Goal: Task Accomplishment & Management: Use online tool/utility

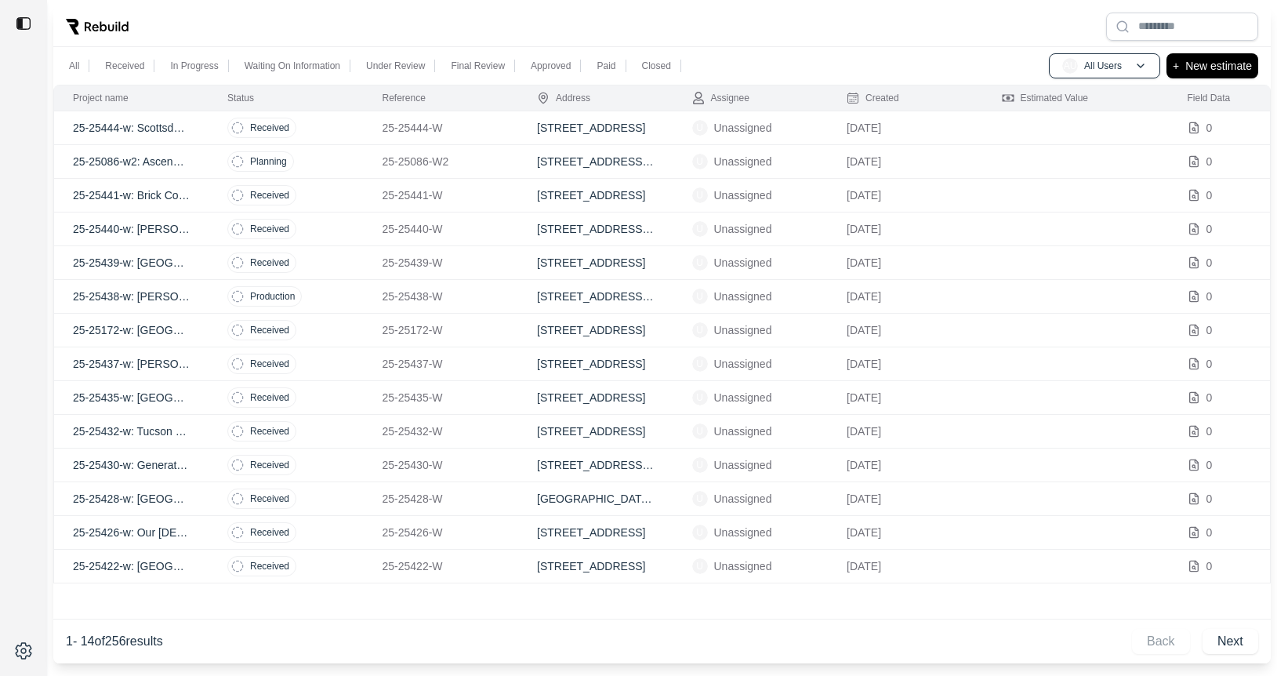
click at [332, 158] on td "Planning" at bounding box center [285, 162] width 155 height 34
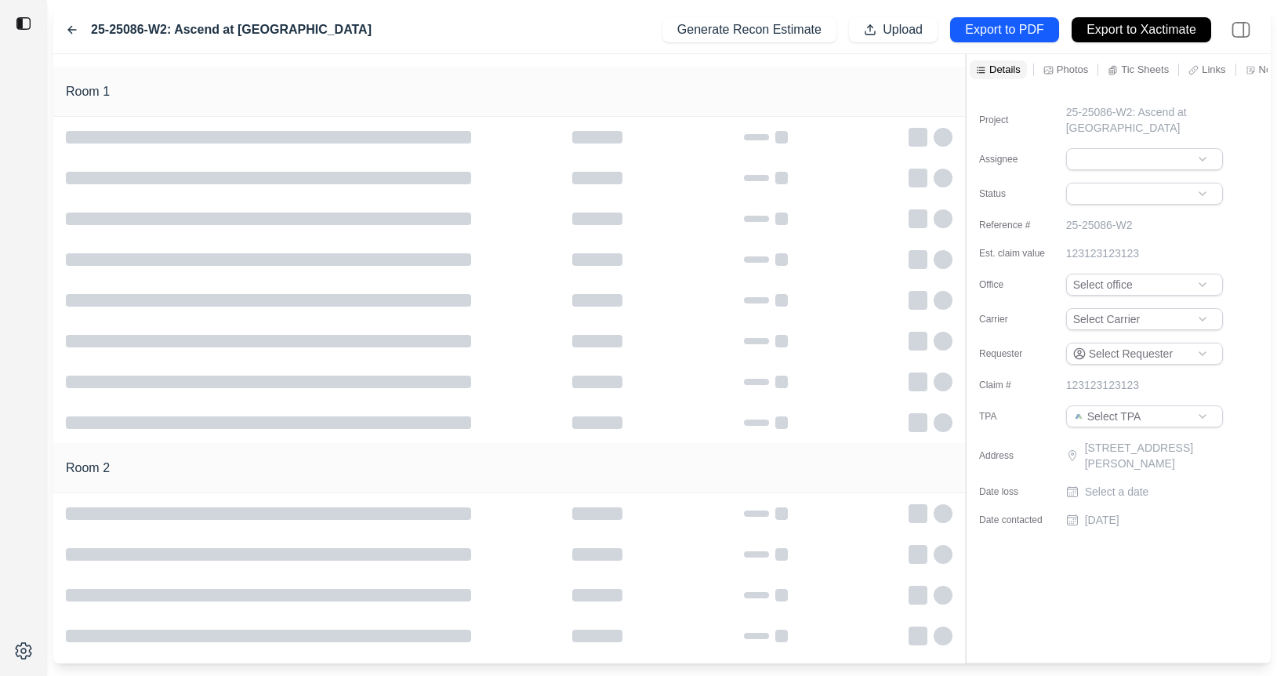
click at [70, 25] on icon at bounding box center [72, 30] width 13 height 13
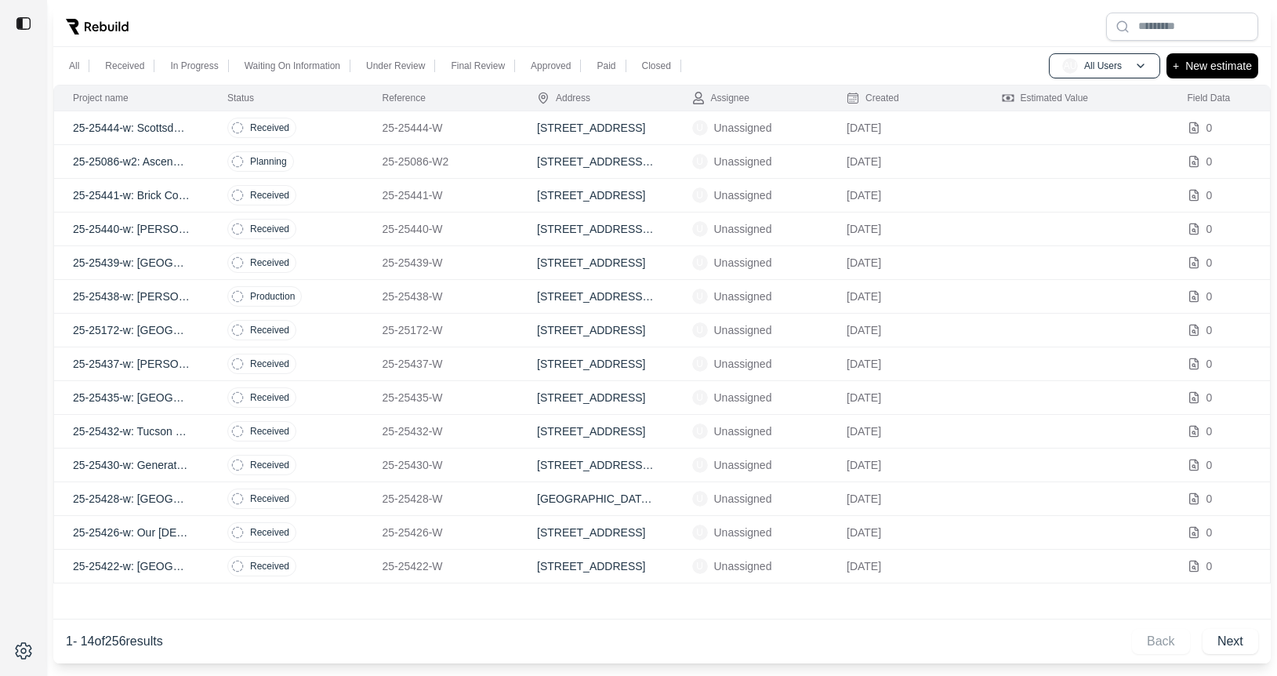
click at [345, 370] on td "Received" at bounding box center [285, 364] width 155 height 34
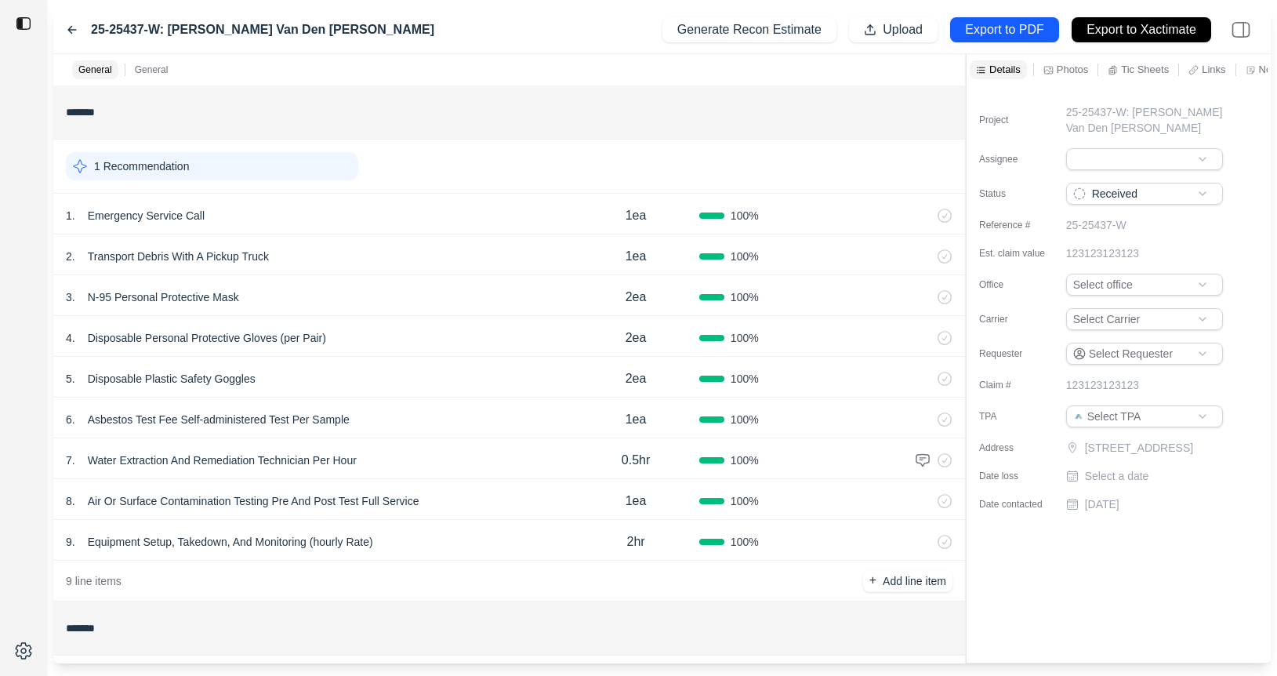
click at [71, 27] on icon at bounding box center [72, 30] width 8 height 7
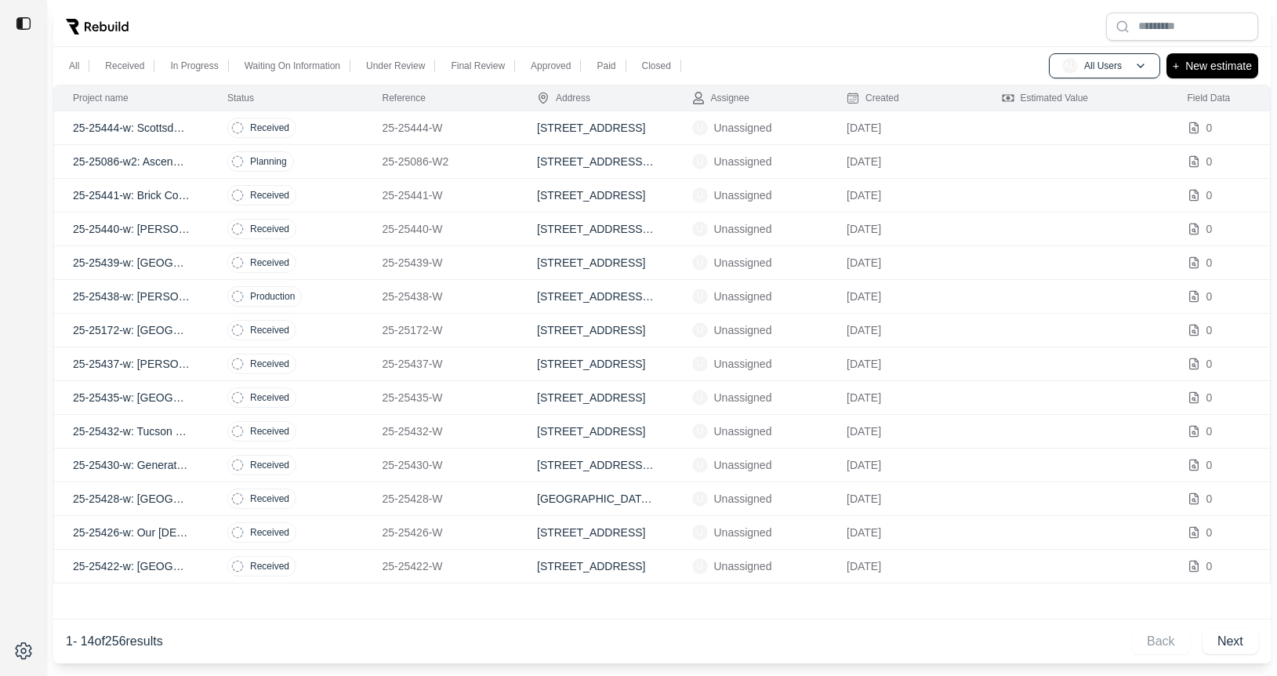
click at [328, 269] on td "Received" at bounding box center [285, 263] width 155 height 34
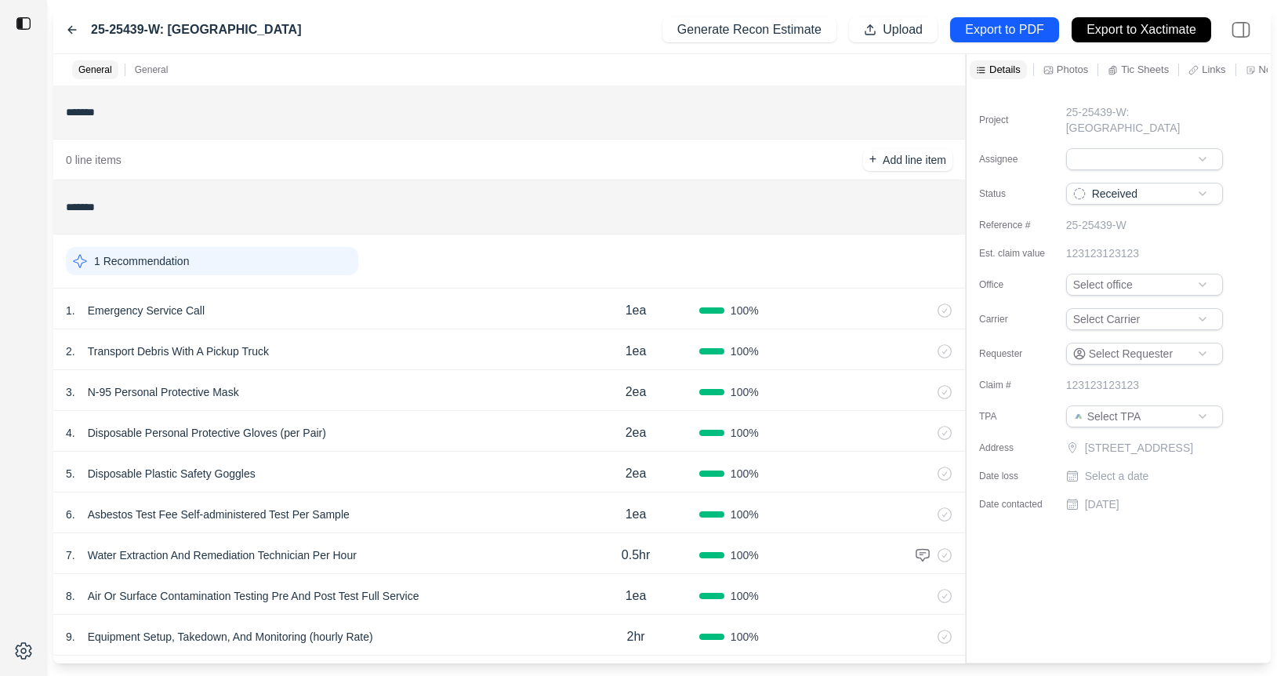
click at [68, 21] on div "25-25439-W: City of Mesa" at bounding box center [184, 29] width 236 height 19
click at [68, 31] on icon at bounding box center [72, 30] width 13 height 13
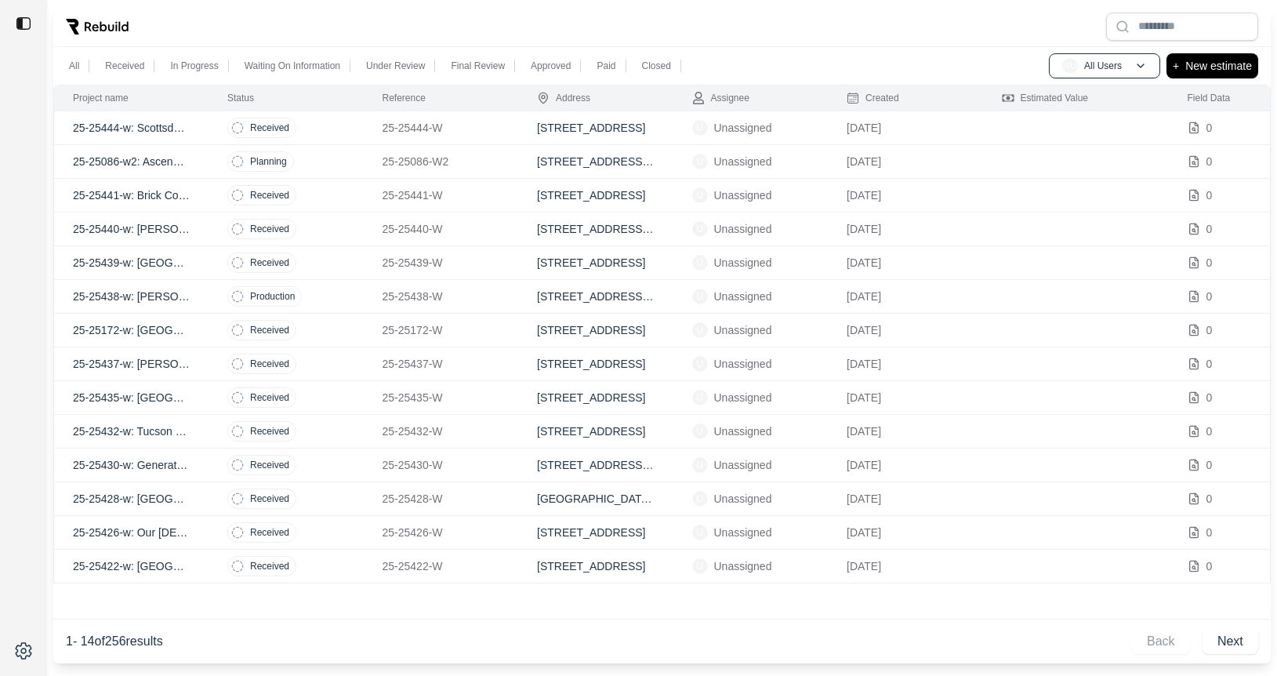
click at [1162, 642] on div "Back Next" at bounding box center [1195, 641] width 126 height 25
click at [897, 399] on p "[DATE]" at bounding box center [906, 398] width 118 height 16
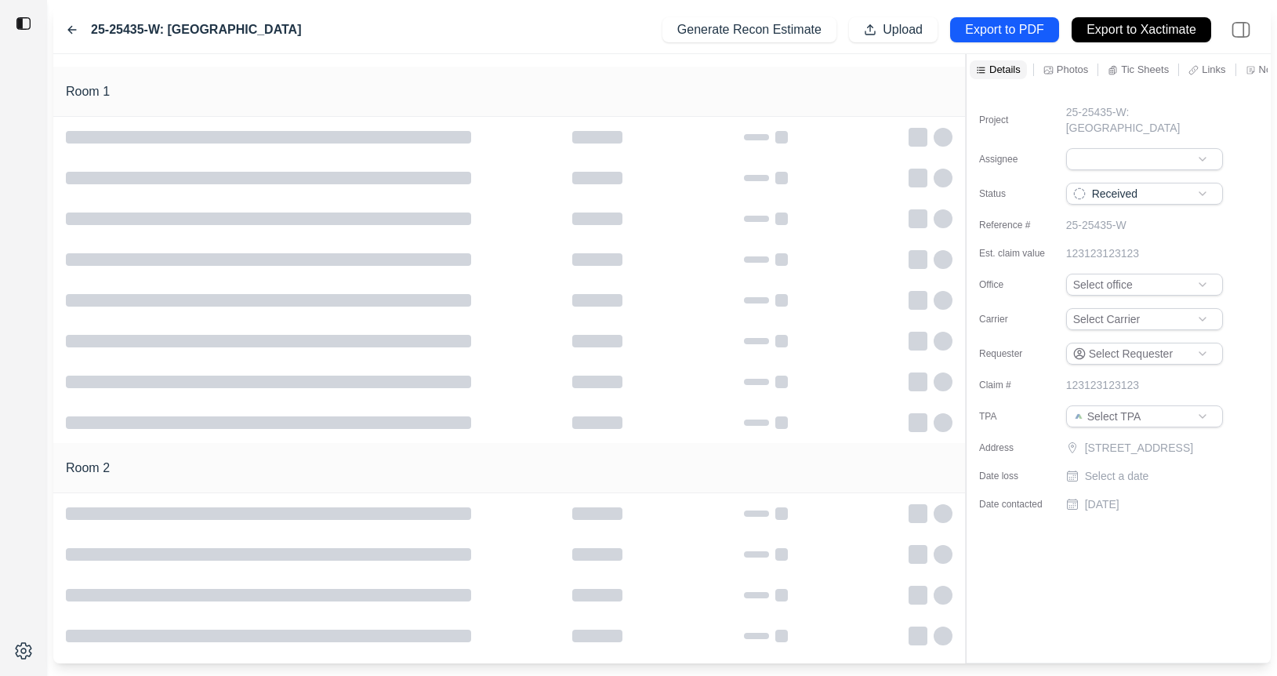
click at [67, 24] on icon at bounding box center [72, 30] width 13 height 13
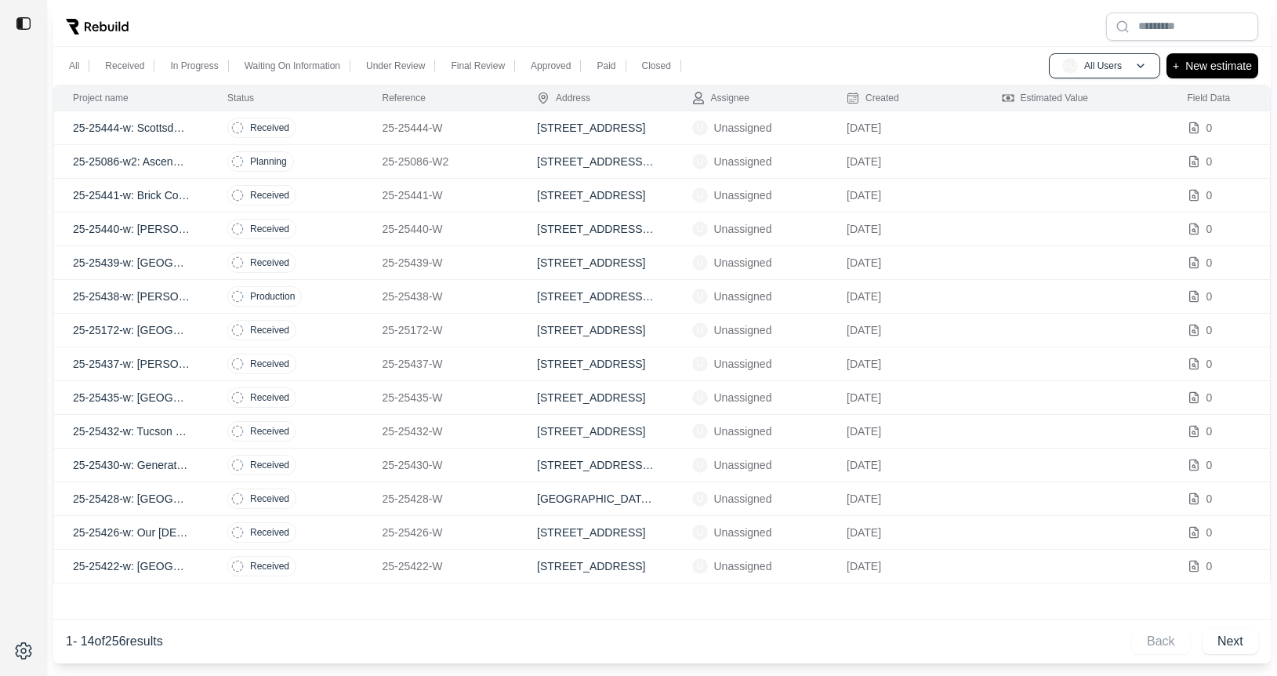
click at [313, 553] on td "Received" at bounding box center [285, 566] width 155 height 34
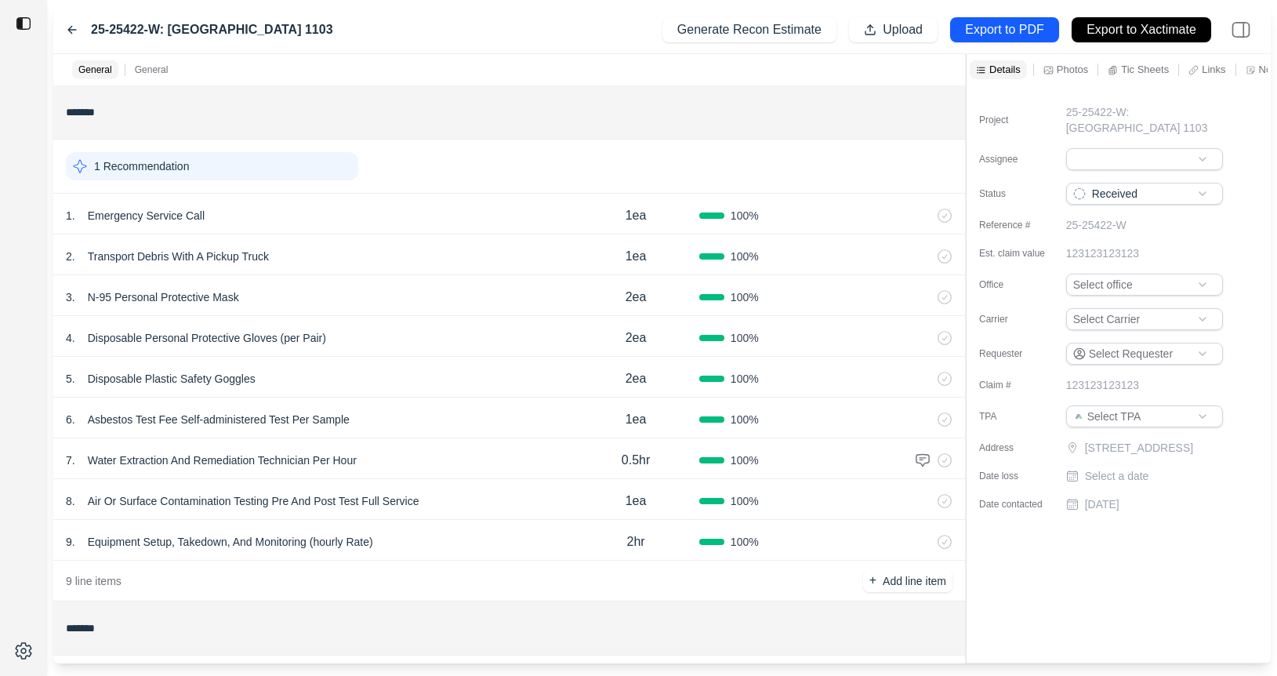
click at [63, 20] on div "25-25422-W: Monterey Ridge 1103 Generate Recon Estimate Upload Export to PDF Ex…" at bounding box center [661, 30] width 1217 height 48
click at [69, 30] on icon at bounding box center [72, 30] width 8 height 7
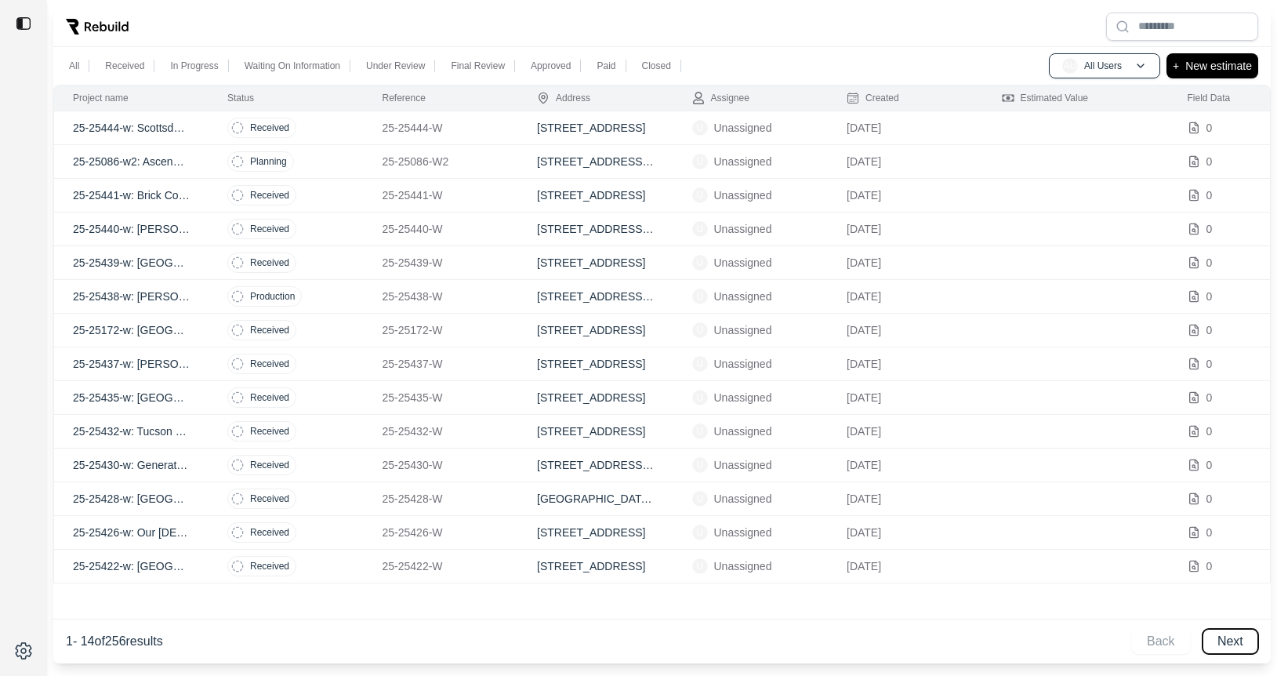
click at [1226, 640] on button "Next" at bounding box center [1230, 641] width 56 height 25
click at [354, 435] on td "Estimating (initial)" at bounding box center [285, 432] width 155 height 34
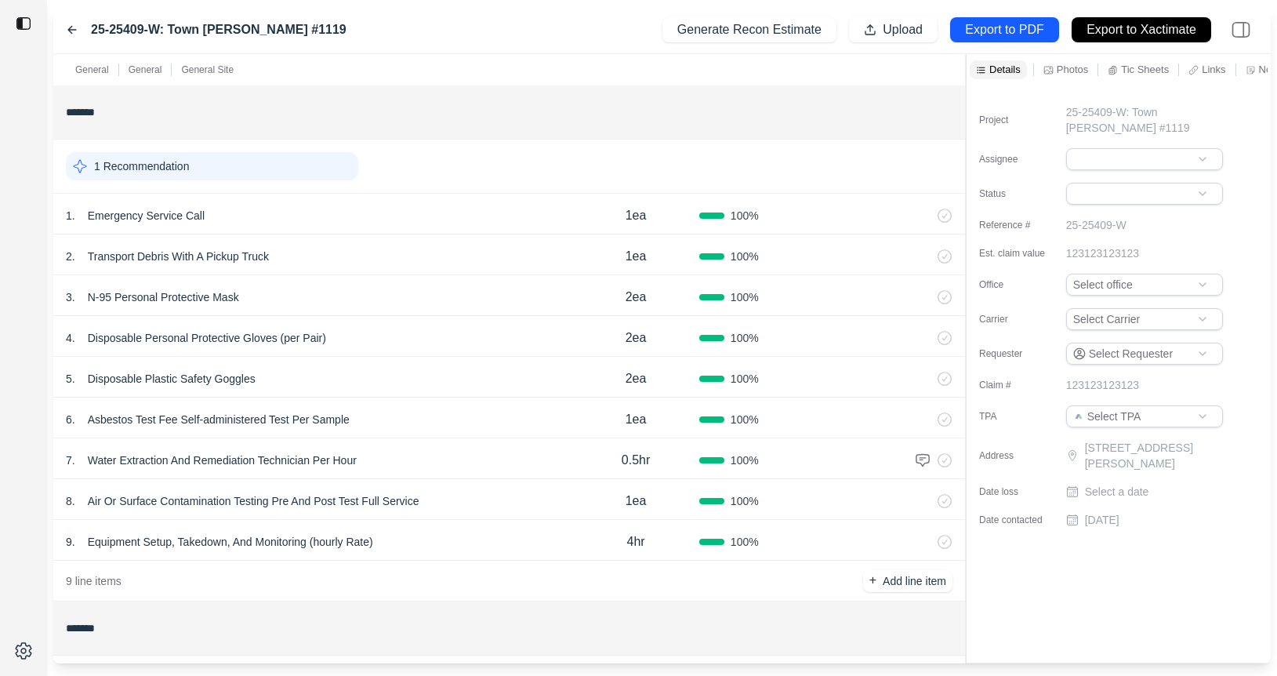
scroll to position [615, 0]
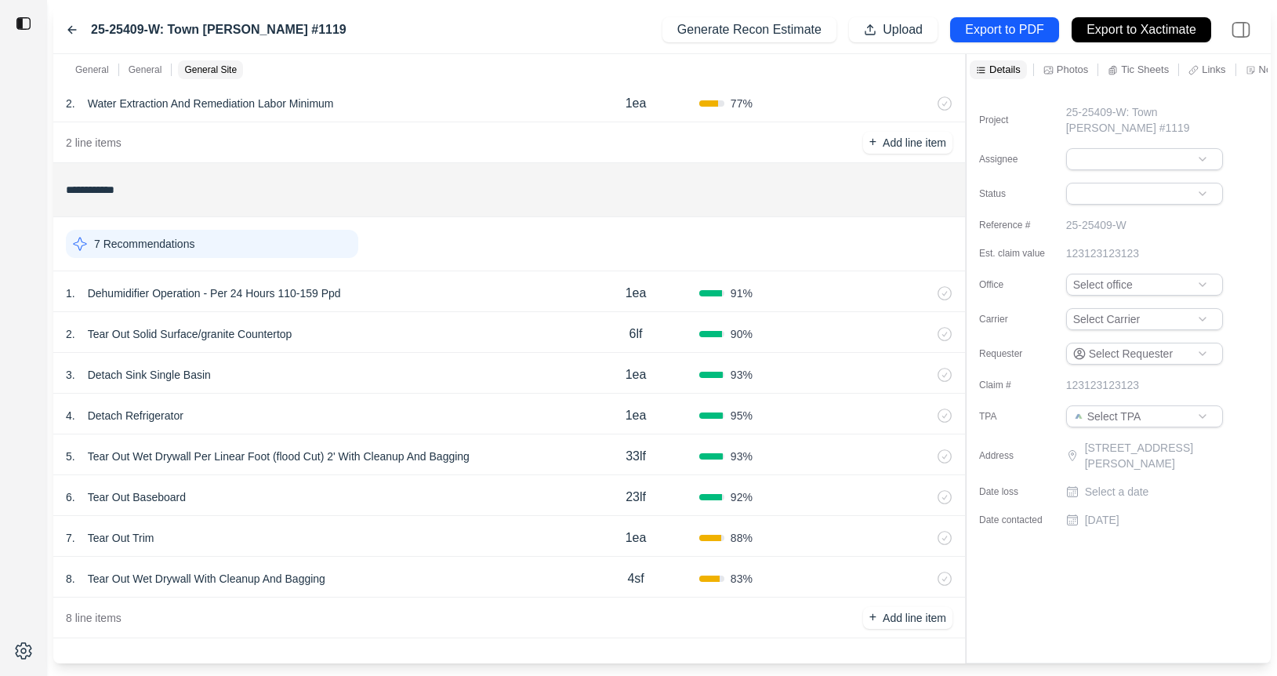
click at [422, 371] on div "3 . Detach Sink Single Basin" at bounding box center [319, 375] width 506 height 22
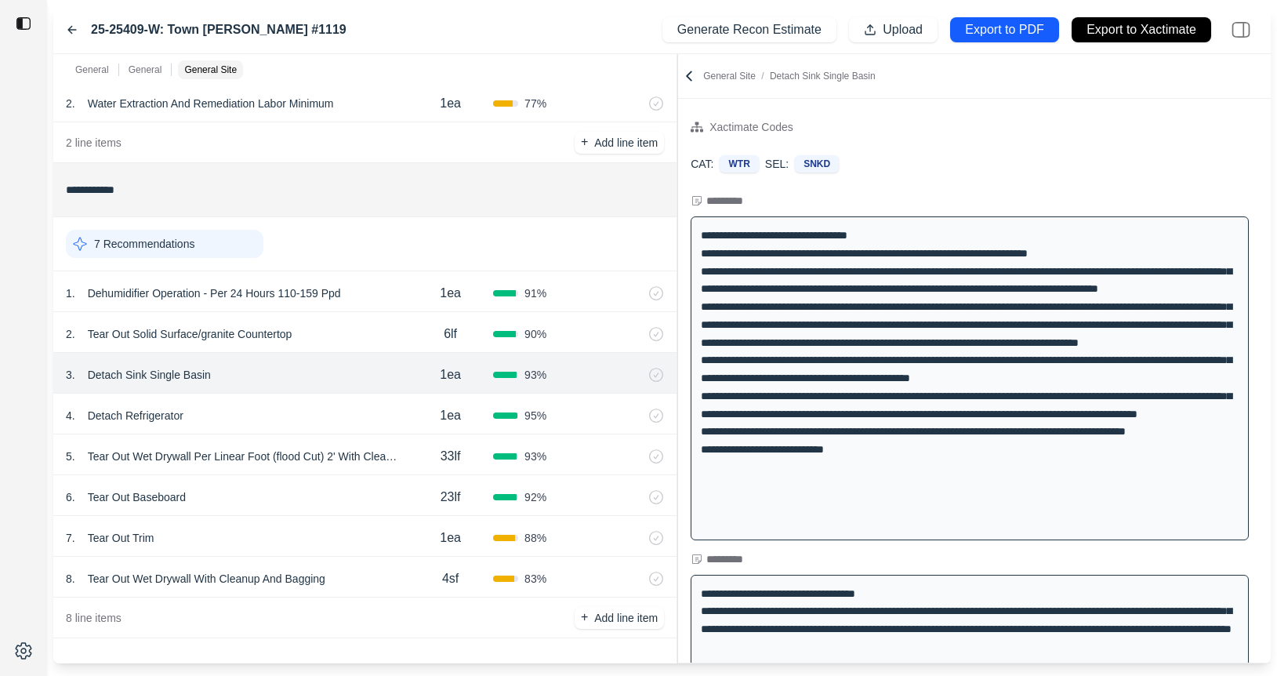
click at [677, 229] on div at bounding box center [677, 358] width 1 height 609
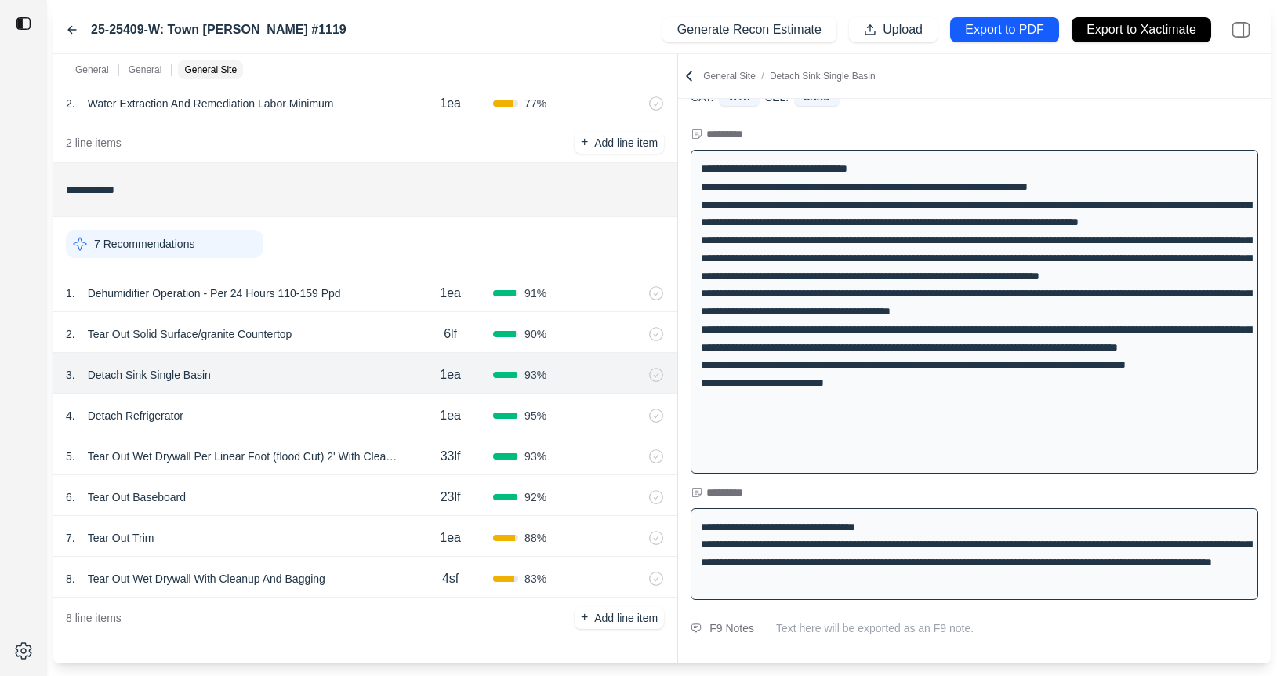
click at [69, 29] on icon at bounding box center [72, 30] width 8 height 7
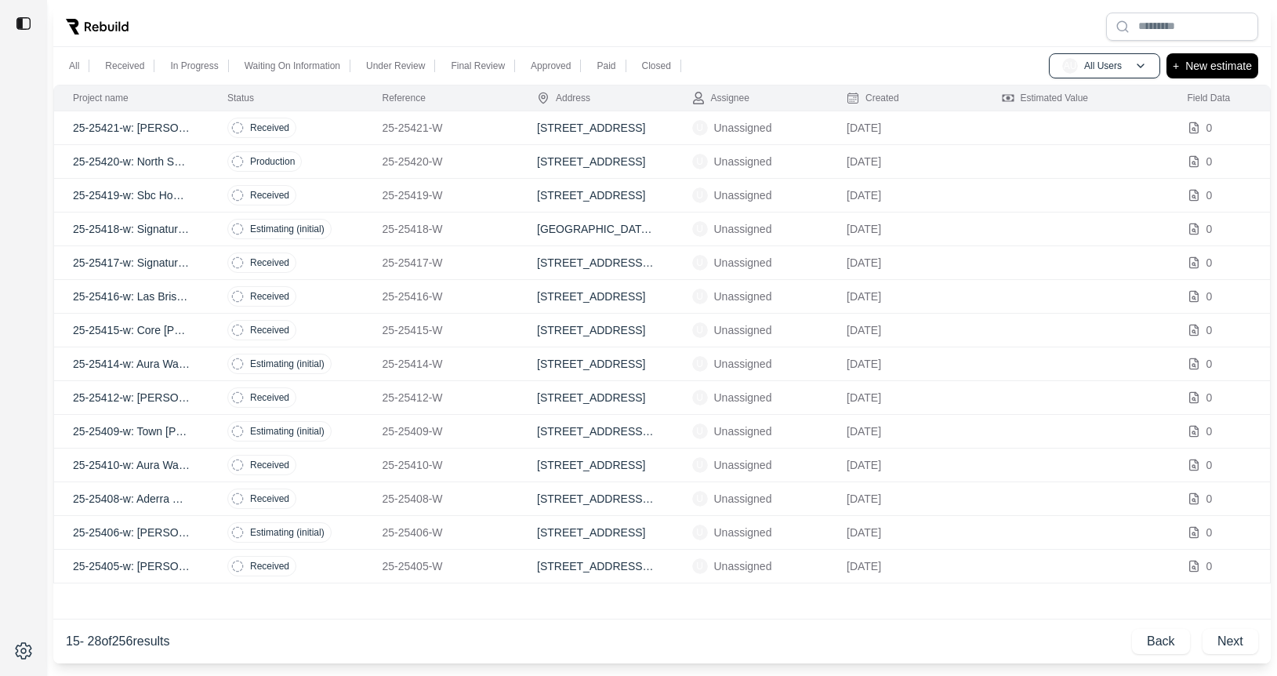
click at [209, 370] on td "Estimating (initial)" at bounding box center [285, 364] width 155 height 34
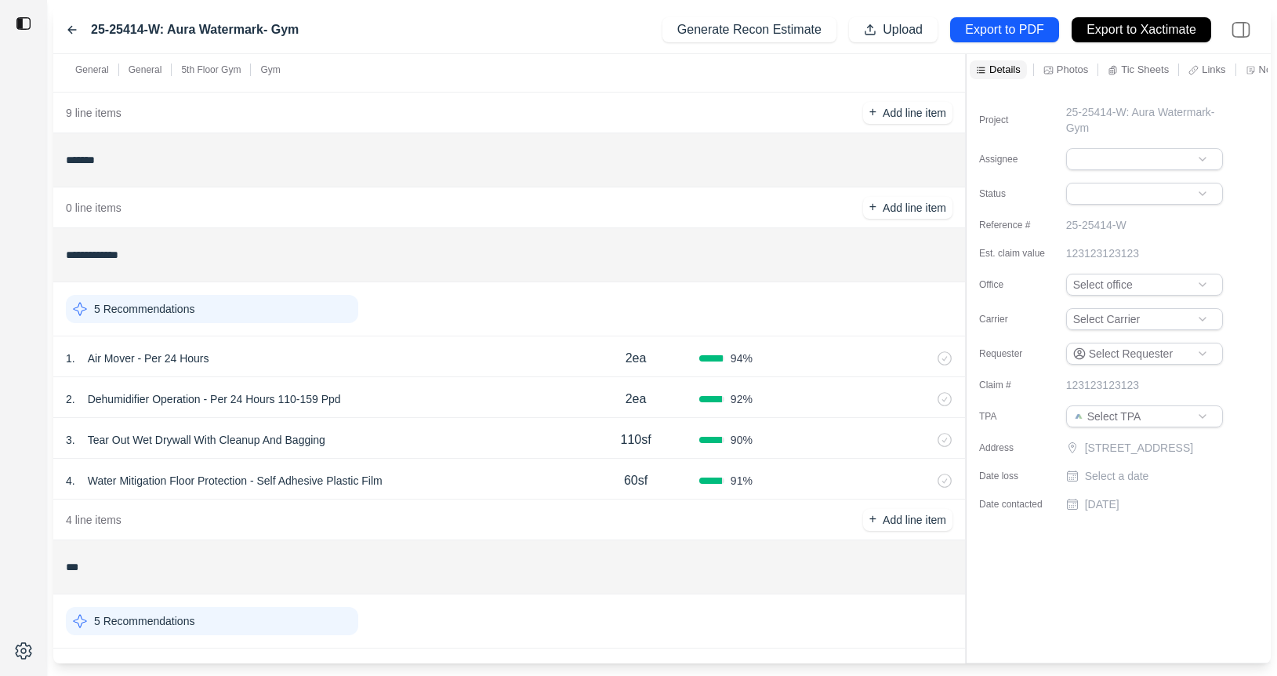
scroll to position [682, 0]
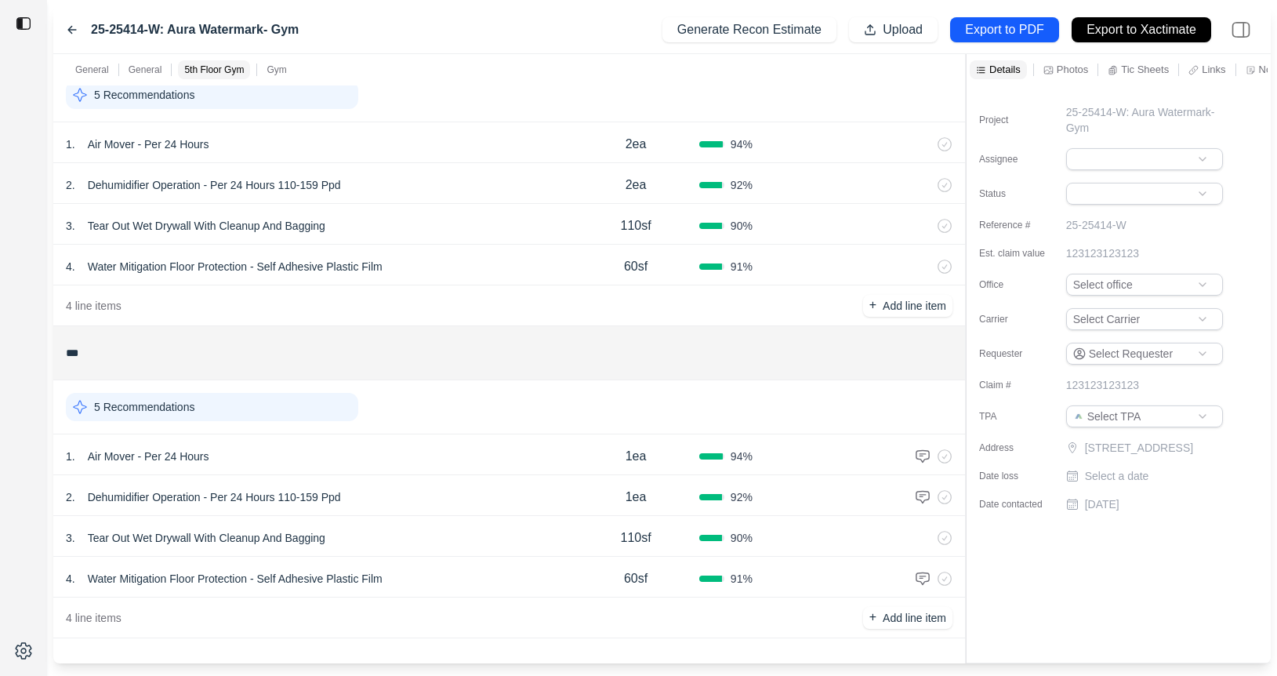
click at [428, 216] on div "3 . Tear Out Wet Drywall With Cleanup And Bagging" at bounding box center [319, 226] width 506 height 22
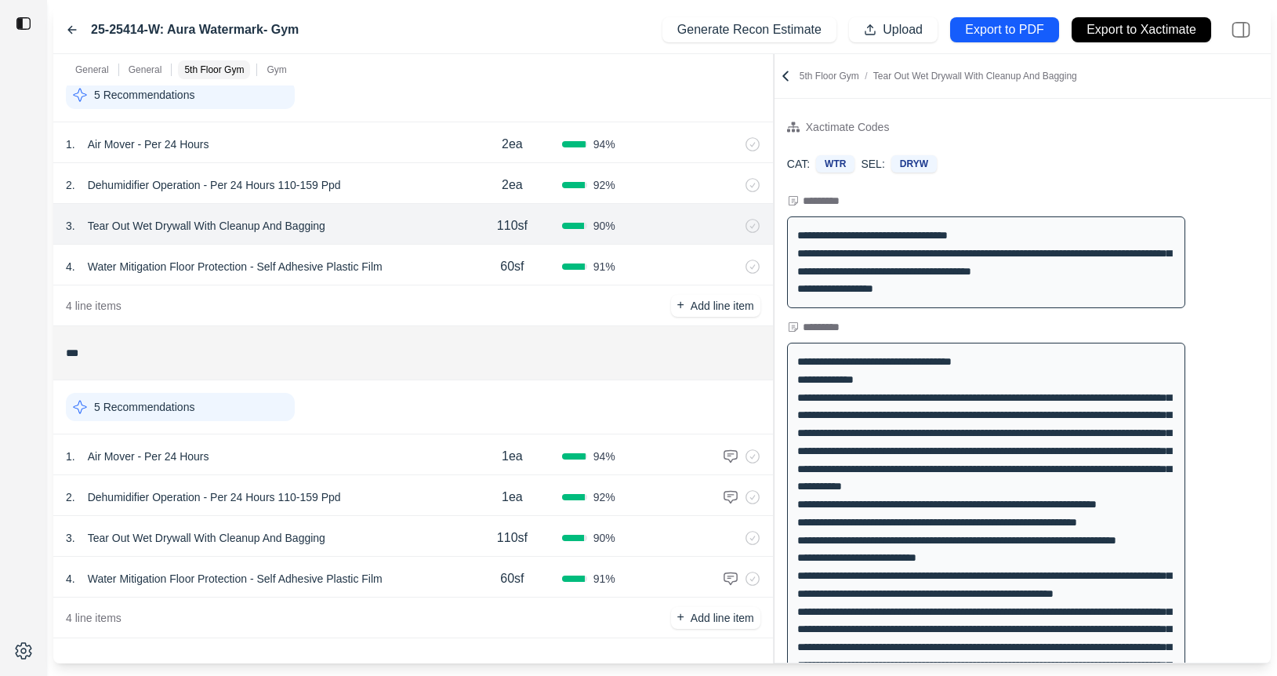
click at [724, 172] on div "**********" at bounding box center [661, 358] width 1217 height 609
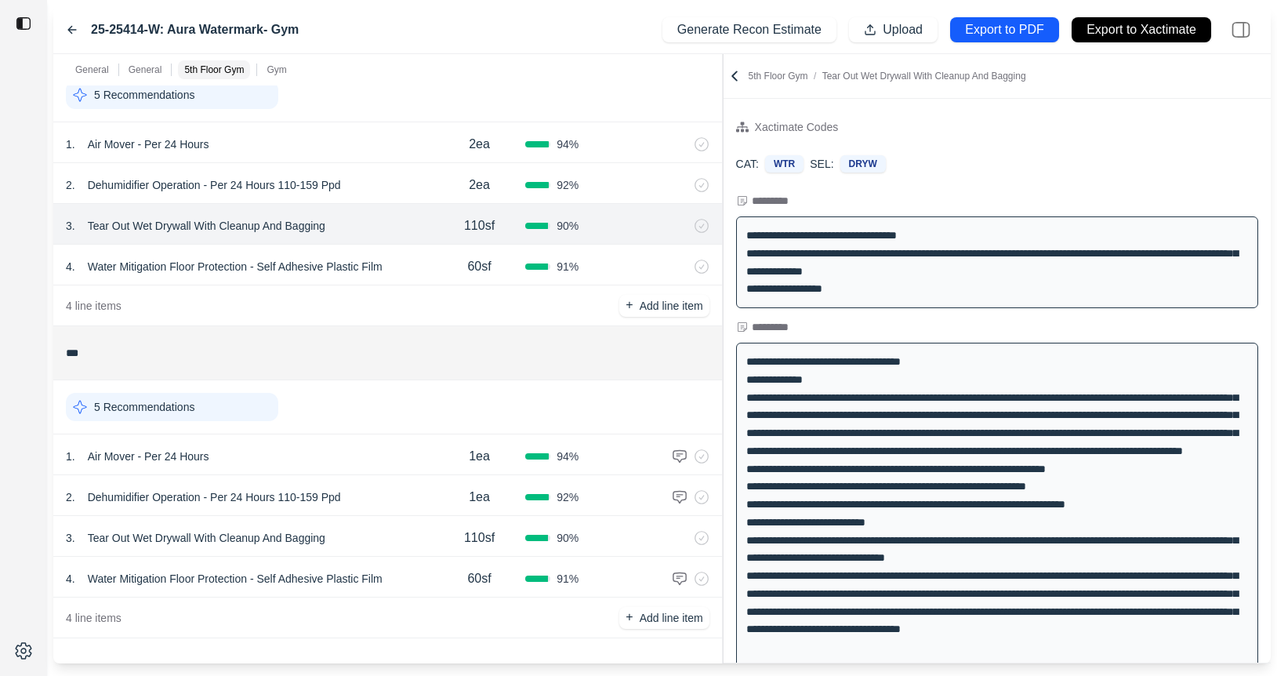
scroll to position [85, 0]
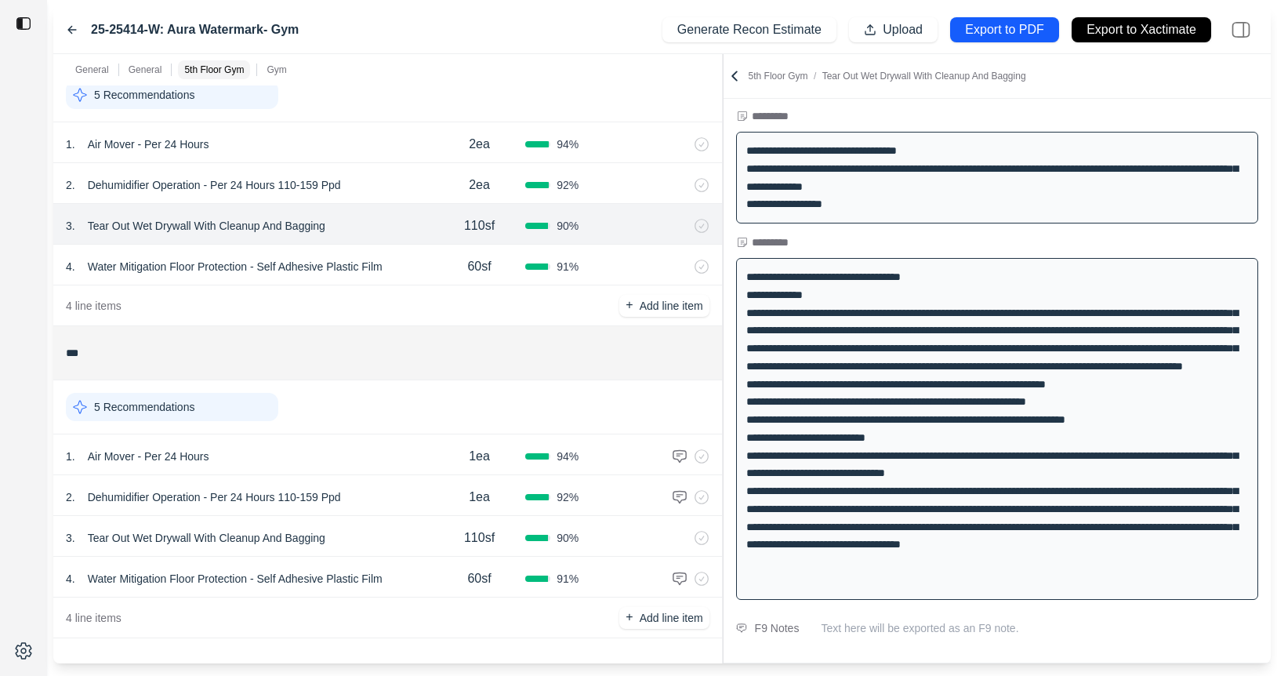
click at [74, 28] on icon at bounding box center [72, 30] width 13 height 13
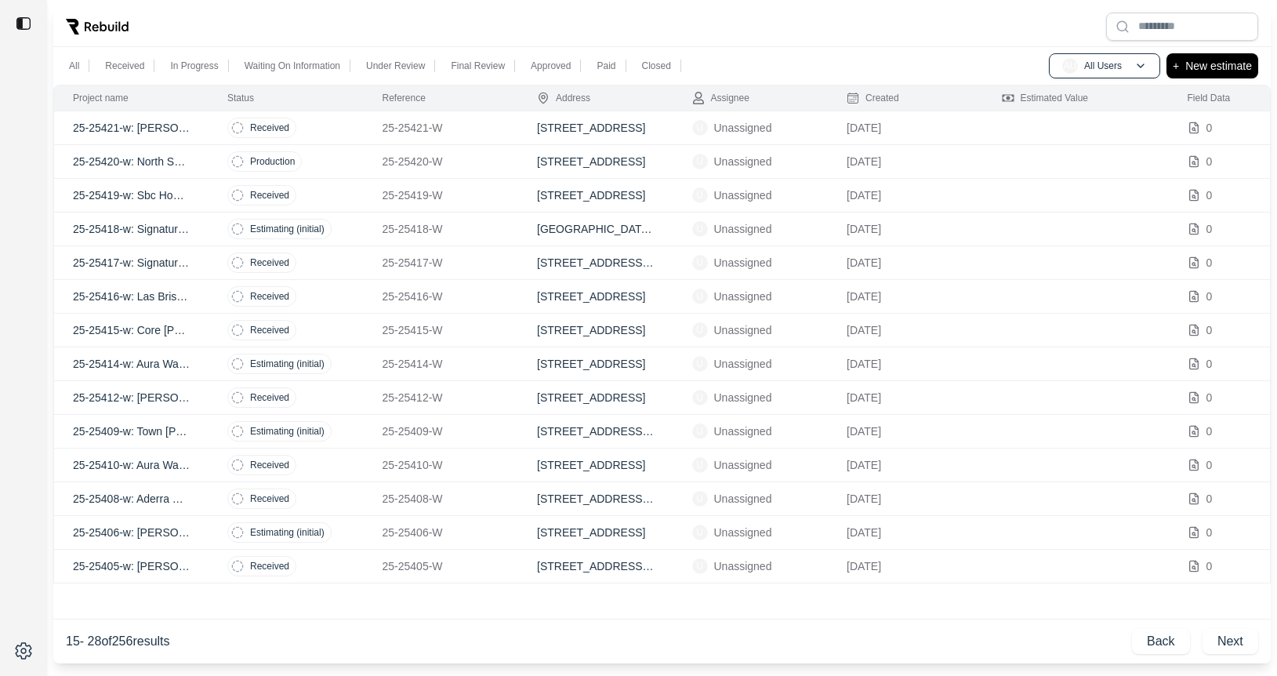
click at [332, 295] on td "Received" at bounding box center [285, 297] width 155 height 34
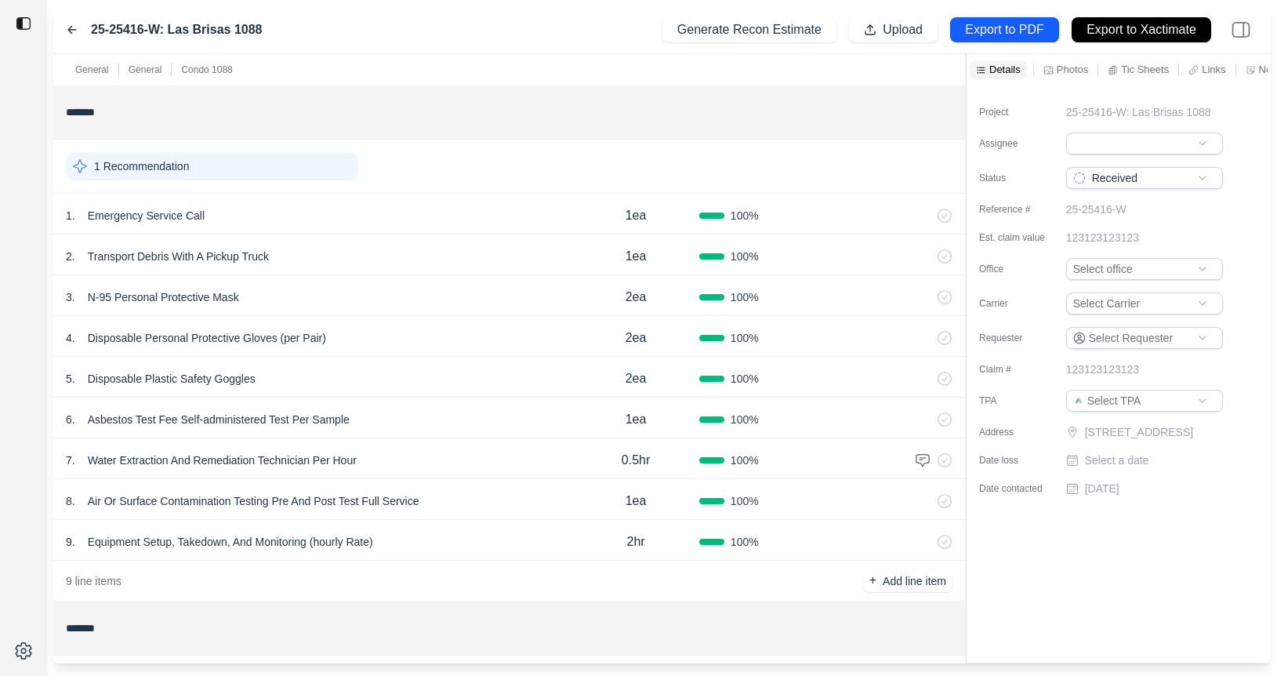
scroll to position [248, 0]
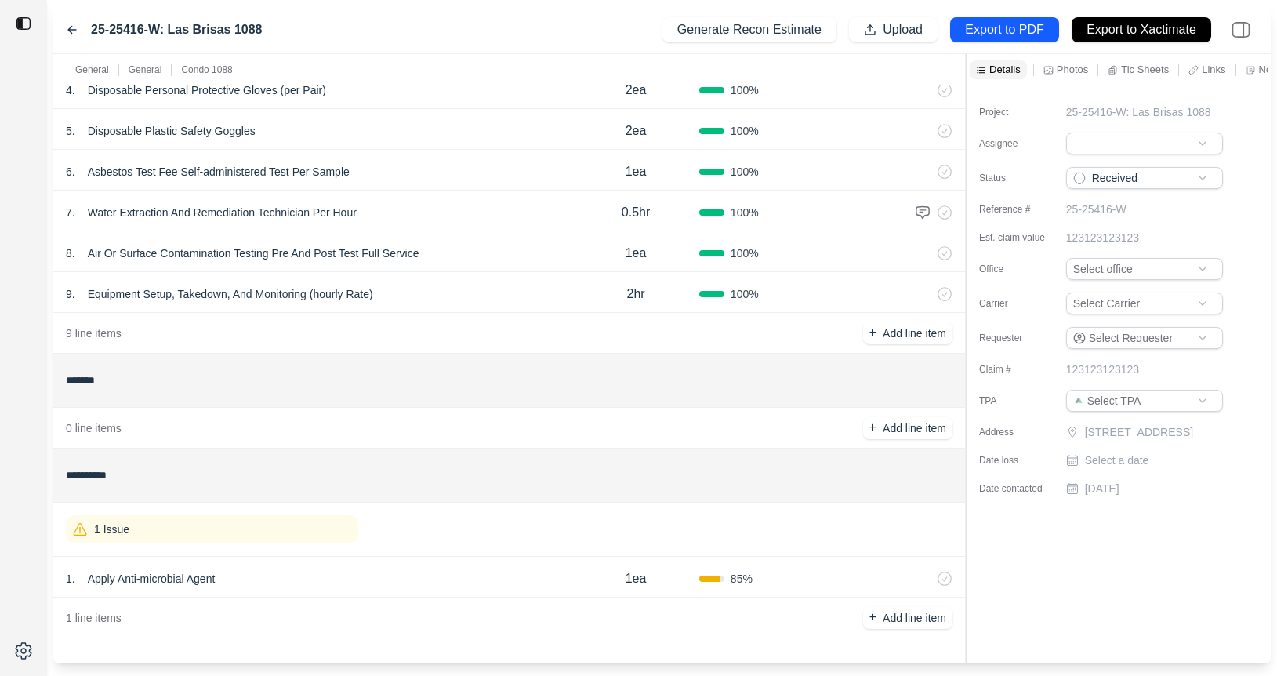
click at [67, 25] on icon at bounding box center [72, 30] width 13 height 13
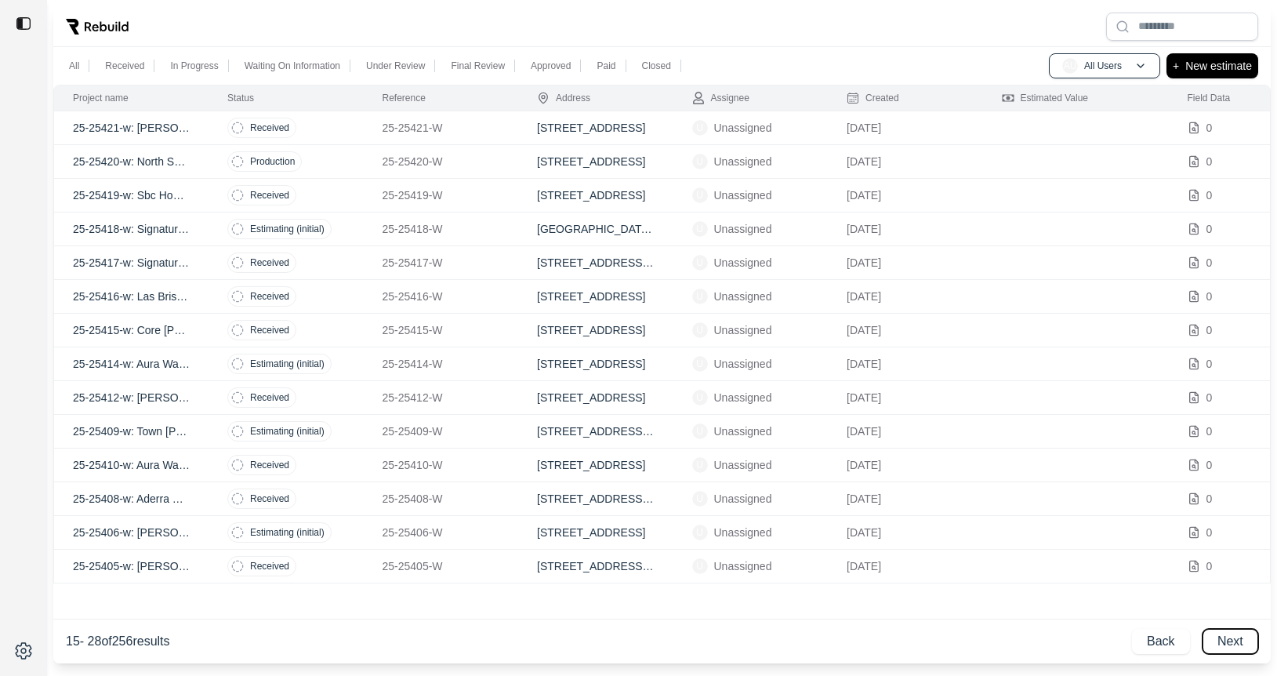
click at [1209, 634] on button "Next" at bounding box center [1230, 641] width 56 height 25
click at [1216, 639] on button "Next" at bounding box center [1230, 641] width 56 height 25
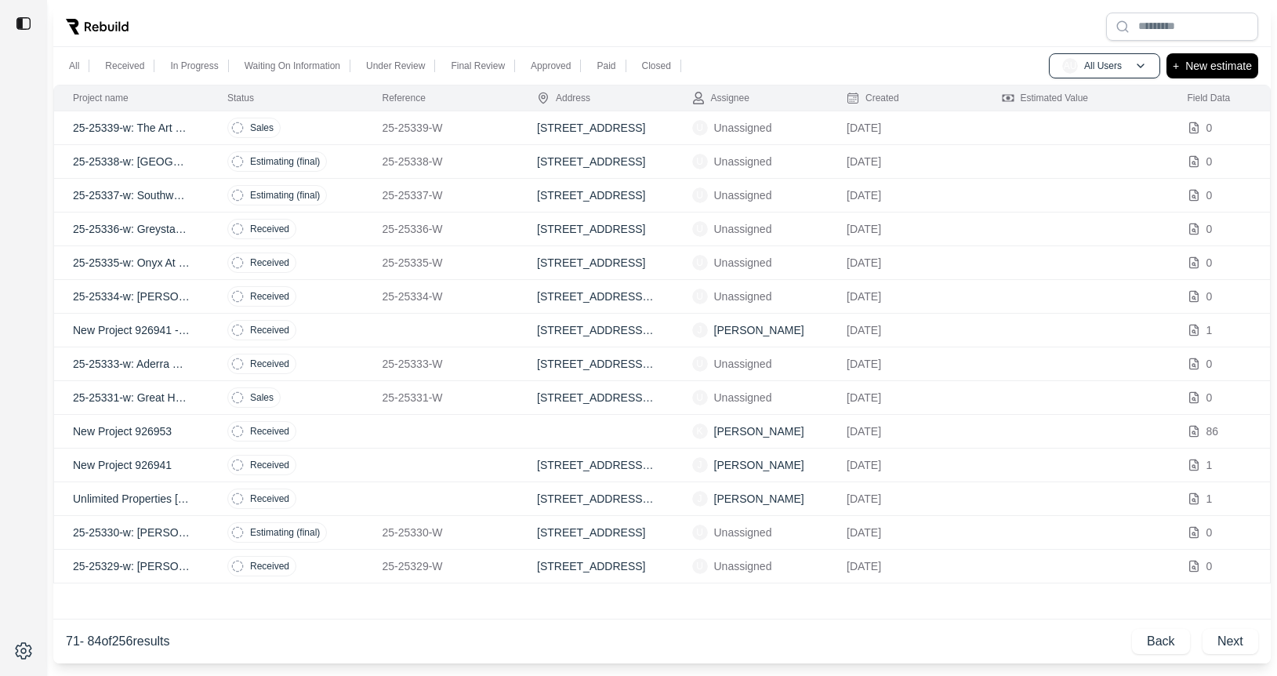
click at [345, 361] on td "Received" at bounding box center [285, 364] width 155 height 34
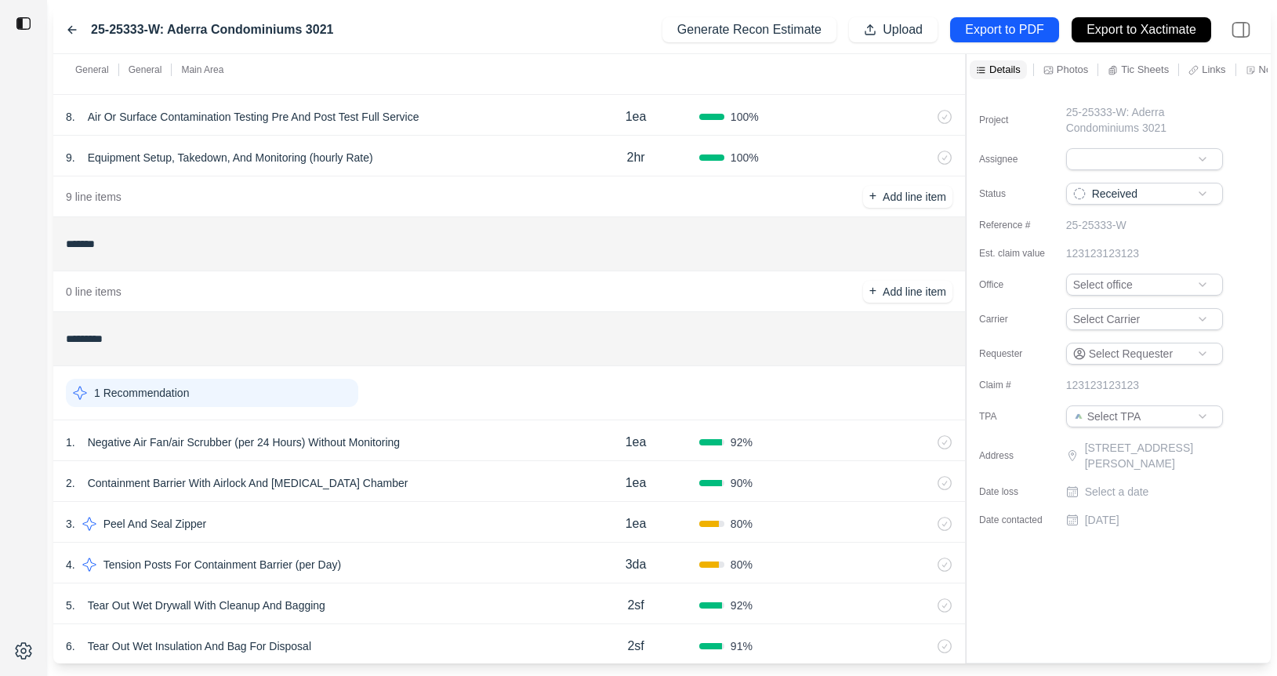
scroll to position [533, 0]
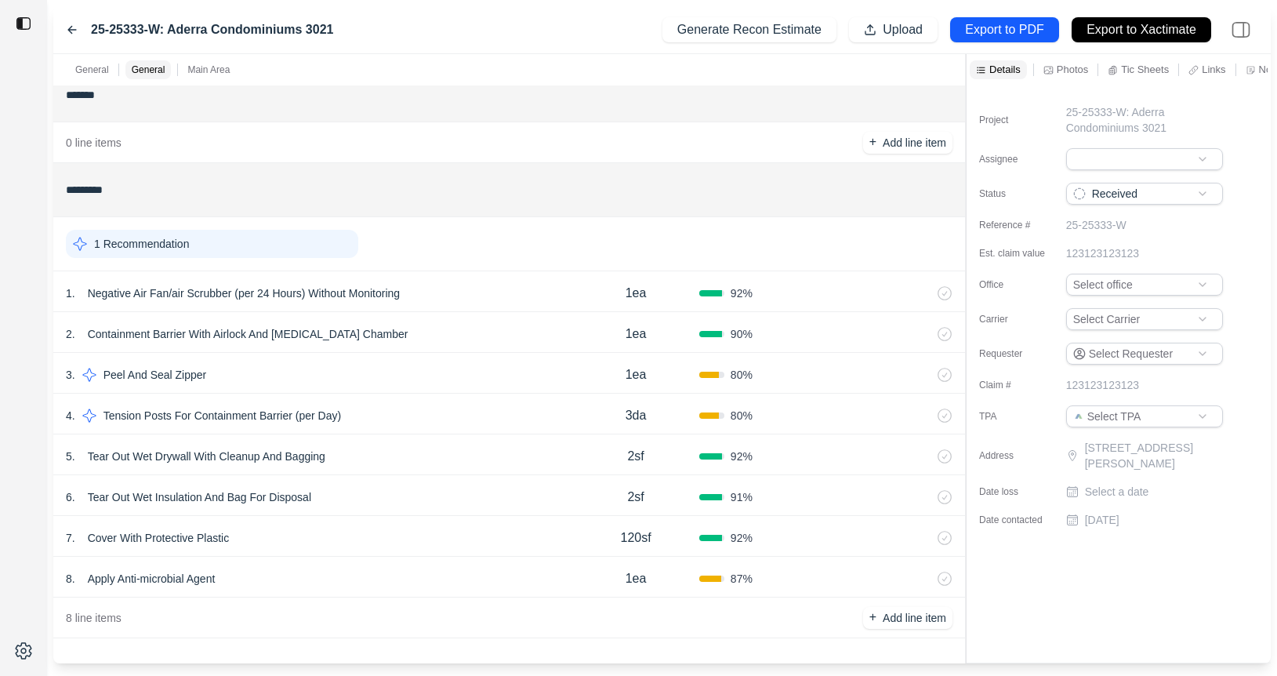
click at [404, 274] on div "1 . Negative Air Fan/air Scrubber (per 24 Hours) Without Monitoring 1ea 92 %" at bounding box center [509, 291] width 912 height 41
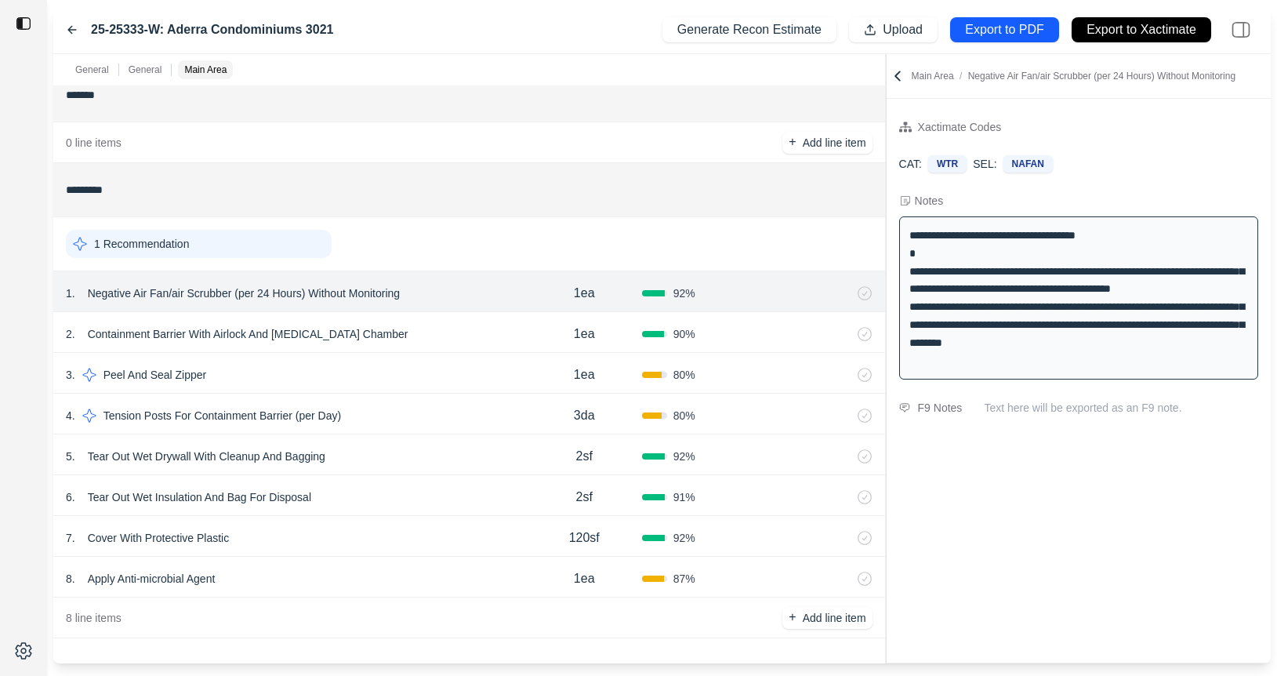
click at [886, 217] on div at bounding box center [886, 358] width 1 height 609
click at [389, 537] on div "7 . Cover With Protective Plastic" at bounding box center [296, 538] width 461 height 22
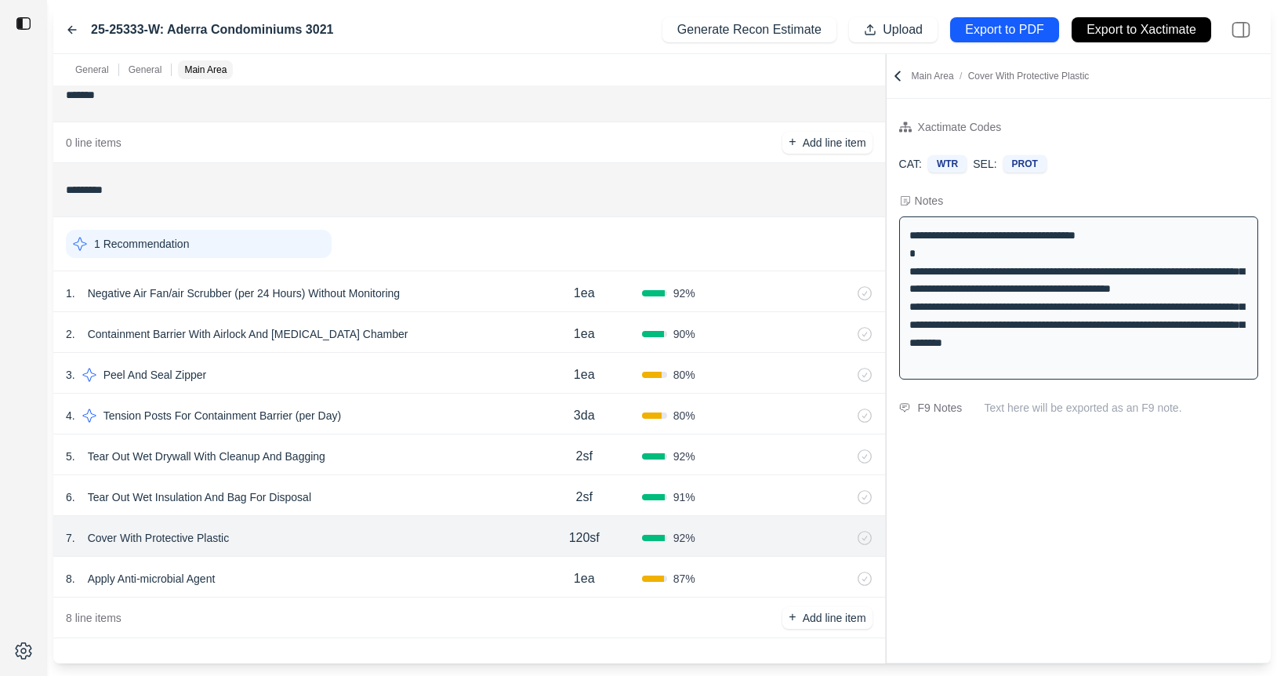
click at [389, 569] on div "8 . Apply Anti-microbial Agent" at bounding box center [296, 578] width 461 height 22
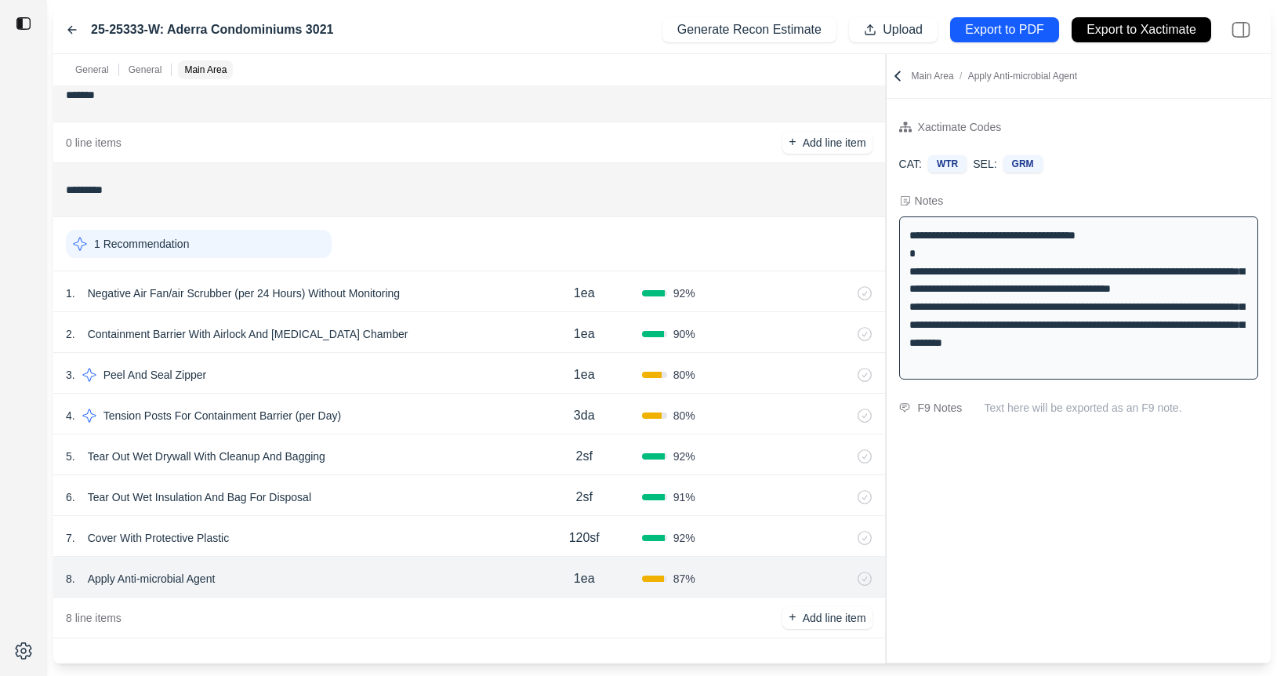
click at [582, 581] on p "1ea" at bounding box center [584, 578] width 21 height 19
drag, startPoint x: 588, startPoint y: 576, endPoint x: 499, endPoint y: 576, distance: 88.6
click at [499, 576] on div "8 . Apply Anti-microbial Agent *** 87 %" at bounding box center [469, 577] width 832 height 41
type input "***"
click at [503, 631] on div "8 line items + Add line item" at bounding box center [469, 617] width 832 height 41
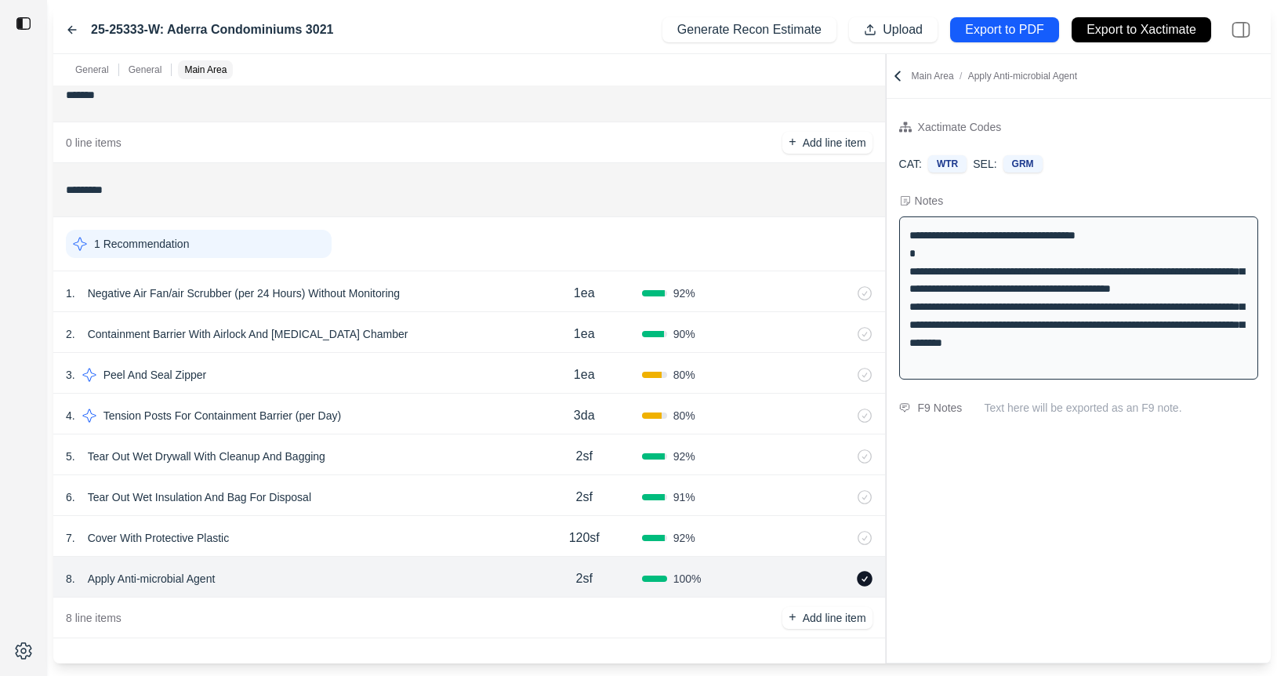
click at [861, 573] on icon at bounding box center [865, 579] width 16 height 16
click at [425, 532] on div "7 . Cover With Protective Plastic" at bounding box center [296, 538] width 461 height 22
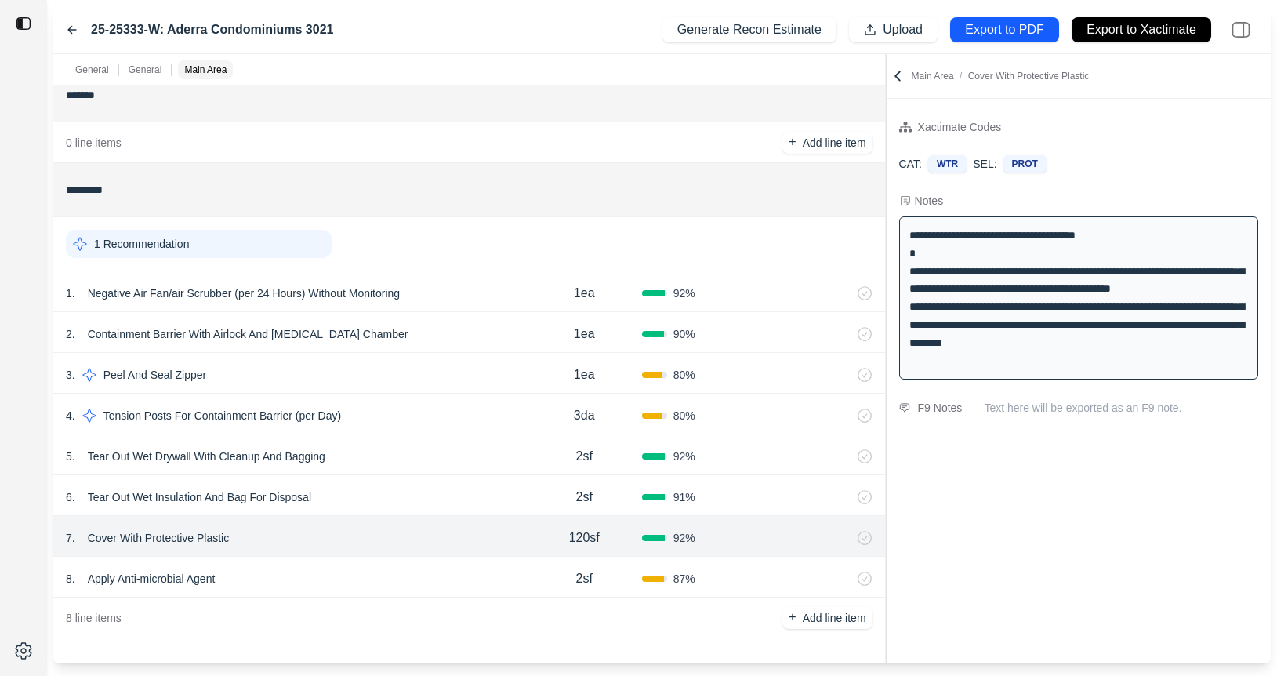
click at [427, 498] on div "6 . Tear Out Wet Insulation And Bag For Disposal" at bounding box center [296, 497] width 461 height 22
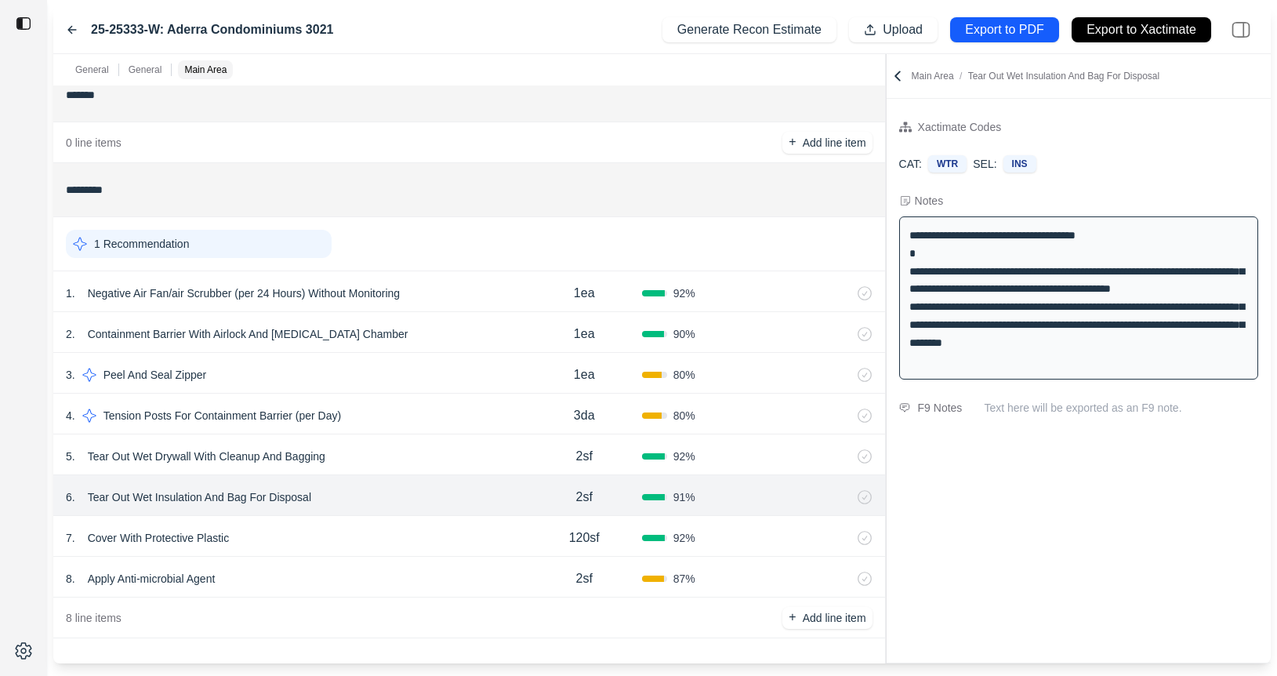
click at [421, 451] on div "5 . Tear Out Wet Drywall With Cleanup And Bagging" at bounding box center [296, 456] width 461 height 22
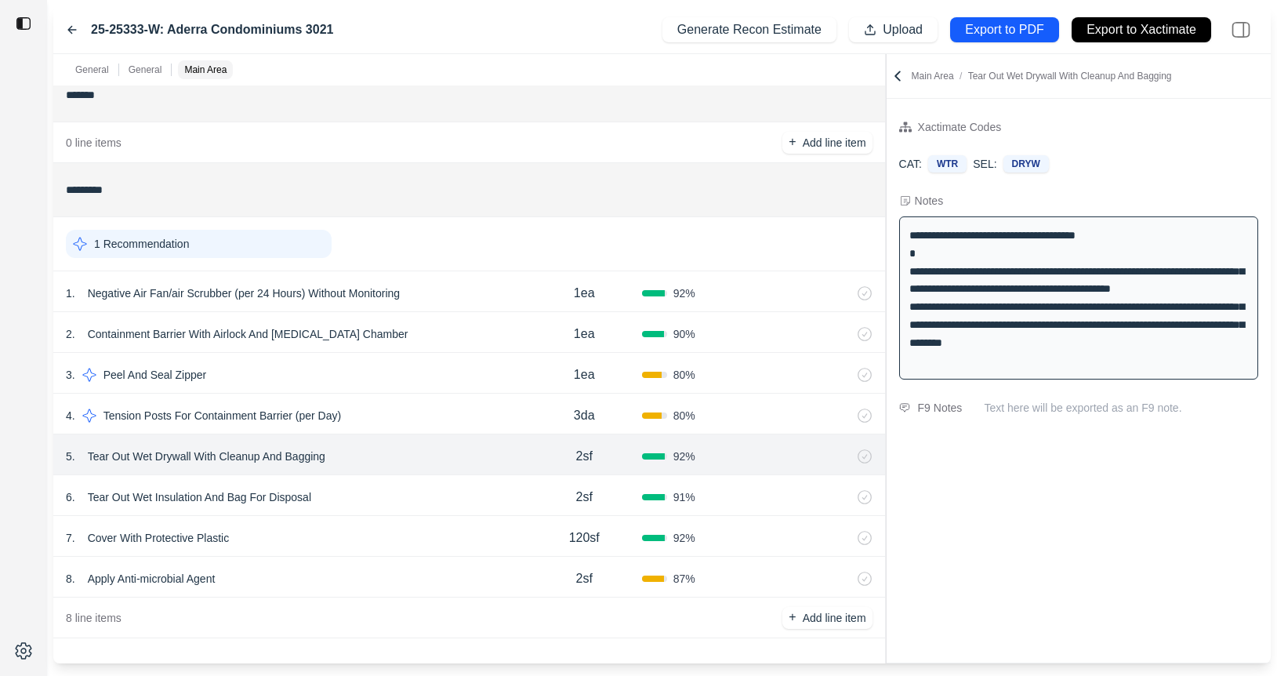
click at [401, 364] on div "3 . Peel And Seal Zipper" at bounding box center [296, 375] width 461 height 22
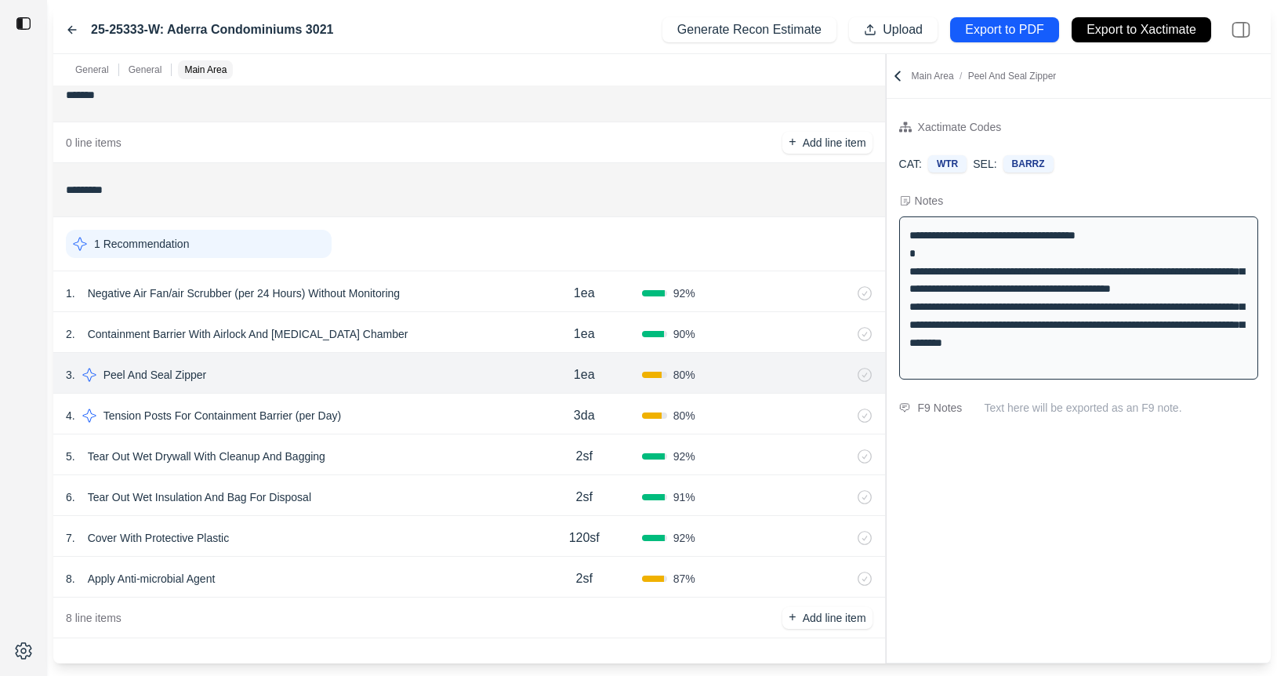
click at [399, 411] on div "4 . Tension Posts For Containment Barrier (per Day)" at bounding box center [296, 415] width 461 height 22
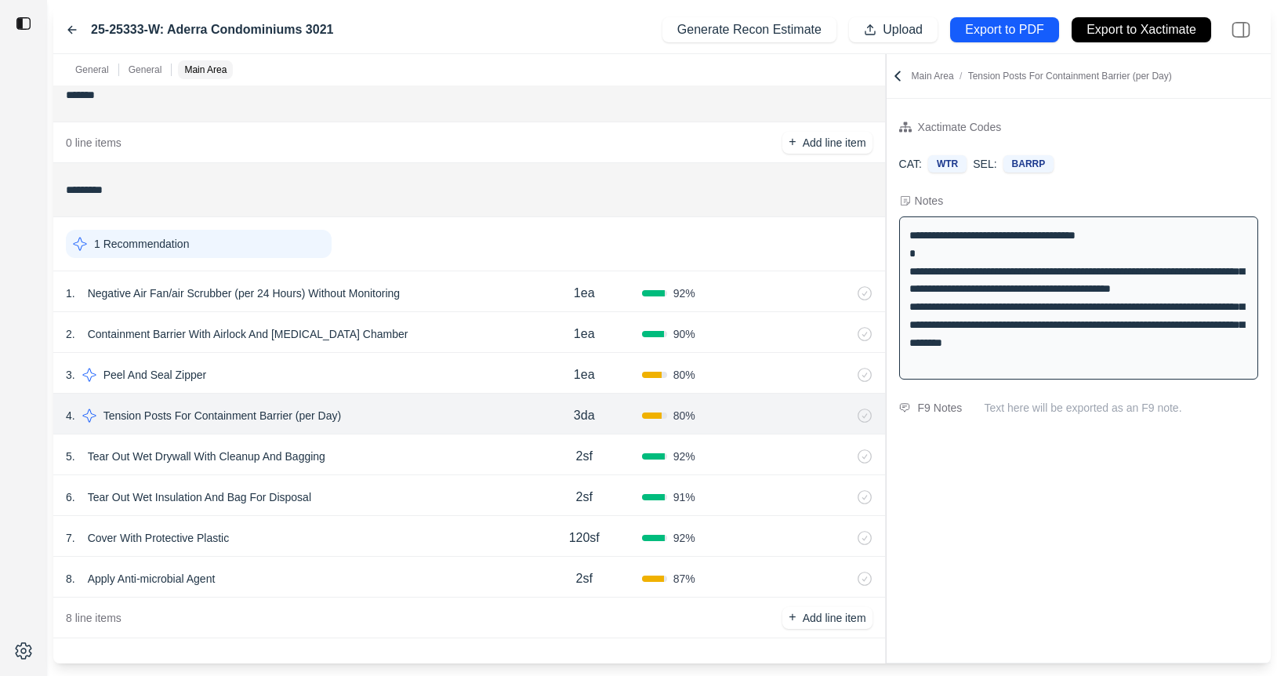
click at [399, 375] on div "3 . Peel And Seal Zipper" at bounding box center [296, 375] width 461 height 22
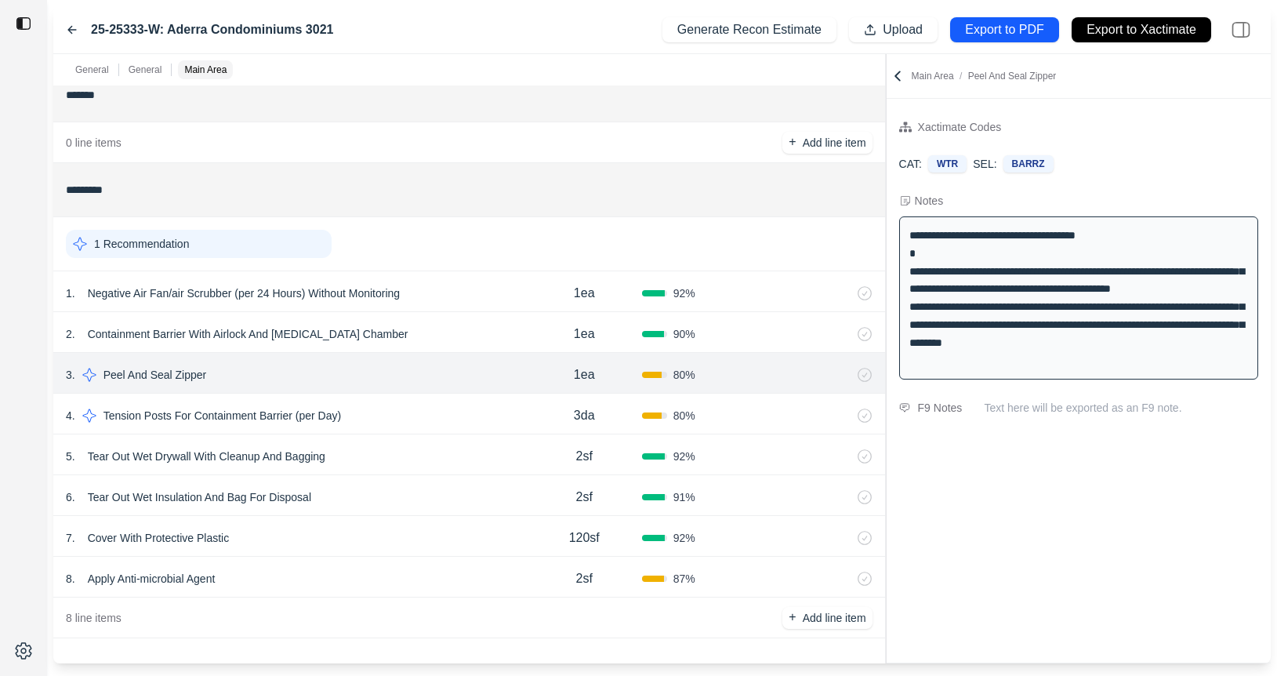
click at [446, 334] on div "2 . Containment Barrier With Airlock And Decontamination Chamber" at bounding box center [296, 334] width 461 height 22
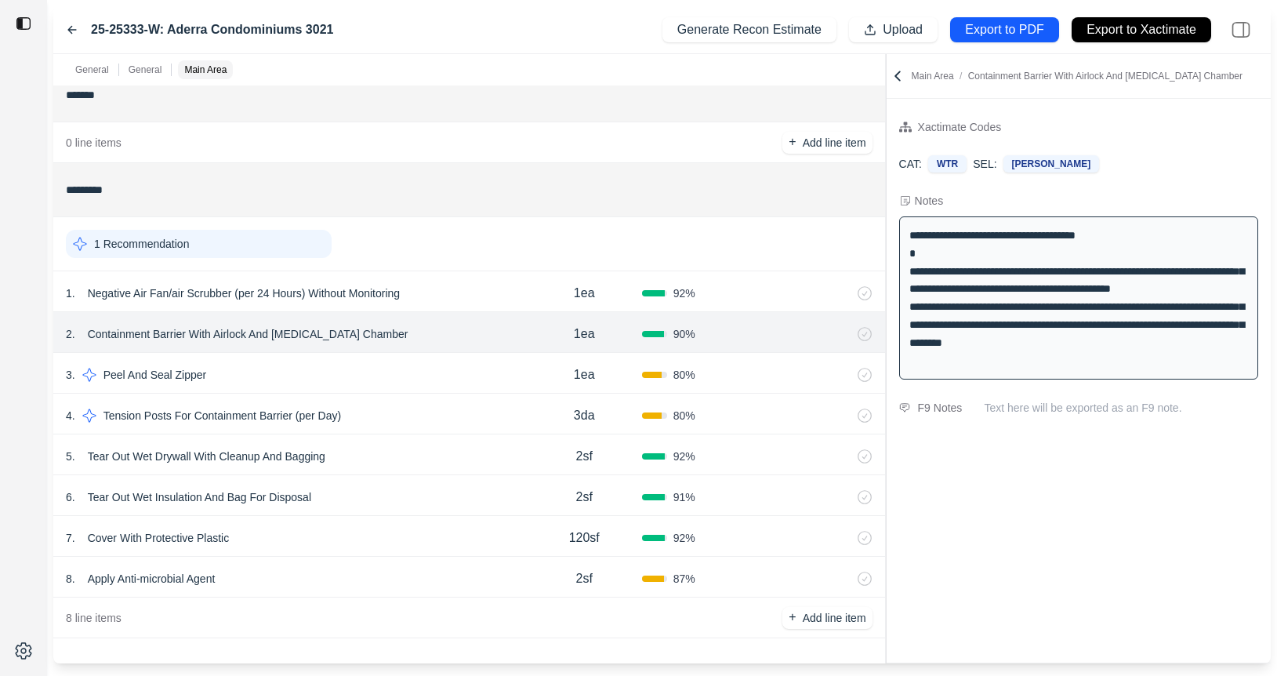
click at [451, 292] on div "1 . Negative Air Fan/air Scrubber (per 24 Hours) Without Monitoring" at bounding box center [296, 293] width 461 height 22
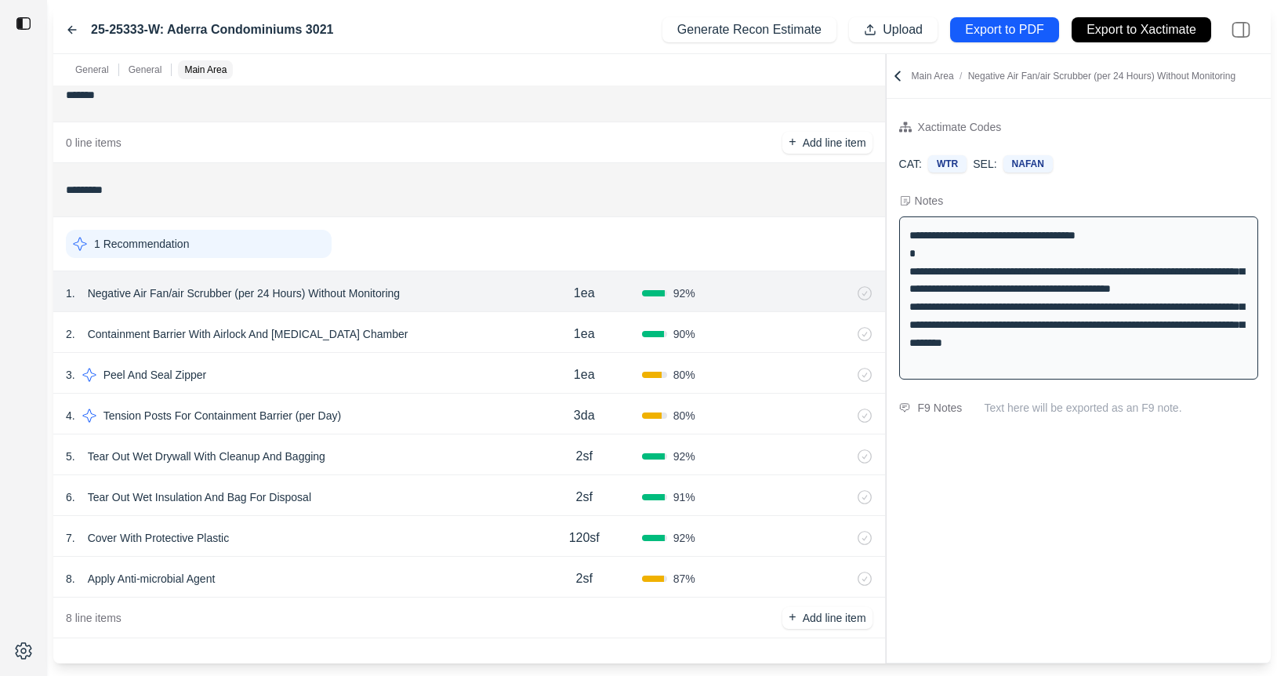
click at [440, 336] on div "2 . Containment Barrier With Airlock And Decontamination Chamber" at bounding box center [296, 334] width 461 height 22
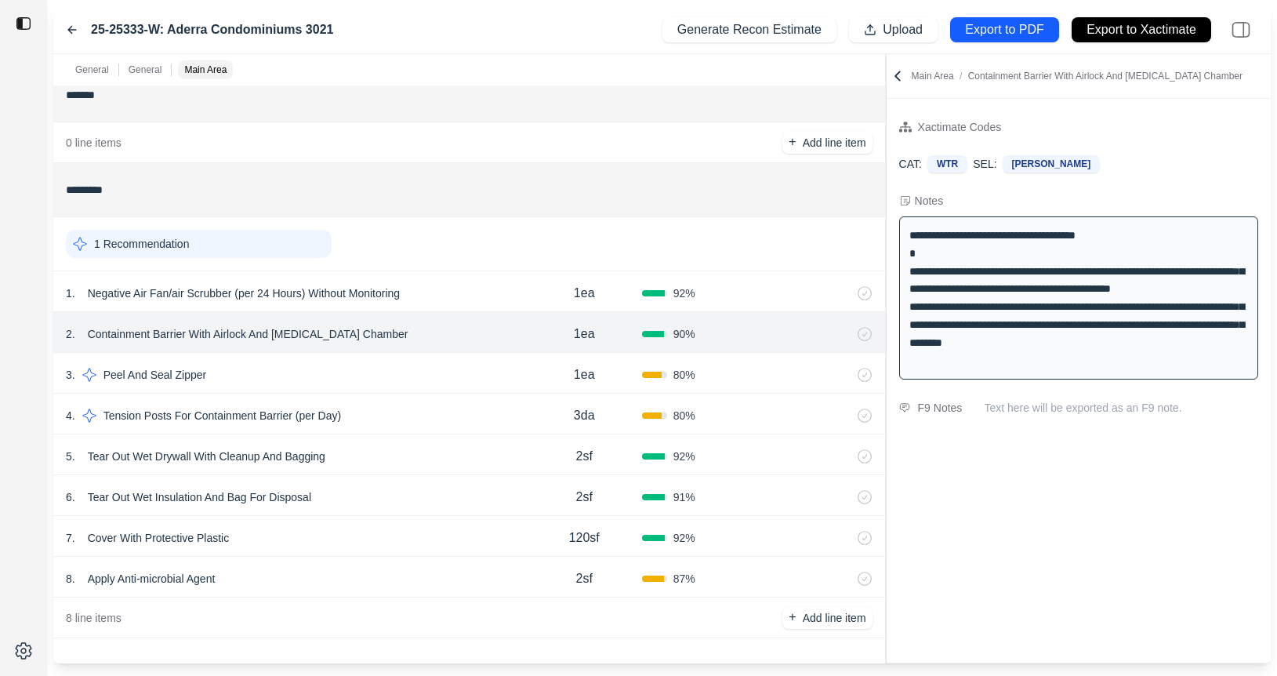
click at [380, 548] on div "7 . Cover With Protective Plastic" at bounding box center [296, 538] width 461 height 22
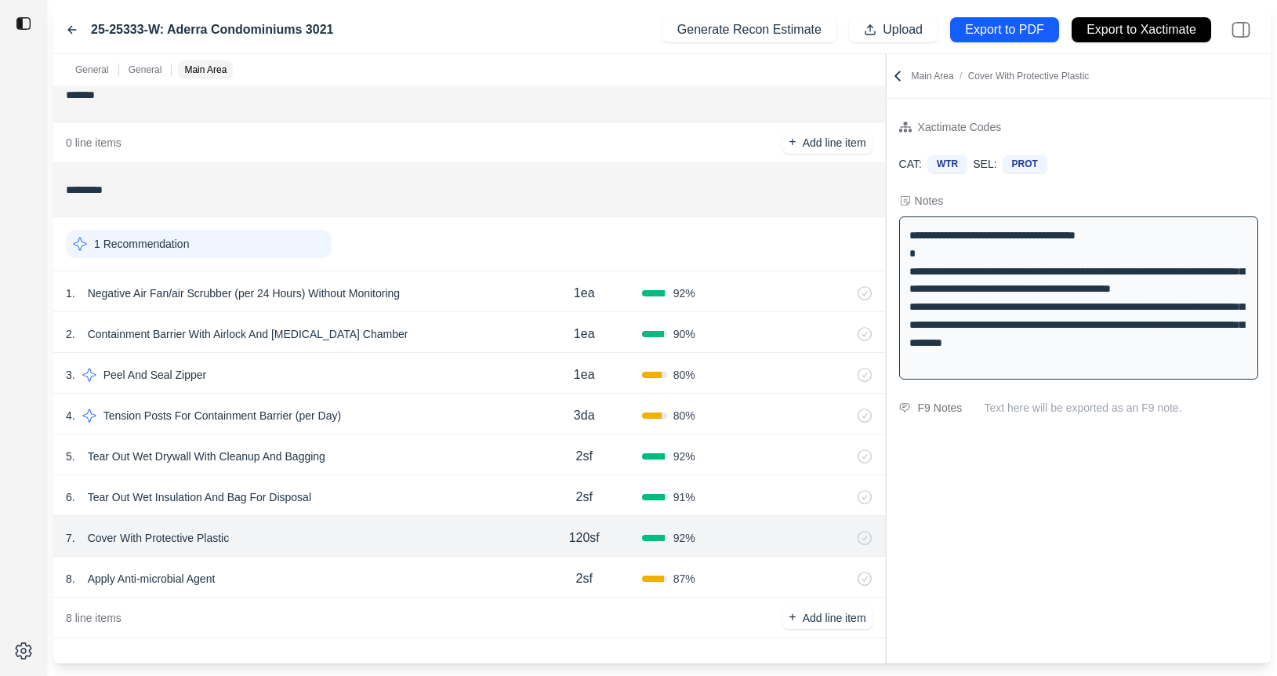
click at [180, 540] on p "Cover With Protective Plastic" at bounding box center [159, 538] width 154 height 22
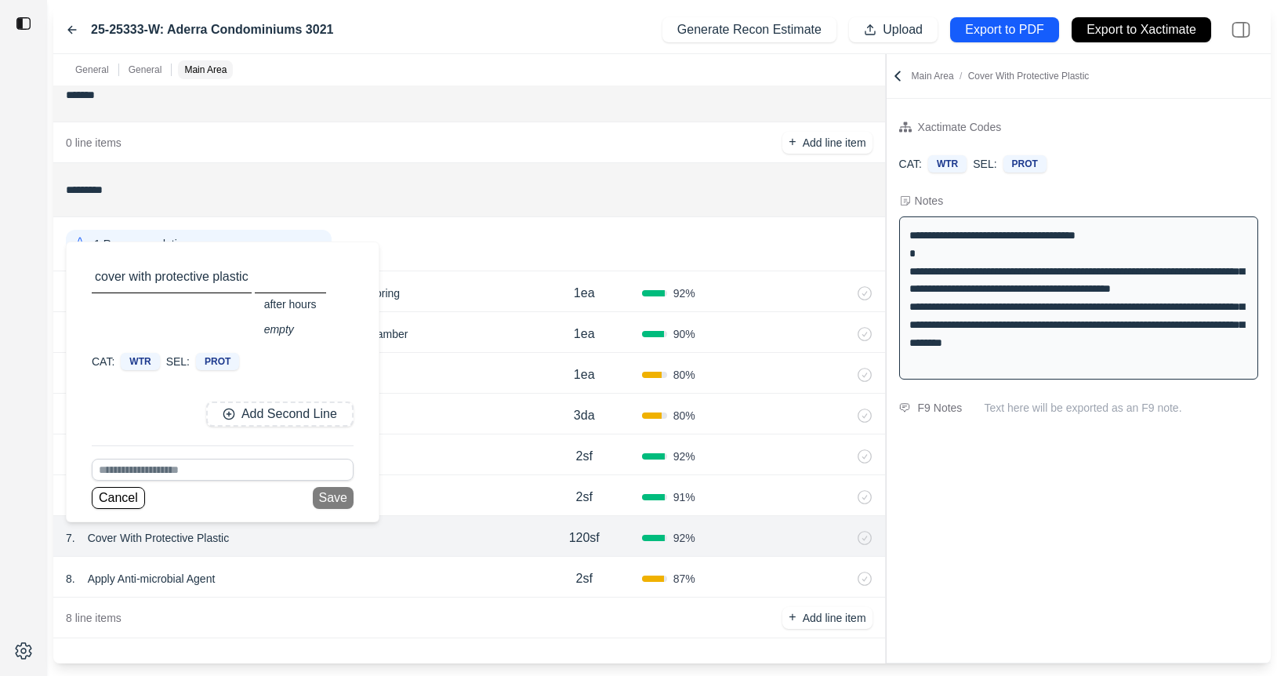
click at [1129, 509] on div "**********" at bounding box center [1078, 381] width 384 height 564
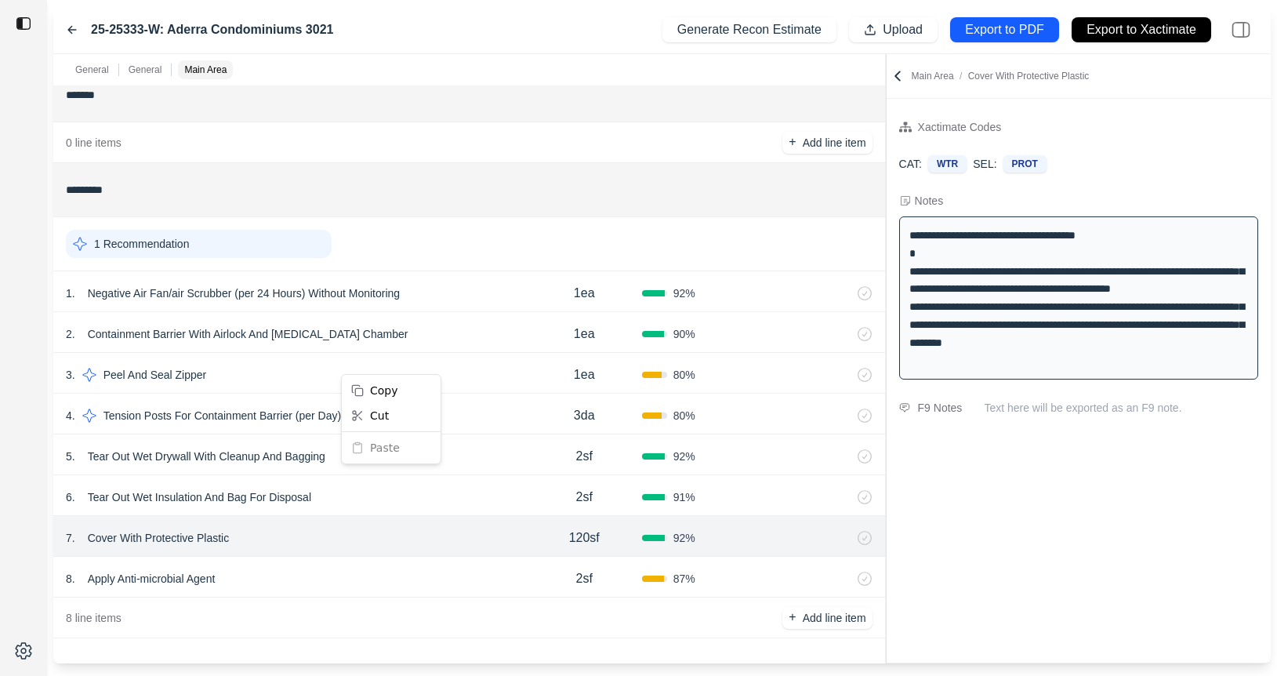
click at [275, 369] on html "25-25333-W: Aderra Condominiums 3021 Generate Recon Estimate Upload Export to P…" at bounding box center [638, 338] width 1277 height 676
click at [425, 409] on div "4 . Tension Posts For Containment Barrier (per Day)" at bounding box center [296, 415] width 461 height 22
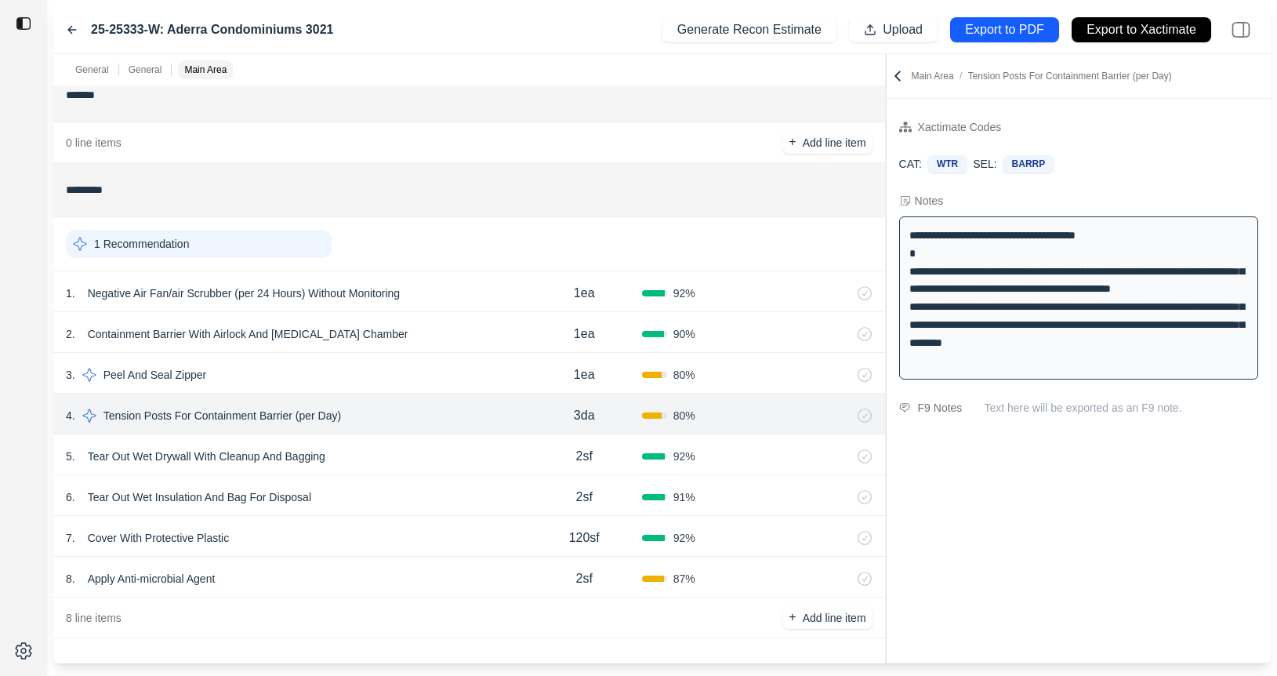
click at [430, 362] on div "3 . Peel And Seal Zipper 1ea 80 %" at bounding box center [469, 373] width 832 height 41
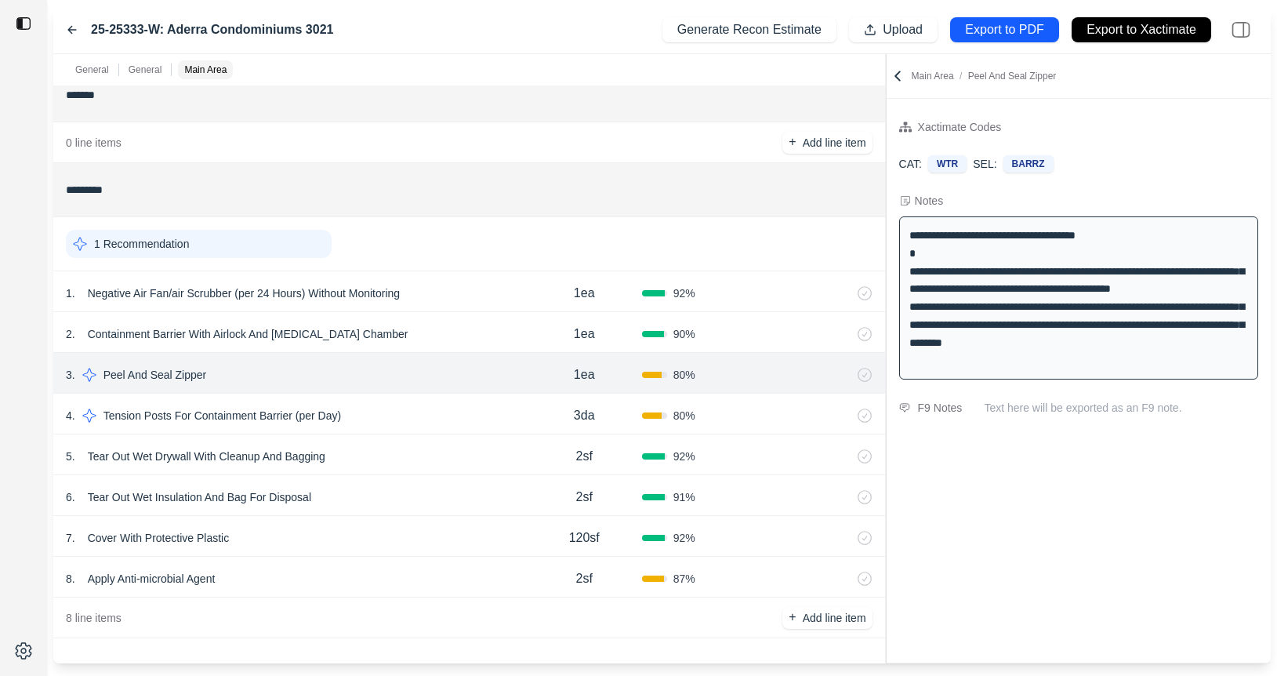
click at [454, 326] on div "2 . Containment Barrier With Airlock And Decontamination Chamber" at bounding box center [296, 334] width 461 height 22
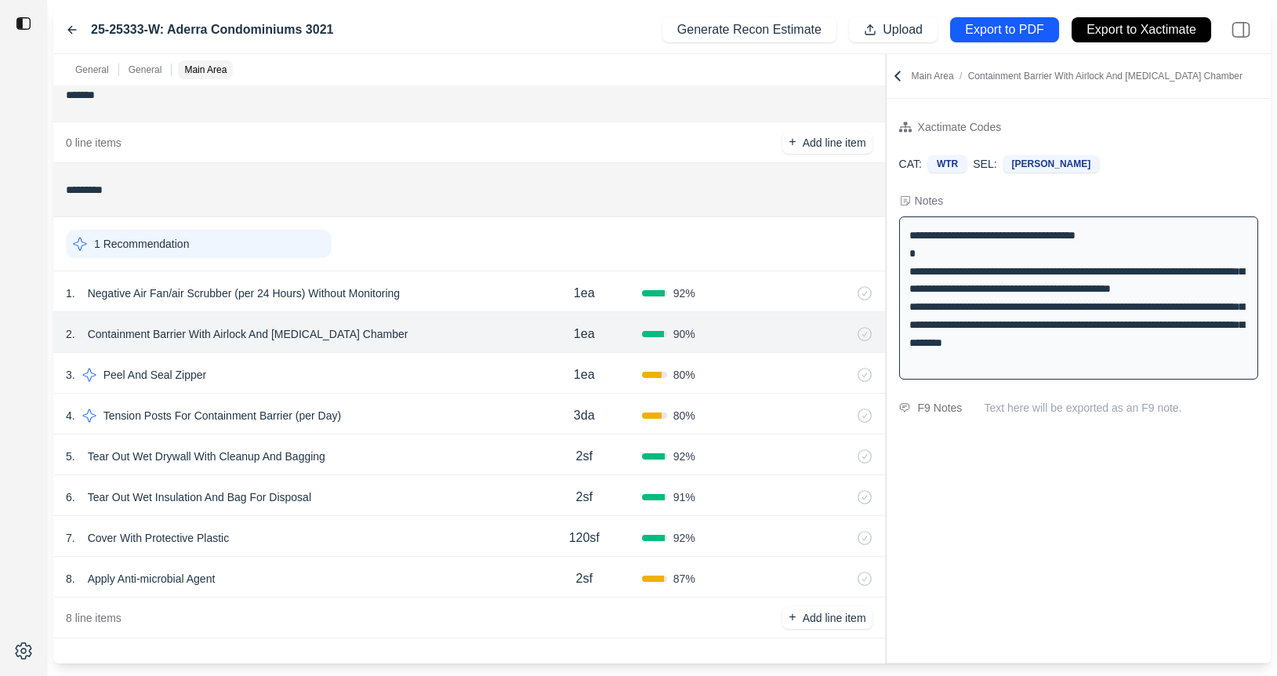
click at [840, 333] on icon at bounding box center [843, 335] width 7 height 9
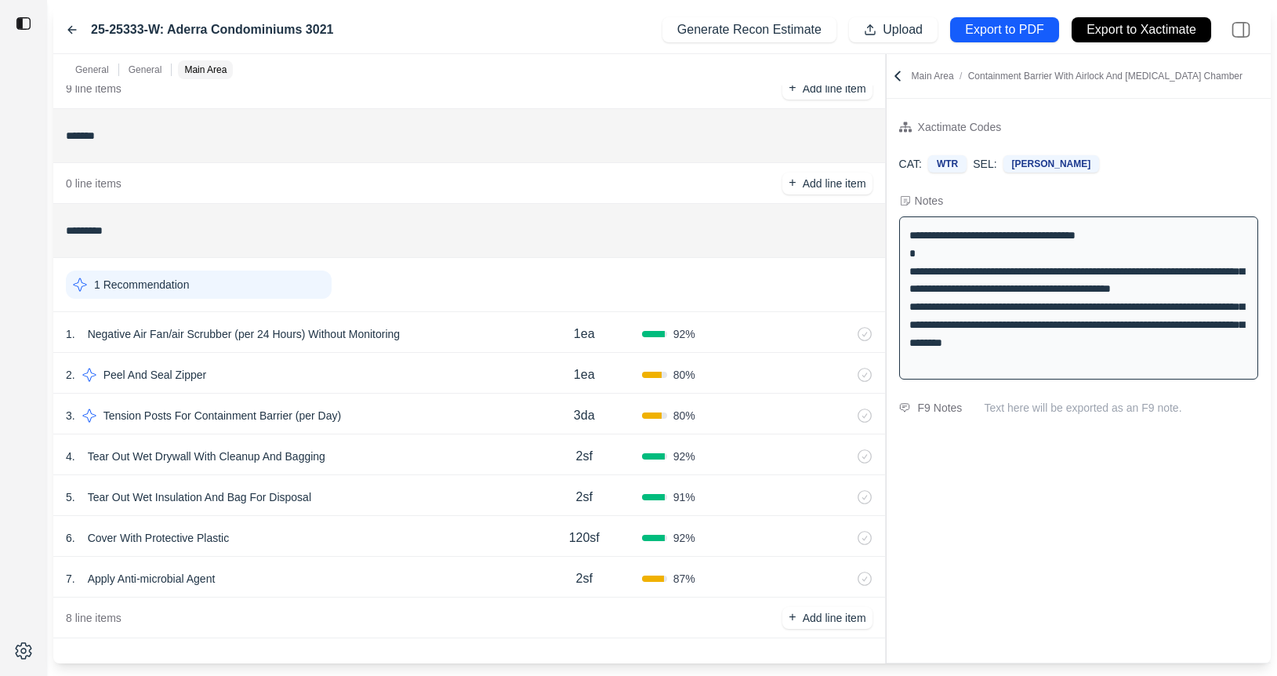
scroll to position [492, 0]
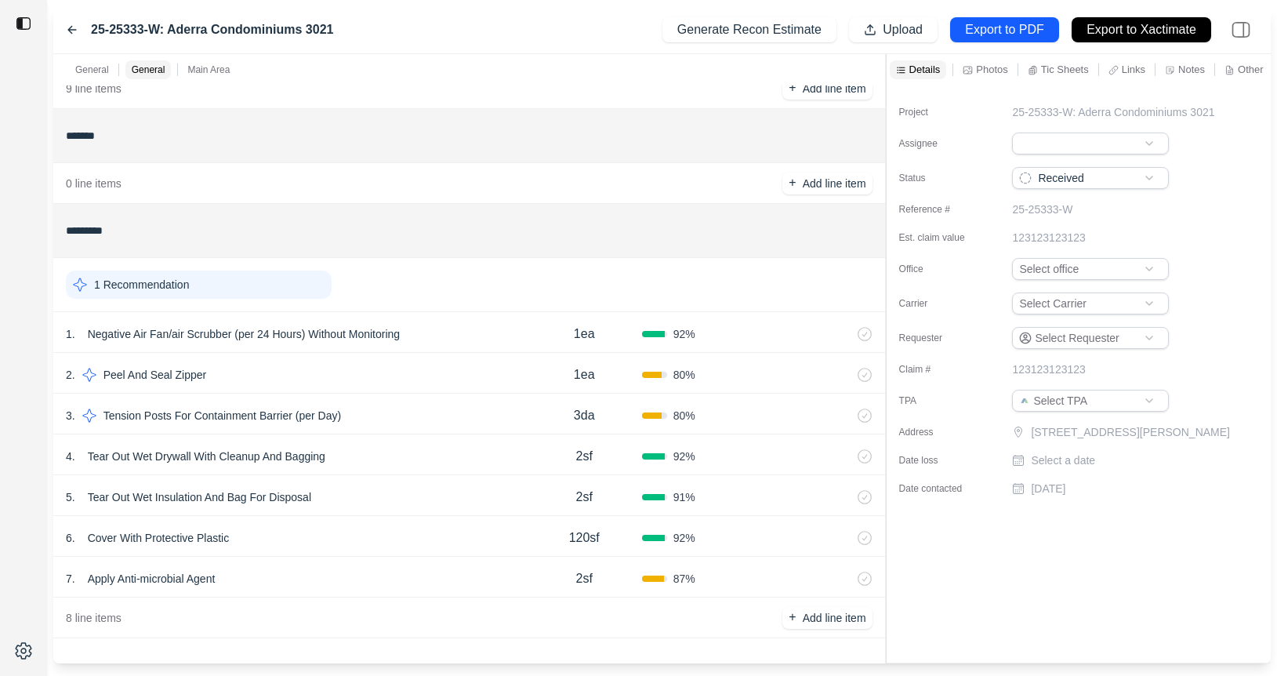
click at [844, 373] on icon at bounding box center [844, 374] width 13 height 13
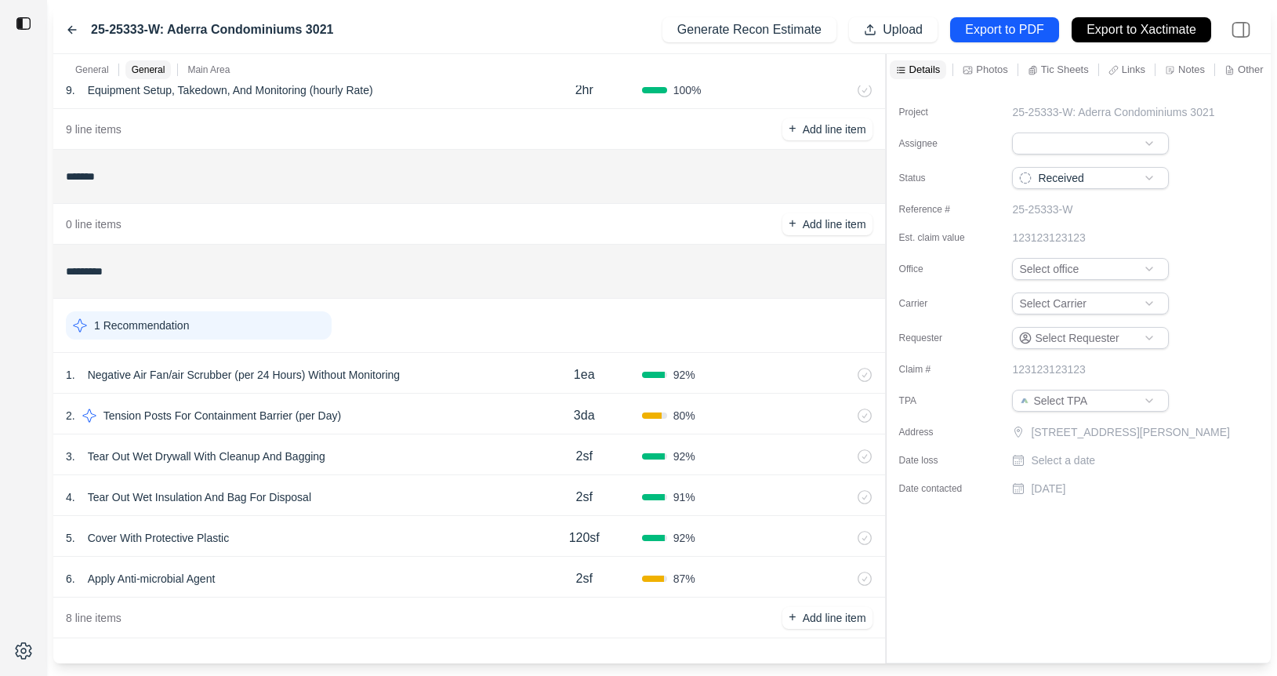
scroll to position [451, 0]
click at [843, 411] on icon at bounding box center [844, 415] width 4 height 9
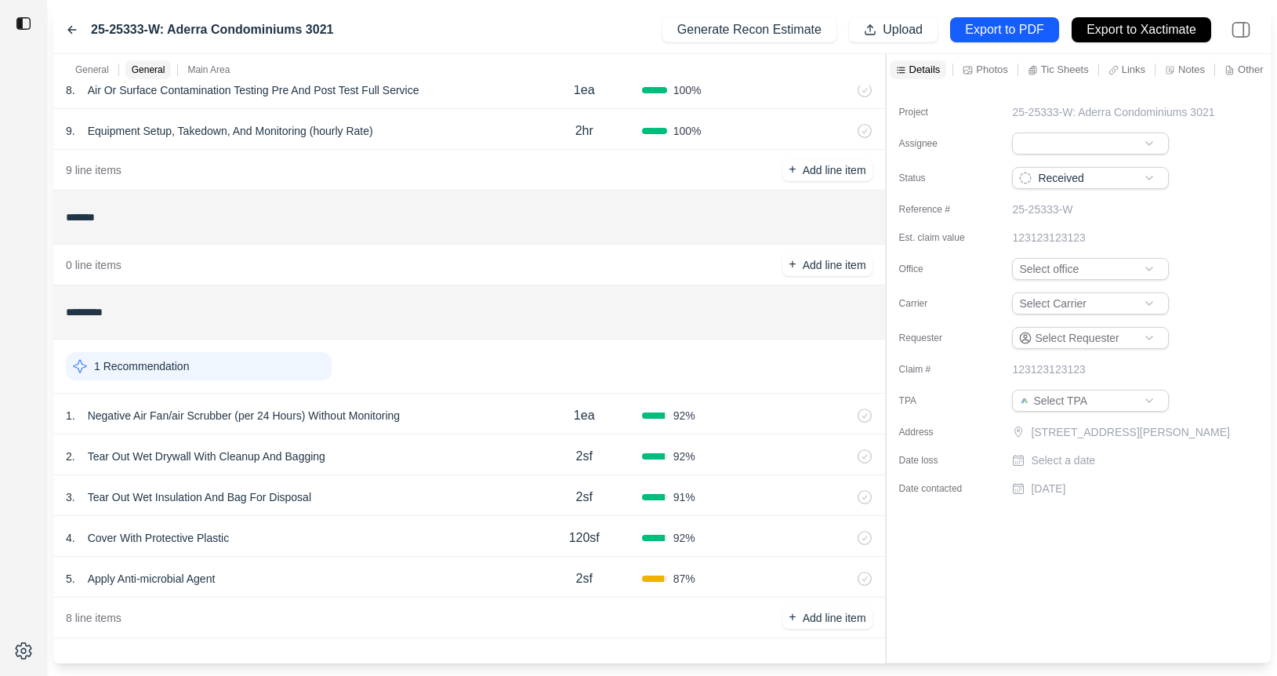
scroll to position [411, 0]
click at [447, 422] on div "1 . Negative Air Fan/air Scrubber (per 24 Hours) Without Monitoring" at bounding box center [296, 415] width 461 height 22
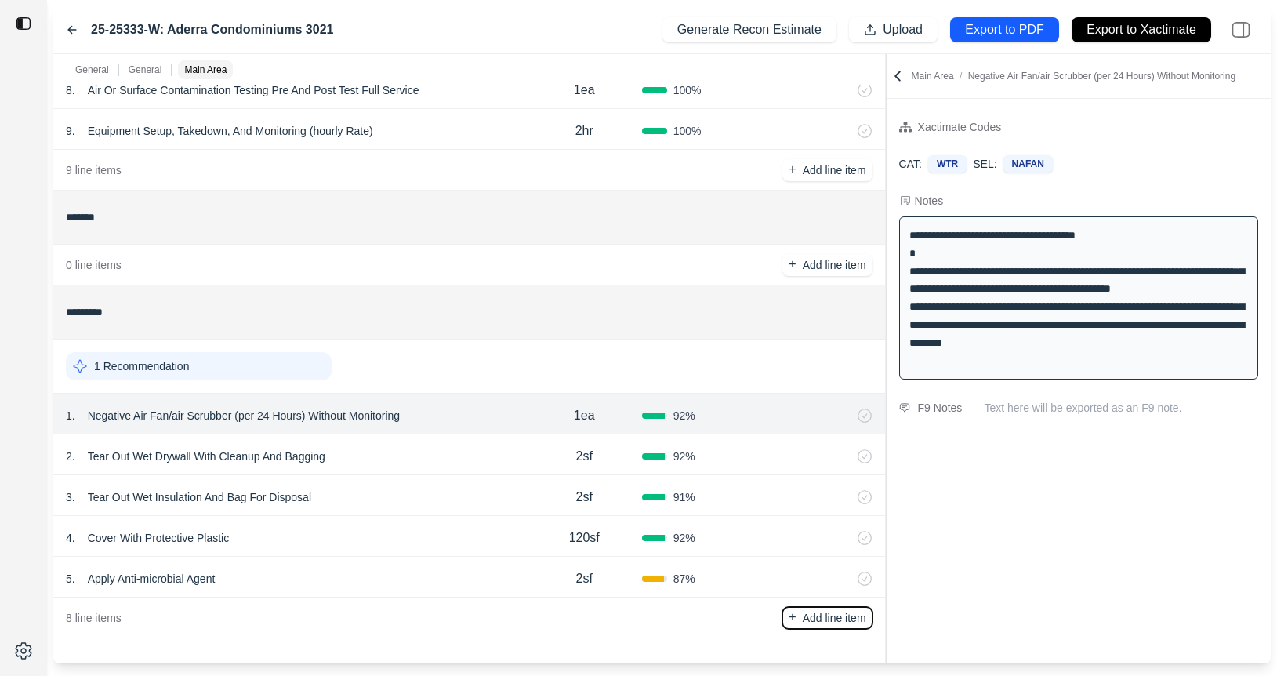
click at [814, 618] on p "Add line item" at bounding box center [834, 618] width 63 height 16
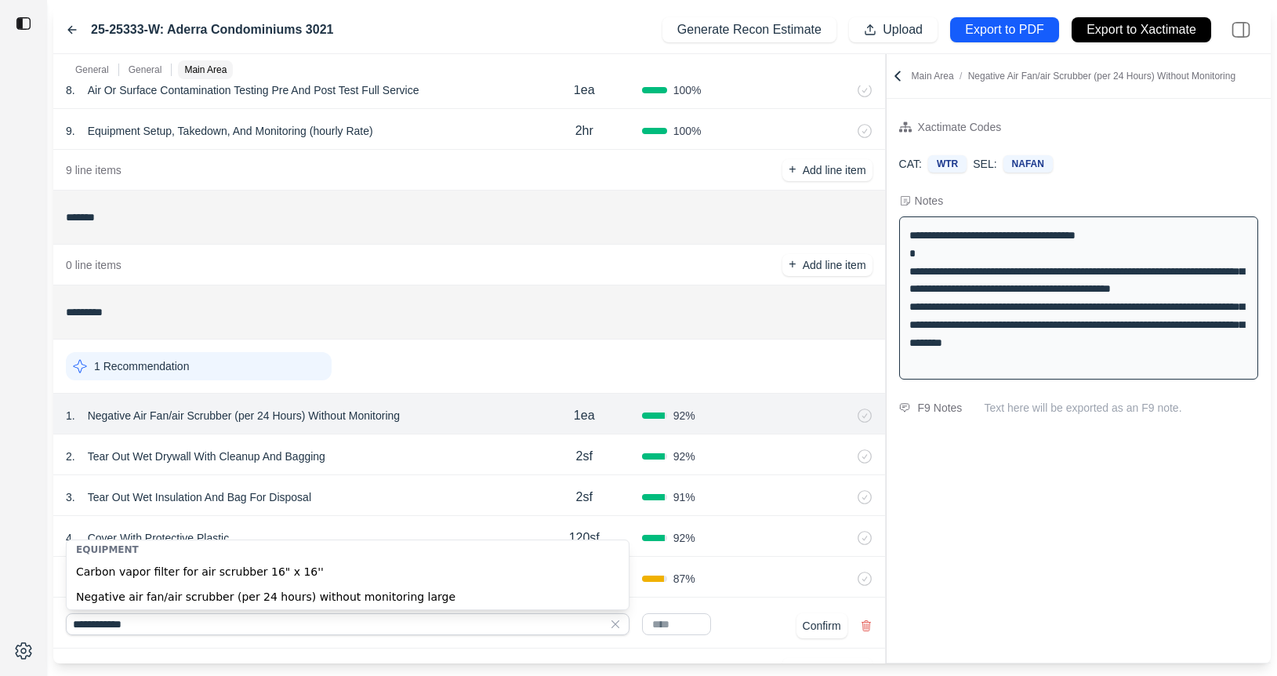
click at [237, 595] on div "Negative air fan/air scrubber (per 24 hours) without monitoring large" at bounding box center [348, 596] width 562 height 25
type input "**********"
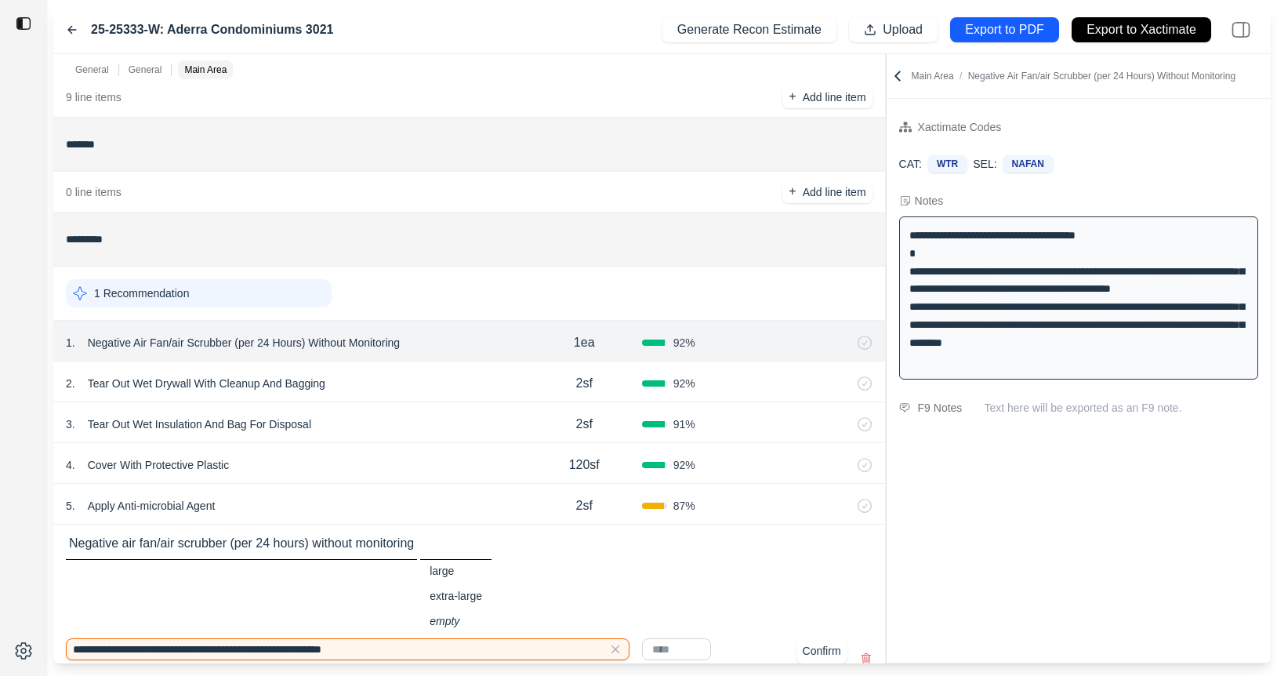
scroll to position [575, 0]
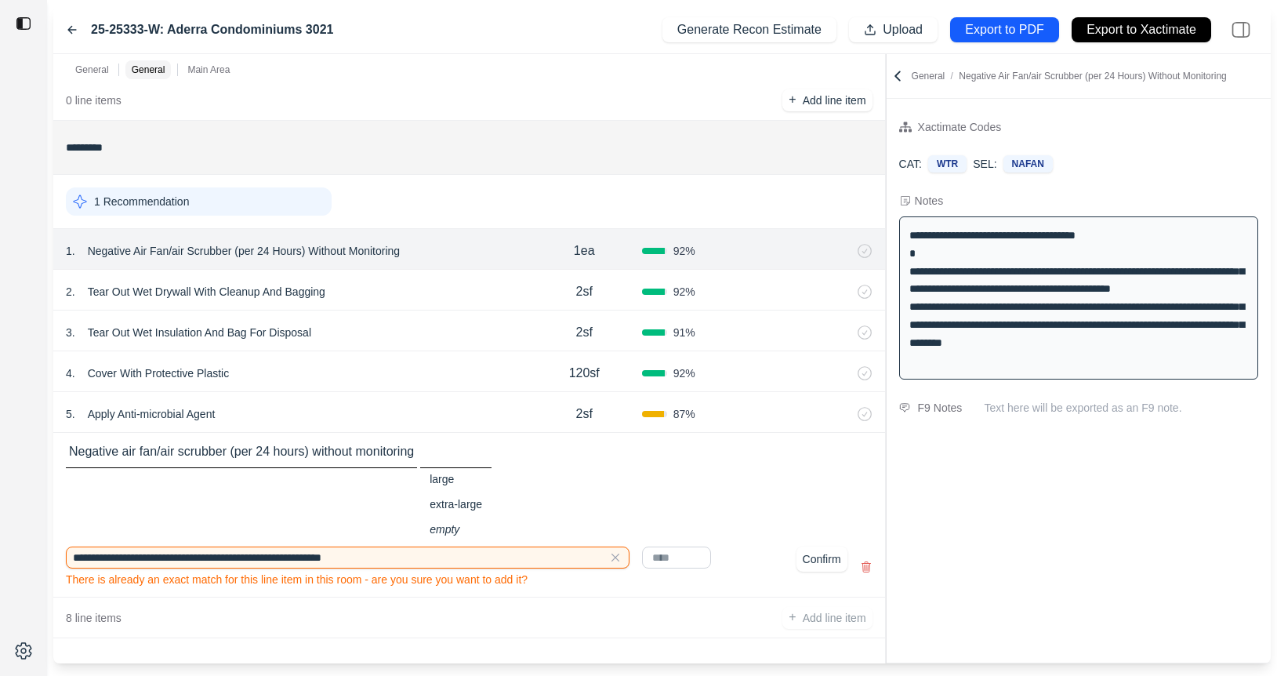
click at [680, 560] on input "text" at bounding box center [676, 557] width 69 height 22
click at [863, 564] on icon at bounding box center [866, 566] width 13 height 13
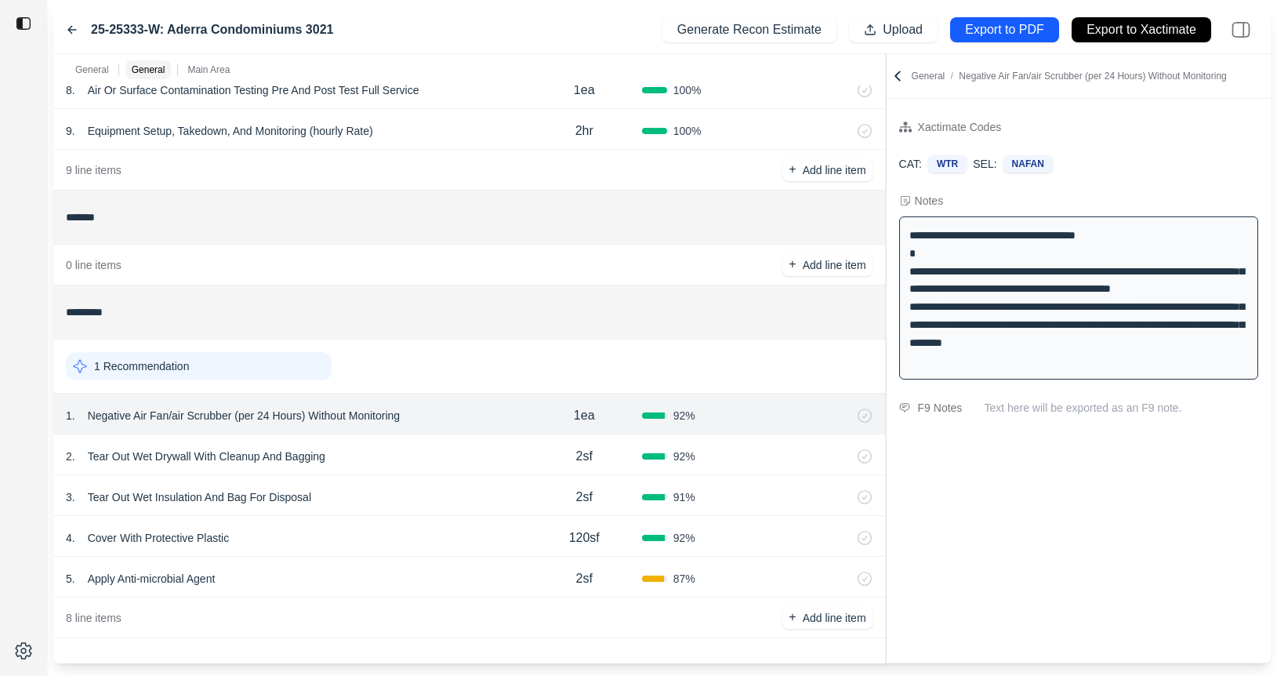
click at [440, 446] on div "2 . Tear Out Wet Drywall With Cleanup And Bagging" at bounding box center [296, 456] width 461 height 22
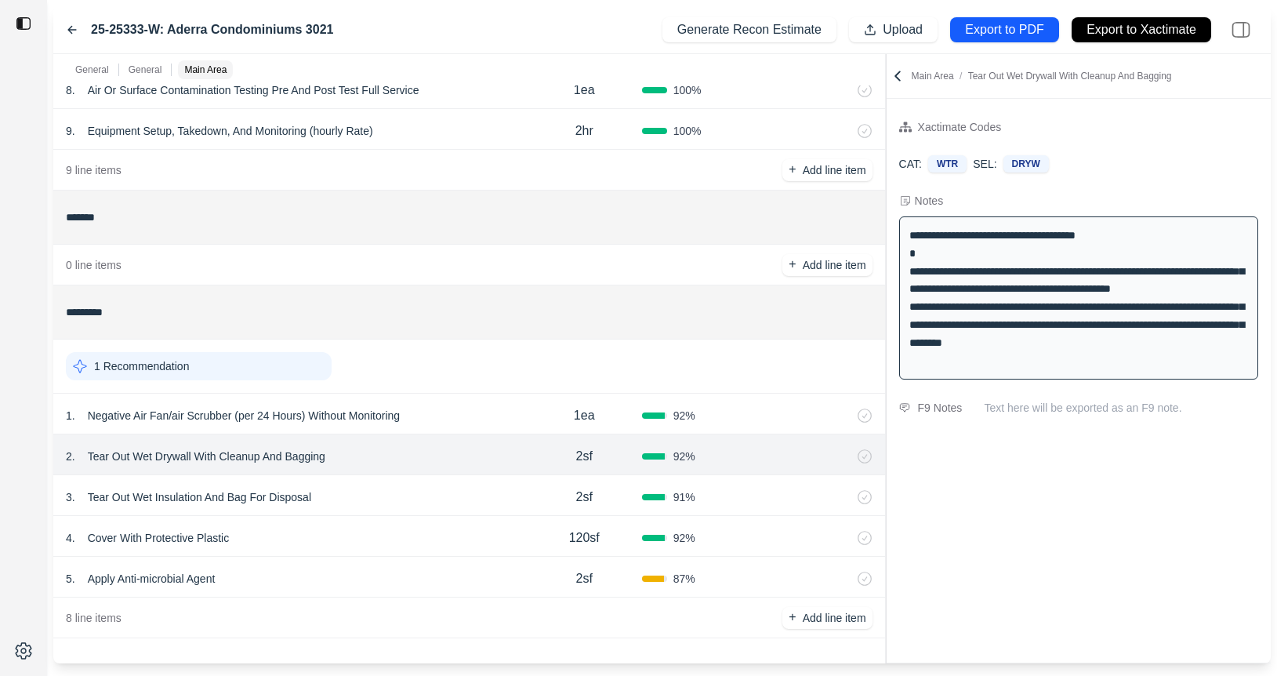
click at [432, 504] on div "3 . Tear Out Wet Insulation And Bag For Disposal" at bounding box center [296, 497] width 461 height 22
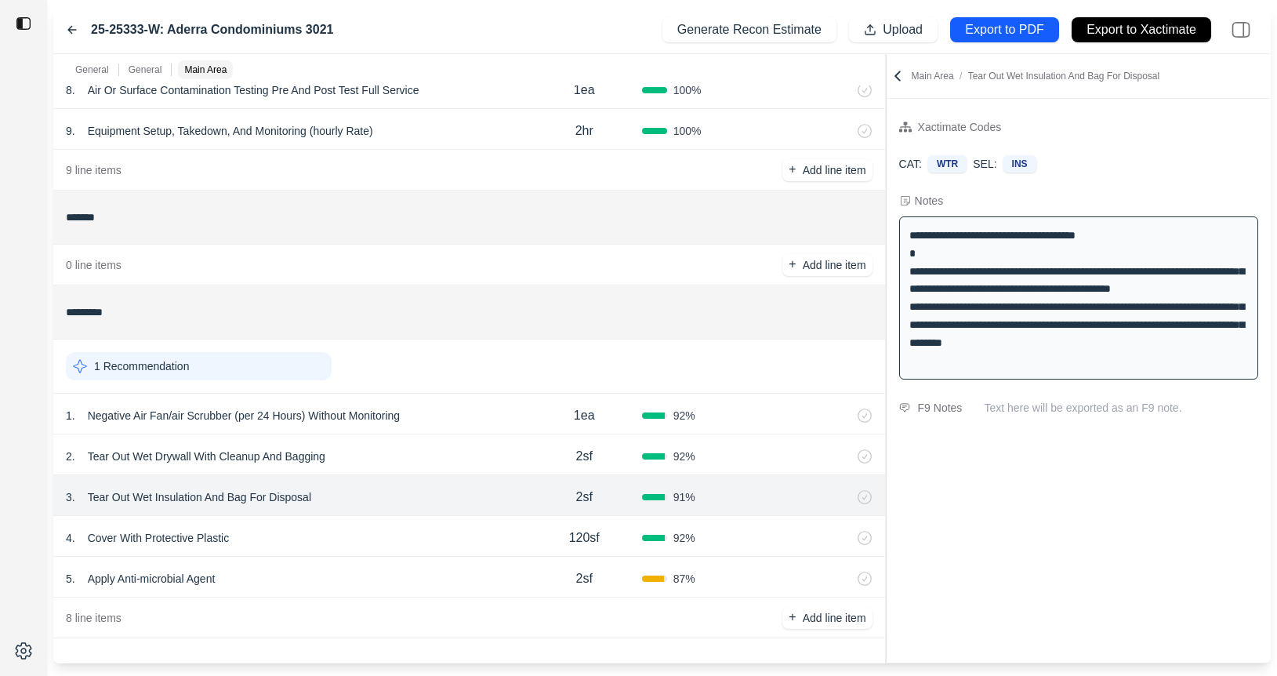
click at [344, 530] on div "4 . Cover With Protective Plastic" at bounding box center [296, 538] width 461 height 22
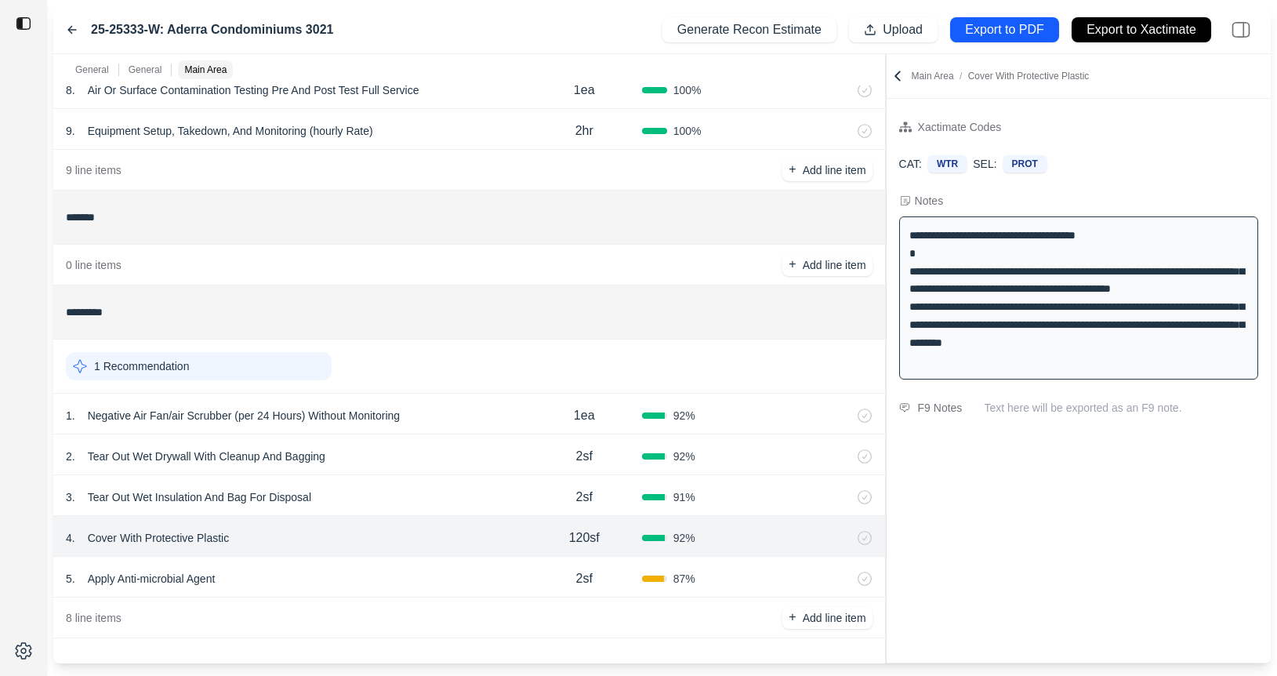
click at [366, 575] on div "5 . Apply Anti-microbial Agent" at bounding box center [296, 578] width 461 height 22
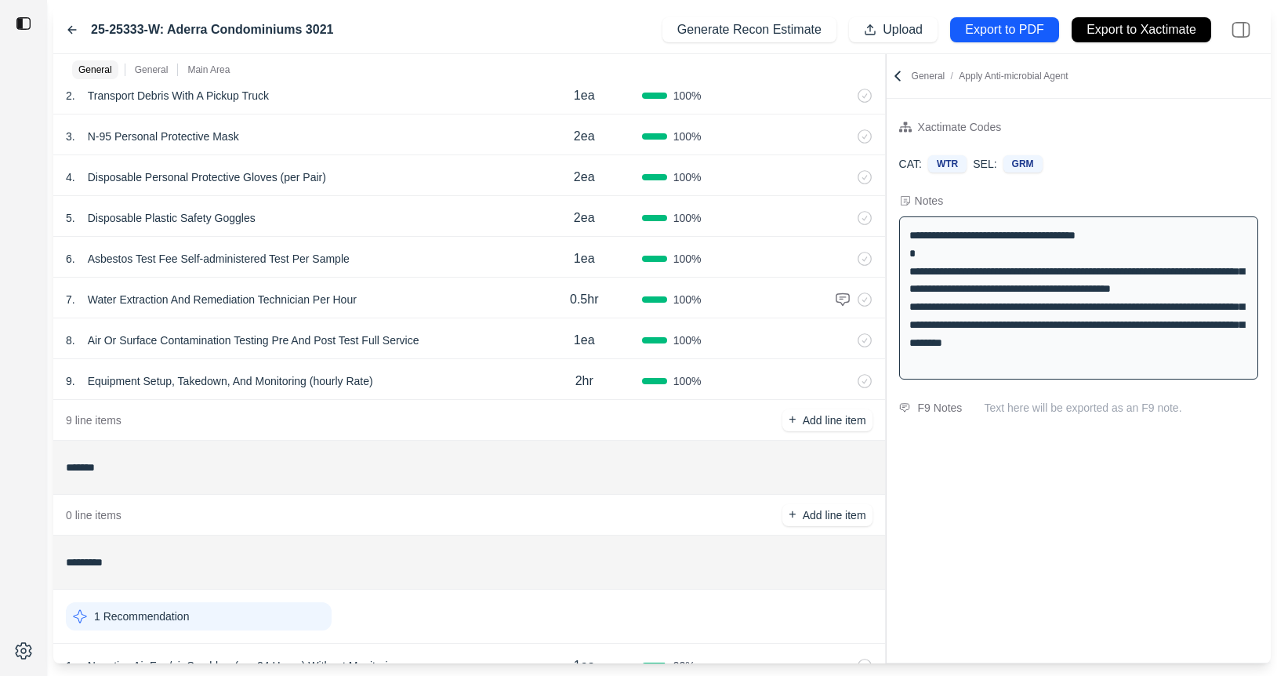
scroll to position [394, 0]
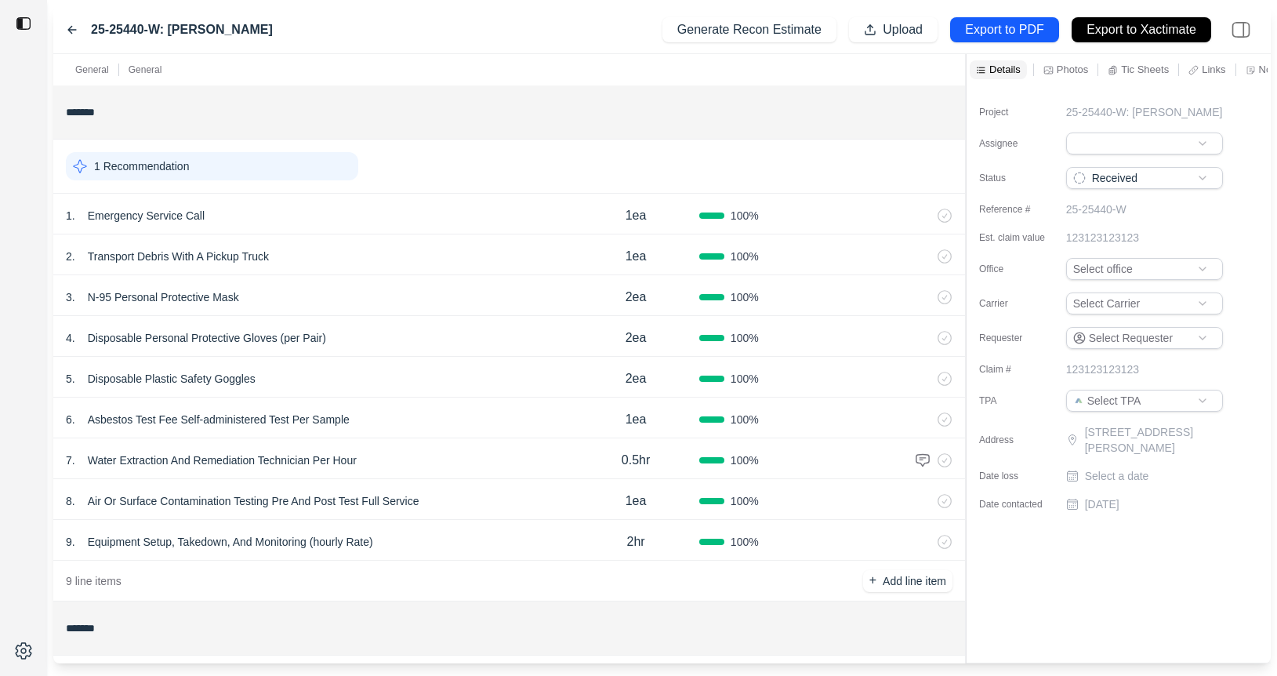
scroll to position [58, 0]
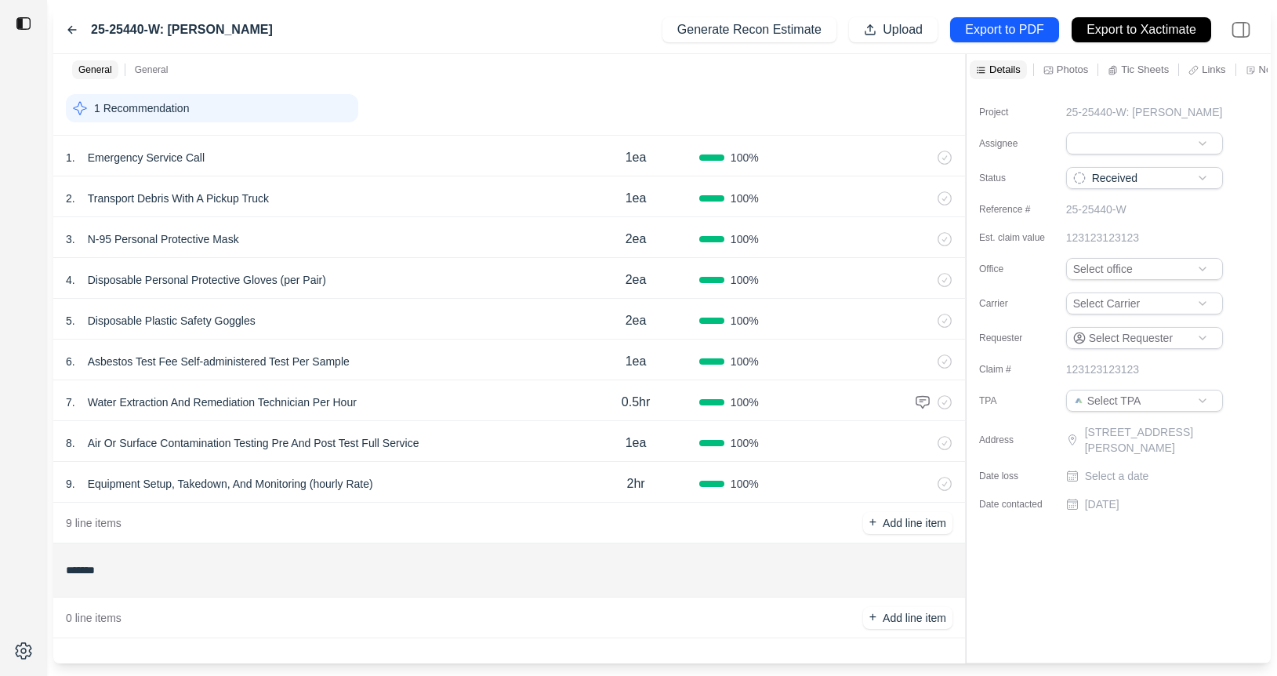
click at [542, 250] on div "3 . N-95 Personal Protective Mask 2ea 100 %" at bounding box center [509, 237] width 912 height 41
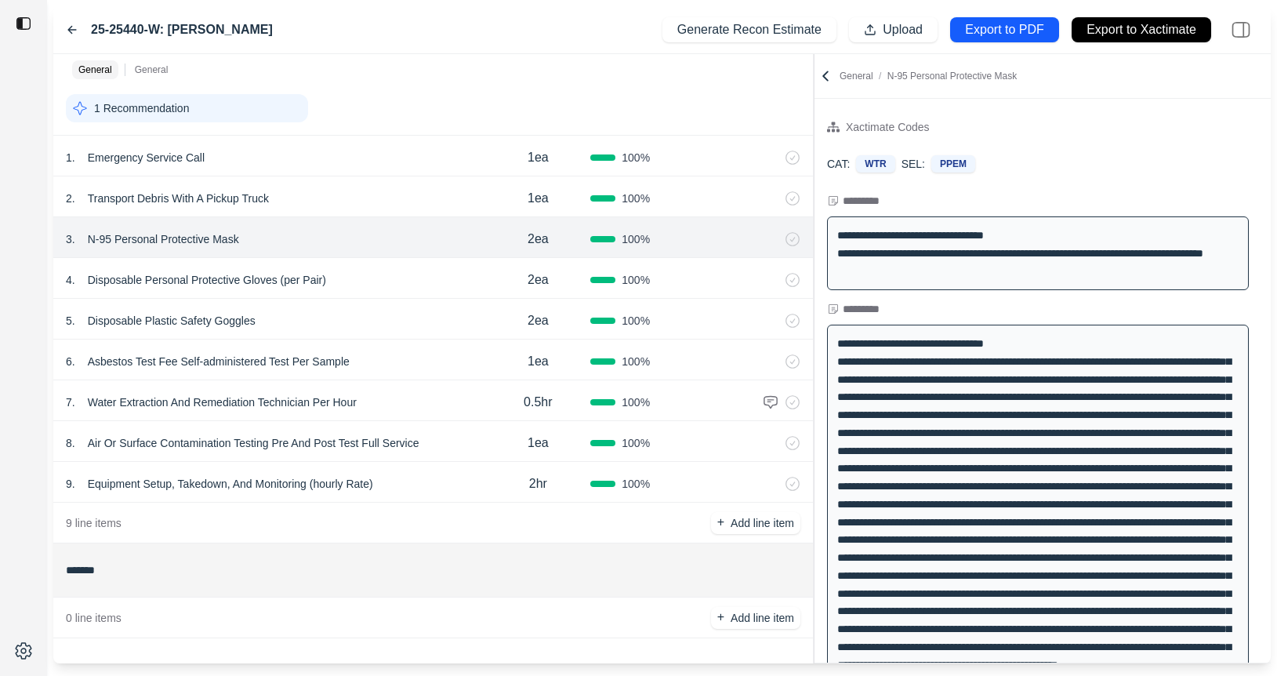
click at [814, 189] on div at bounding box center [814, 358] width 1 height 609
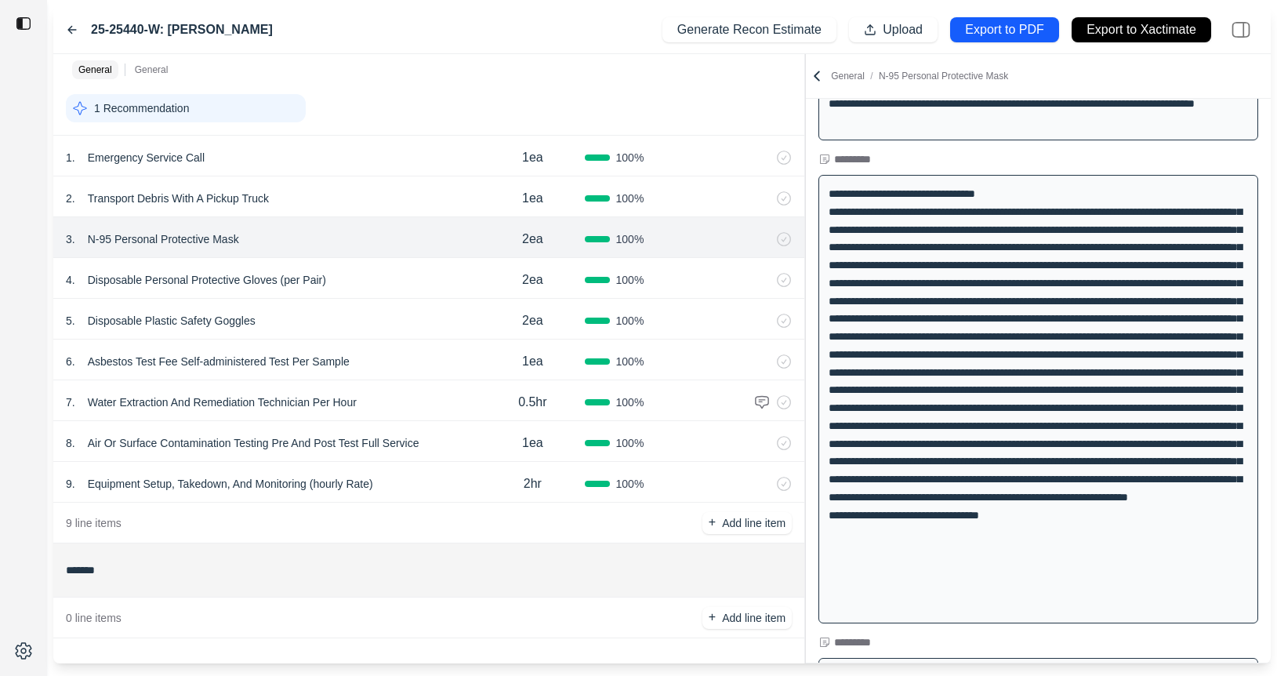
scroll to position [264, 0]
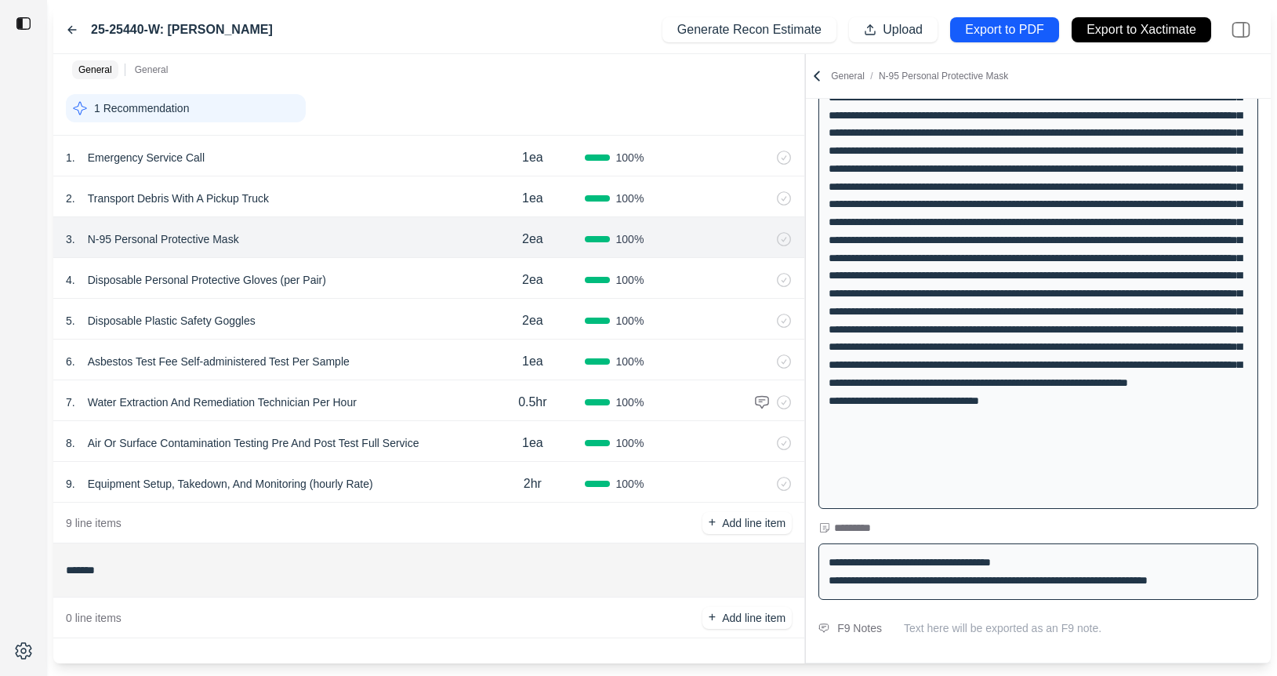
click at [71, 31] on icon at bounding box center [72, 30] width 13 height 13
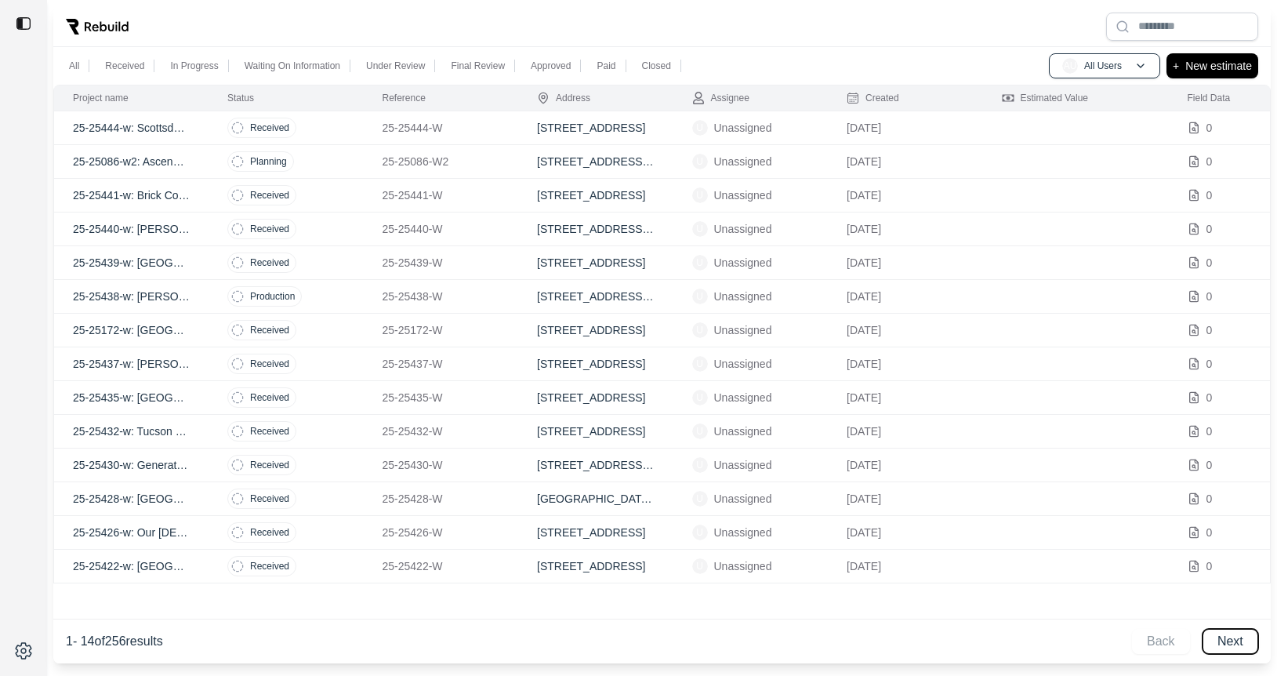
click at [1241, 644] on button "Next" at bounding box center [1230, 641] width 56 height 25
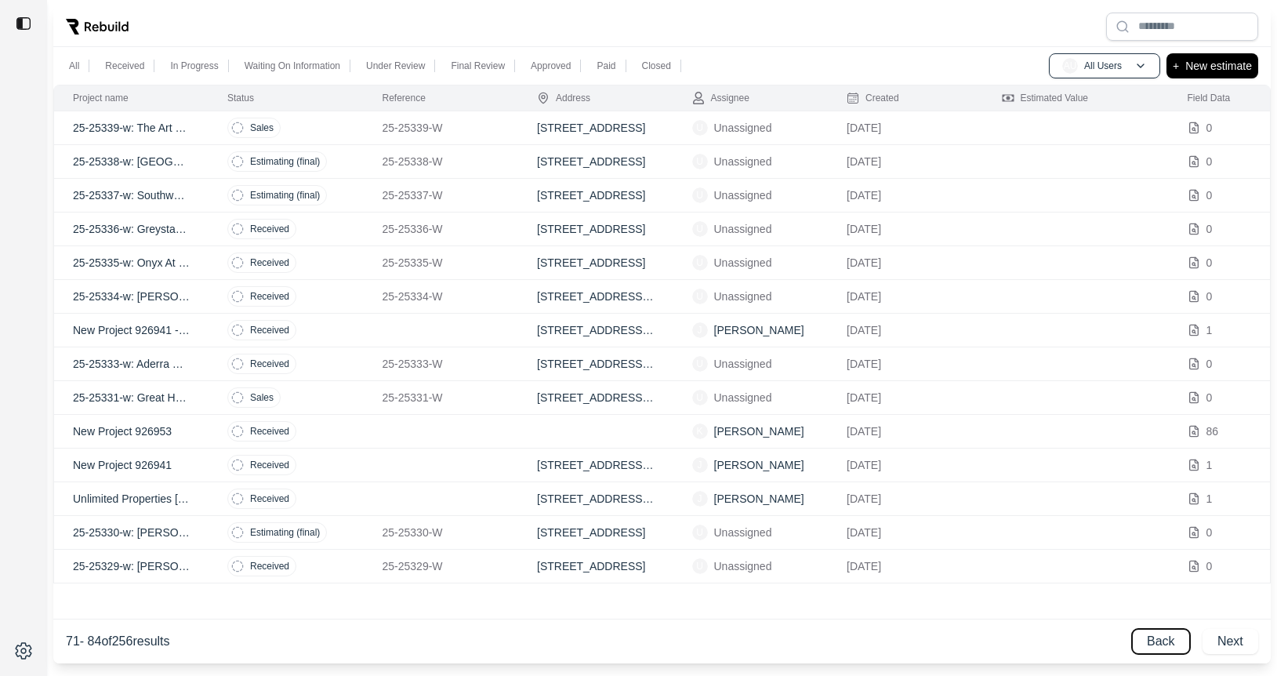
click at [1178, 644] on button "Back" at bounding box center [1161, 641] width 58 height 25
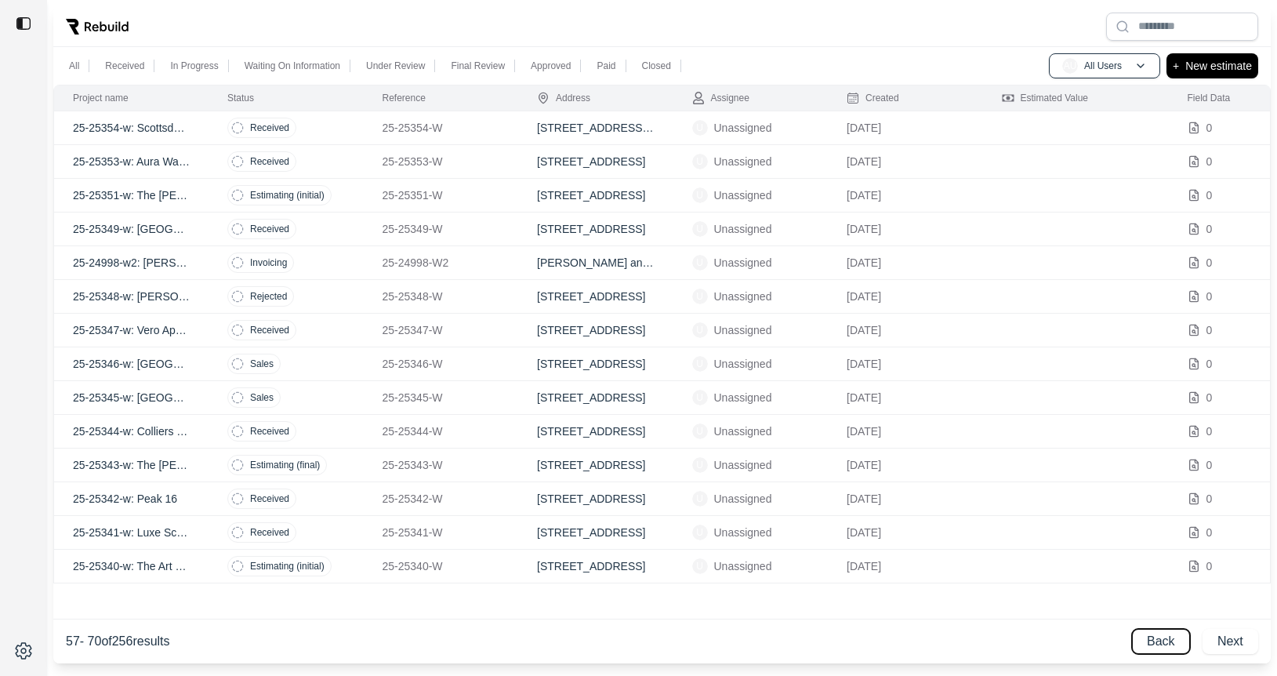
click at [1178, 644] on button "Back" at bounding box center [1161, 641] width 58 height 25
click at [1178, 644] on div "Back Next" at bounding box center [1195, 641] width 126 height 25
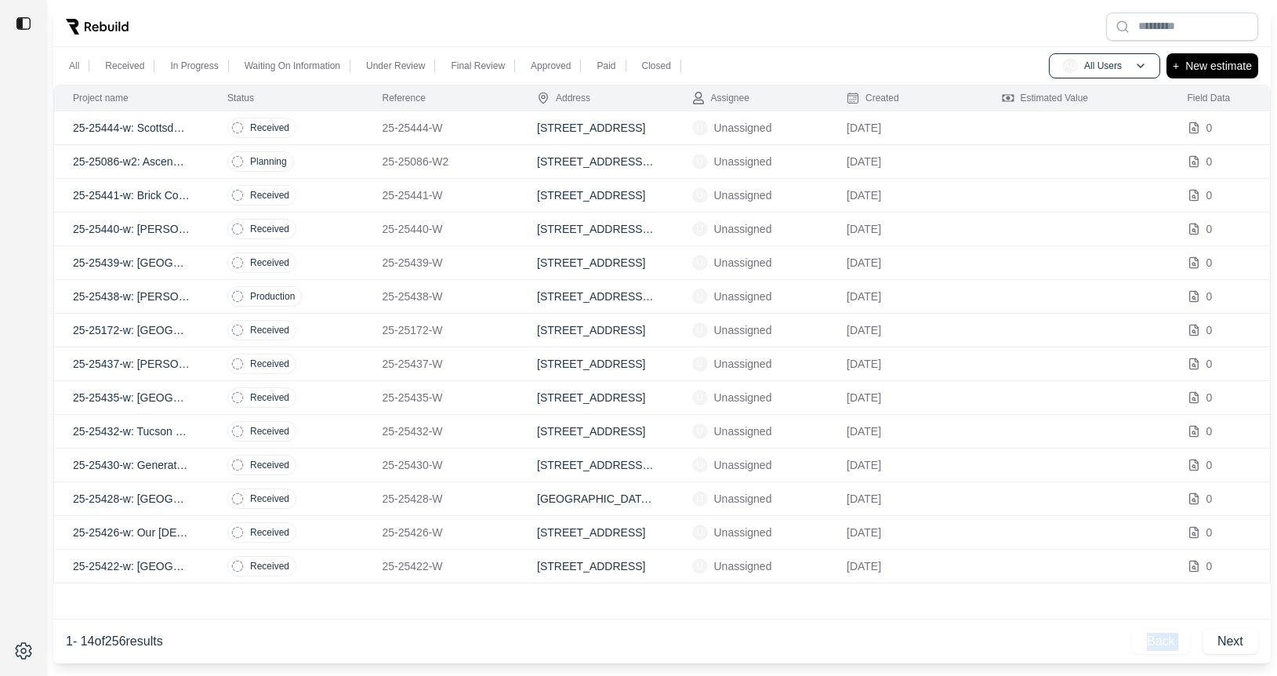
click at [1178, 644] on div "Back Next" at bounding box center [1195, 641] width 126 height 25
click at [481, 485] on td "25-25428-W" at bounding box center [441, 499] width 155 height 34
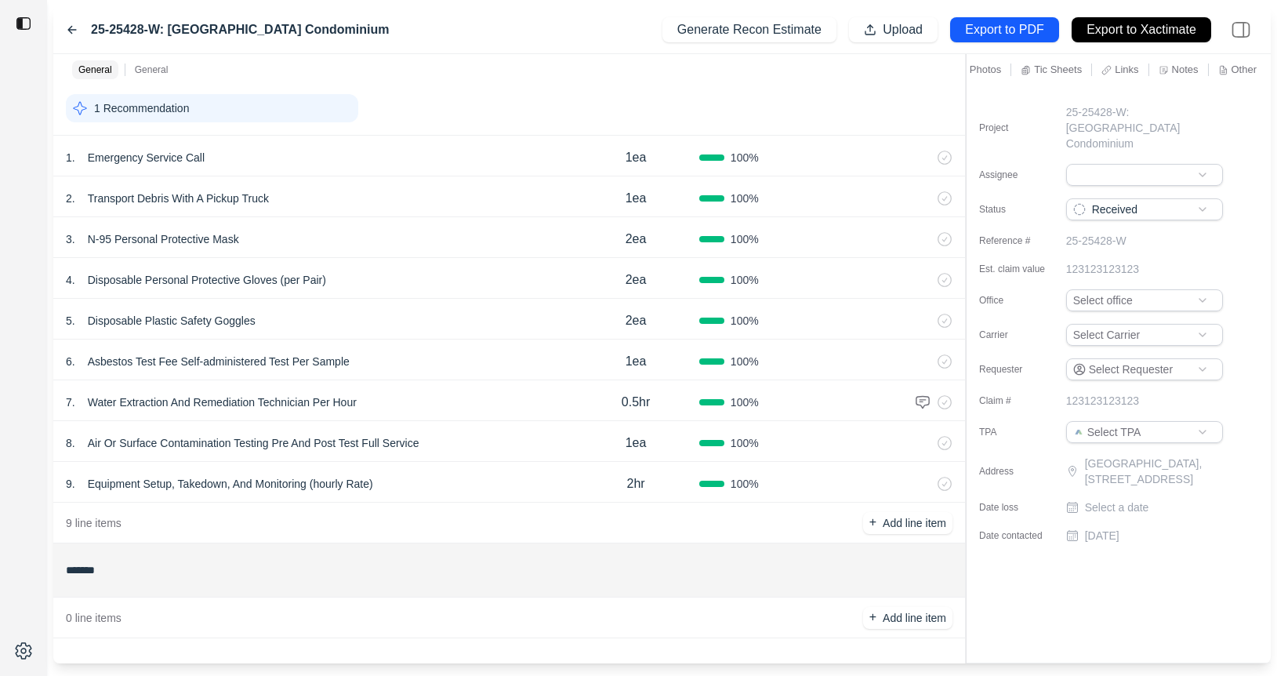
scroll to position [0, 92]
click at [1203, 73] on div "Notes" at bounding box center [1181, 69] width 60 height 19
click at [1181, 71] on p "Notes" at bounding box center [1180, 69] width 27 height 13
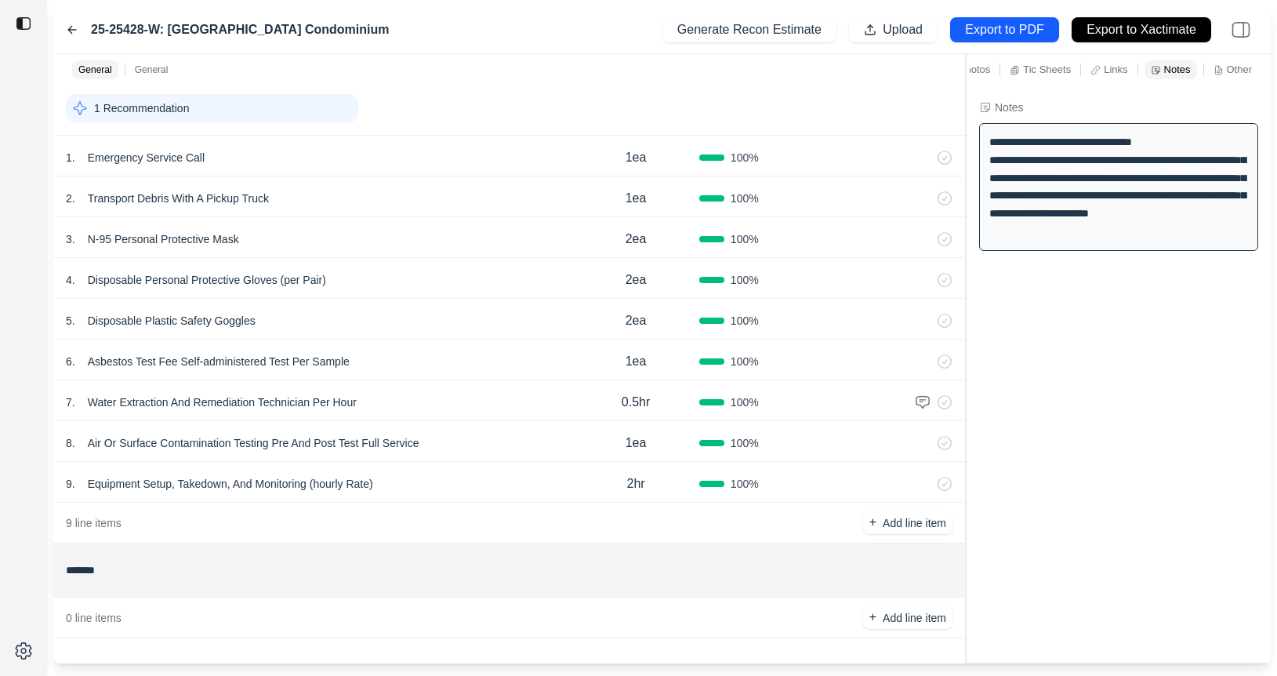
click at [68, 26] on icon at bounding box center [72, 30] width 13 height 13
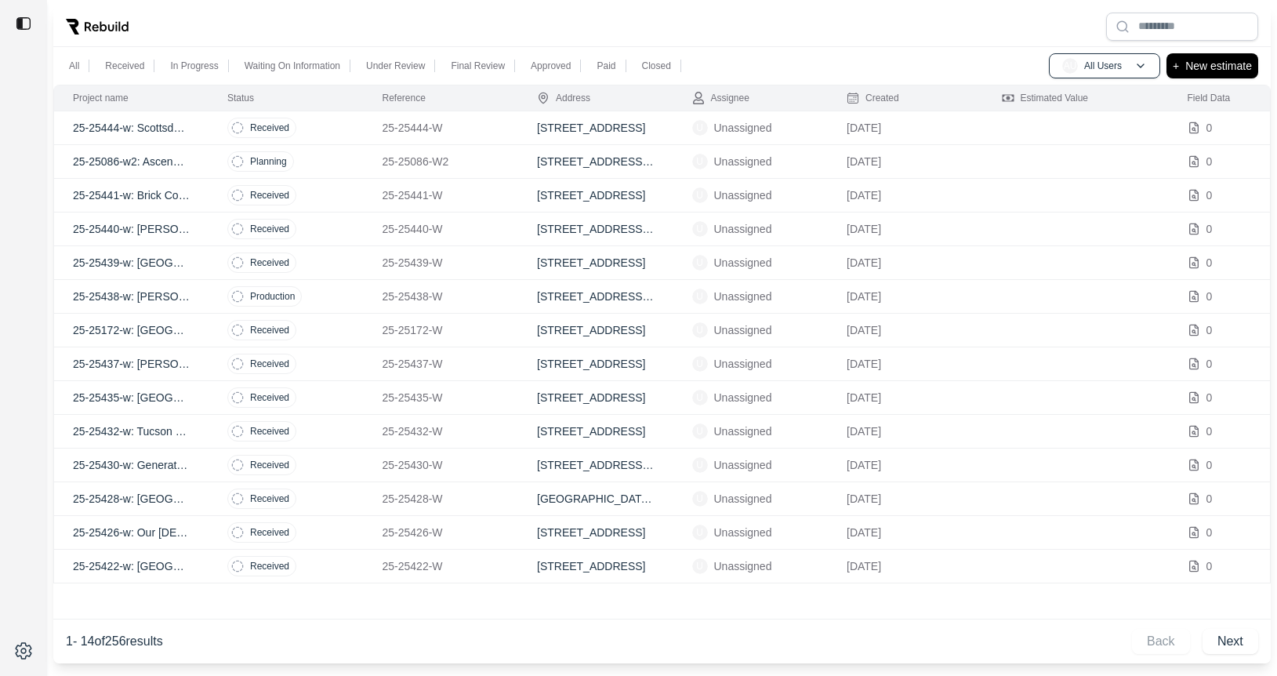
click at [348, 557] on td "Received" at bounding box center [285, 566] width 155 height 34
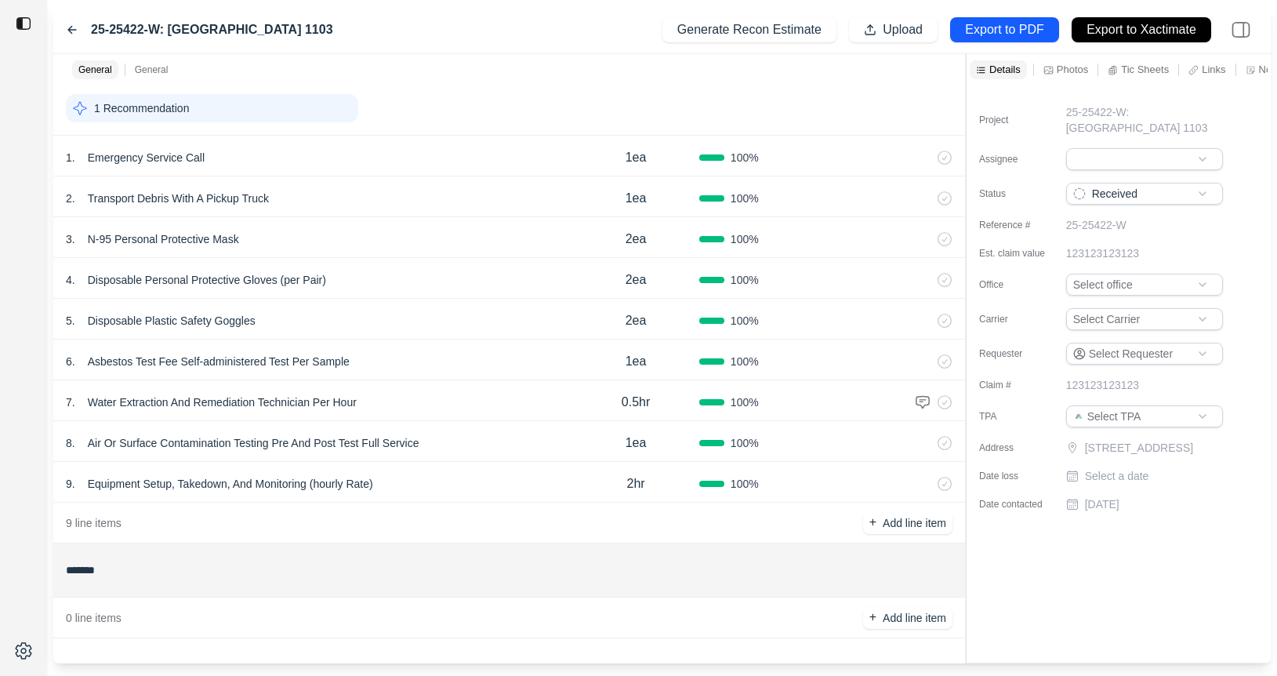
scroll to position [0, 92]
click at [1163, 67] on icon at bounding box center [1159, 70] width 10 height 10
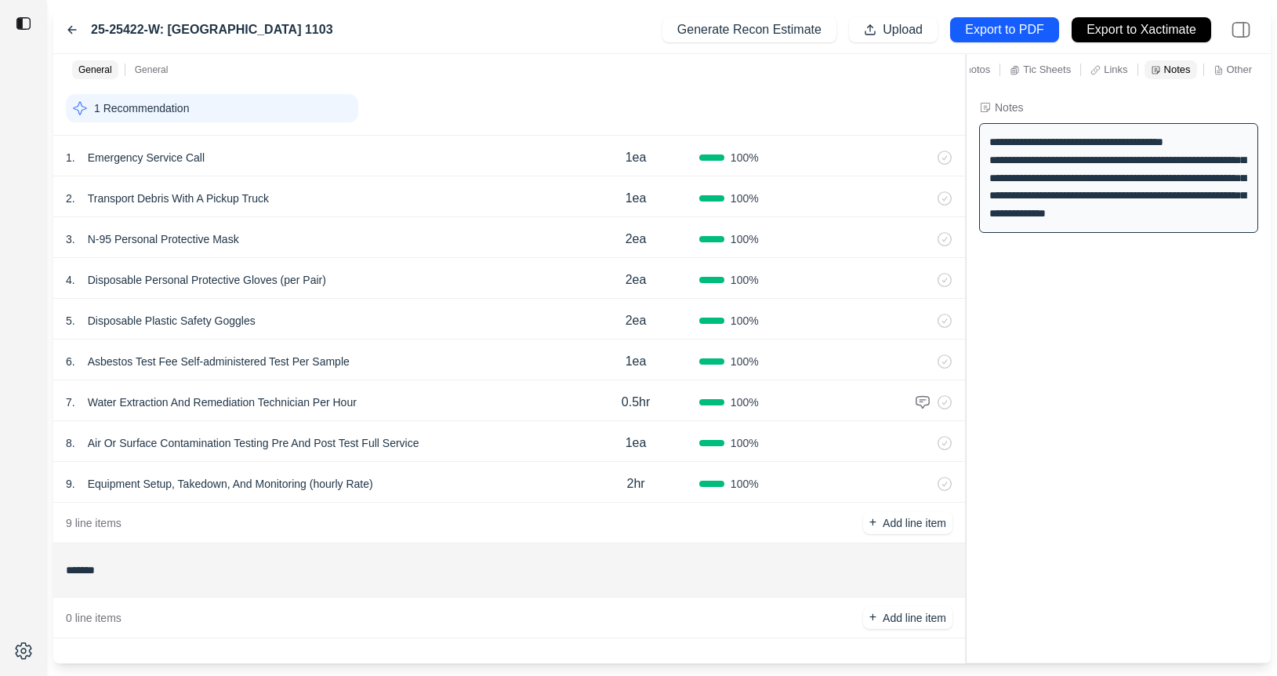
click at [74, 28] on icon at bounding box center [72, 30] width 13 height 13
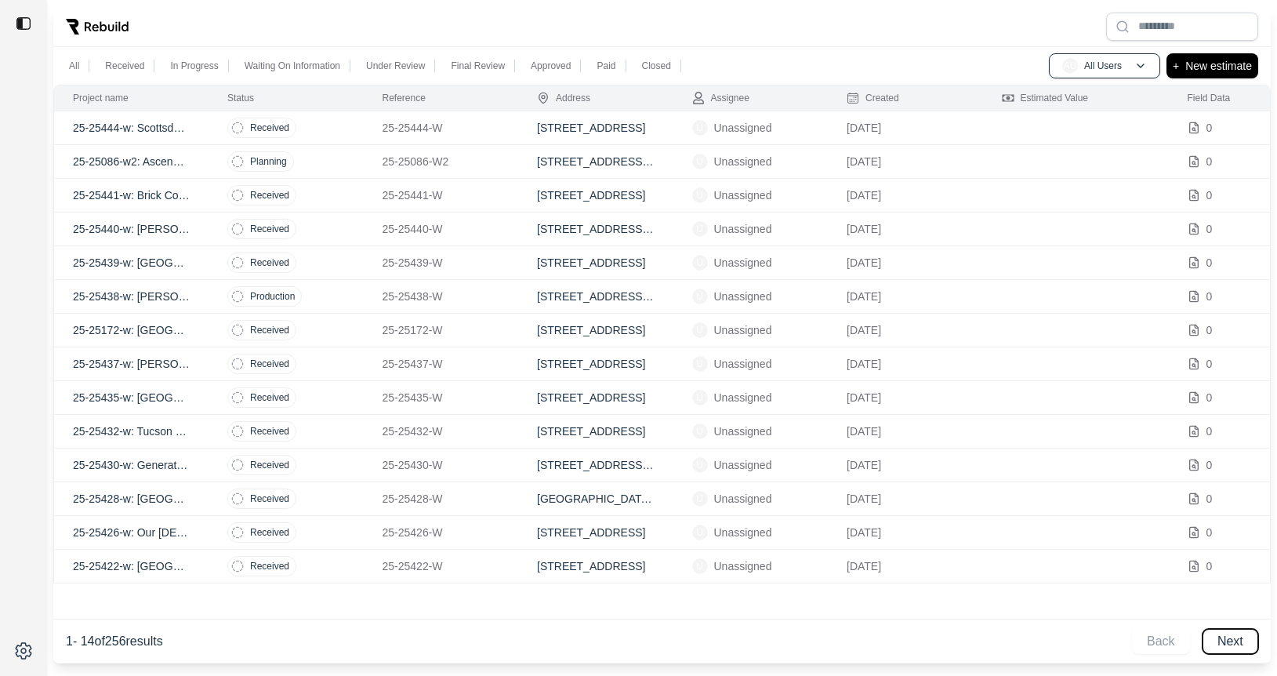
click at [1221, 632] on button "Next" at bounding box center [1230, 641] width 56 height 25
click at [338, 356] on td "Estimating (initial)" at bounding box center [285, 364] width 155 height 34
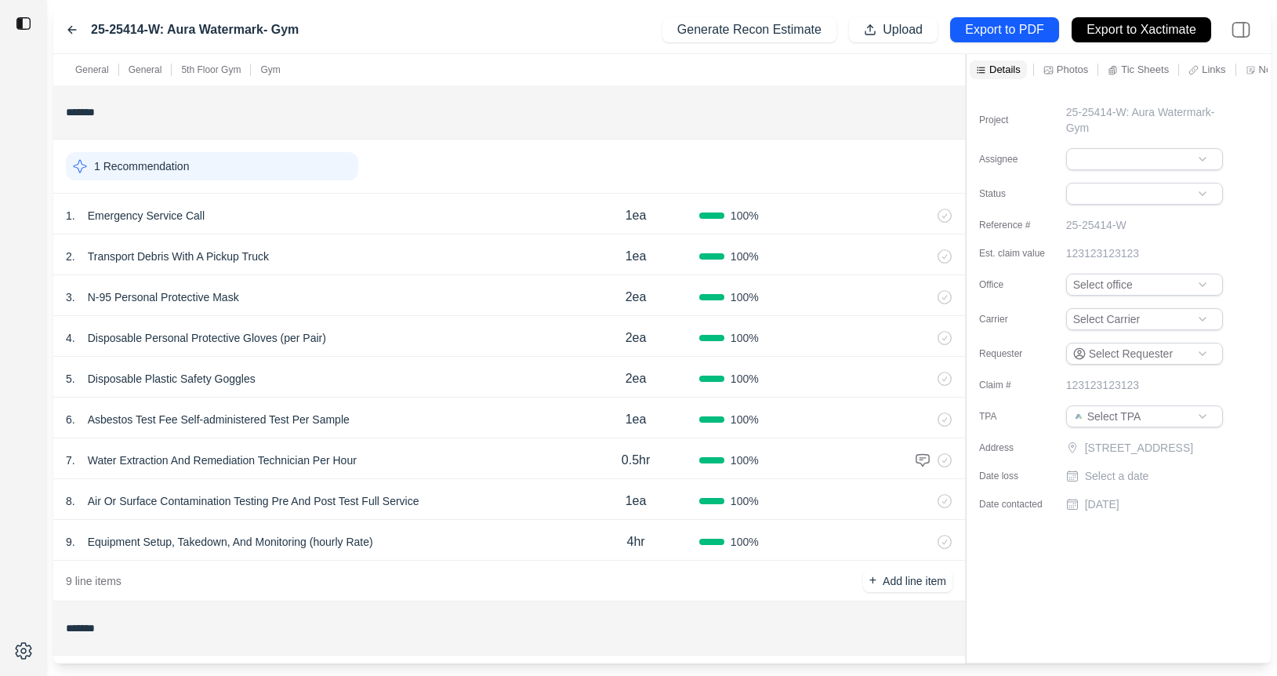
click at [1262, 68] on p "Notes" at bounding box center [1272, 69] width 27 height 13
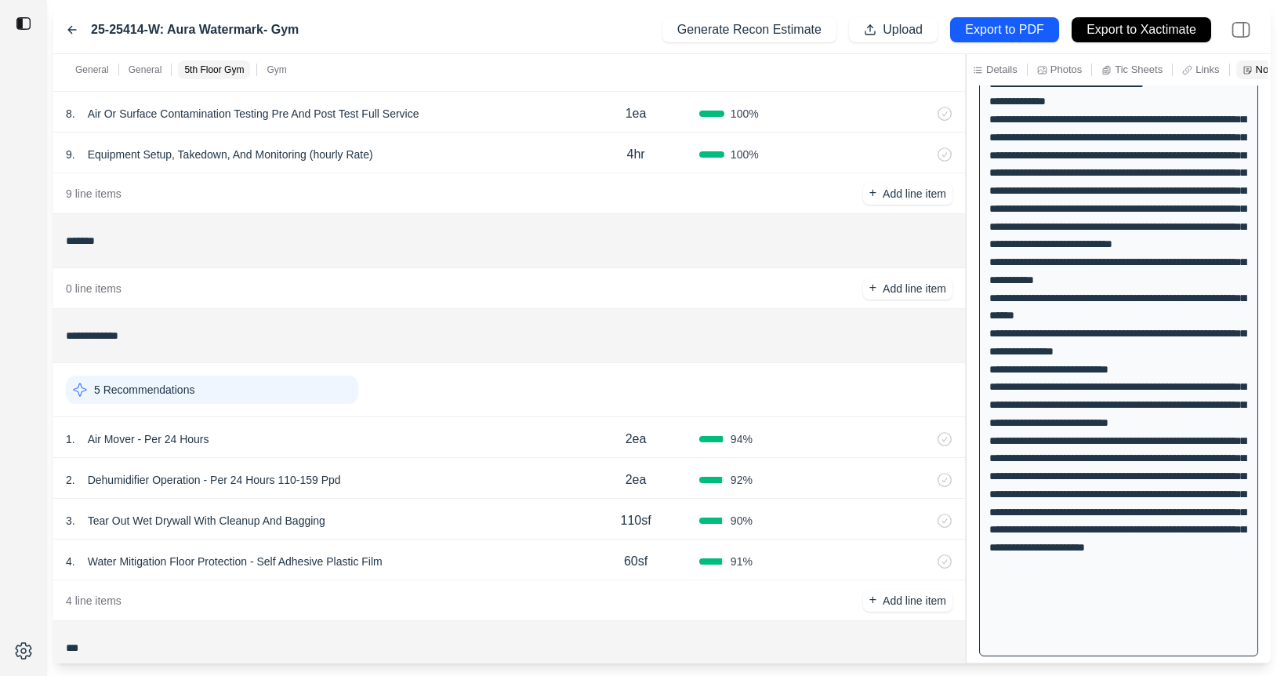
scroll to position [387, 0]
click at [473, 444] on div "1 . Air Mover - Per 24 Hours" at bounding box center [319, 439] width 506 height 22
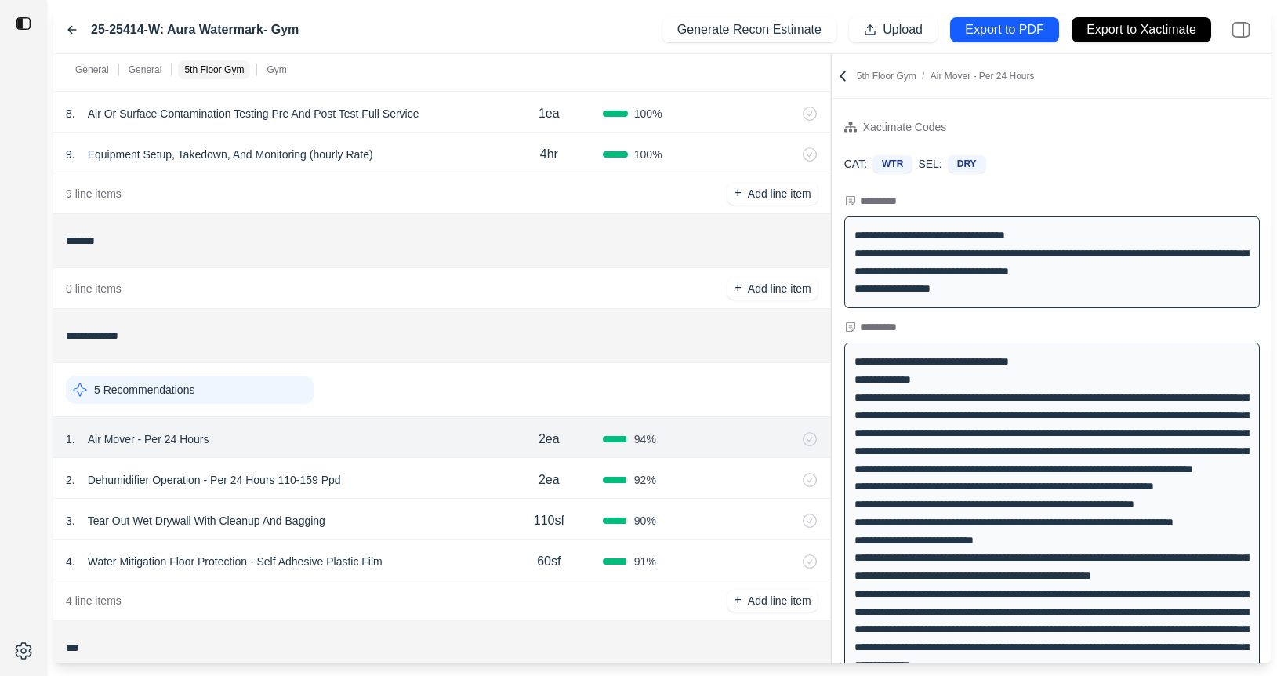
click at [831, 230] on div at bounding box center [831, 358] width 1 height 609
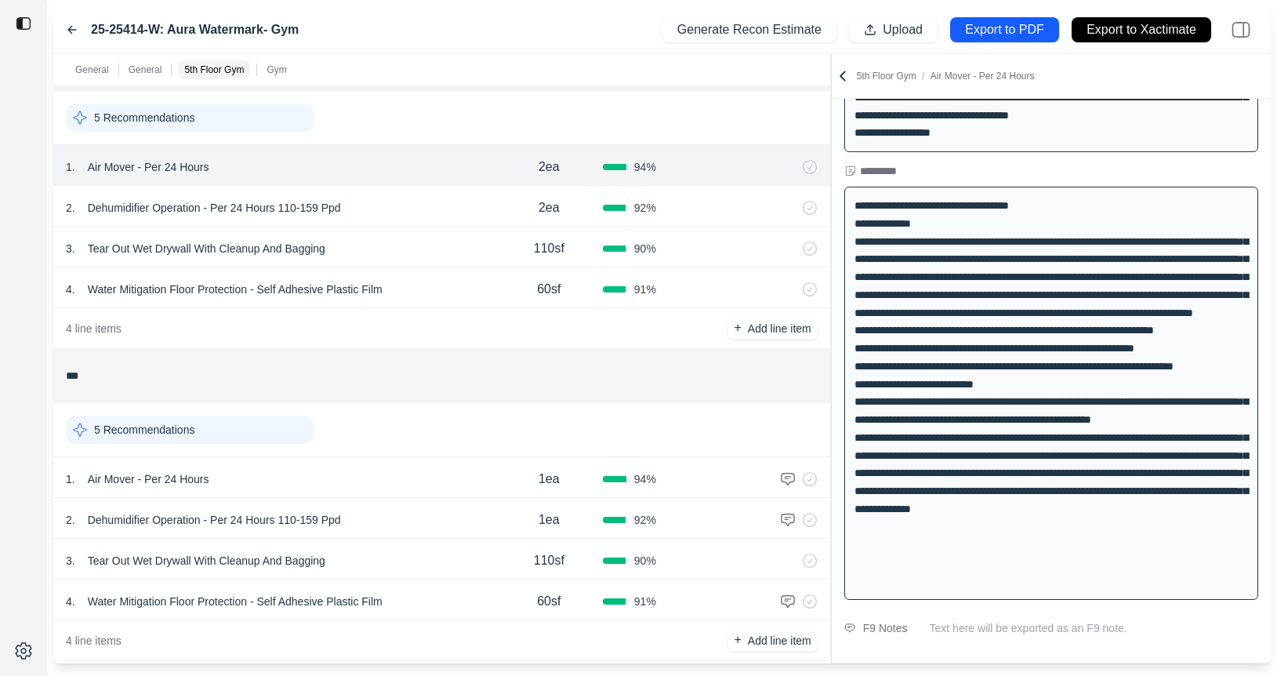
scroll to position [653, 0]
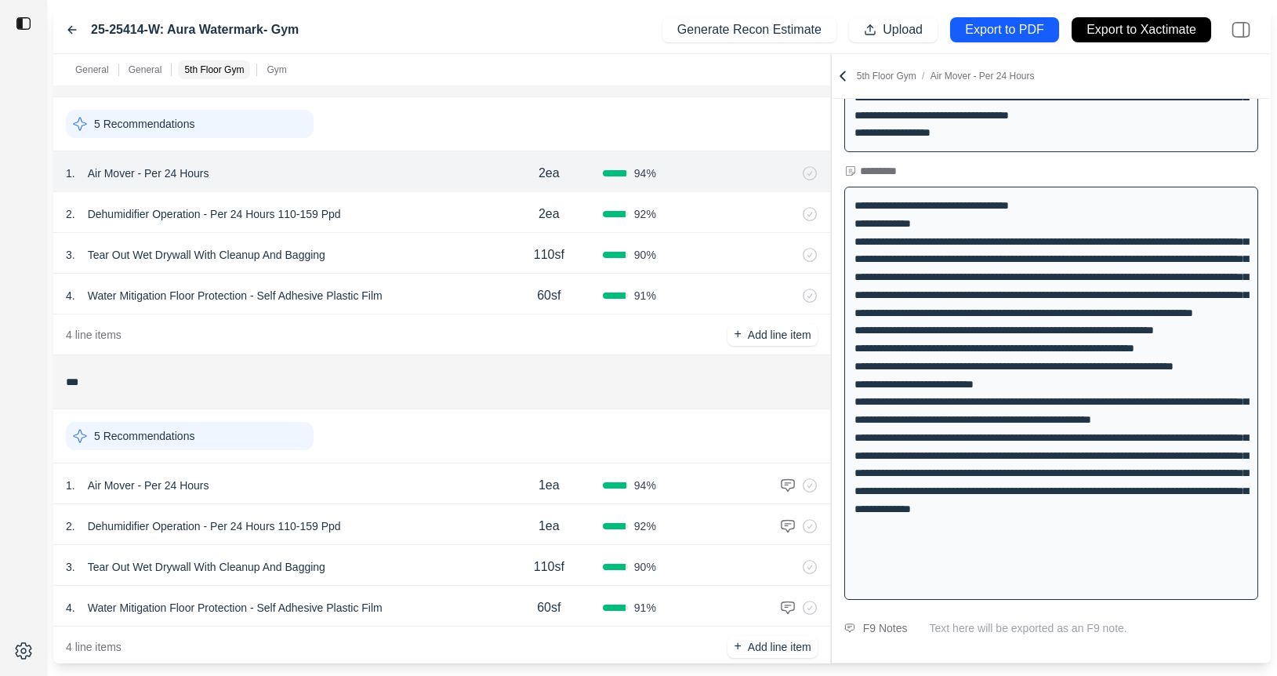
click at [71, 30] on icon at bounding box center [72, 30] width 13 height 13
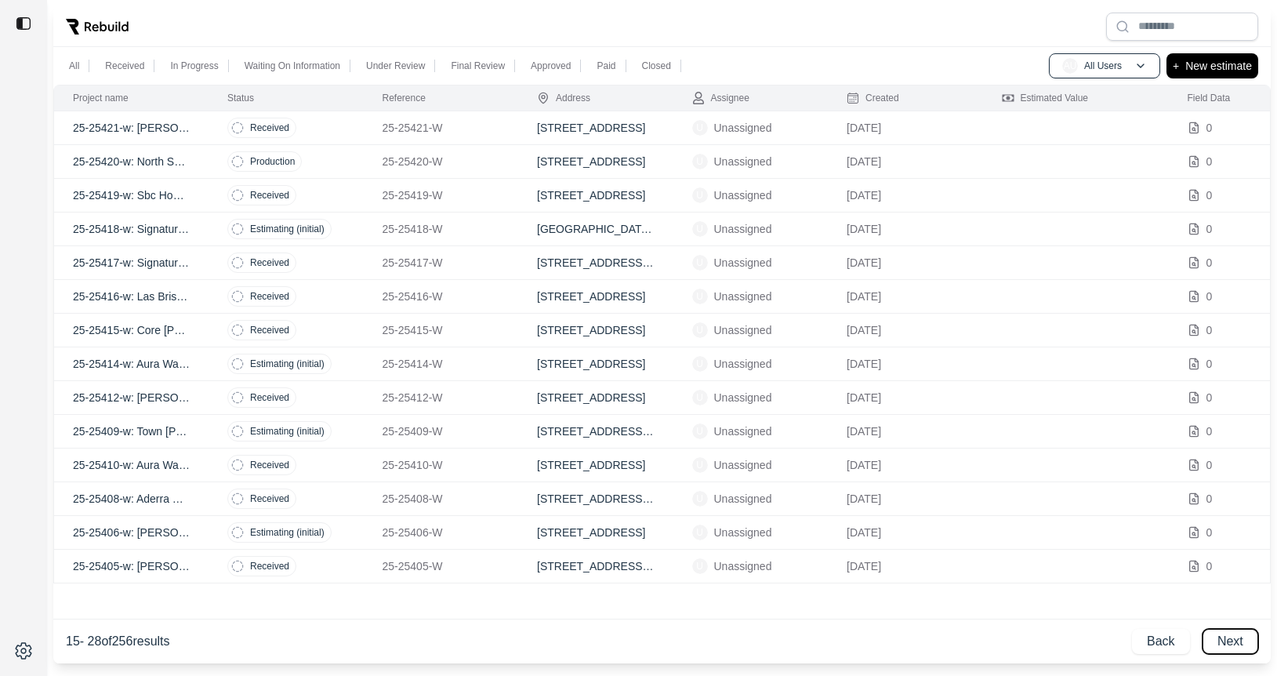
click at [1234, 637] on button "Next" at bounding box center [1230, 641] width 56 height 25
click at [312, 129] on td "Received" at bounding box center [285, 128] width 155 height 34
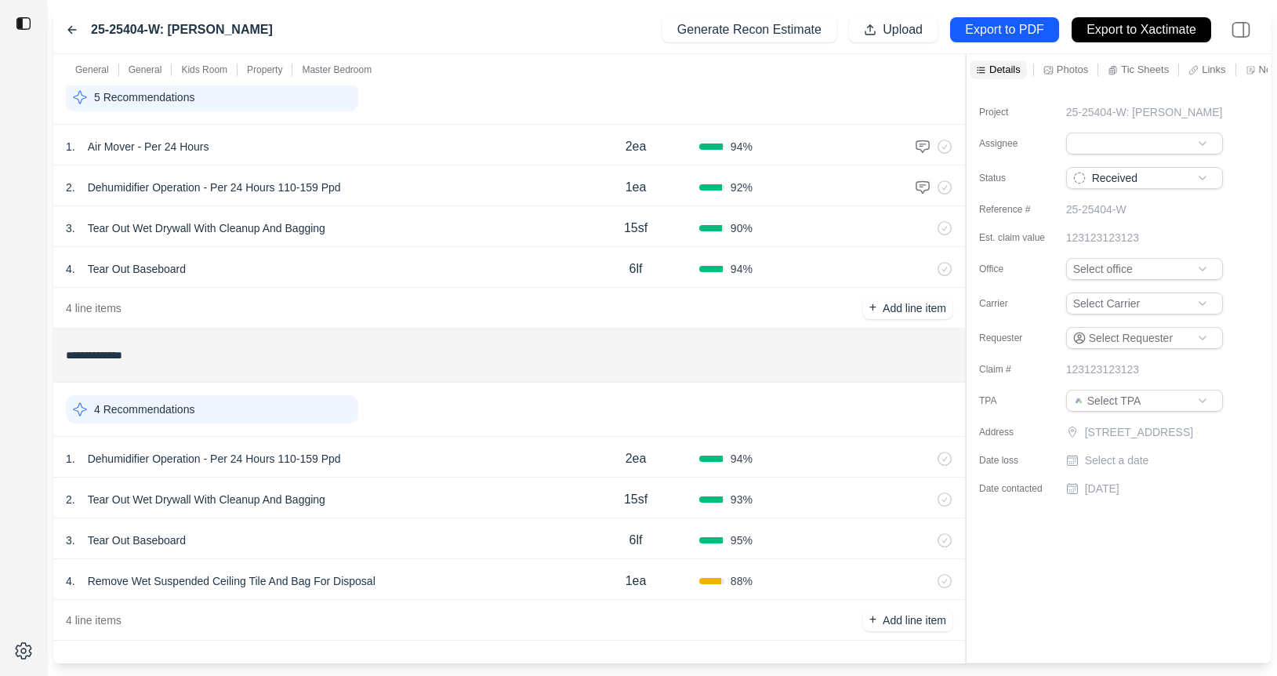
scroll to position [953, 0]
click at [394, 275] on div "4 . Tear Out Baseboard" at bounding box center [319, 267] width 506 height 22
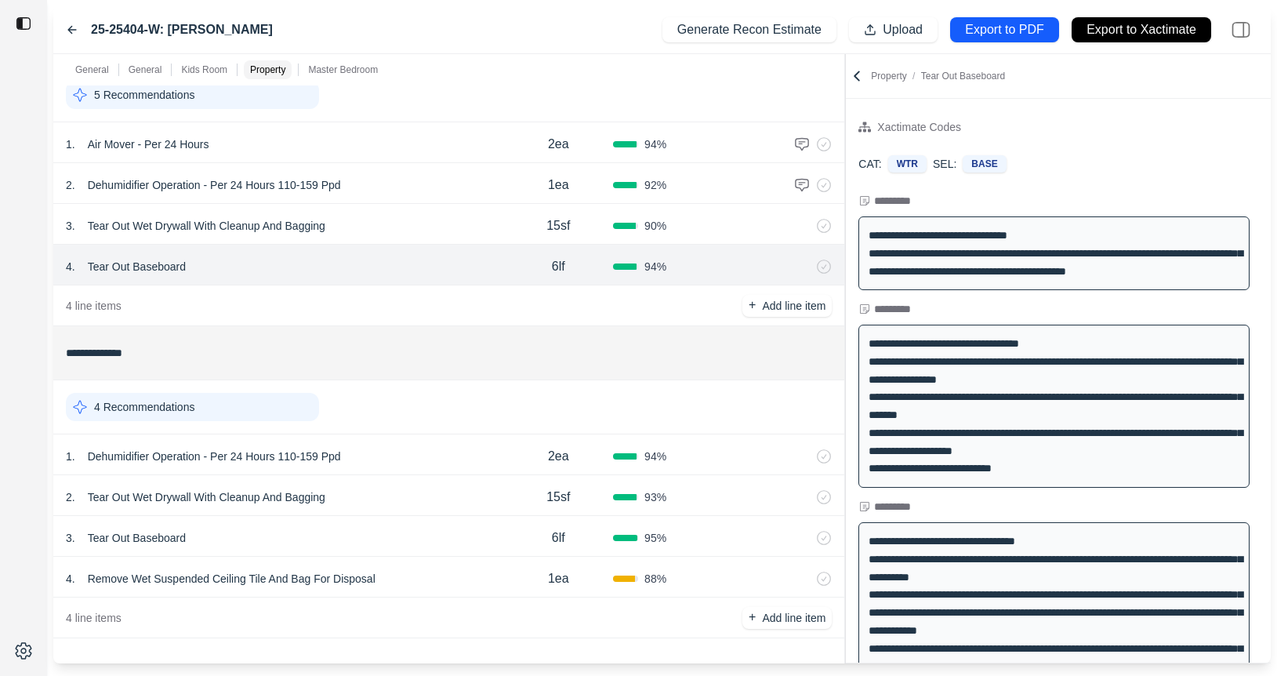
click at [845, 165] on div at bounding box center [845, 358] width 1 height 609
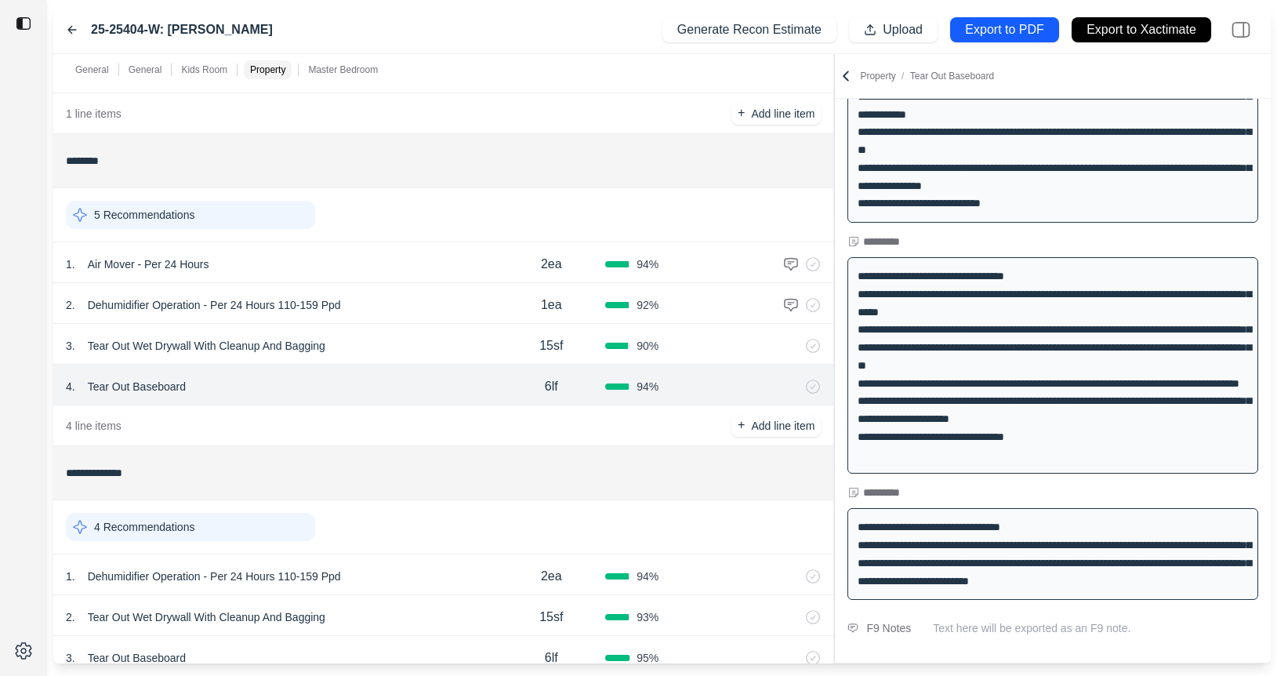
scroll to position [771, 0]
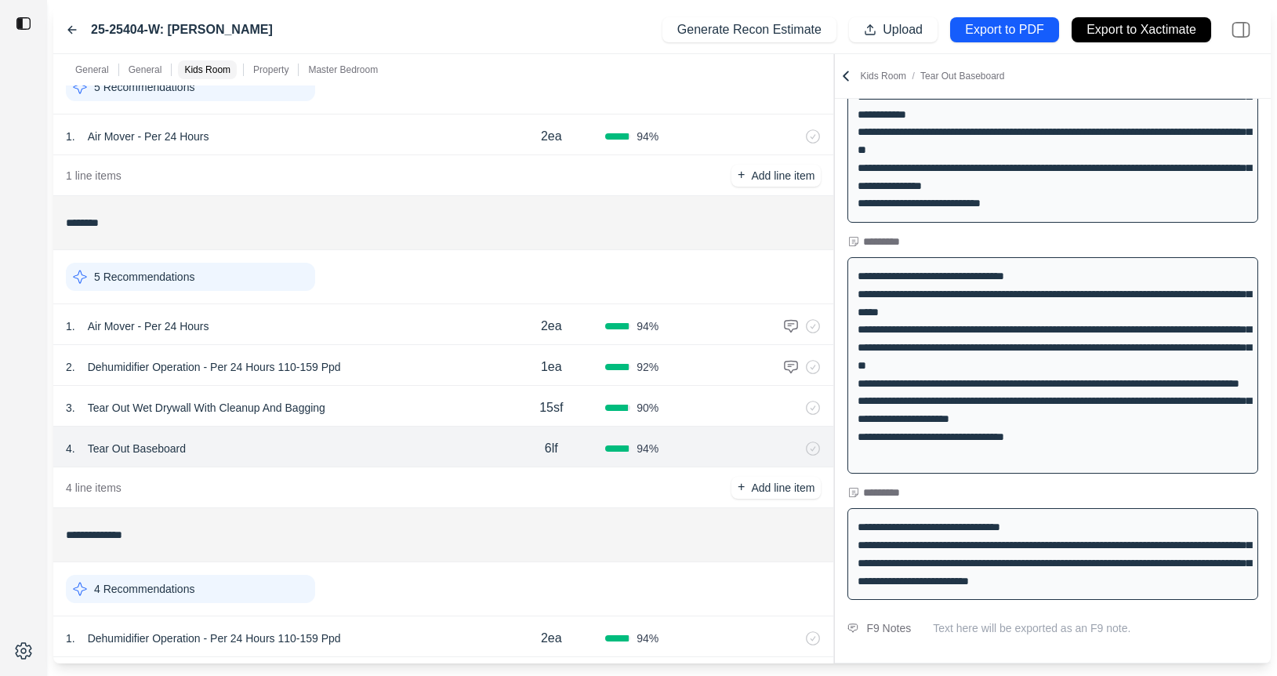
click at [444, 323] on div "1 . Air Mover - Per 24 Hours" at bounding box center [282, 326] width 432 height 22
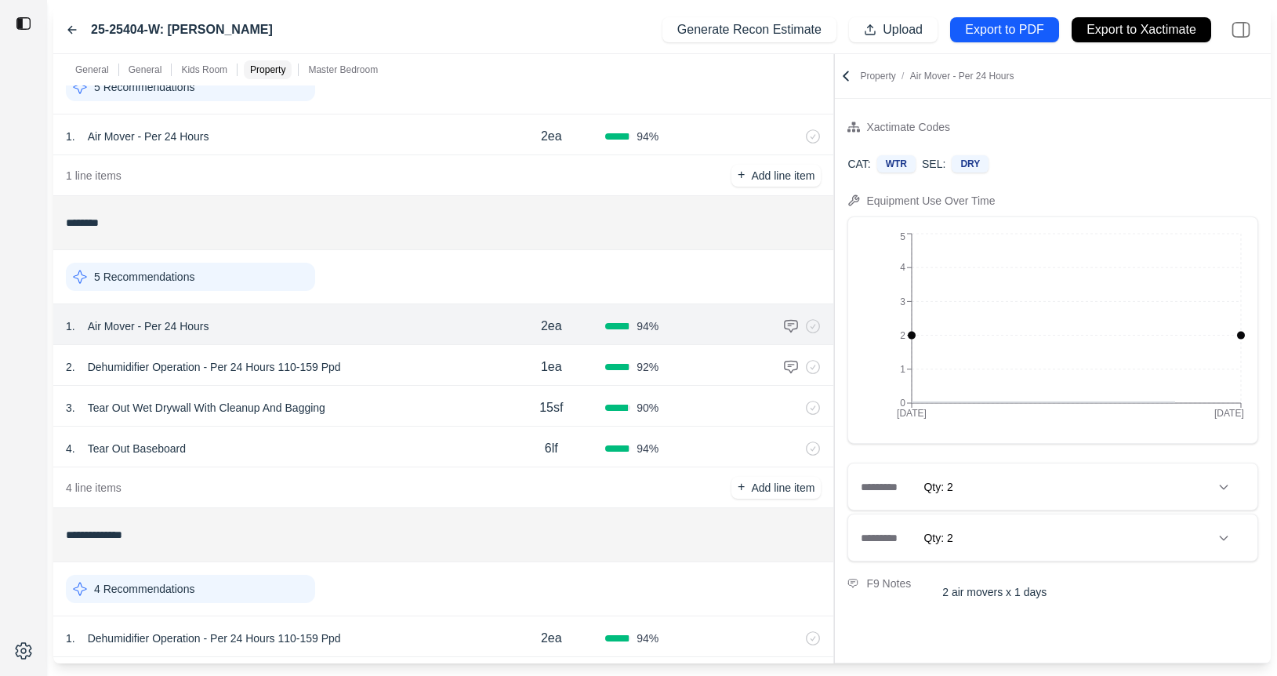
scroll to position [0, 0]
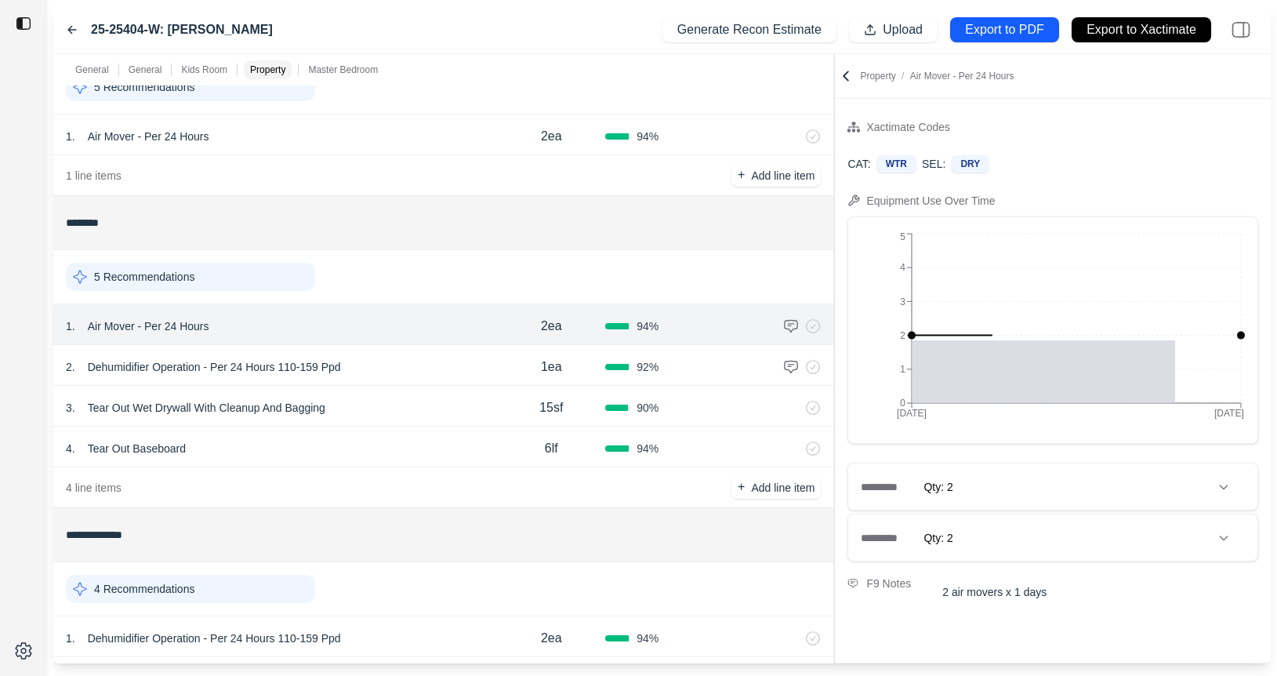
click at [442, 357] on div "2 . Dehumidifier Operation - Per 24 Hours 110-159 Ppd" at bounding box center [282, 367] width 432 height 22
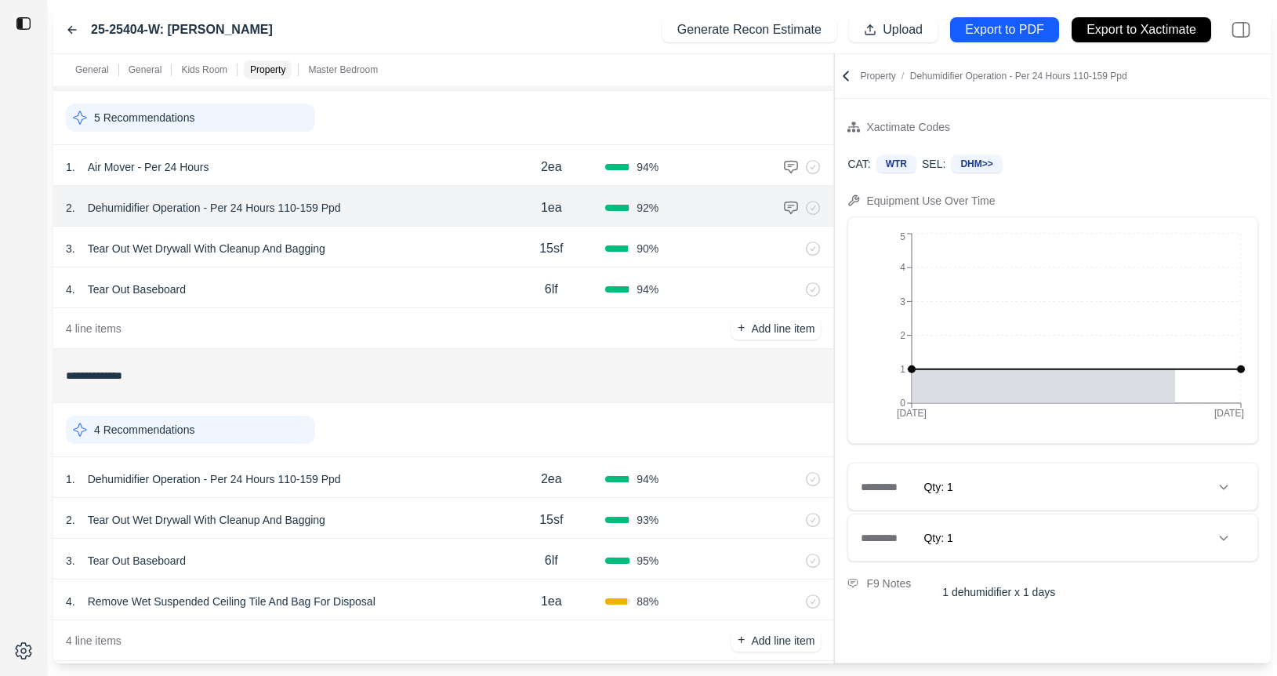
scroll to position [934, 0]
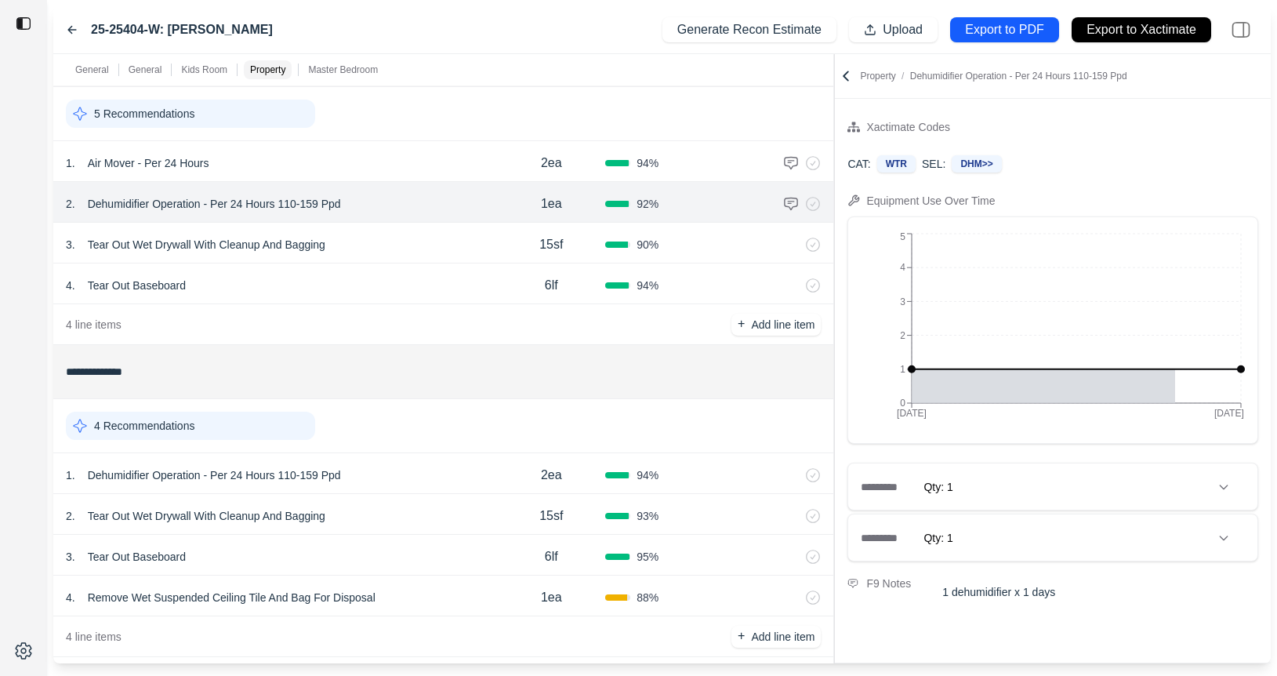
click at [433, 480] on div "1 . Dehumidifier Operation - Per 24 Hours 110-159 Ppd" at bounding box center [282, 475] width 432 height 22
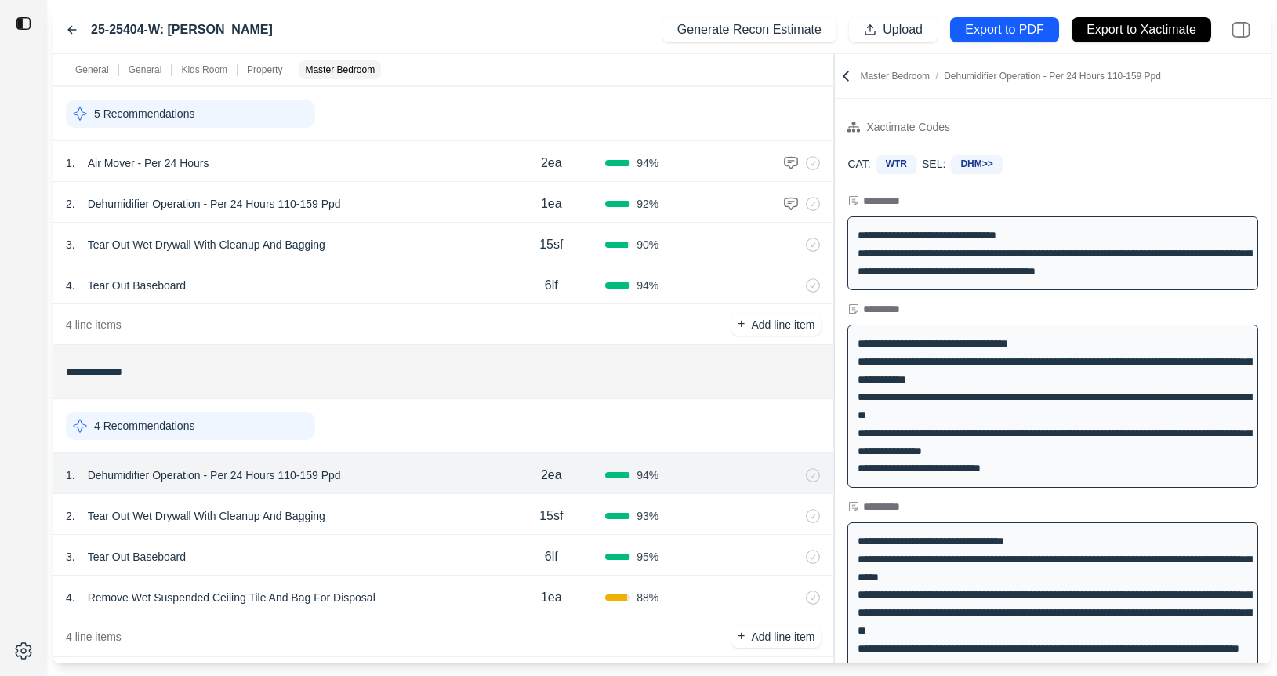
click at [431, 515] on div "2 . Tear Out Wet Drywall With Cleanup And Bagging" at bounding box center [282, 516] width 432 height 22
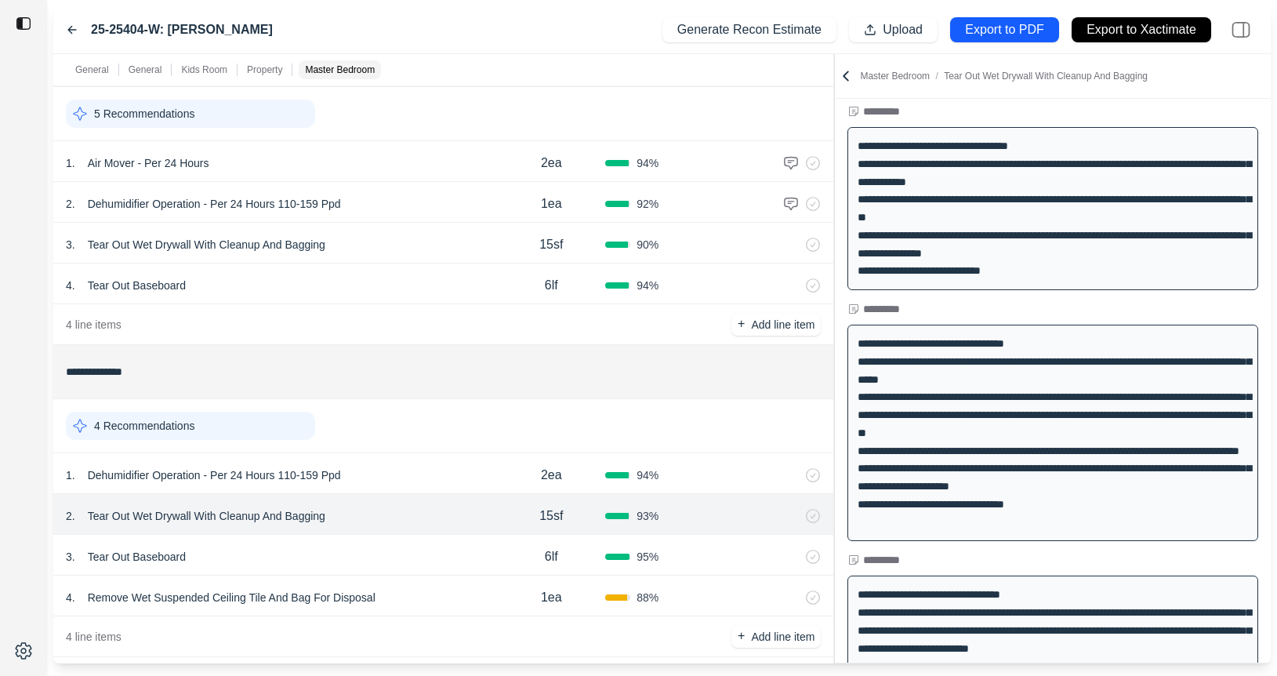
scroll to position [266, 0]
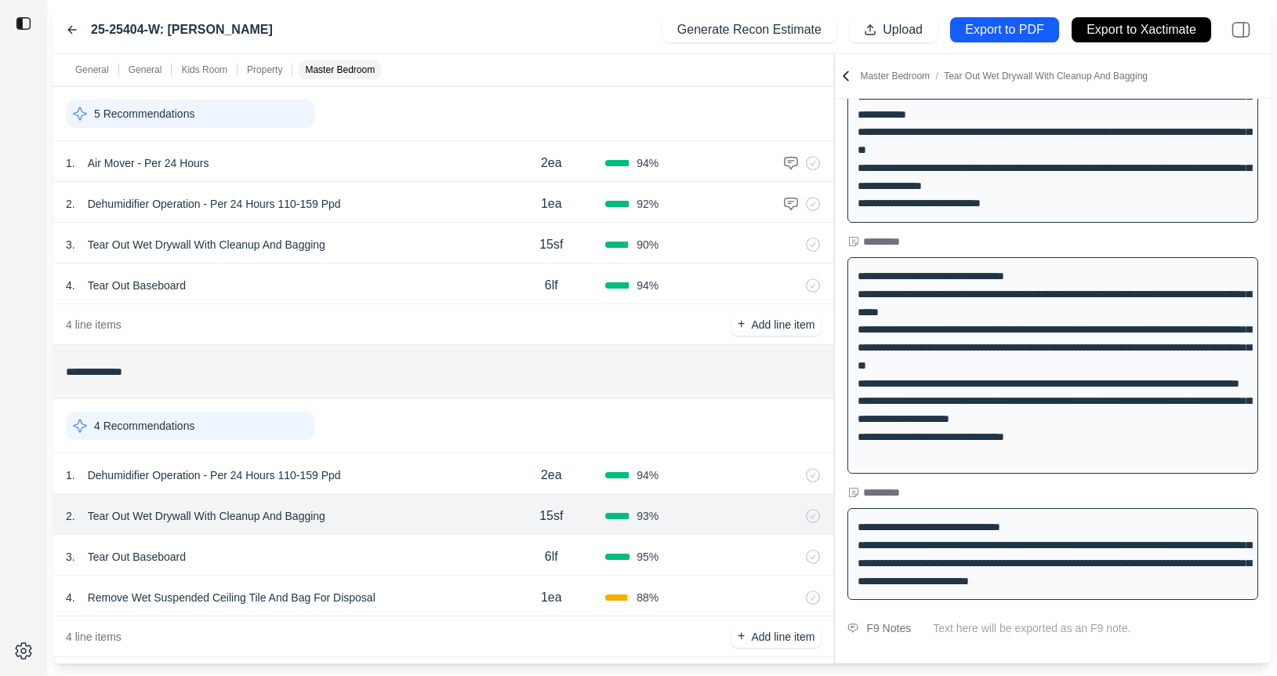
click at [417, 597] on div "4 . Remove Wet Suspended Ceiling Tile And Bag For Disposal" at bounding box center [282, 597] width 432 height 22
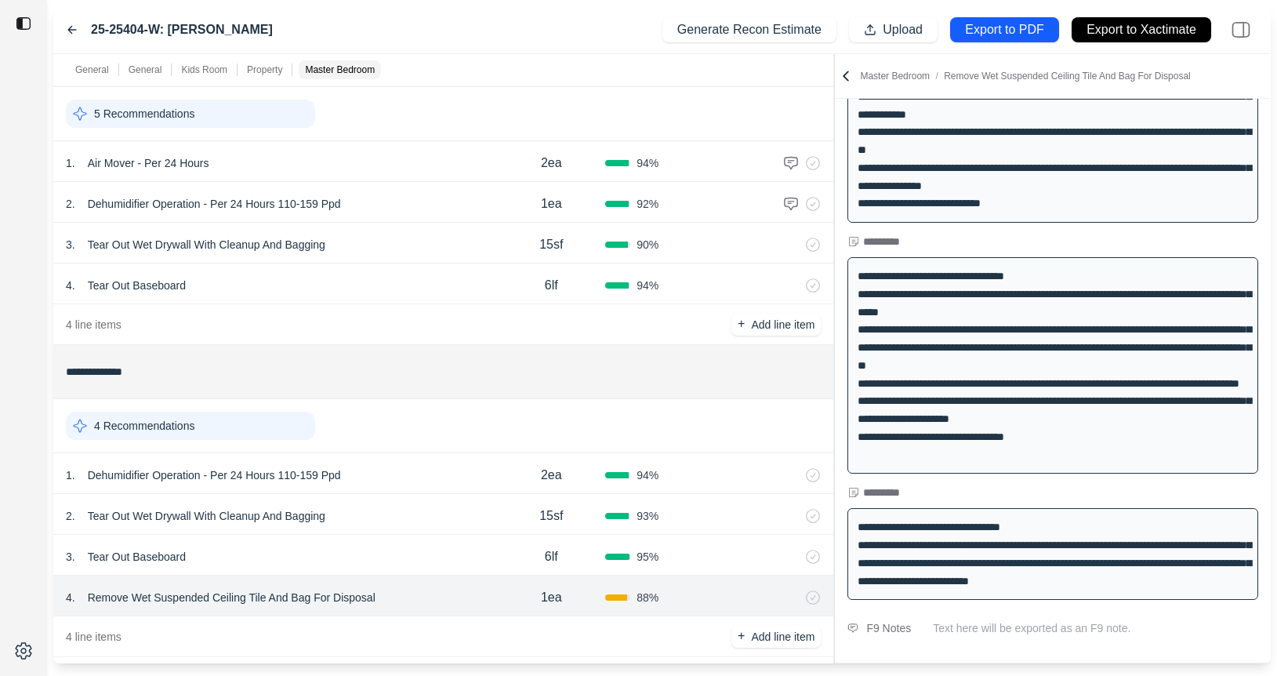
click at [70, 26] on icon at bounding box center [72, 30] width 13 height 13
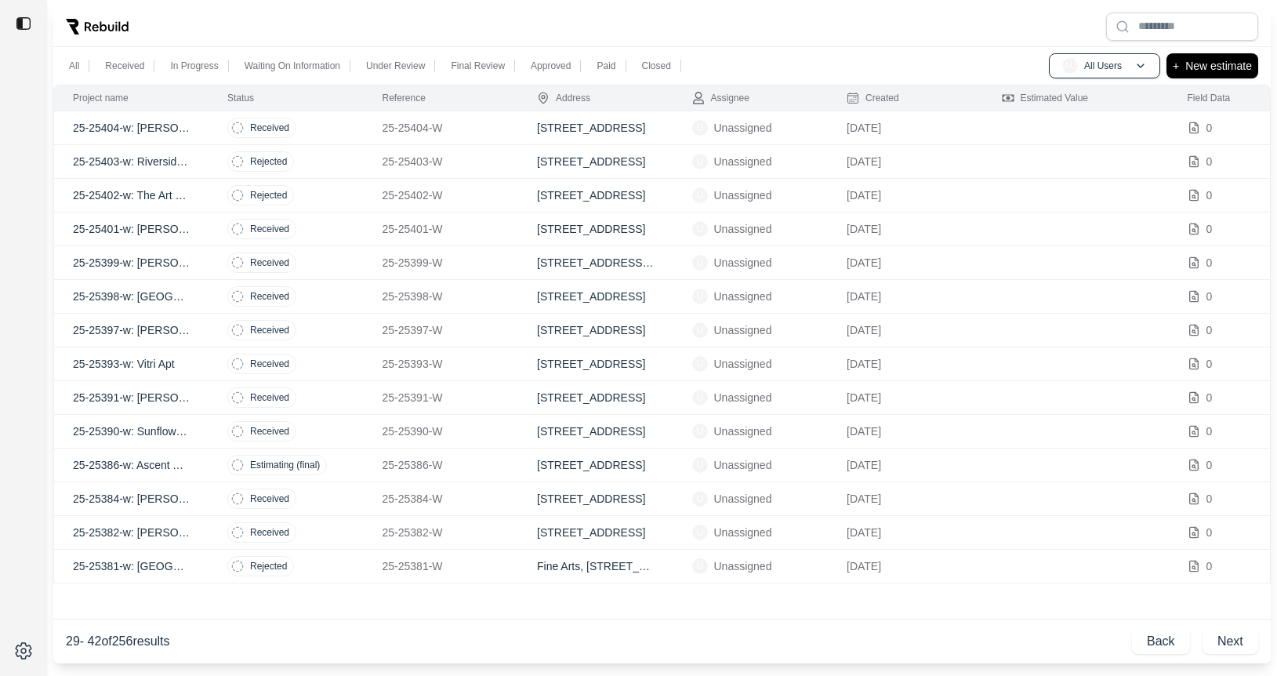
click at [365, 557] on td "25-25381-W" at bounding box center [441, 566] width 155 height 34
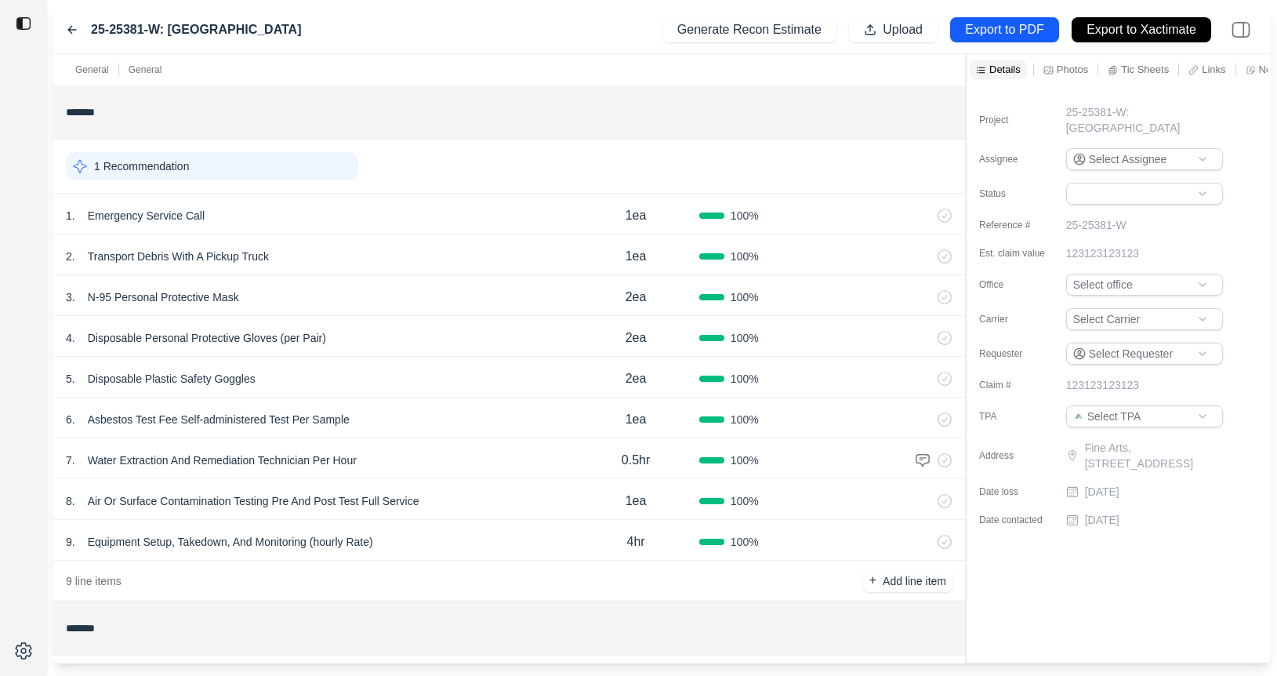
scroll to position [140, 0]
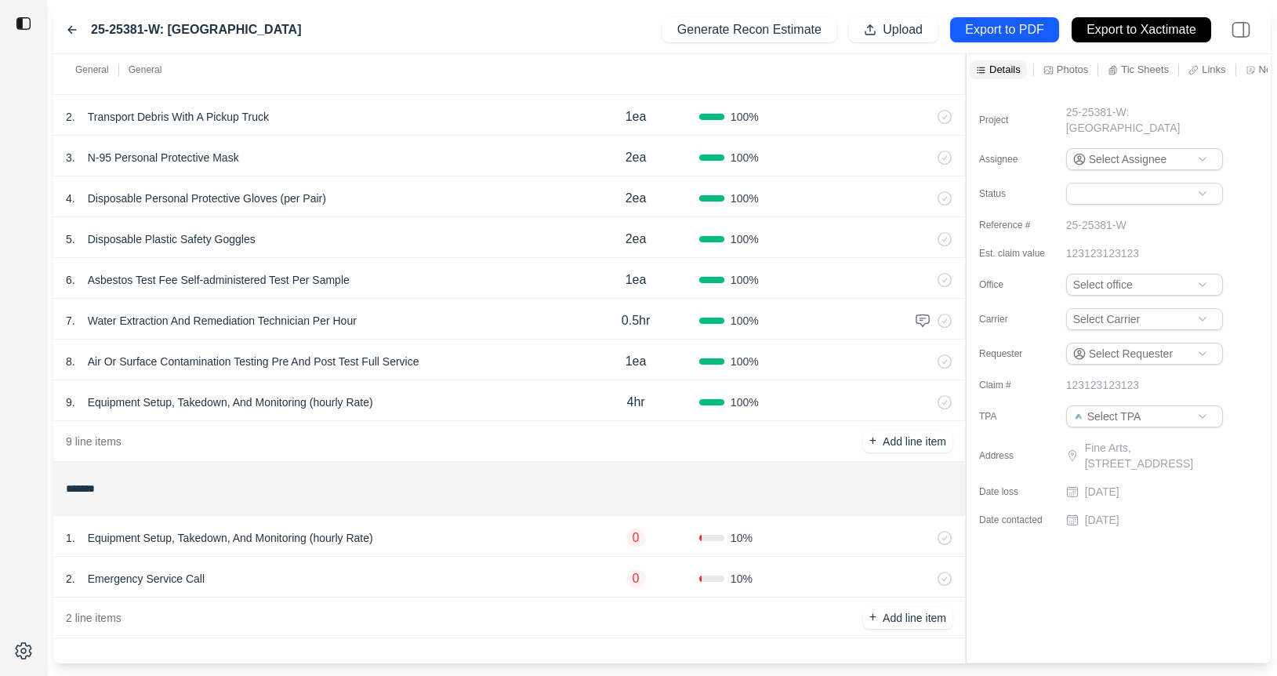
click at [67, 27] on icon at bounding box center [72, 30] width 13 height 13
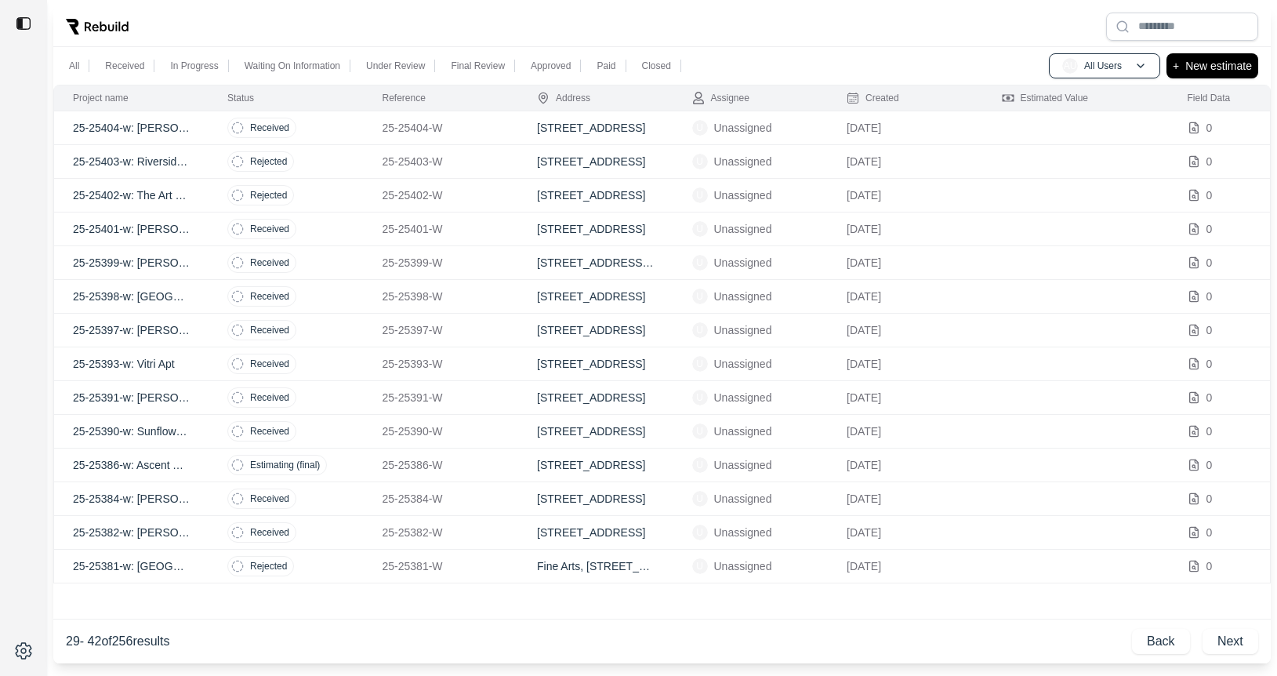
click at [368, 390] on td "25-25391-W" at bounding box center [441, 398] width 155 height 34
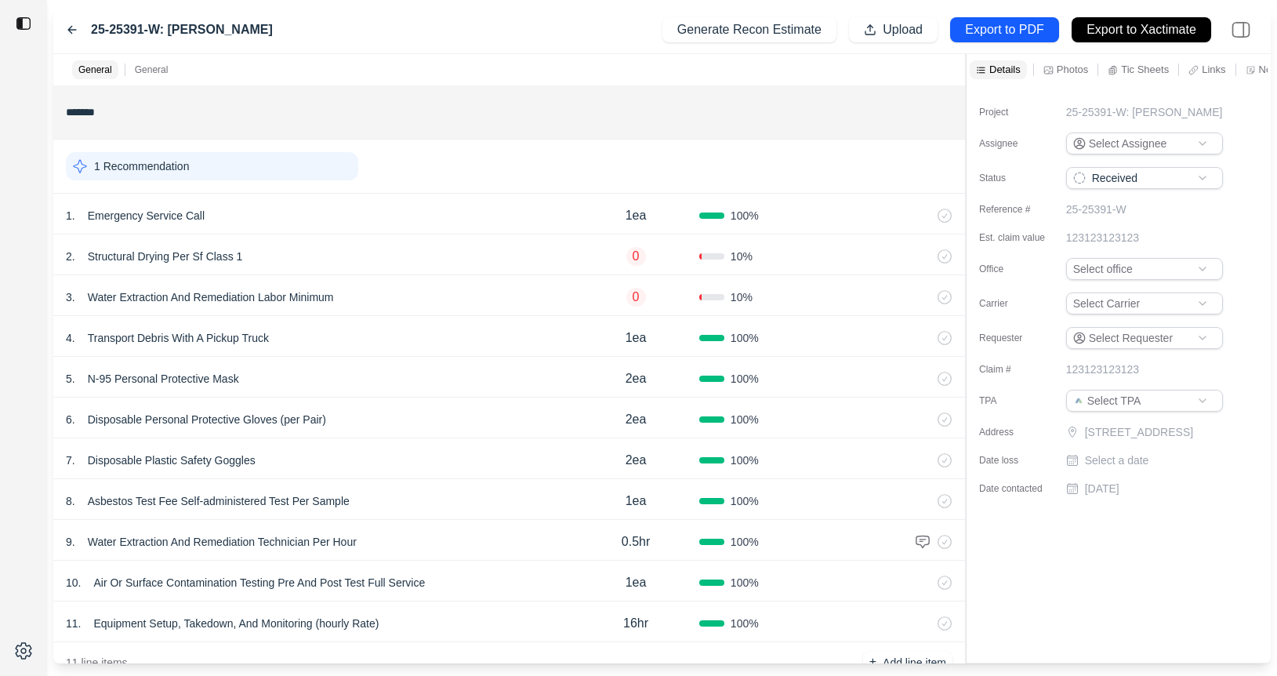
click at [66, 28] on icon at bounding box center [72, 30] width 13 height 13
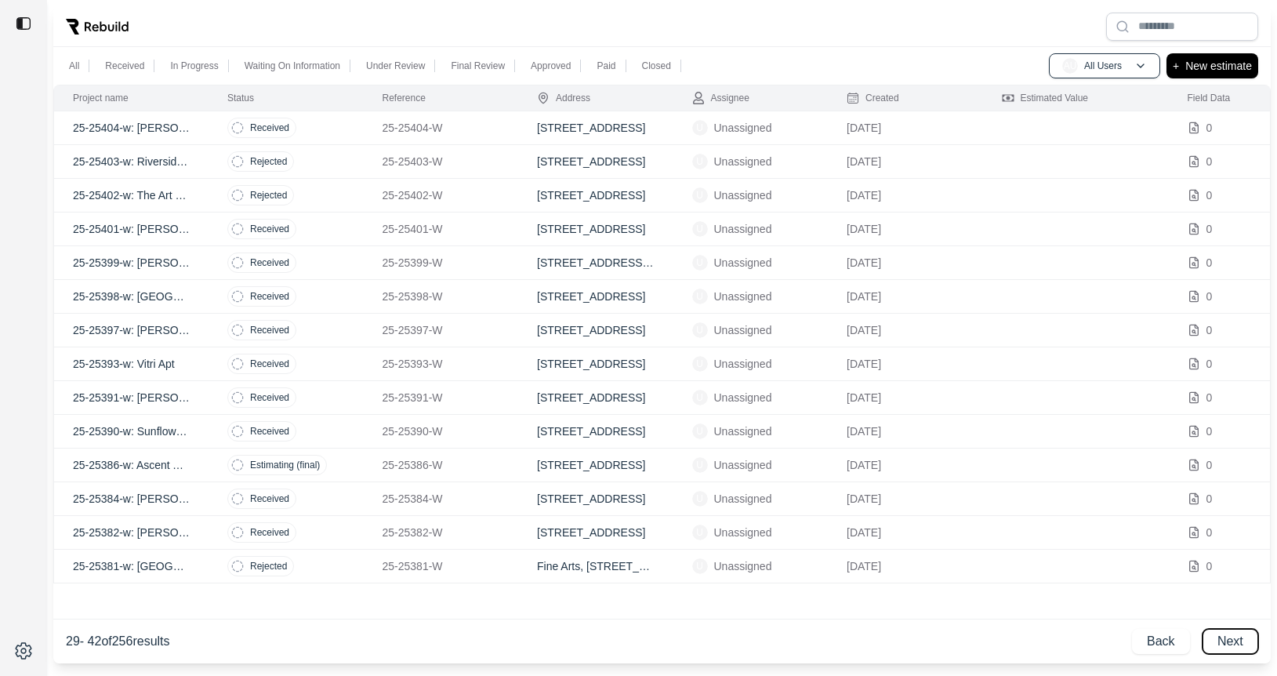
click at [1219, 634] on button "Next" at bounding box center [1230, 641] width 56 height 25
click at [331, 506] on td "Received" at bounding box center [285, 499] width 155 height 34
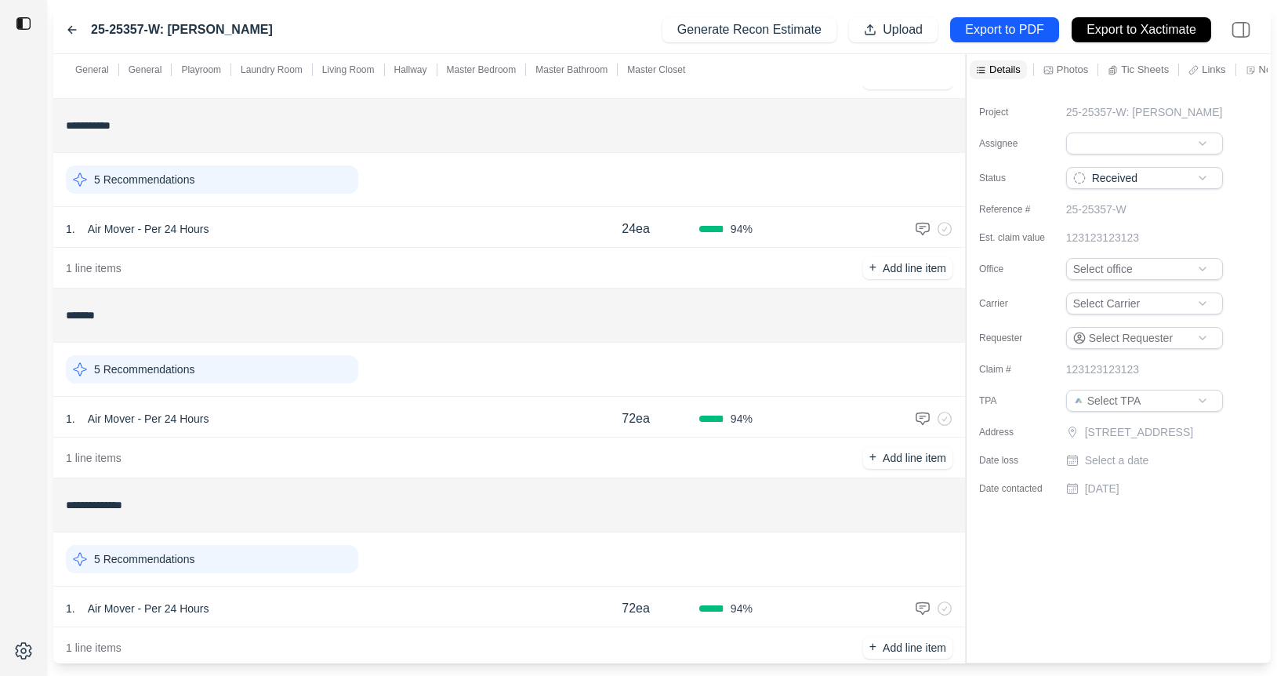
scroll to position [1386, 0]
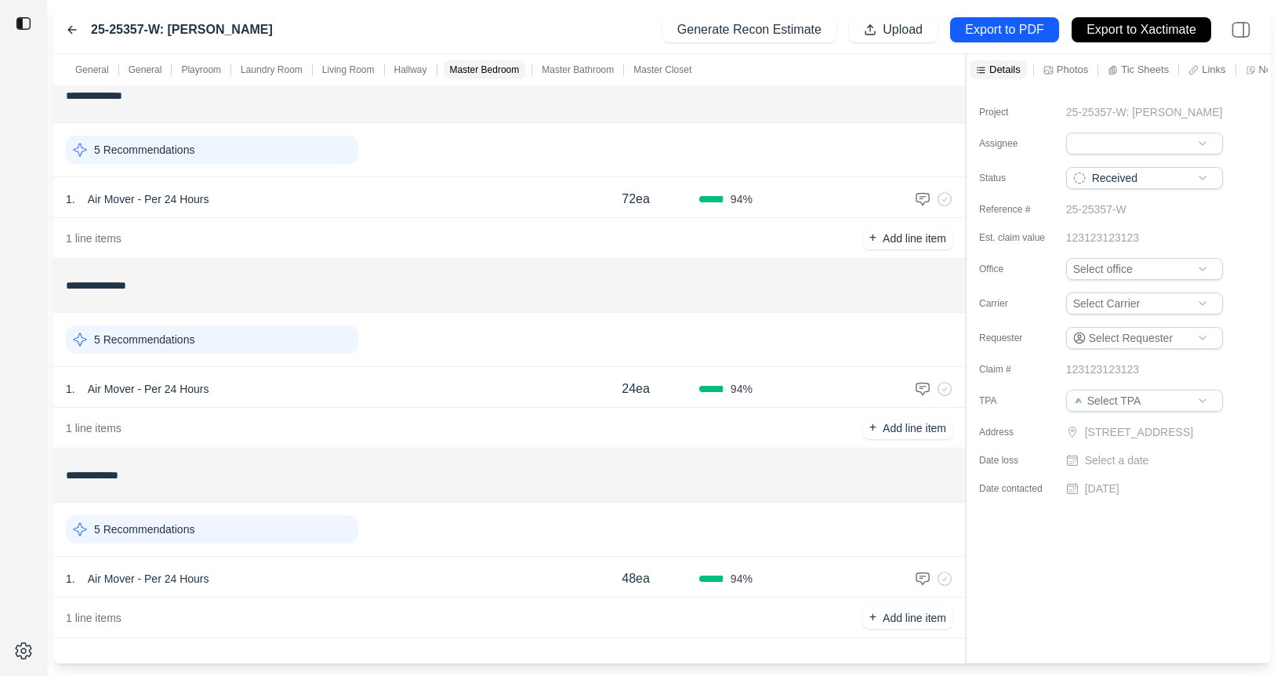
click at [376, 394] on div "1 . Air Mover - Per 24 Hours" at bounding box center [319, 389] width 506 height 22
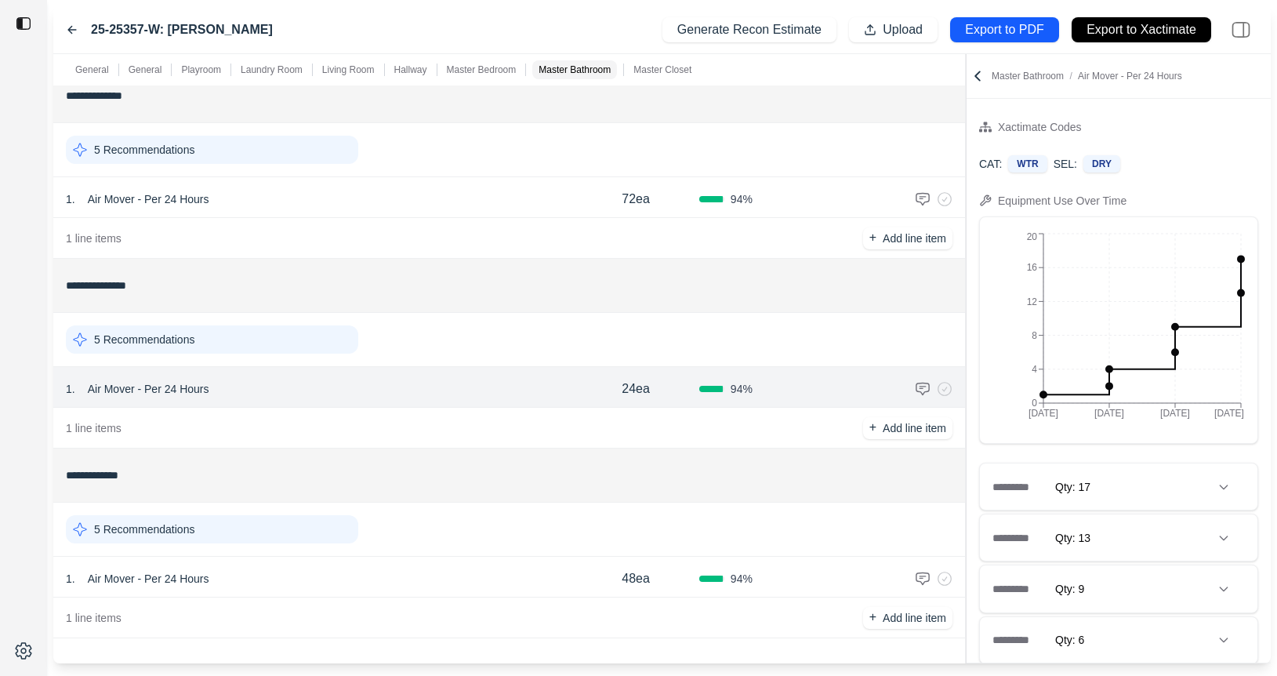
click at [426, 209] on div "1 . Air Mover - Per 24 Hours" at bounding box center [319, 199] width 506 height 22
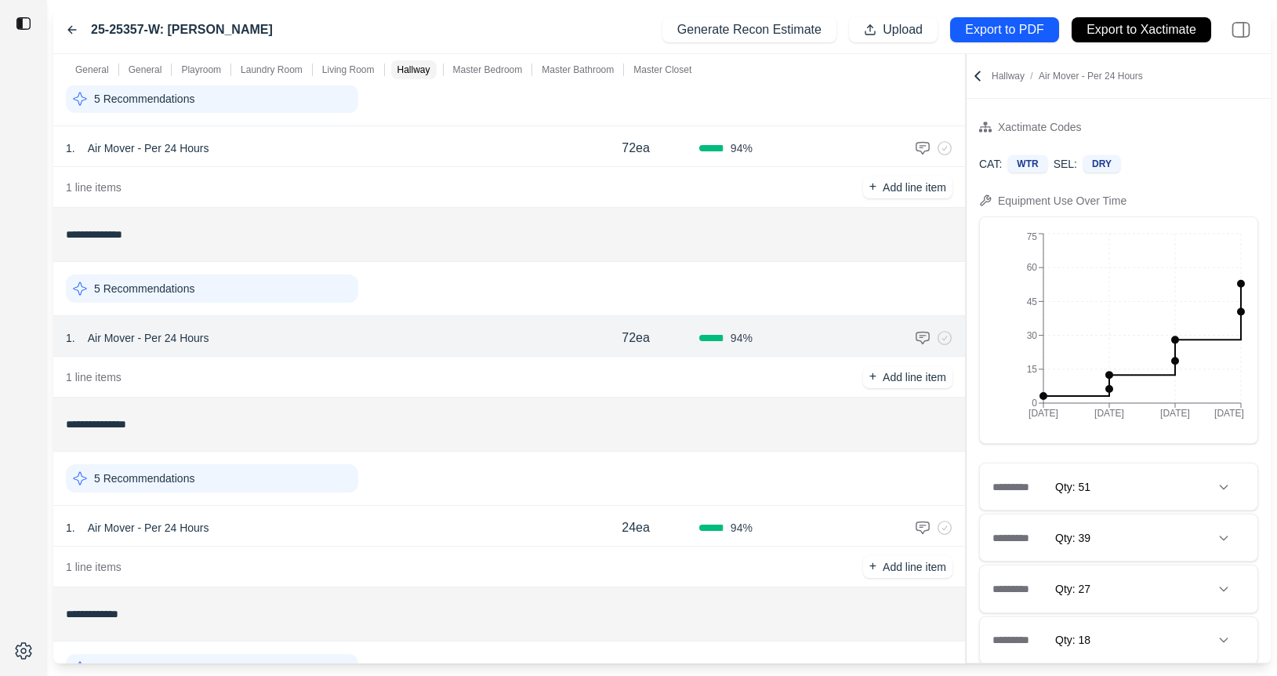
scroll to position [839, 0]
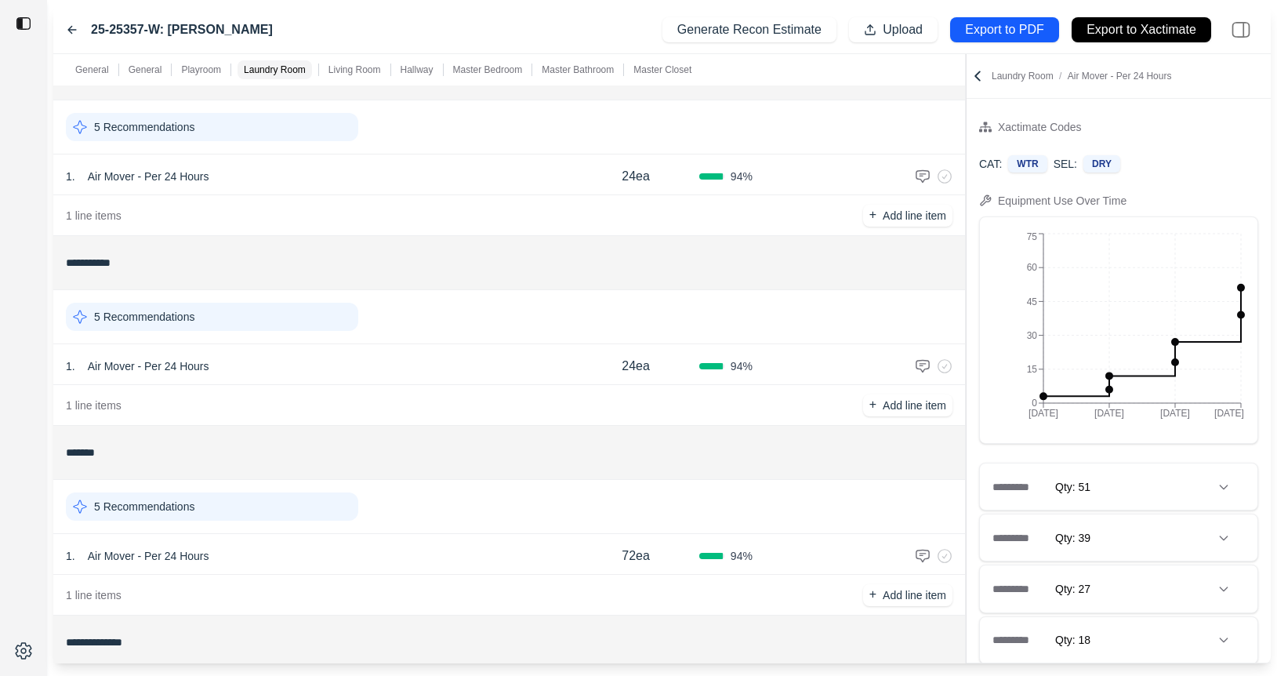
click at [63, 32] on div "25-25357-W: Allison Sellers Generate Recon Estimate Upload Export to PDF Export…" at bounding box center [661, 30] width 1217 height 48
click at [78, 24] on icon at bounding box center [72, 30] width 13 height 13
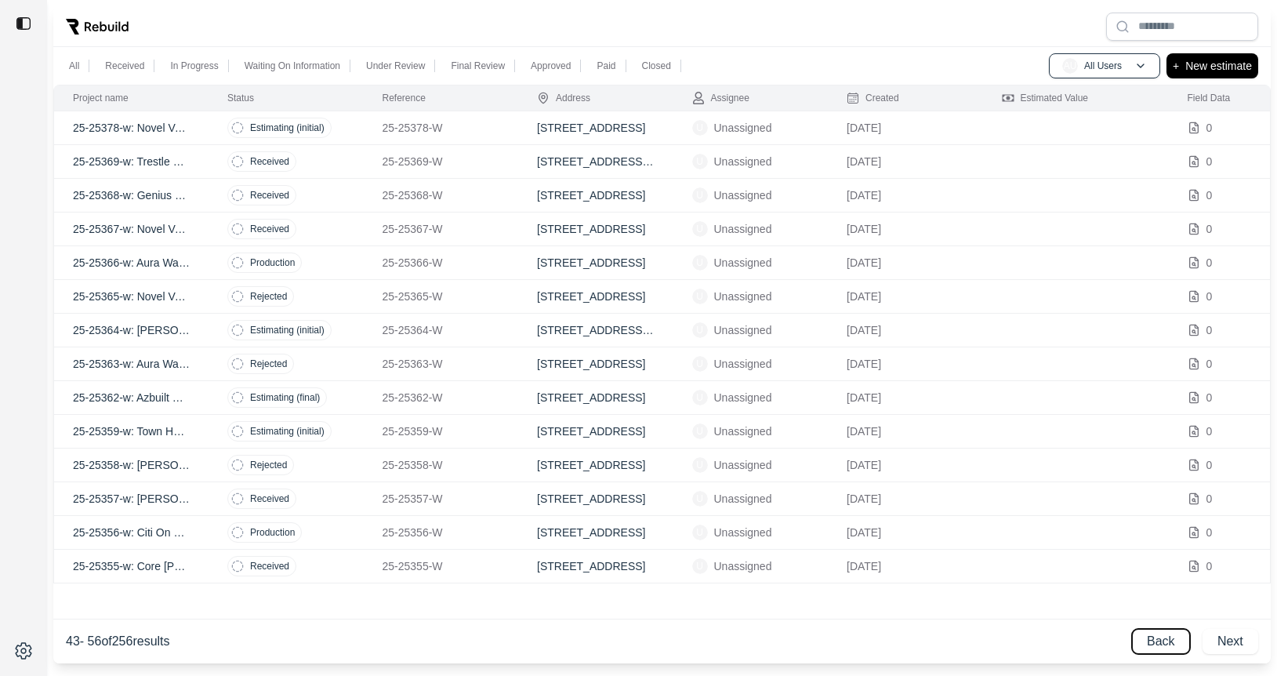
click at [1150, 647] on button "Back" at bounding box center [1161, 641] width 58 height 25
click at [1150, 647] on div "Back Next" at bounding box center [1195, 641] width 126 height 25
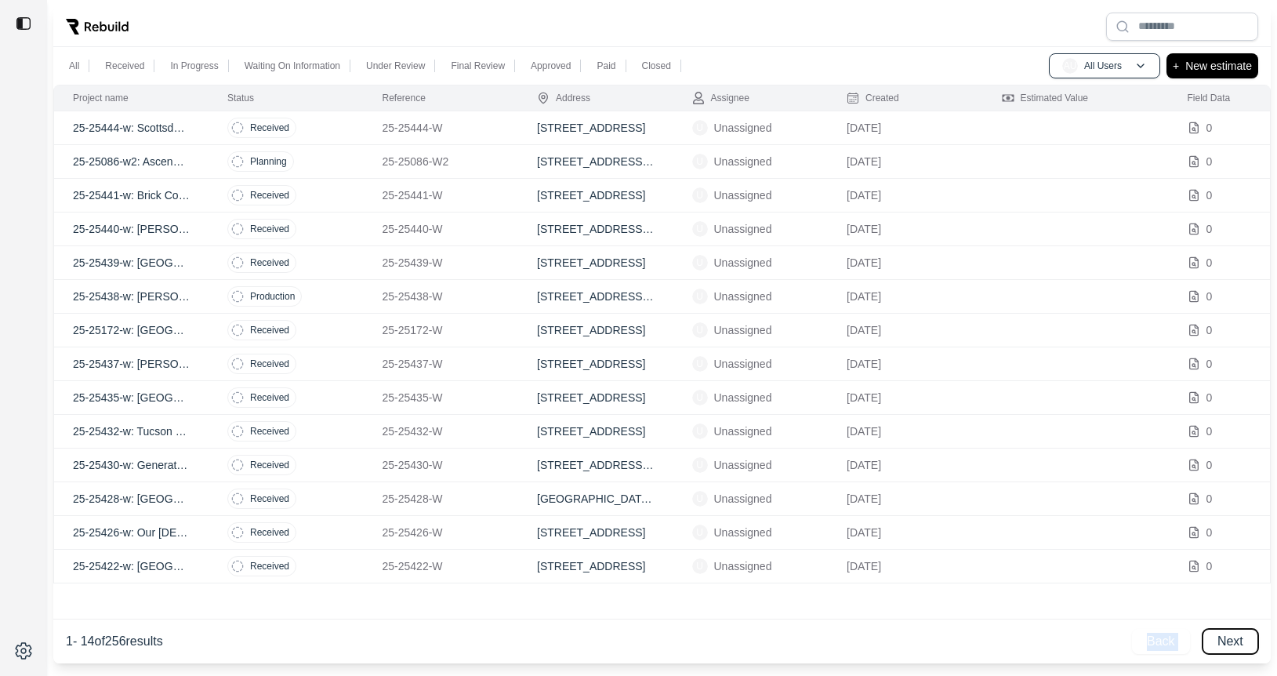
click at [1238, 631] on button "Next" at bounding box center [1230, 641] width 56 height 25
click at [361, 567] on td "Estimating (initial)" at bounding box center [285, 566] width 155 height 34
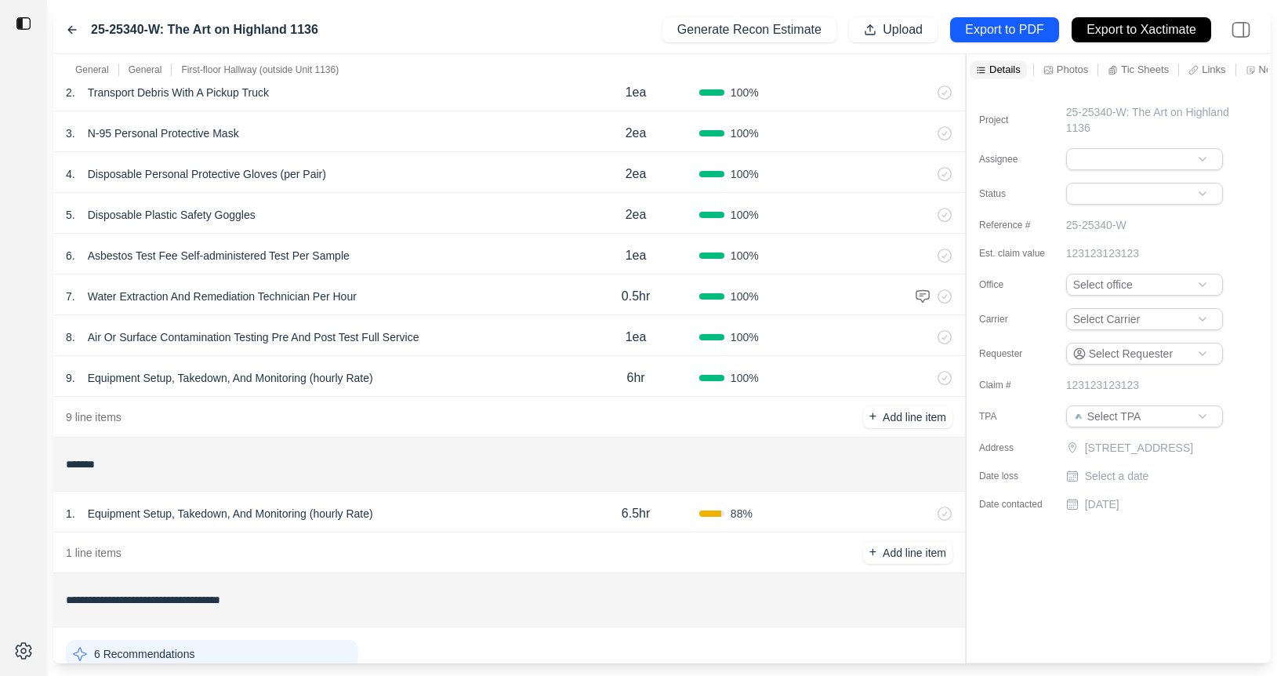
scroll to position [451, 0]
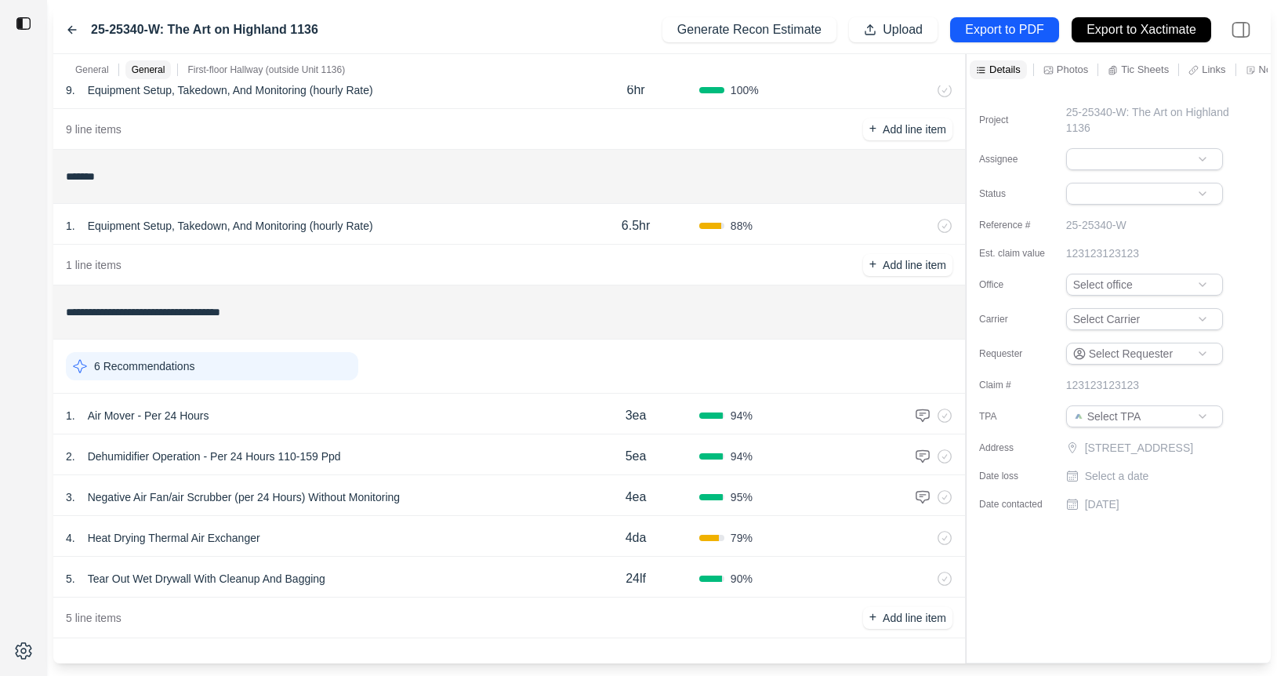
click at [466, 448] on div "2 . Dehumidifier Operation - Per 24 Hours 110-159 Ppd" at bounding box center [319, 456] width 506 height 22
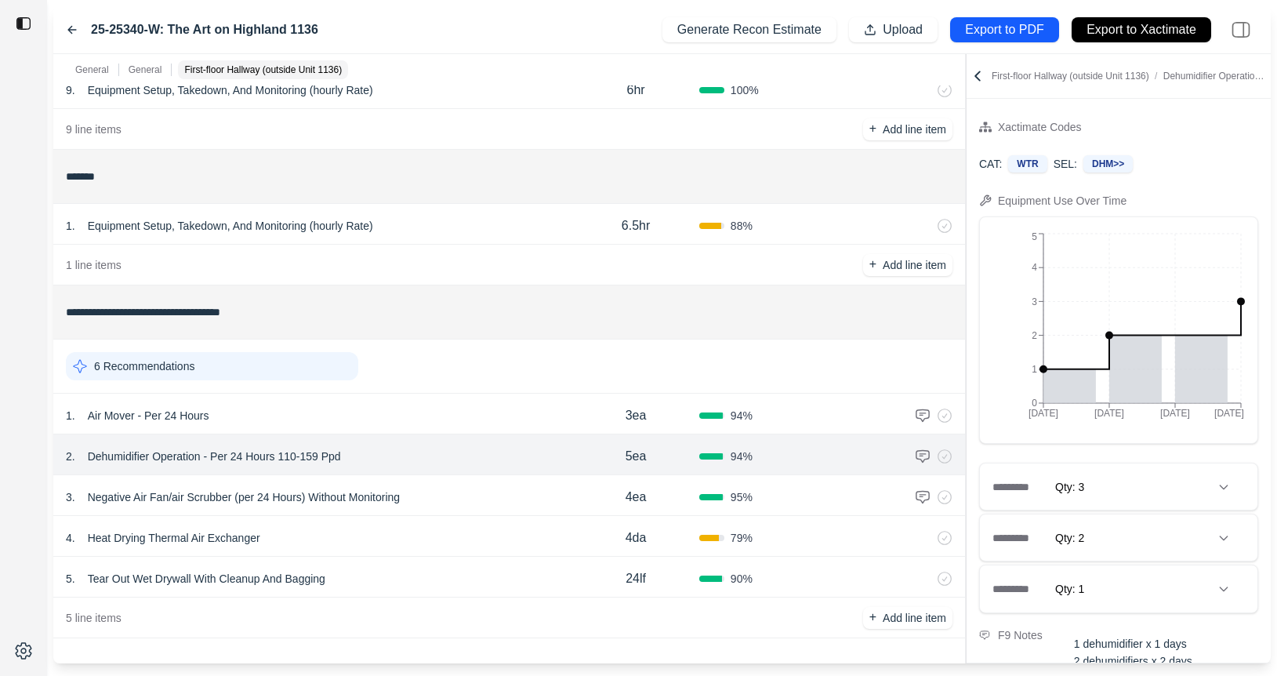
click at [452, 584] on div "5 . Tear Out Wet Drywall With Cleanup And Bagging" at bounding box center [319, 578] width 506 height 22
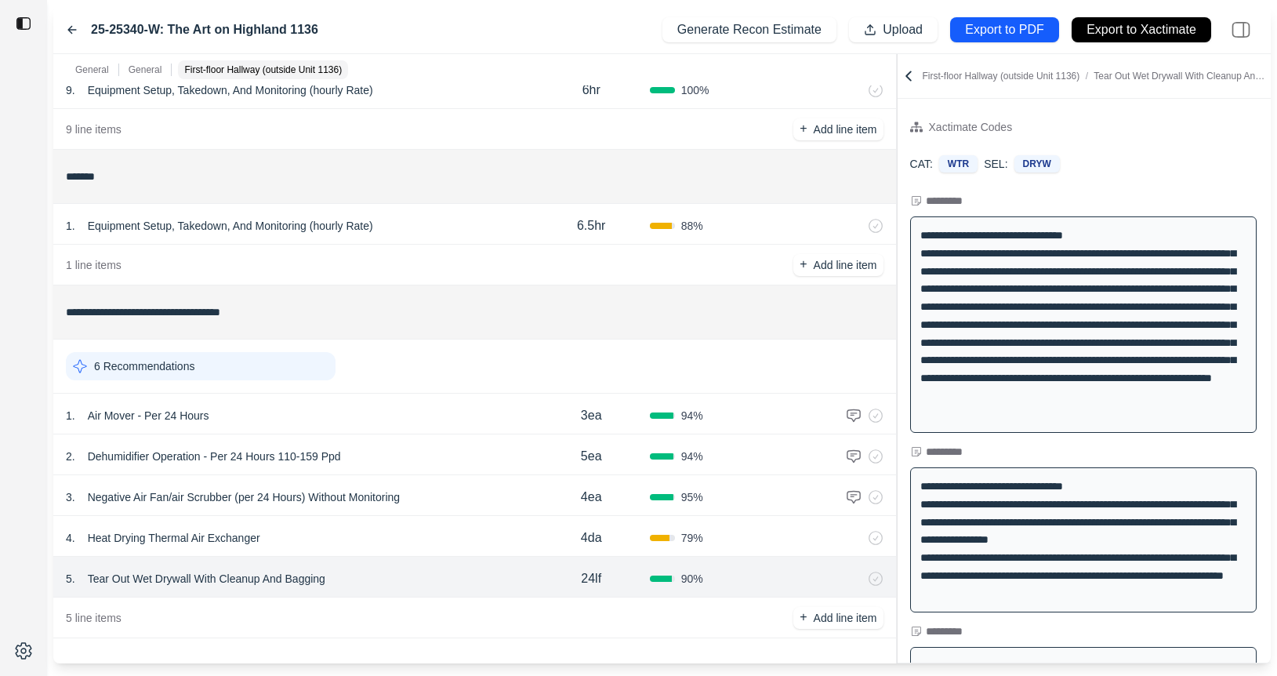
click at [897, 255] on div at bounding box center [897, 358] width 1 height 609
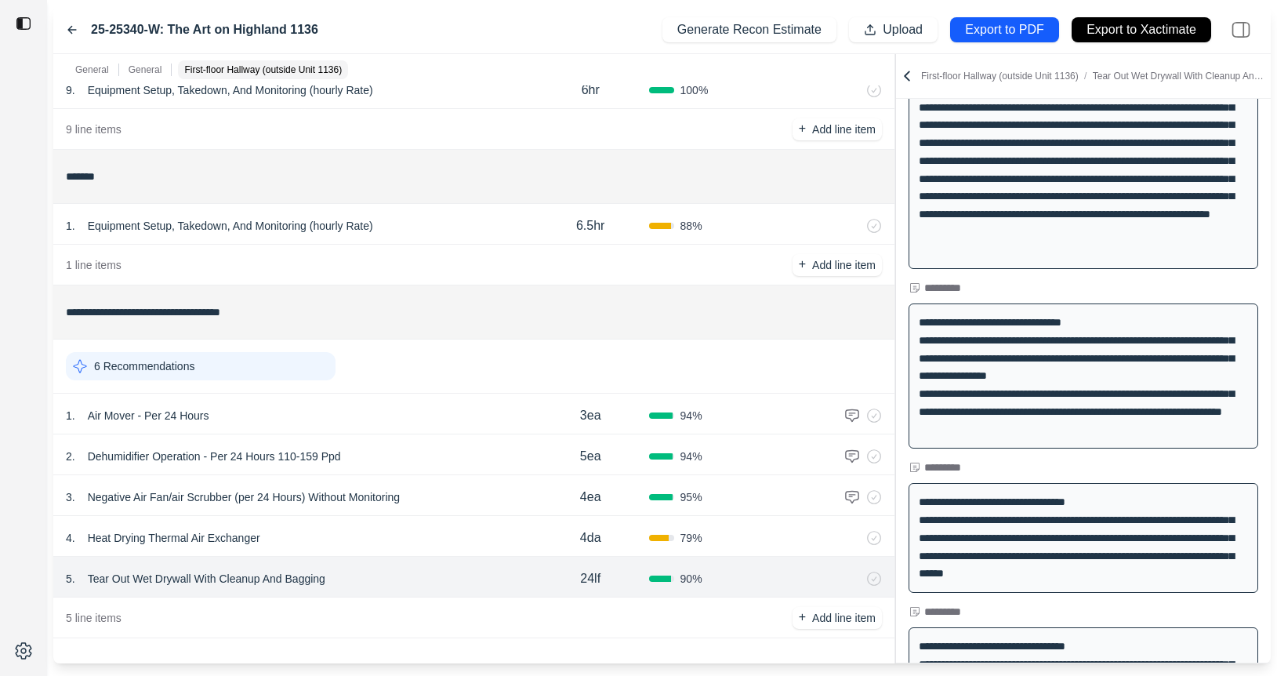
scroll to position [372, 0]
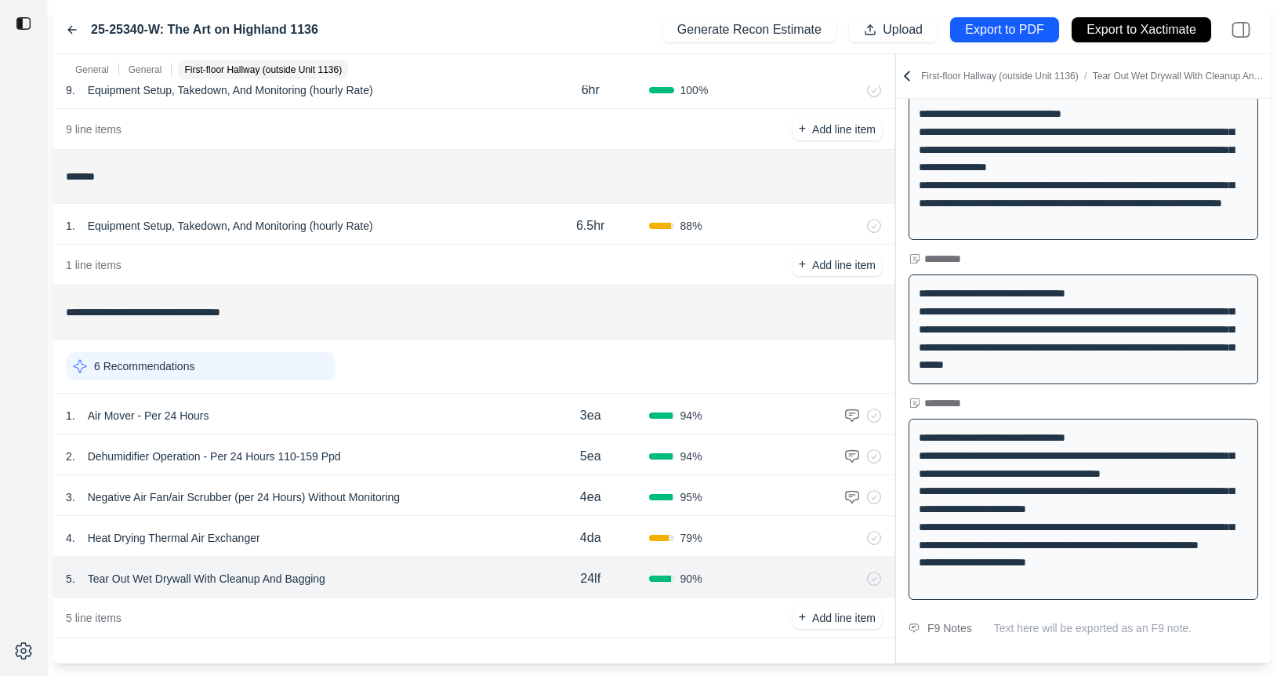
click at [67, 24] on icon at bounding box center [72, 30] width 13 height 13
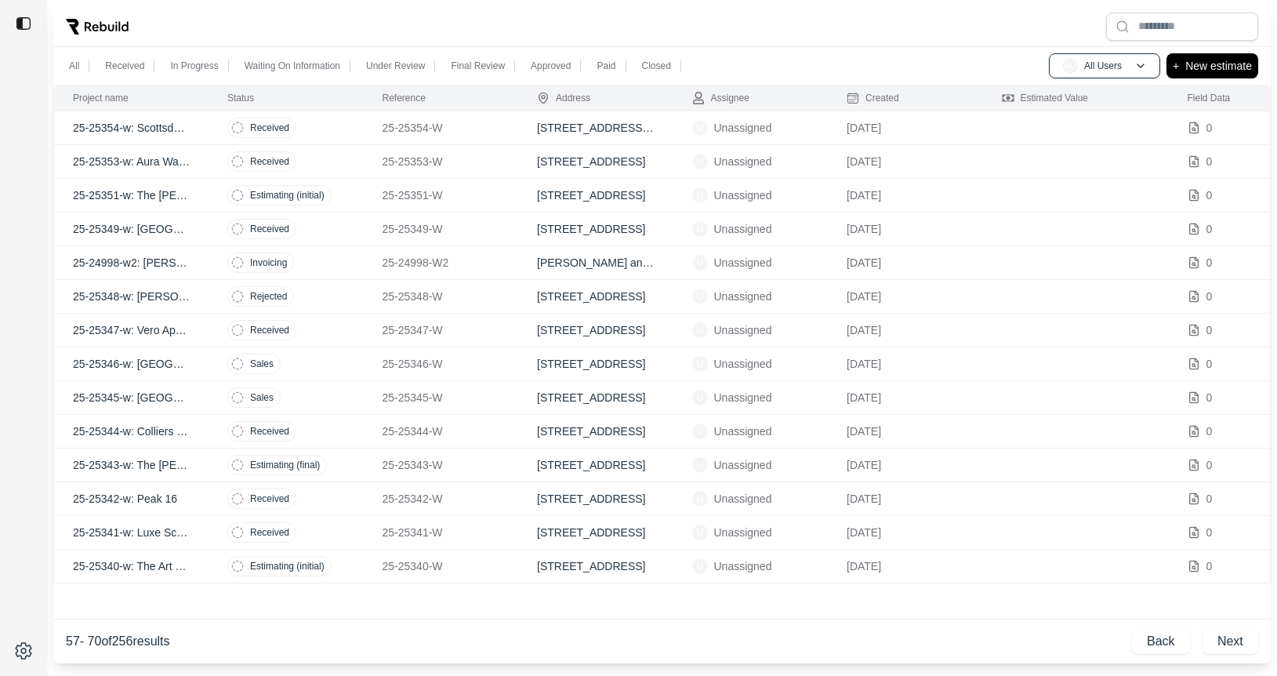
click at [498, 503] on p "25-25342-W" at bounding box center [441, 499] width 118 height 16
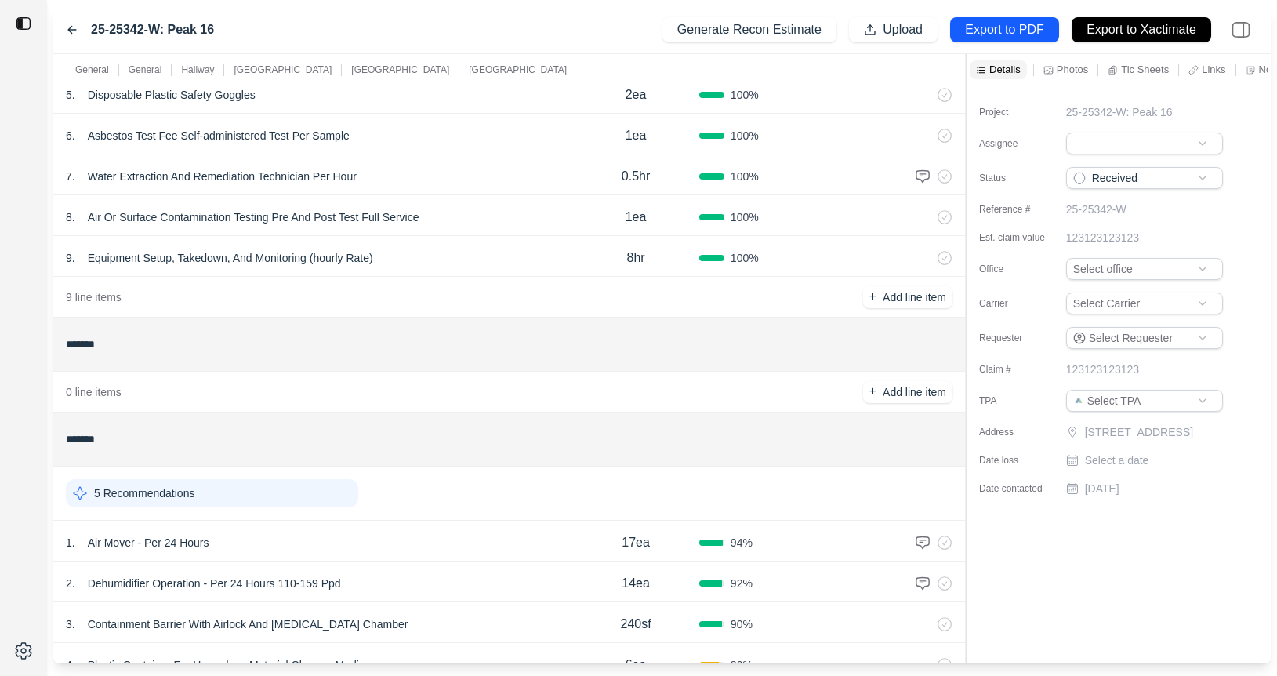
scroll to position [551, 0]
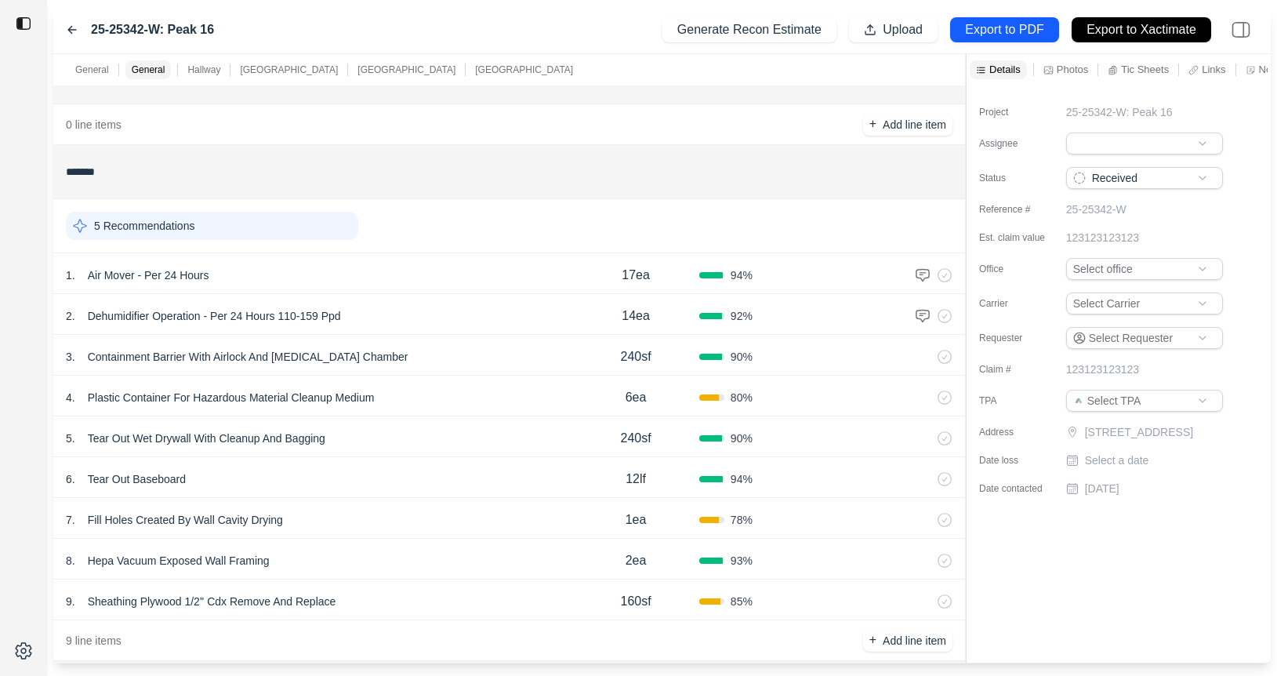
click at [488, 432] on div "5 . Tear Out Wet Drywall With Cleanup And Bagging" at bounding box center [319, 438] width 506 height 22
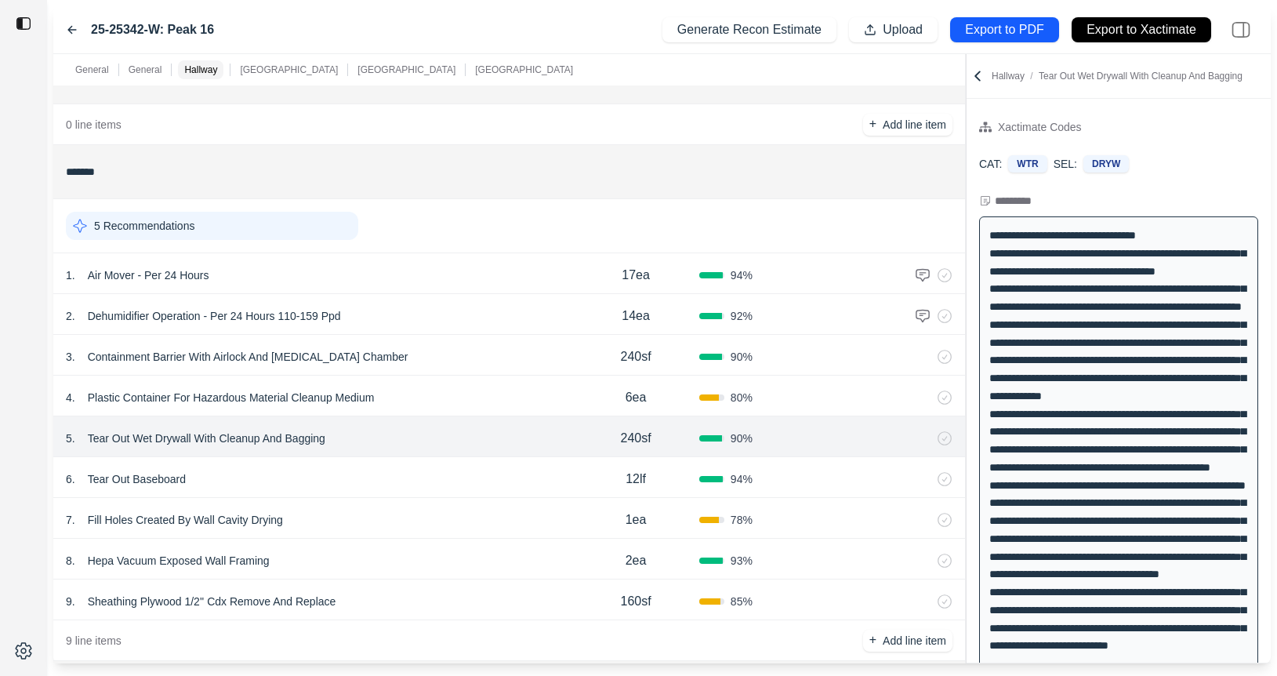
click at [492, 337] on div "3 . Containment Barrier With Airlock And Decontamination Chamber 240sf 90 %" at bounding box center [509, 355] width 912 height 41
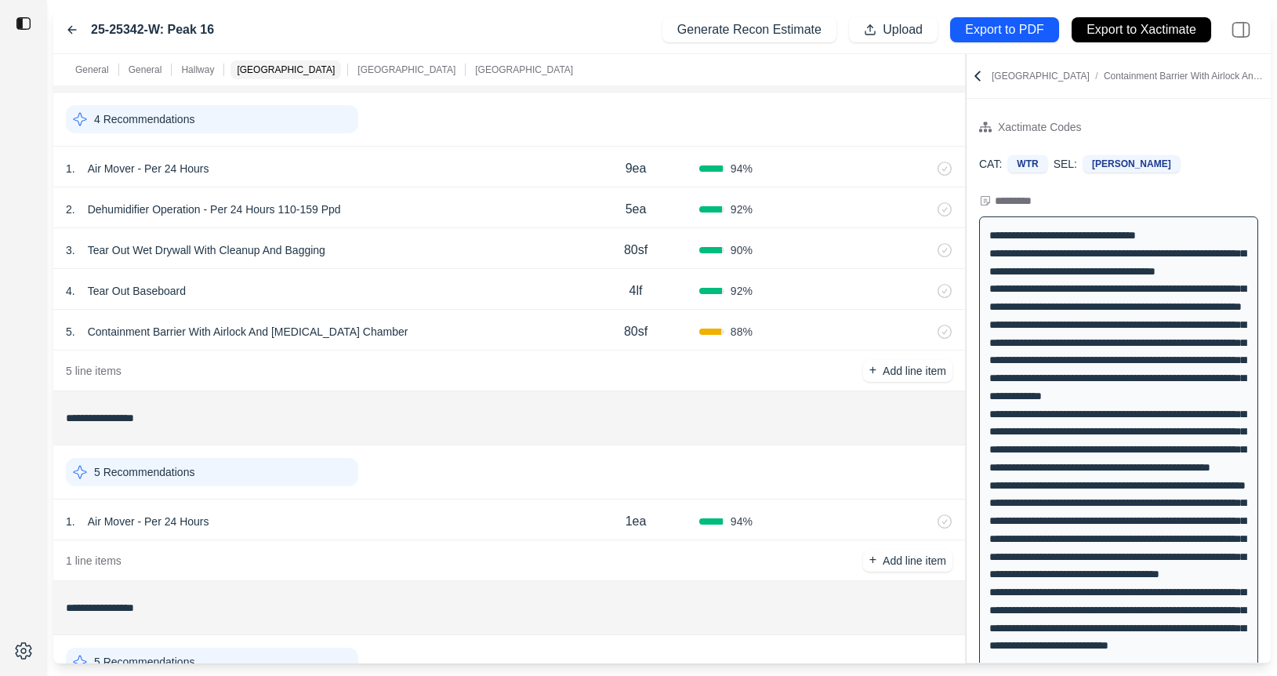
scroll to position [1306, 0]
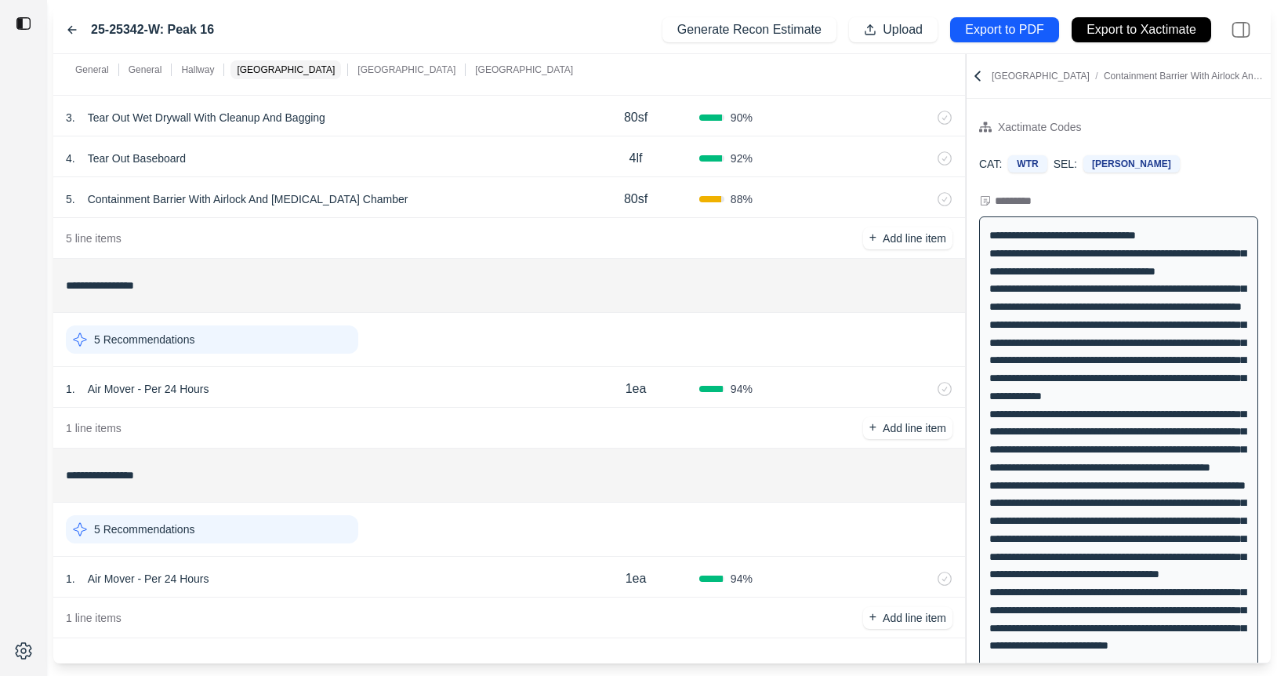
click at [442, 567] on div "1 . Air Mover - Per 24 Hours" at bounding box center [319, 578] width 506 height 22
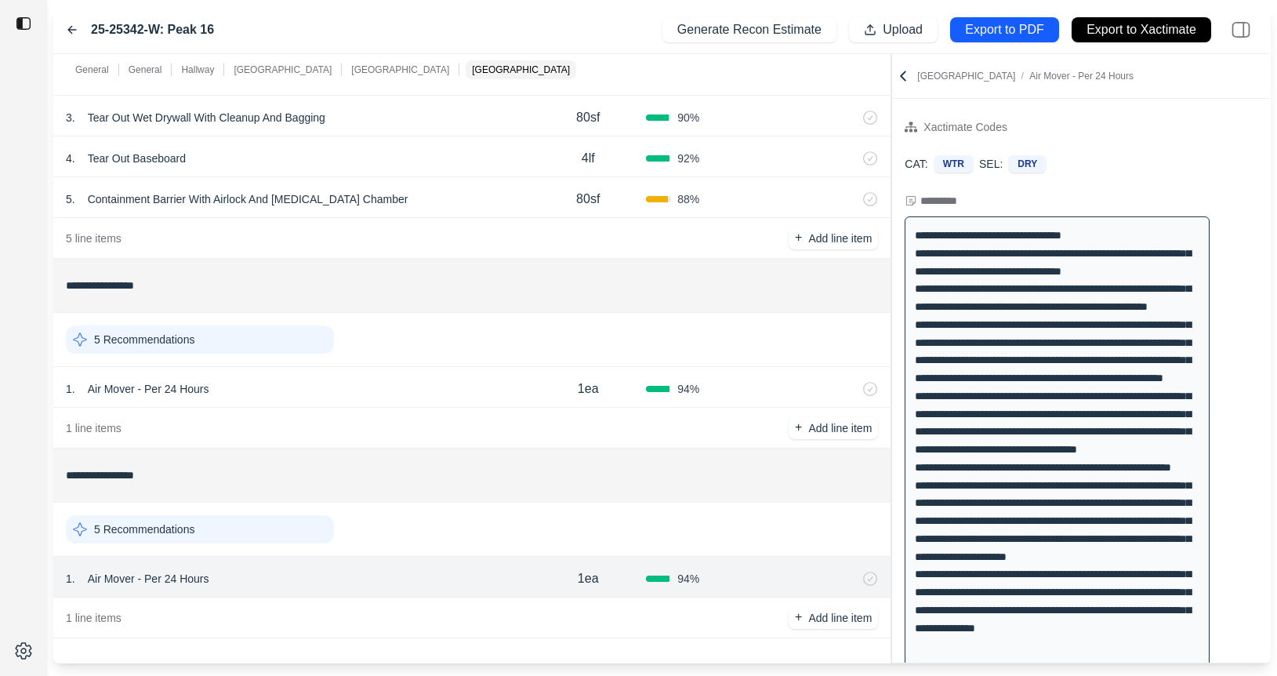
click at [631, 261] on div "General General Hallway 1st Floor Hallway 2nd Floor Hallway 4th Floor Hallway *…" at bounding box center [661, 358] width 1217 height 609
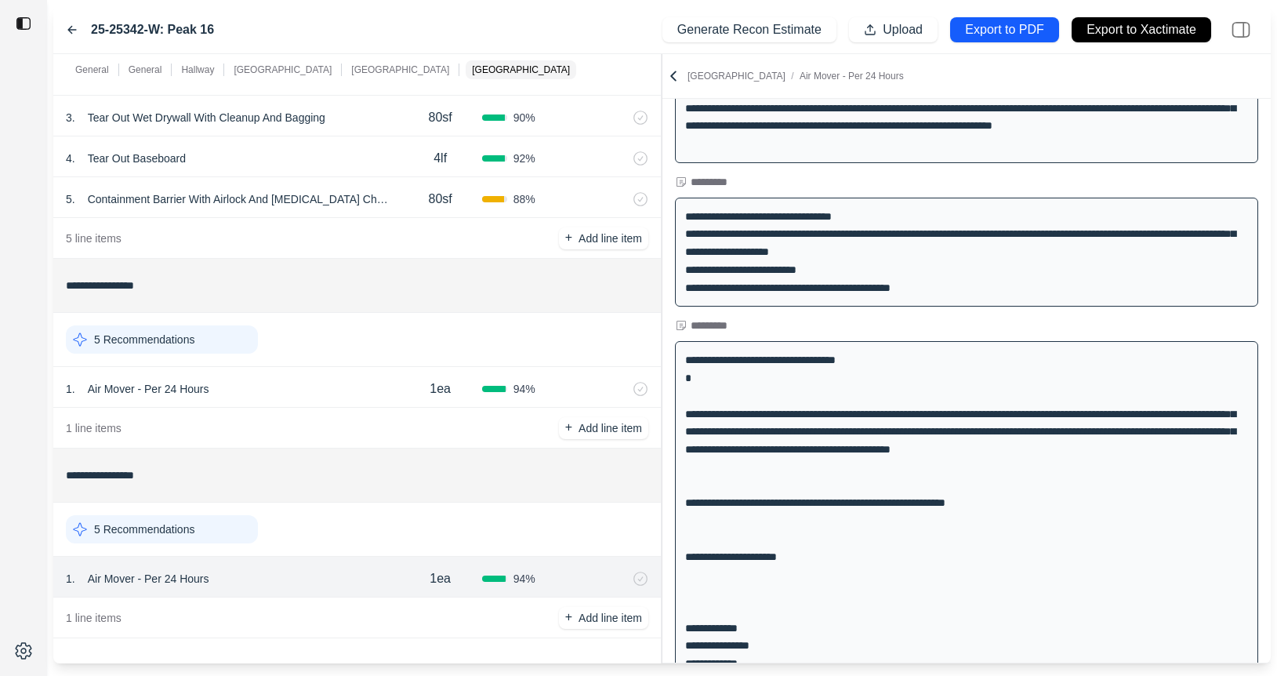
scroll to position [0, 0]
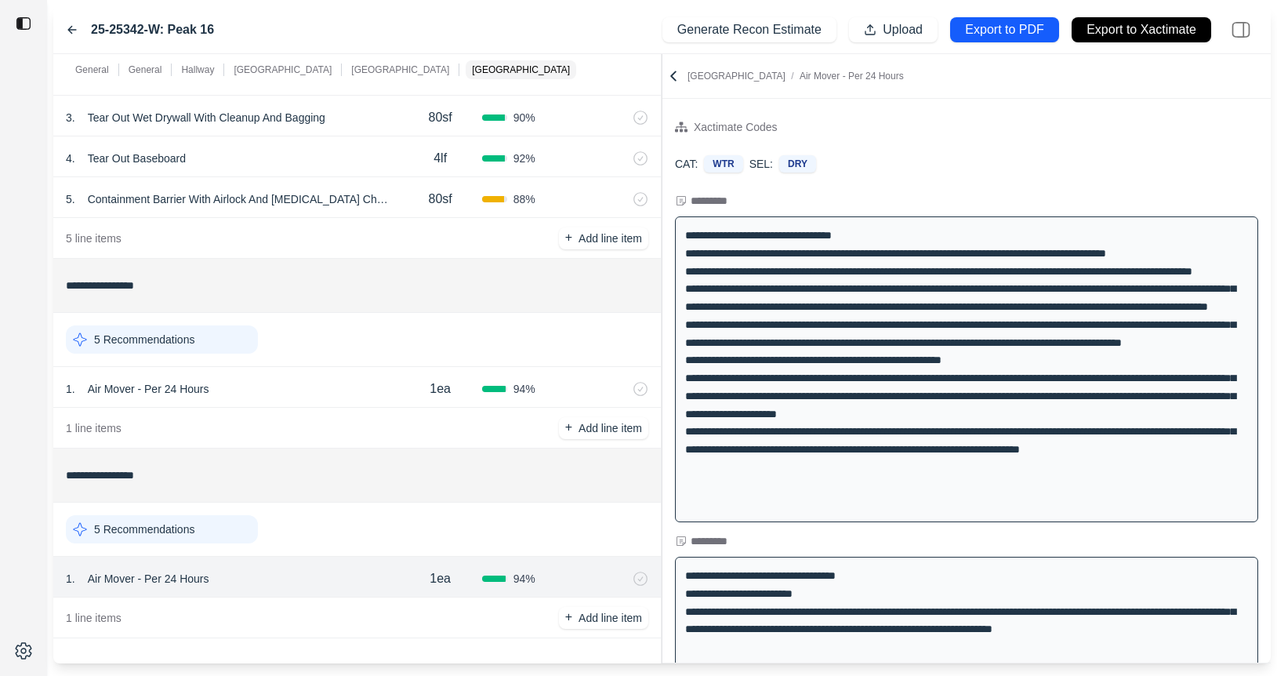
click at [67, 32] on icon at bounding box center [72, 30] width 13 height 13
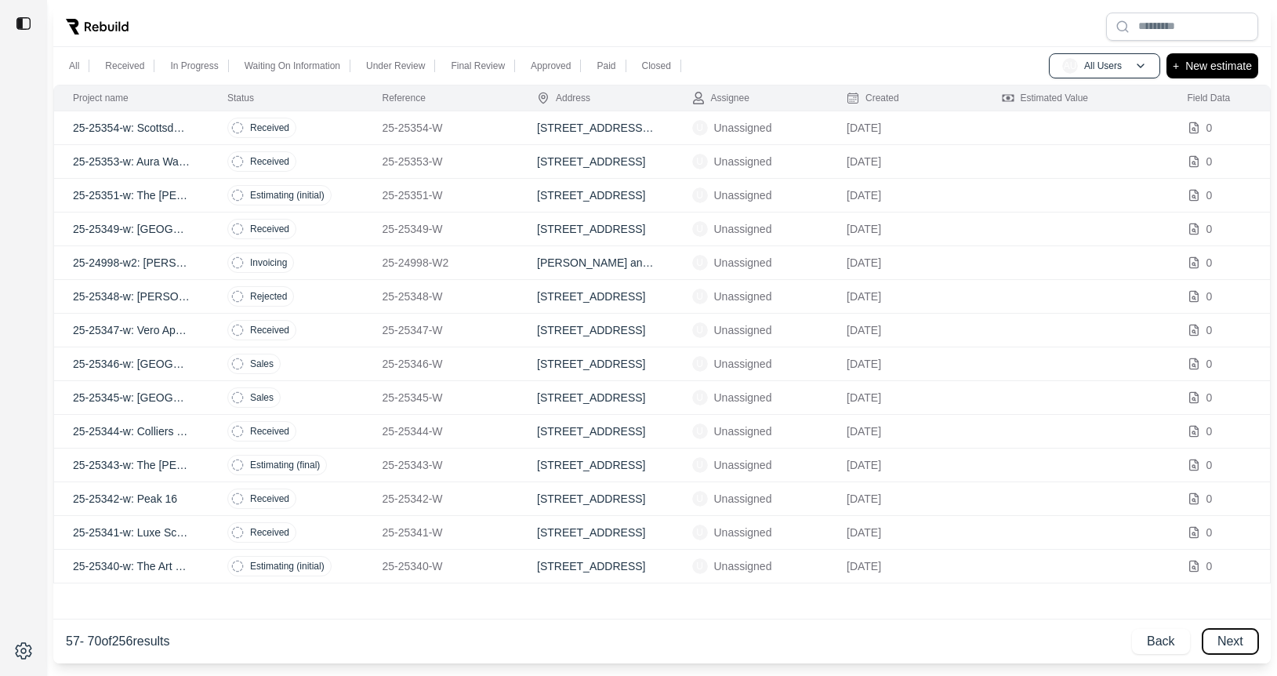
click at [1237, 647] on button "Next" at bounding box center [1230, 641] width 56 height 25
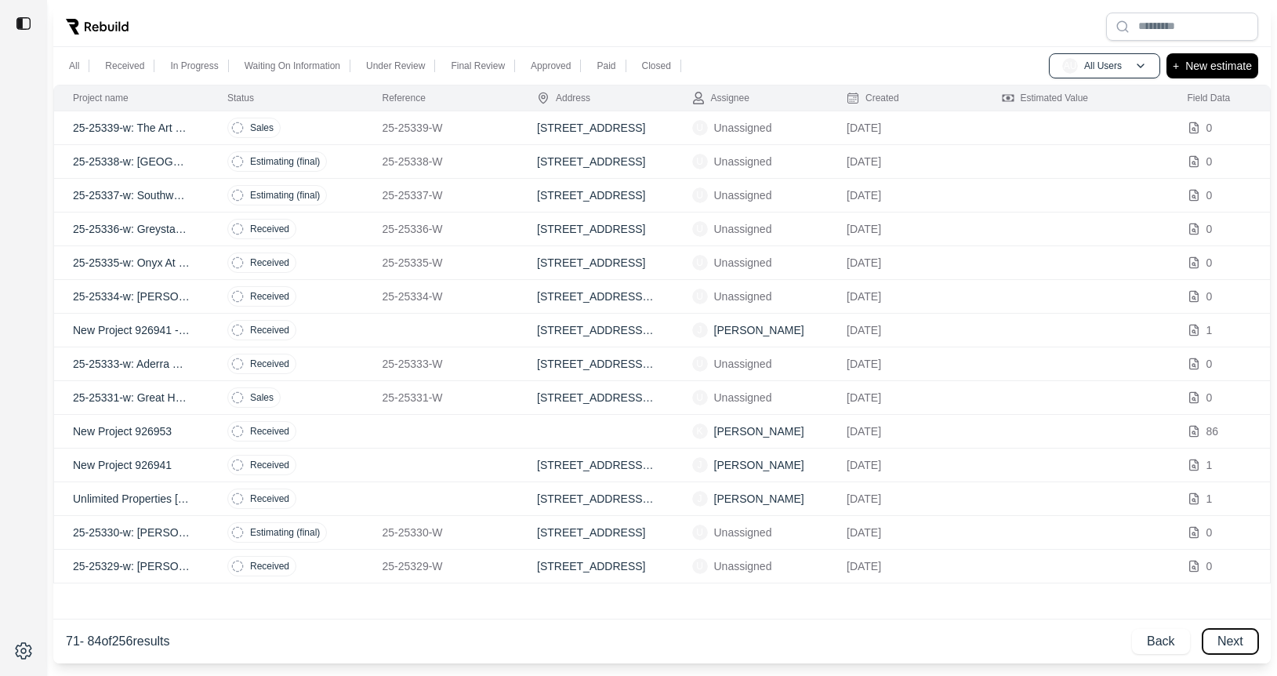
click at [1237, 647] on button "Next" at bounding box center [1230, 641] width 56 height 25
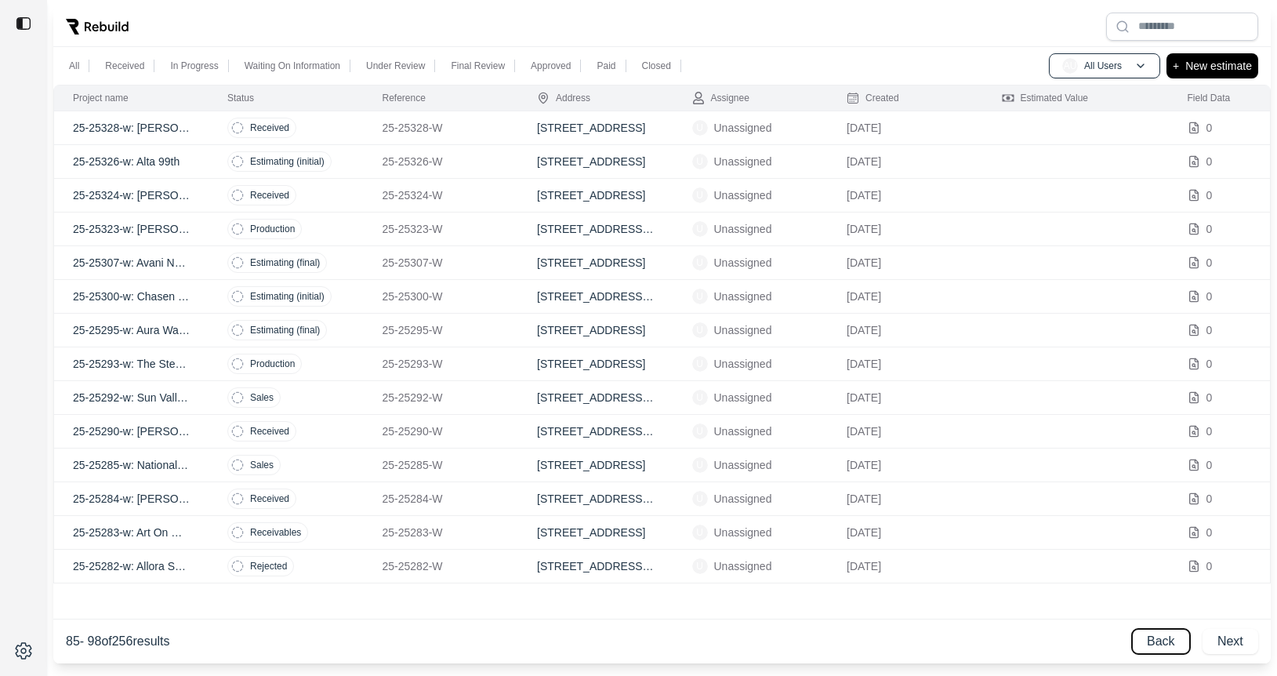
click at [1154, 650] on button "Back" at bounding box center [1161, 641] width 58 height 25
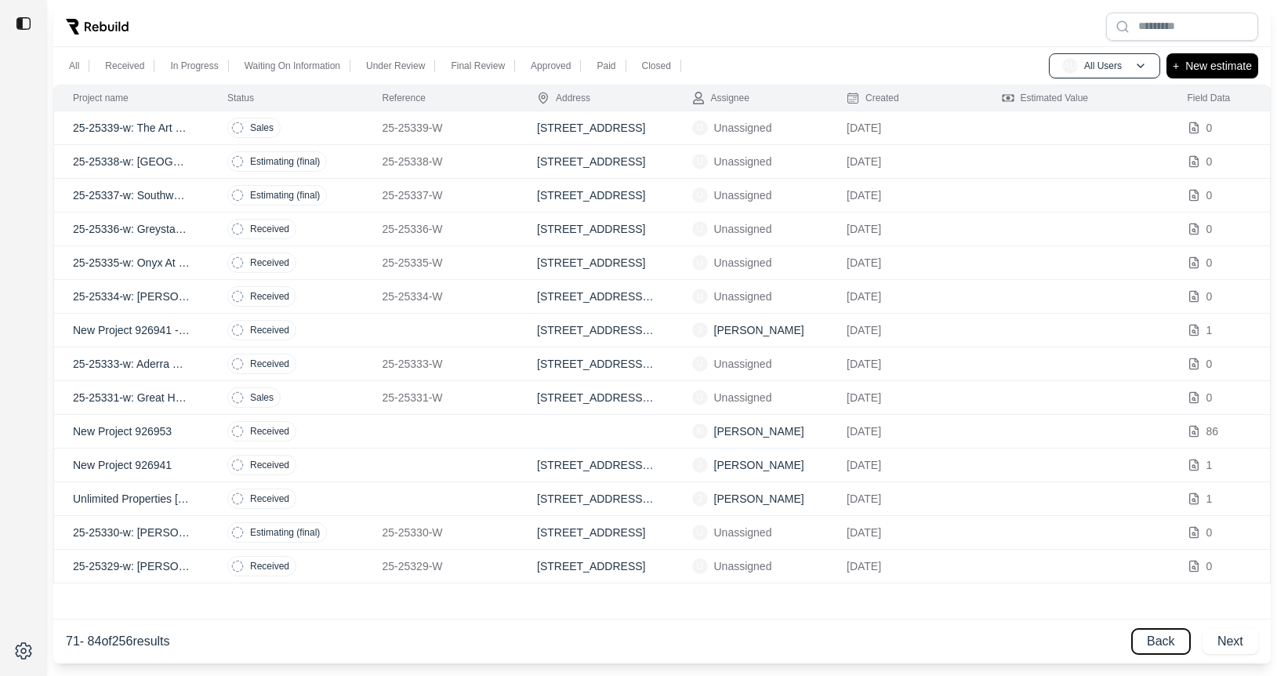
click at [1154, 651] on button "Back" at bounding box center [1161, 641] width 58 height 25
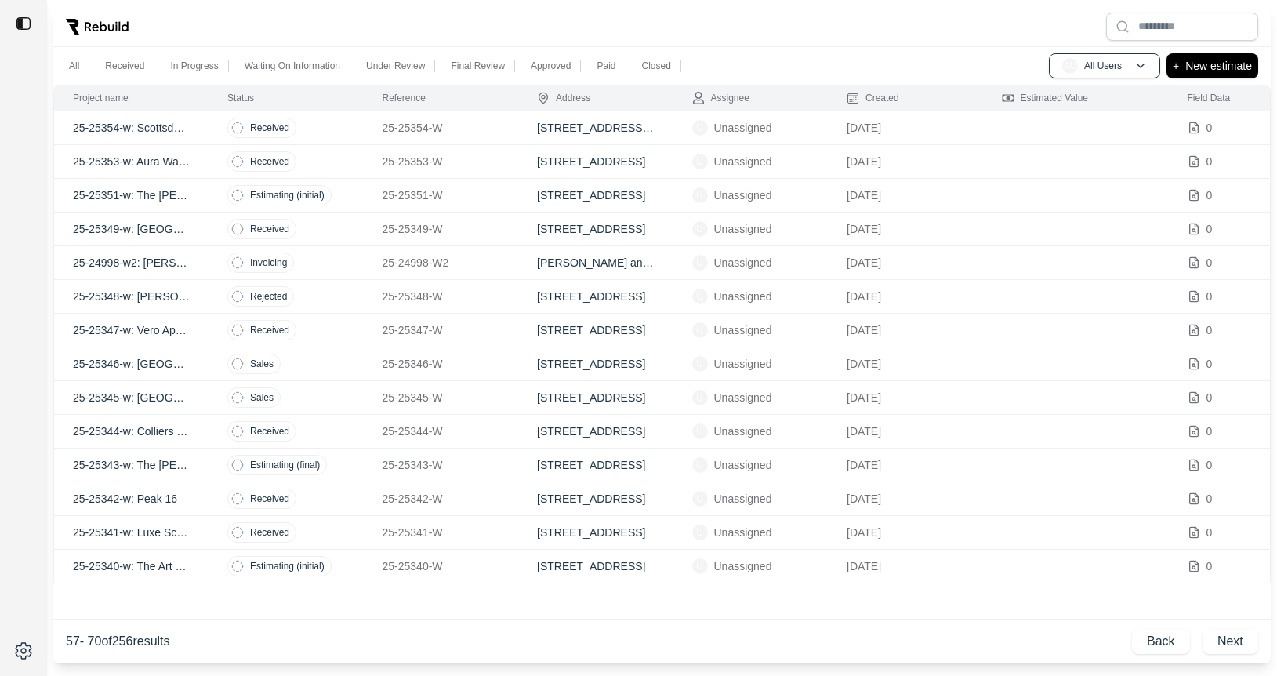
click at [205, 263] on td "25-24998-w2: Asu- Nelson Fine Arts" at bounding box center [131, 263] width 155 height 34
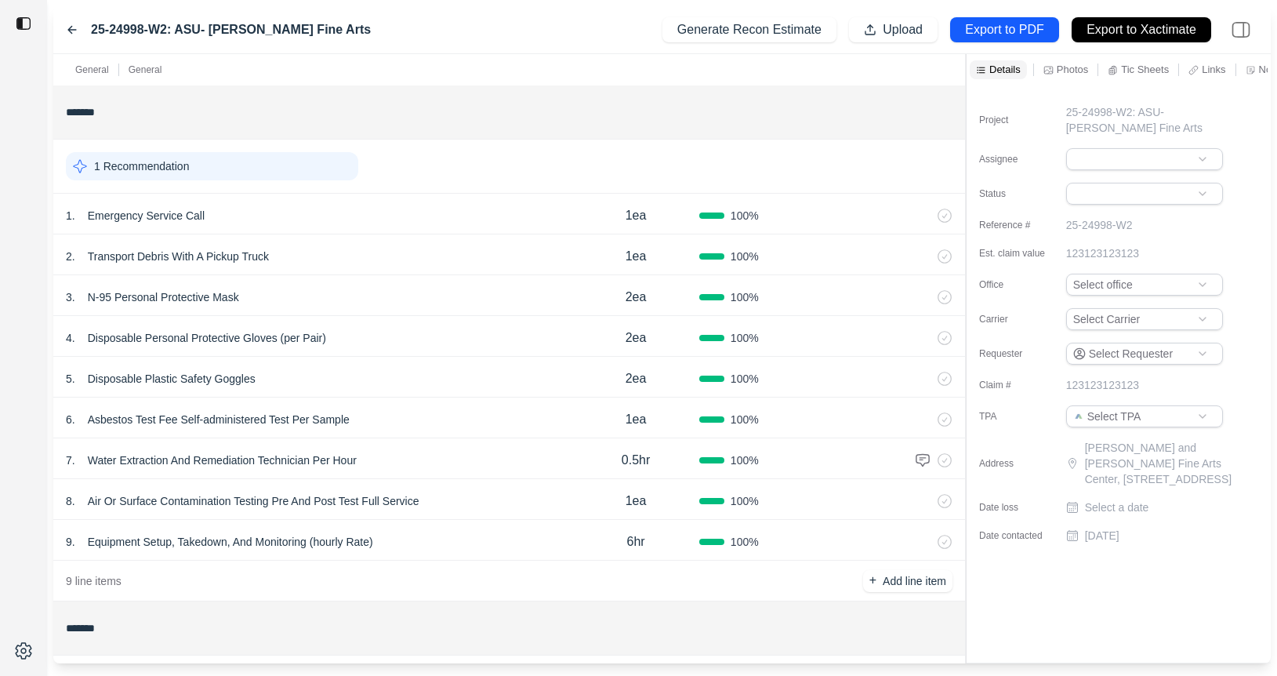
scroll to position [58, 0]
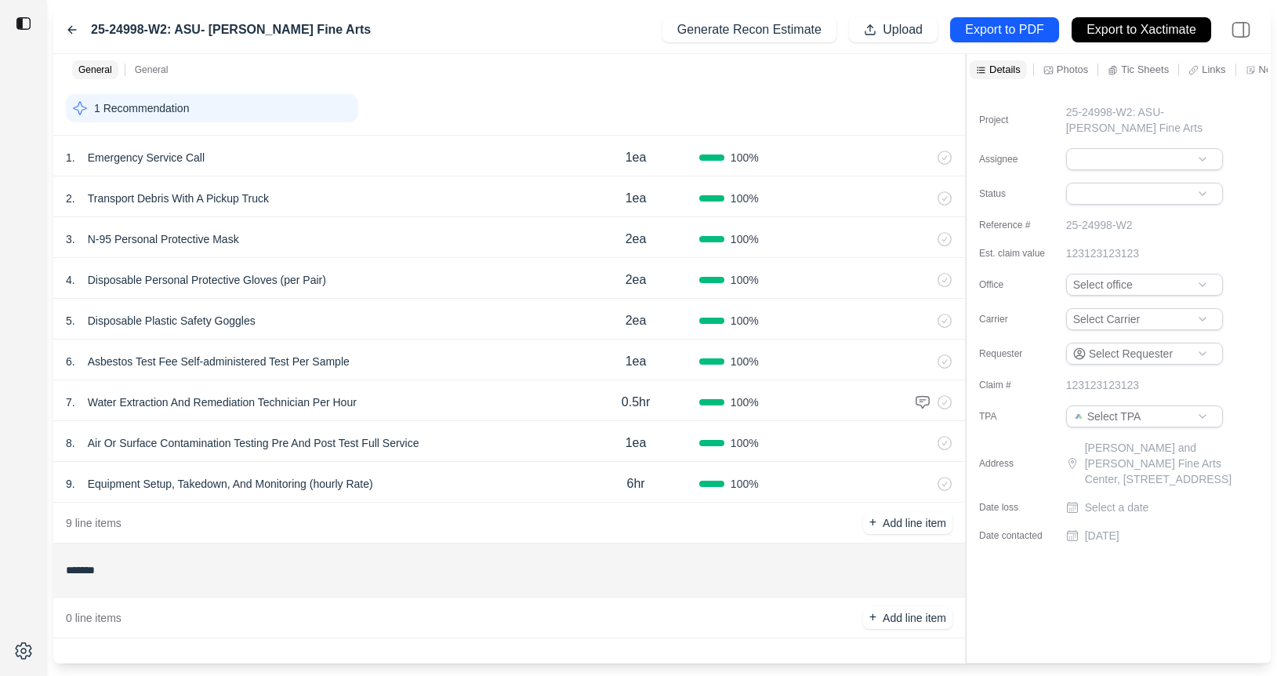
click at [78, 32] on div "25-24998-W2: ASU- Nelson Fine Arts" at bounding box center [218, 29] width 305 height 19
click at [70, 28] on icon at bounding box center [72, 30] width 13 height 13
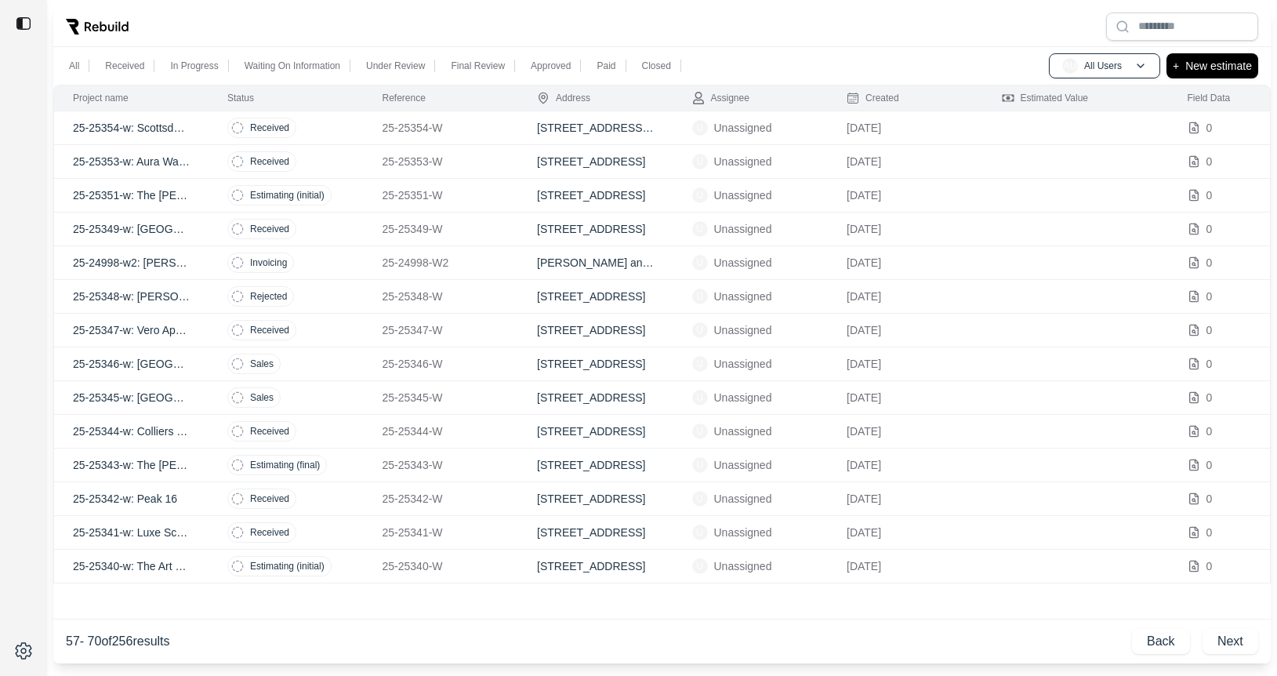
click at [355, 534] on td "Received" at bounding box center [285, 533] width 155 height 34
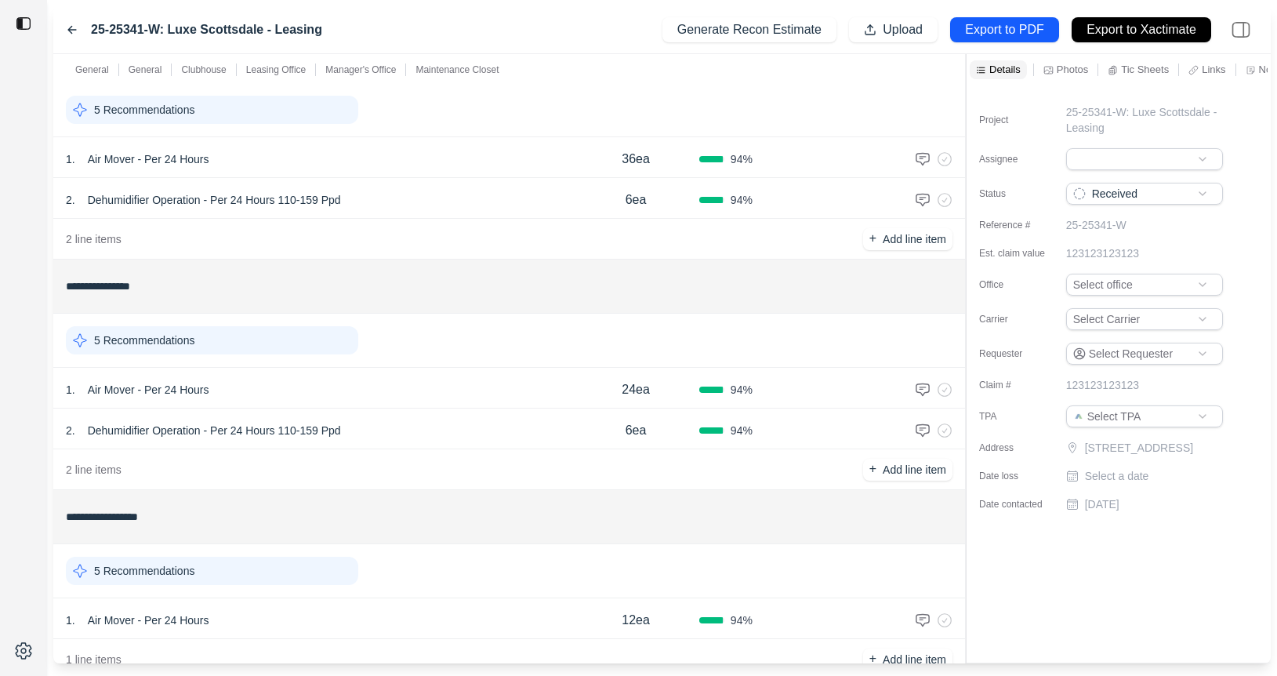
scroll to position [1034, 0]
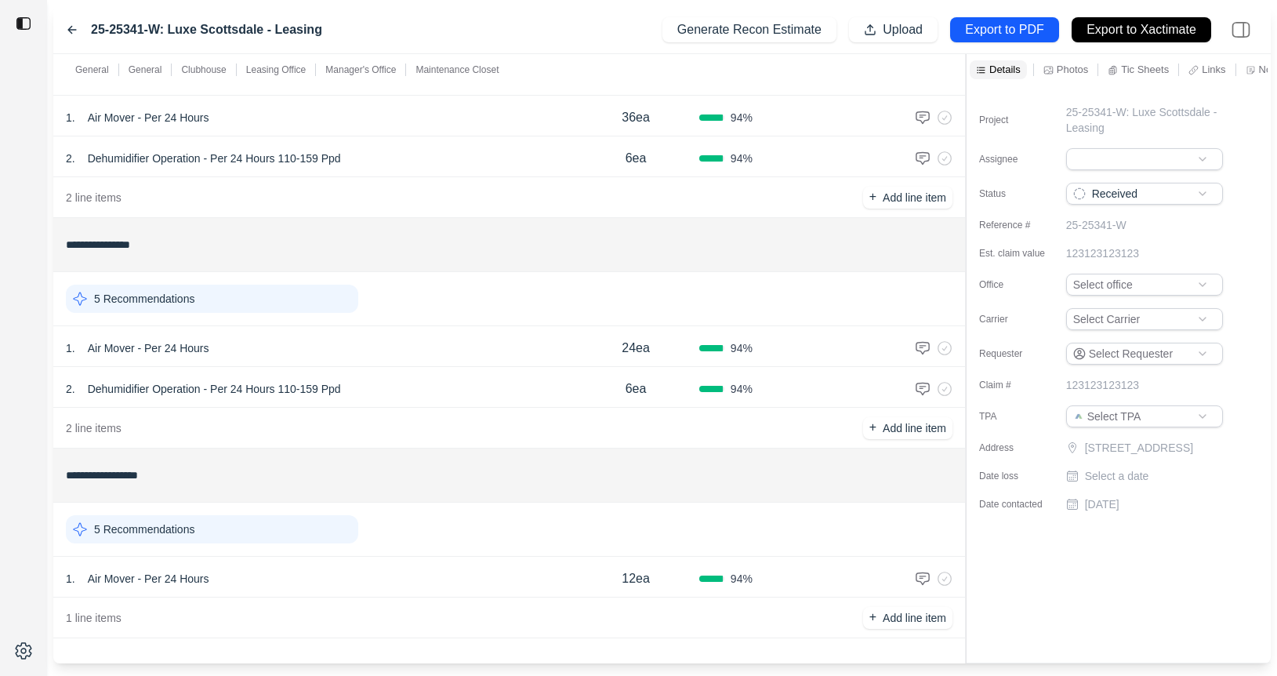
click at [349, 70] on p "Manager's Office" at bounding box center [360, 69] width 71 height 13
click at [408, 388] on div "2 . Dehumidifier Operation - Per 24 Hours 110-159 Ppd" at bounding box center [319, 389] width 506 height 22
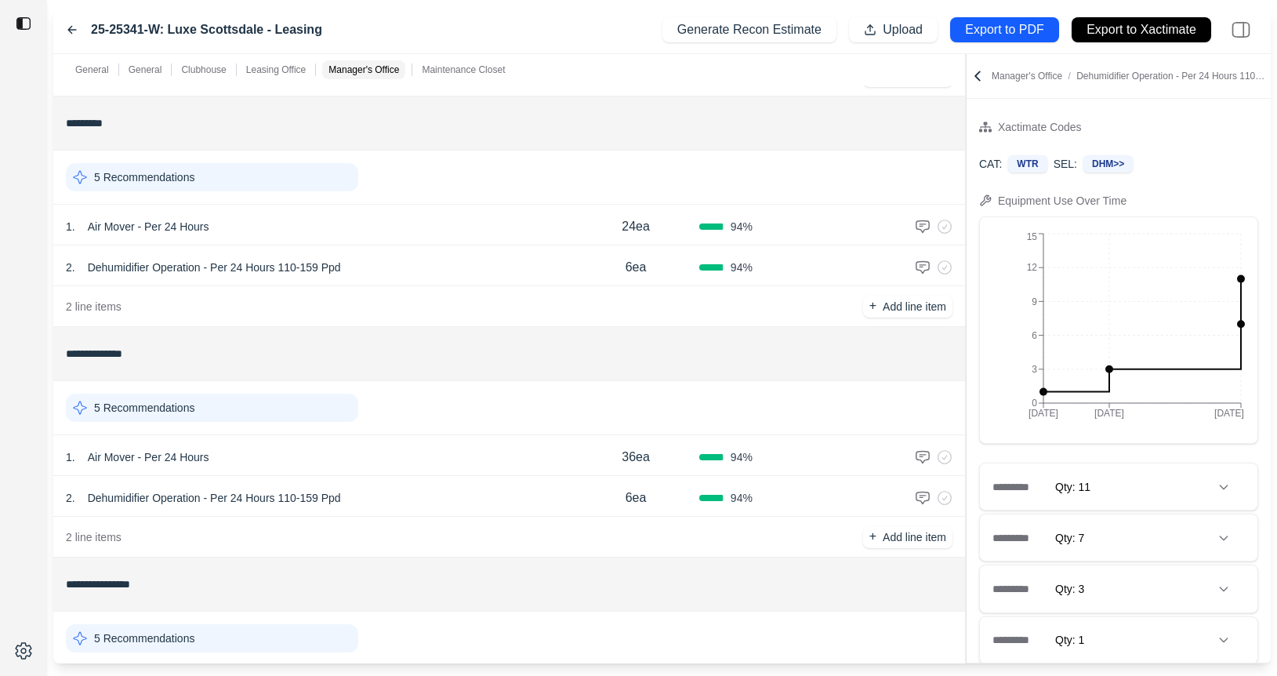
scroll to position [674, 0]
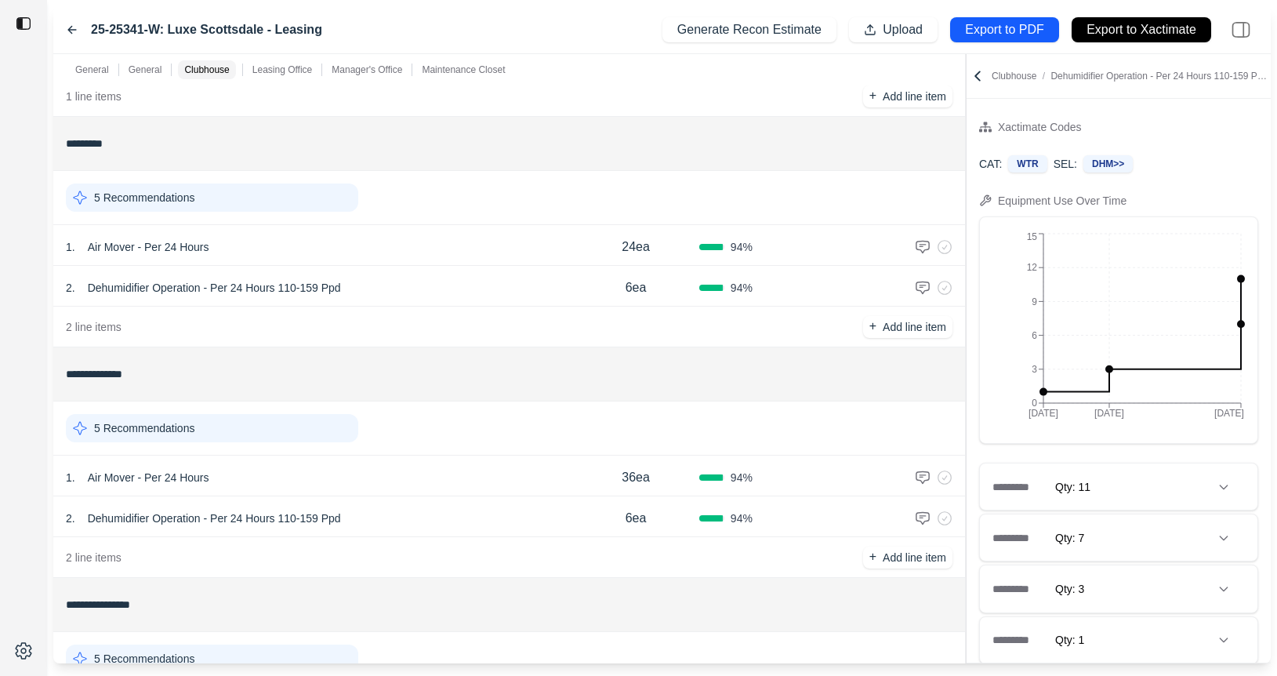
click at [445, 289] on div "2 . Dehumidifier Operation - Per 24 Hours 110-159 Ppd" at bounding box center [319, 288] width 506 height 22
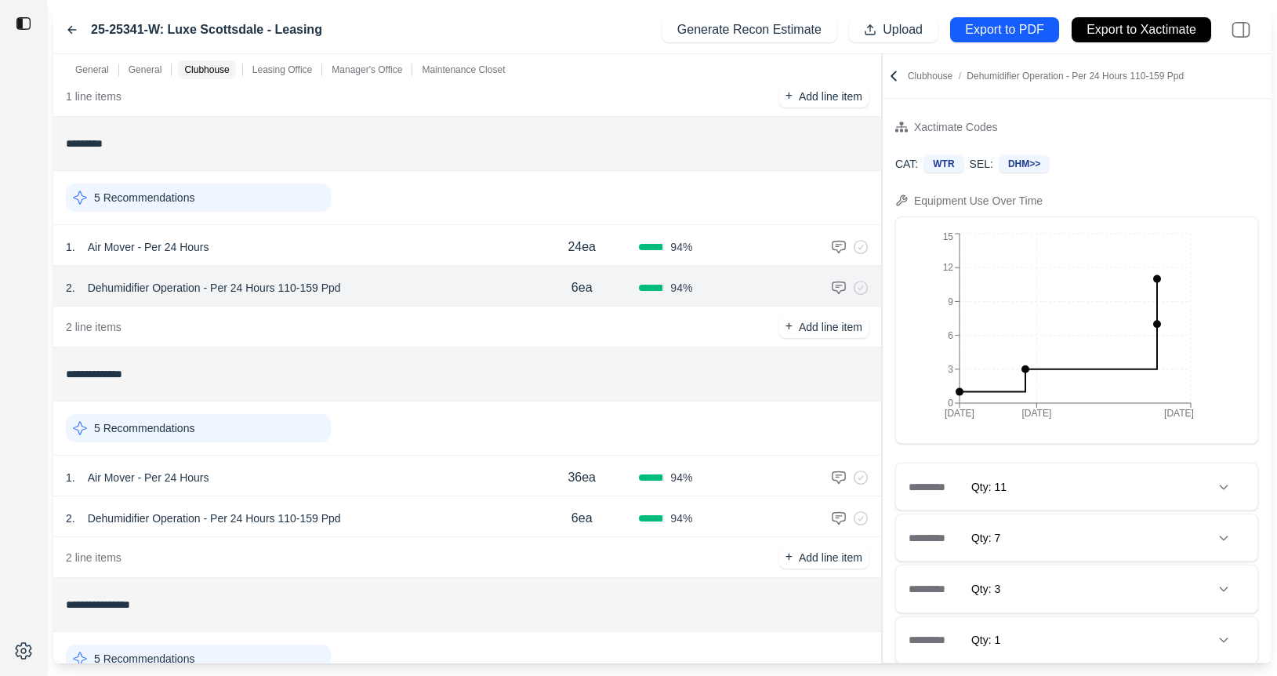
click at [882, 176] on div at bounding box center [882, 358] width 1 height 609
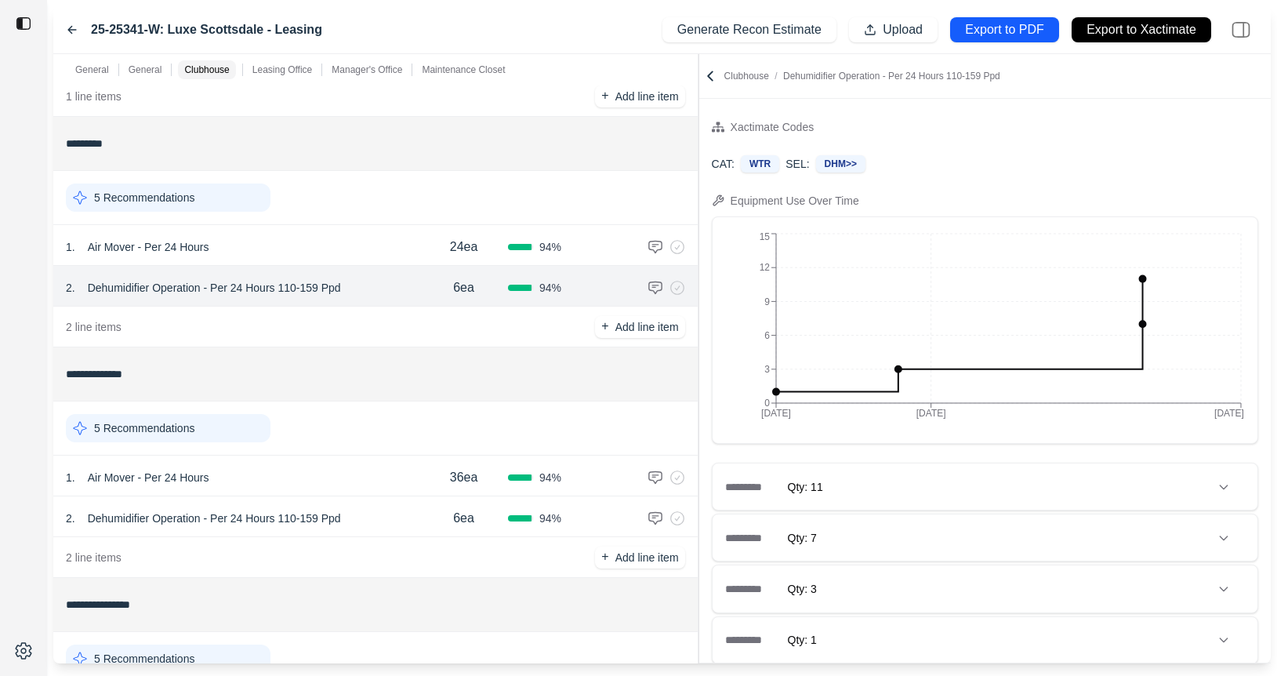
scroll to position [111, 0]
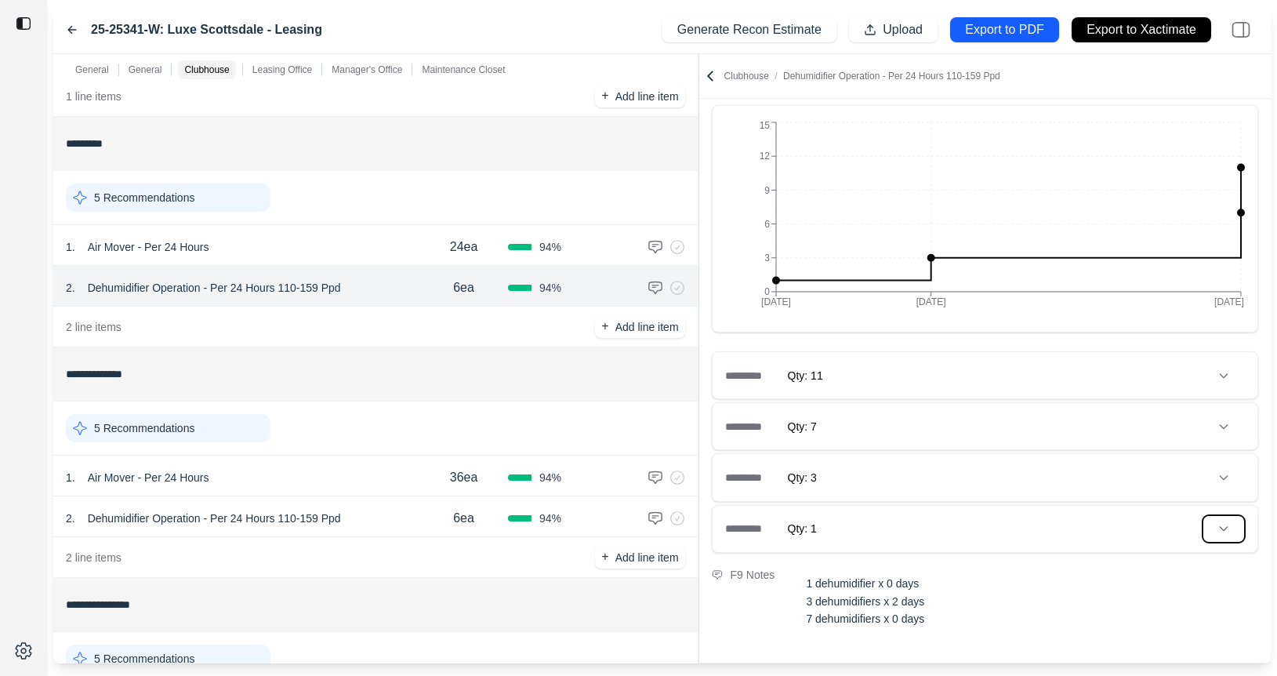
click at [1224, 528] on icon at bounding box center [1223, 528] width 13 height 13
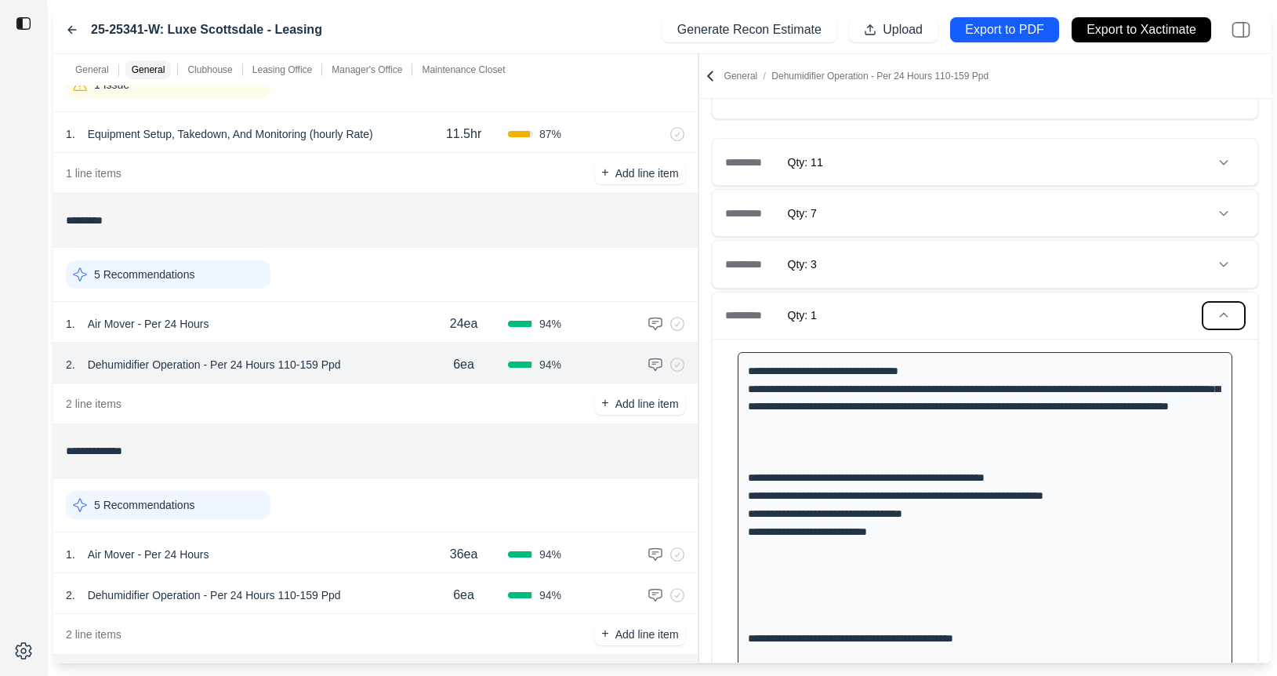
scroll to position [194, 0]
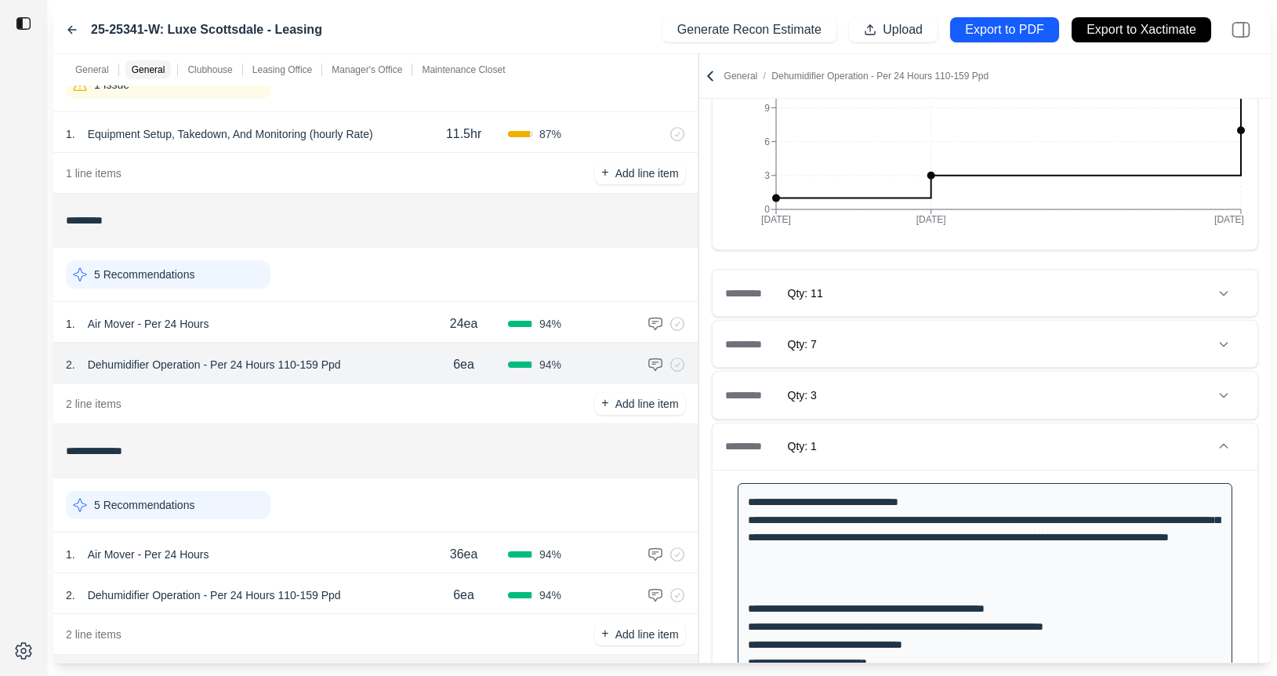
click at [964, 401] on div "********* Qty: 3" at bounding box center [984, 395] width 545 height 46
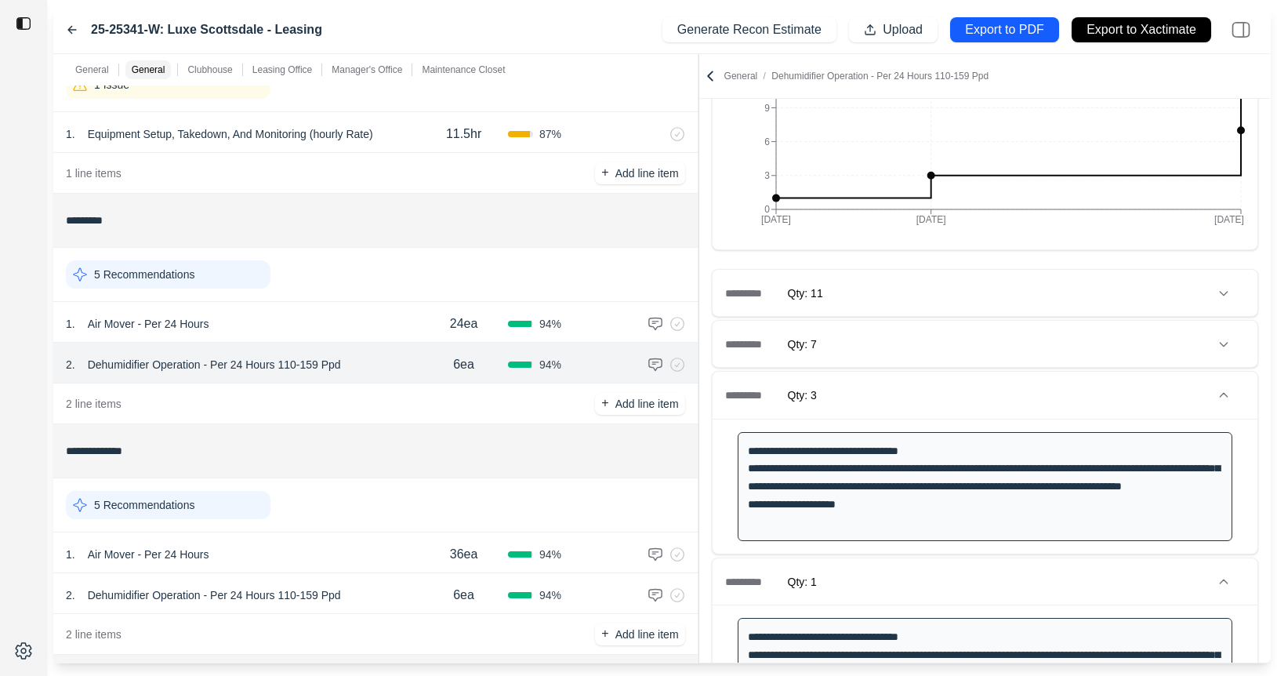
click at [66, 27] on icon at bounding box center [72, 30] width 13 height 13
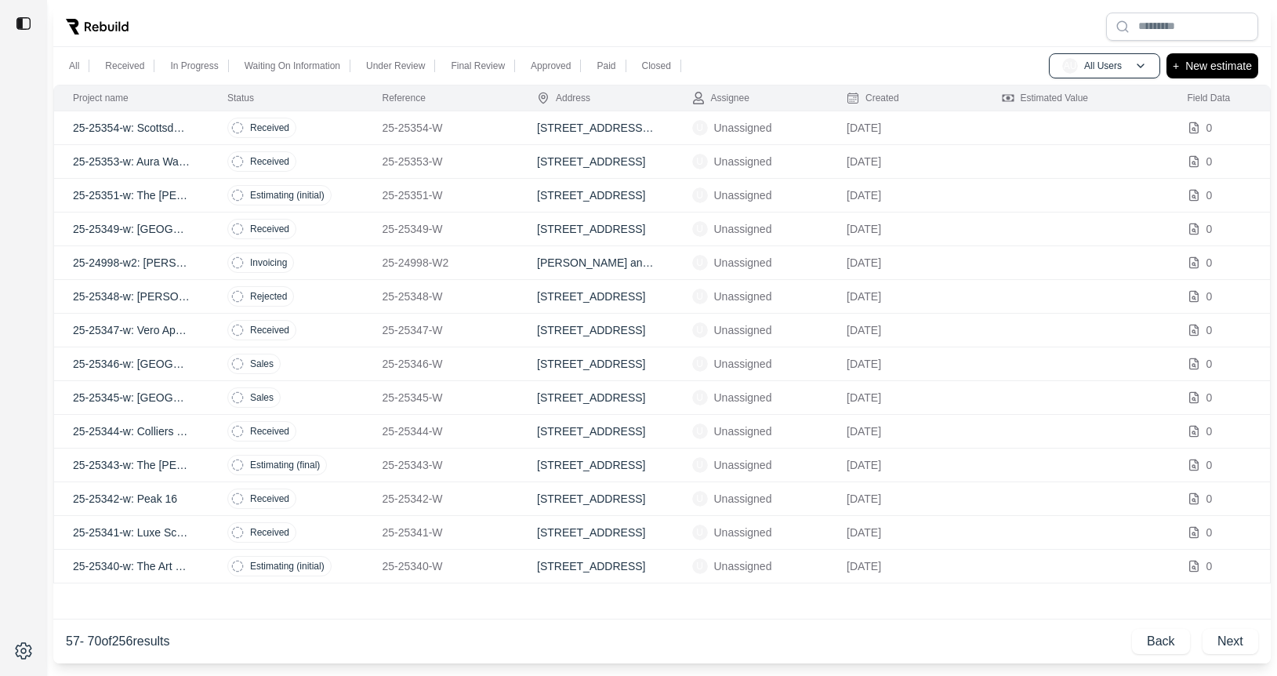
click at [332, 227] on td "Received" at bounding box center [285, 229] width 155 height 34
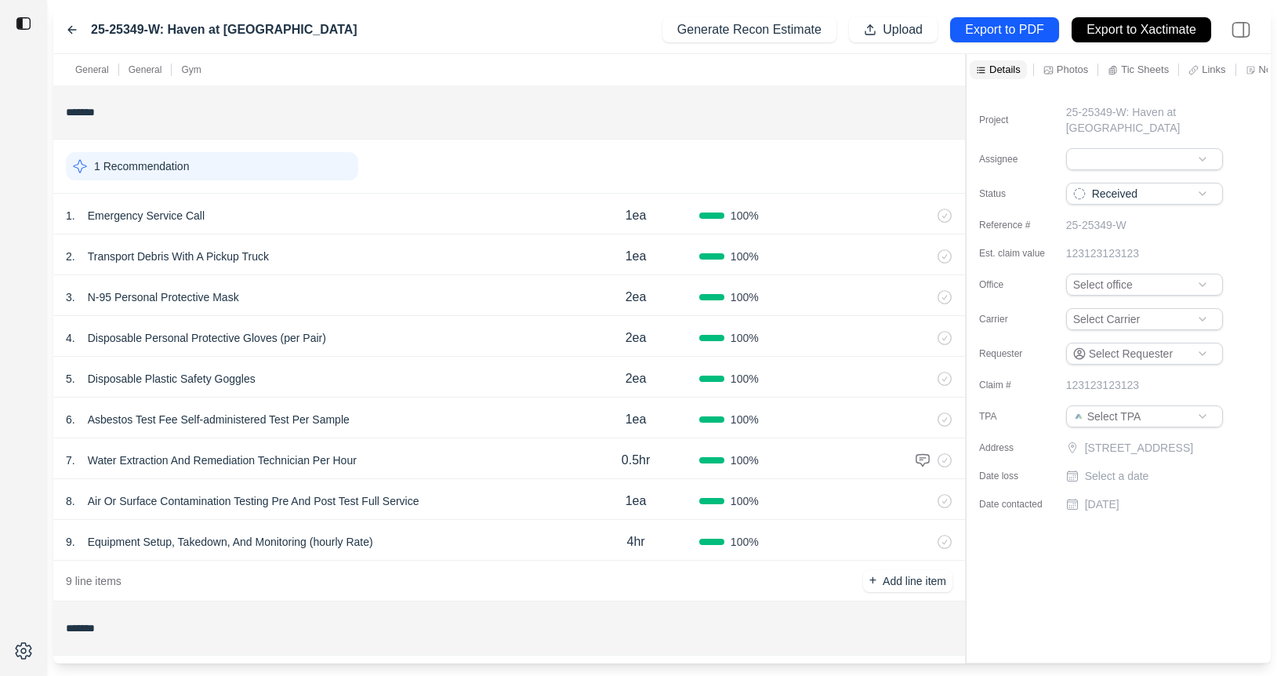
scroll to position [234, 0]
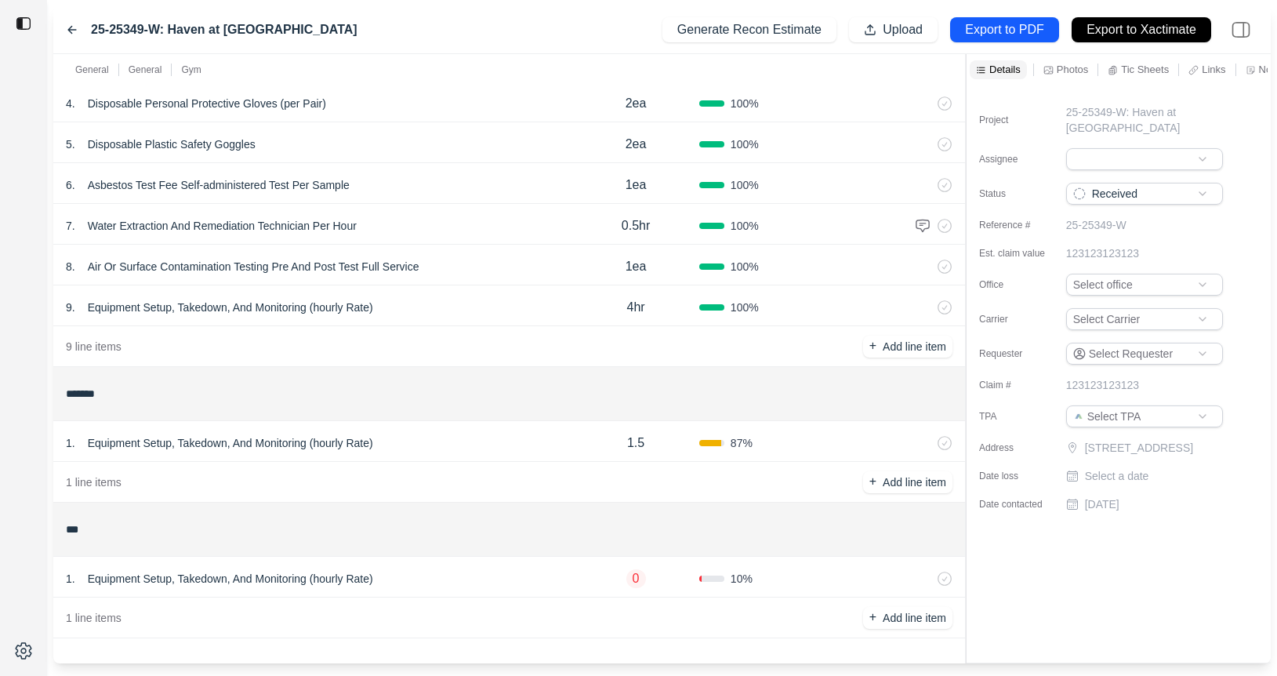
click at [71, 27] on icon at bounding box center [72, 30] width 8 height 7
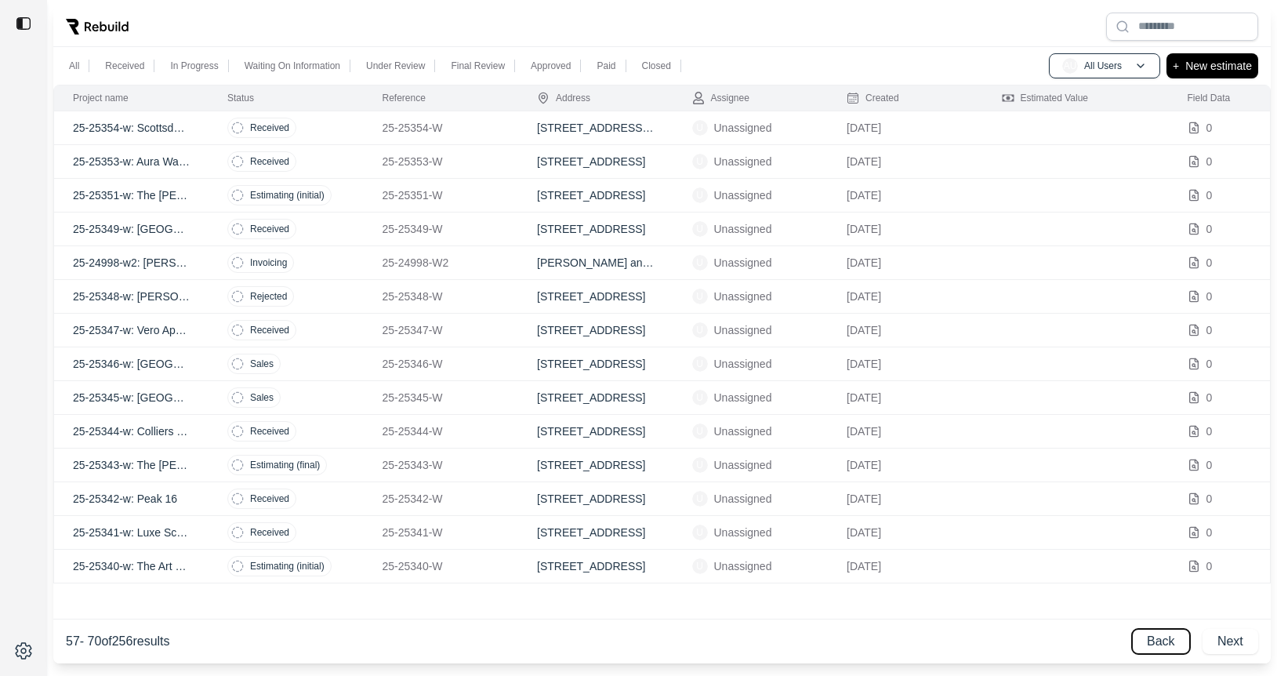
click at [1162, 636] on button "Back" at bounding box center [1161, 641] width 58 height 25
click at [329, 462] on td "Rejected" at bounding box center [285, 465] width 155 height 34
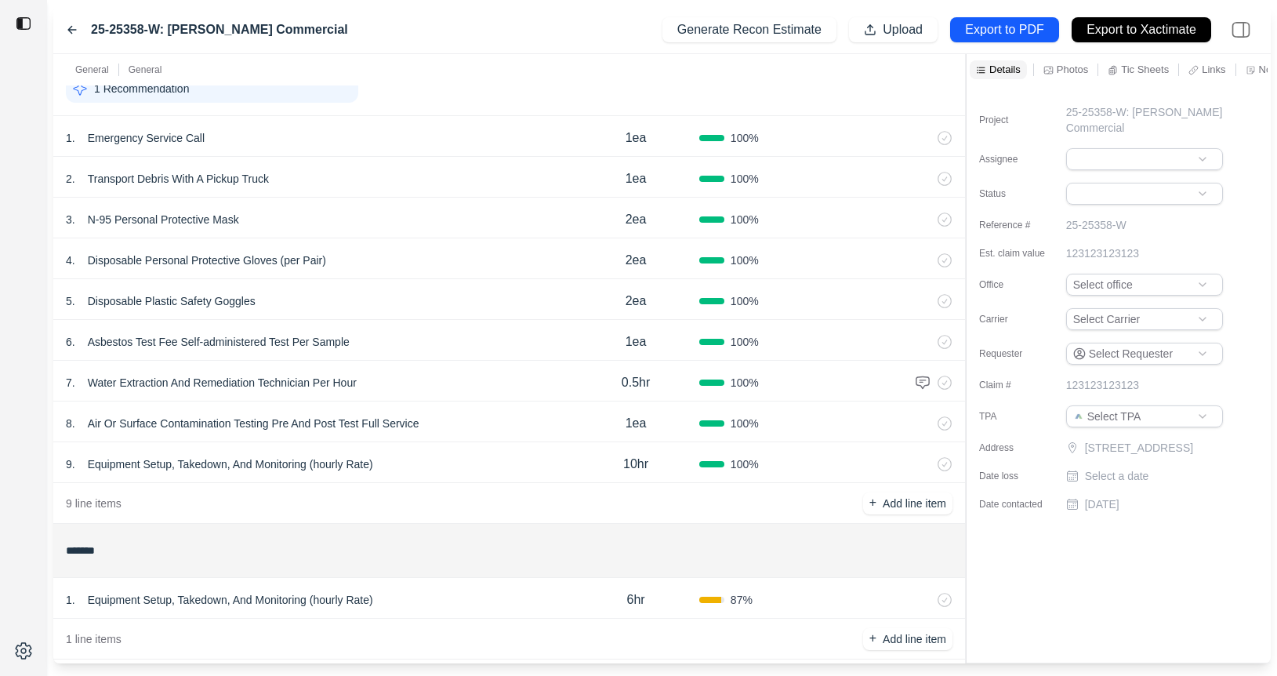
scroll to position [99, 0]
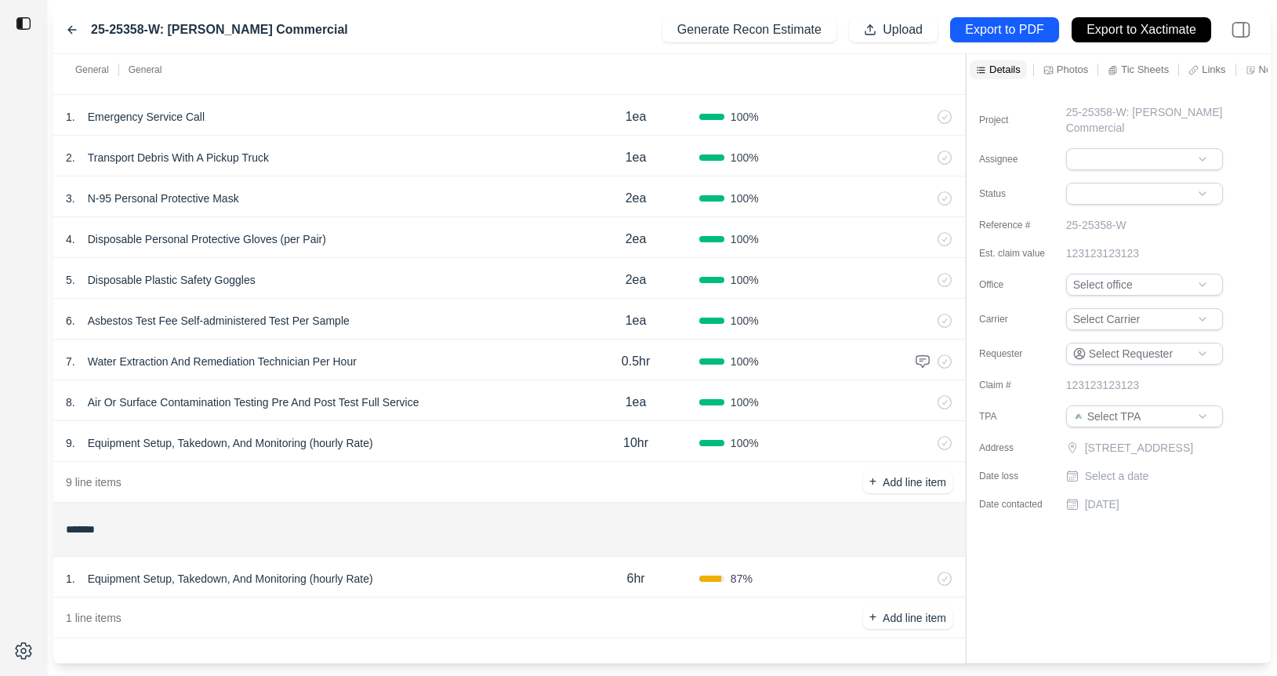
click at [71, 26] on icon at bounding box center [72, 30] width 13 height 13
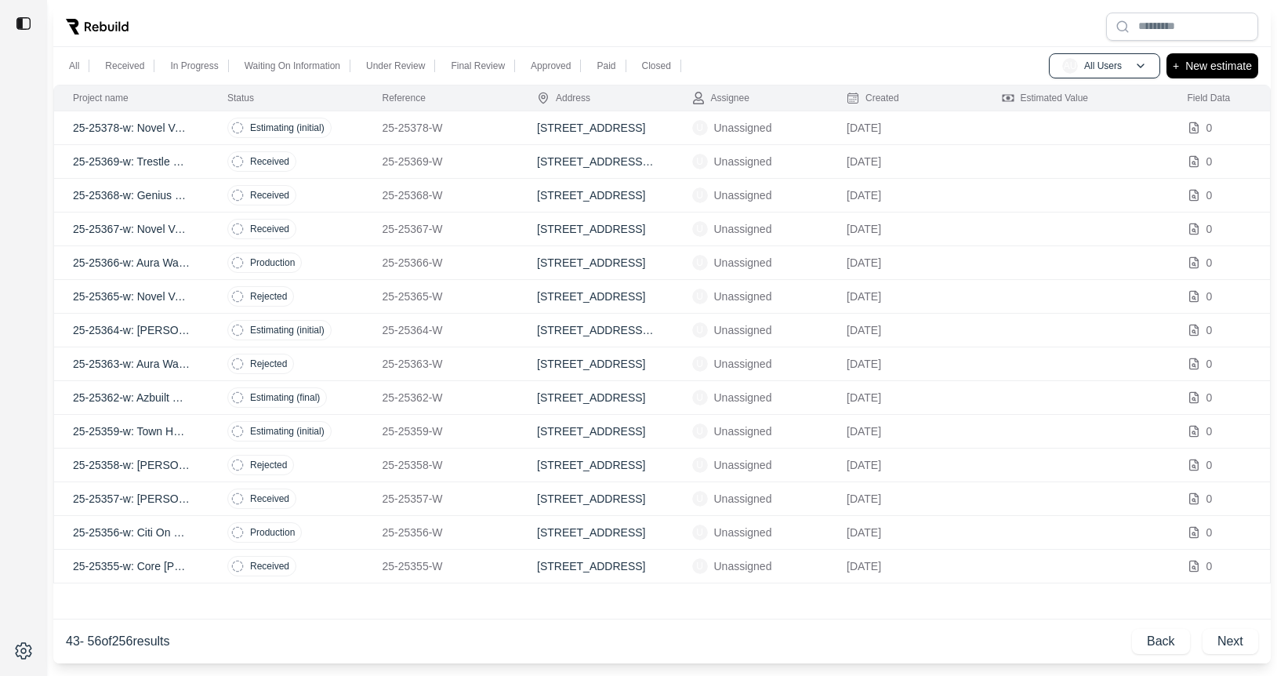
click at [338, 572] on td "Received" at bounding box center [285, 566] width 155 height 34
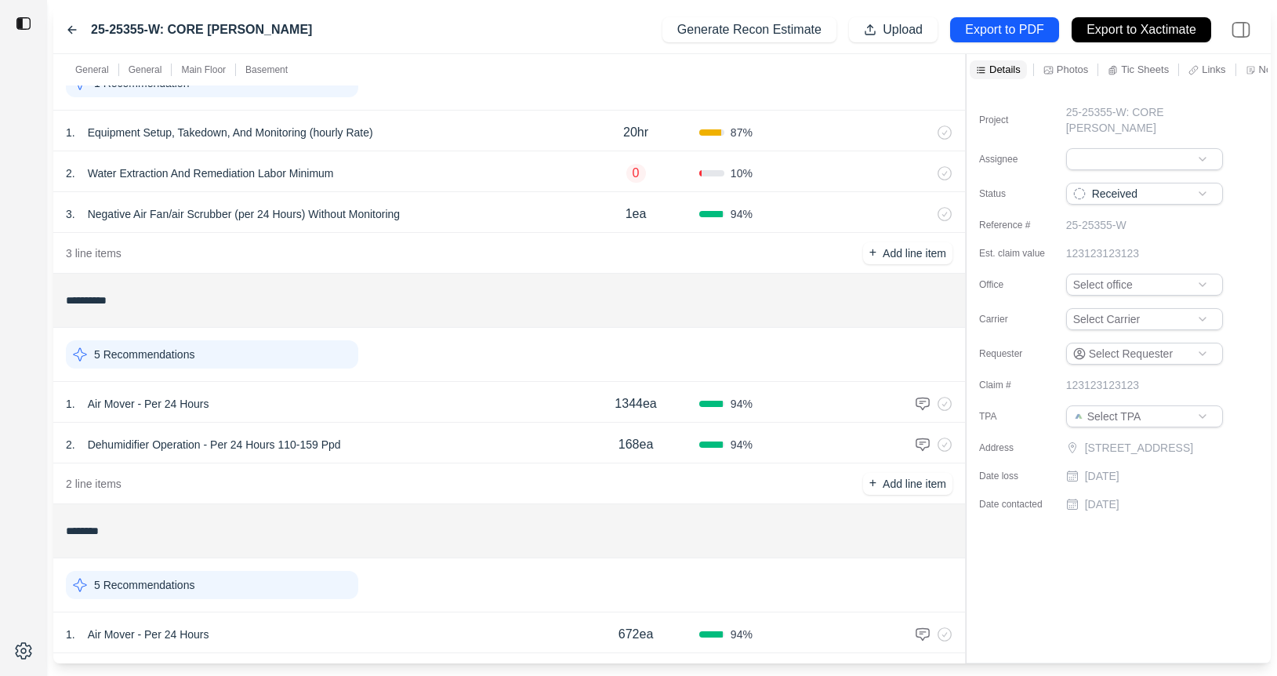
scroll to position [858, 0]
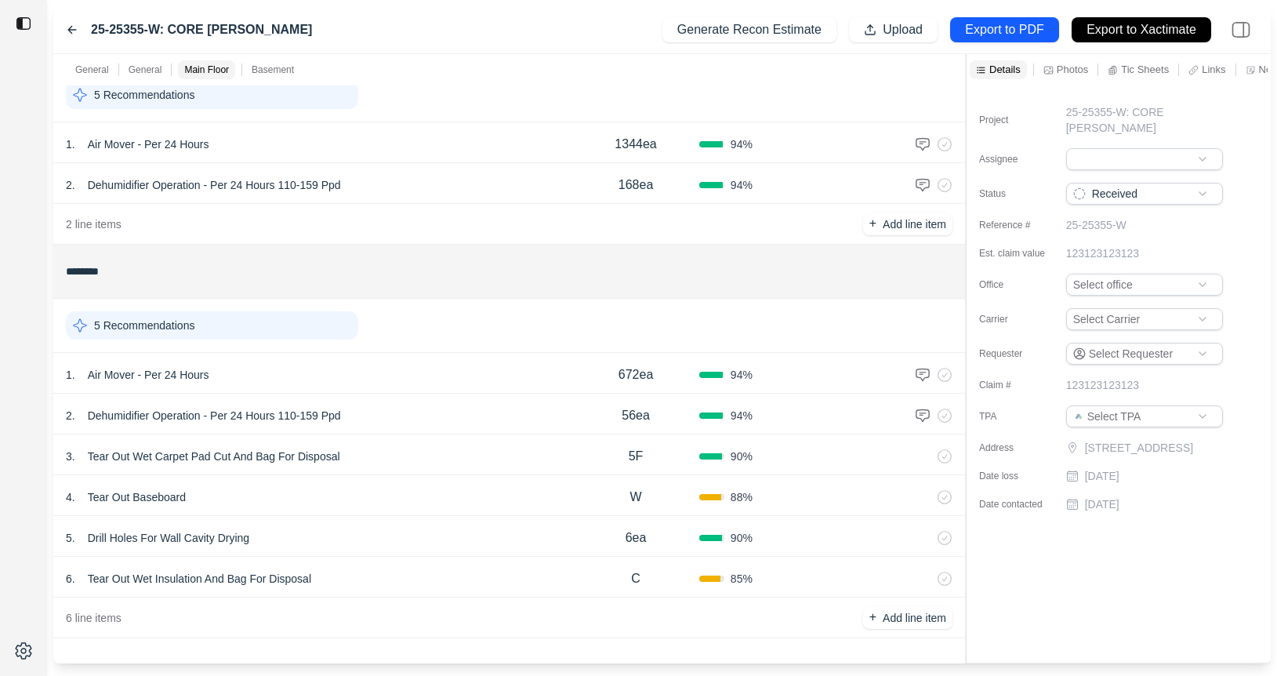
click at [363, 491] on div "4 . Tear Out Baseboard" at bounding box center [319, 497] width 506 height 22
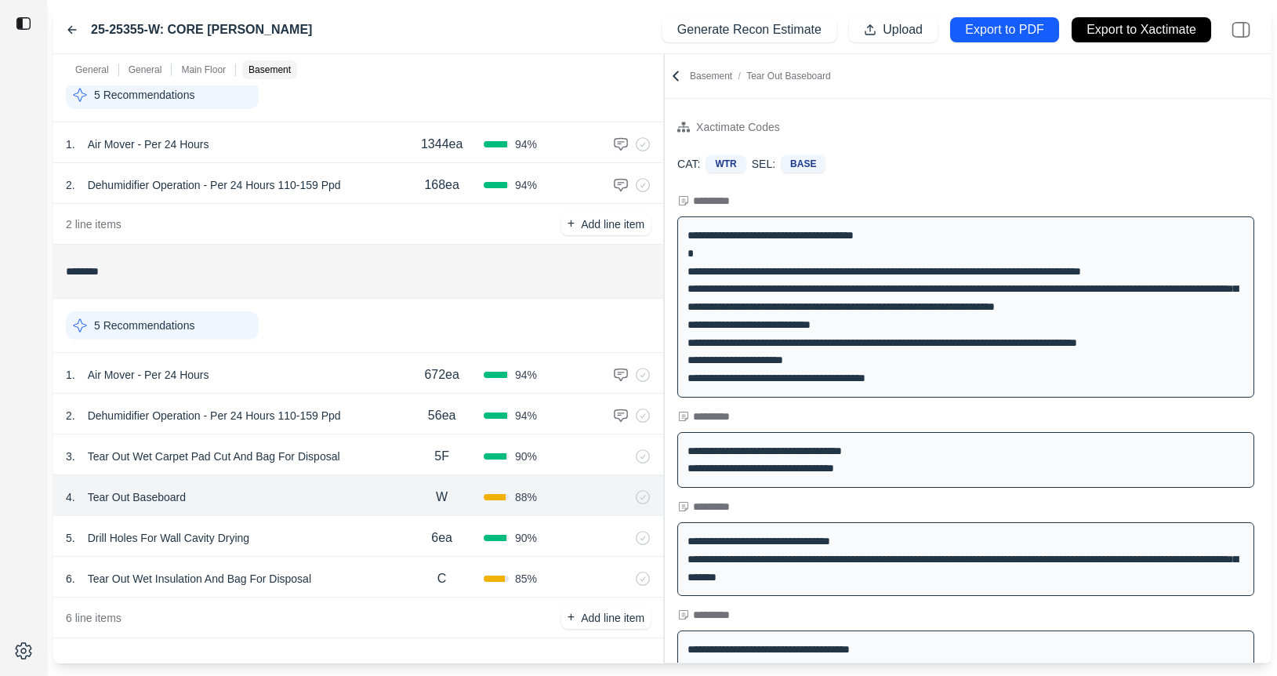
click at [665, 238] on div "**********" at bounding box center [661, 358] width 1217 height 609
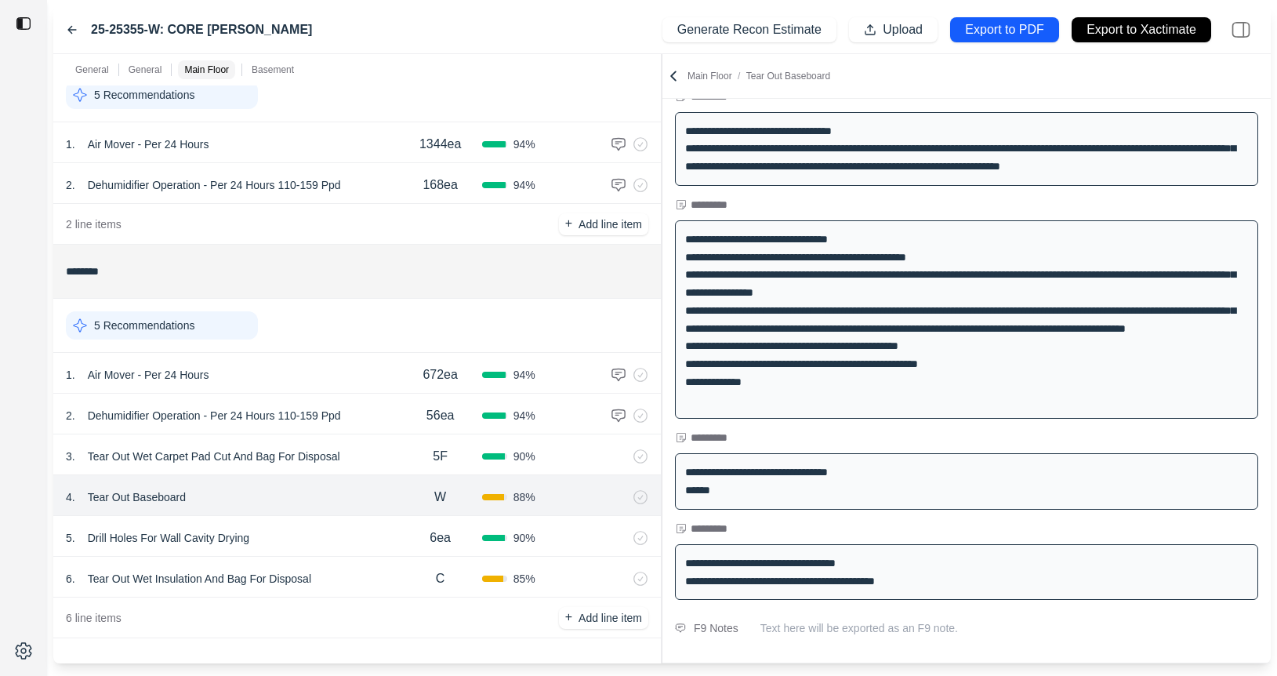
click at [393, 455] on div "3 . Tear Out Wet Carpet Pad Cut And Bag For Disposal" at bounding box center [232, 456] width 333 height 22
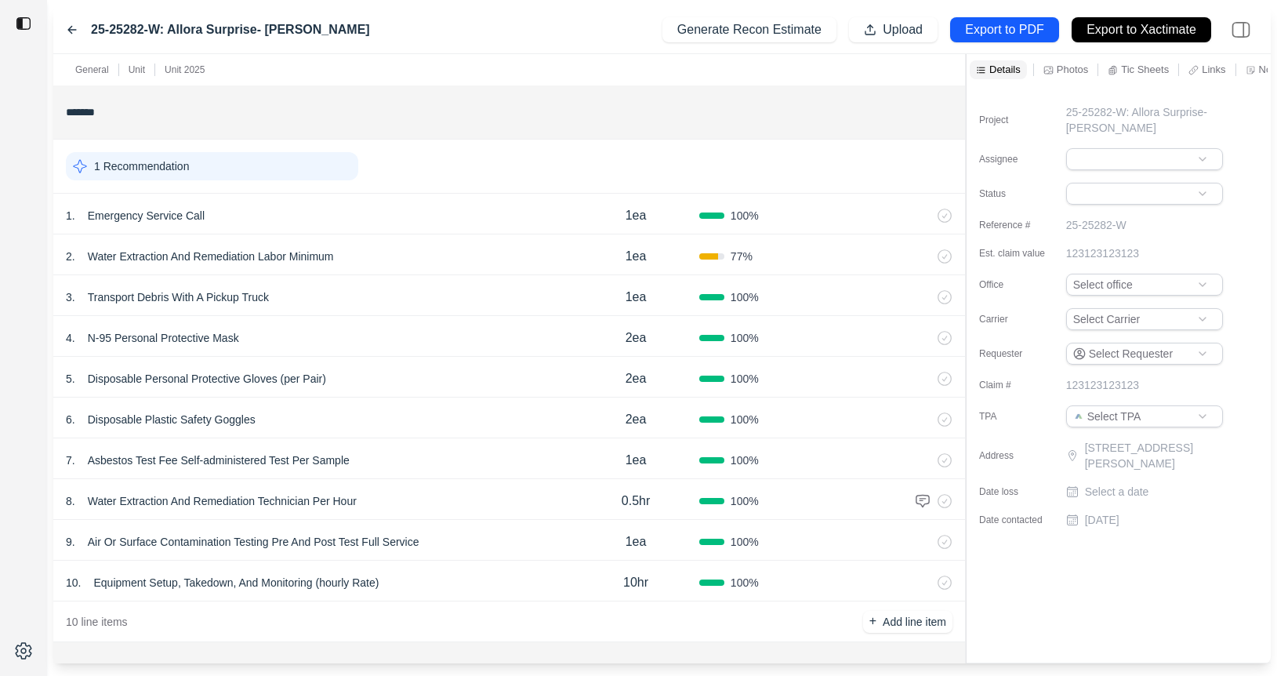
scroll to position [275, 0]
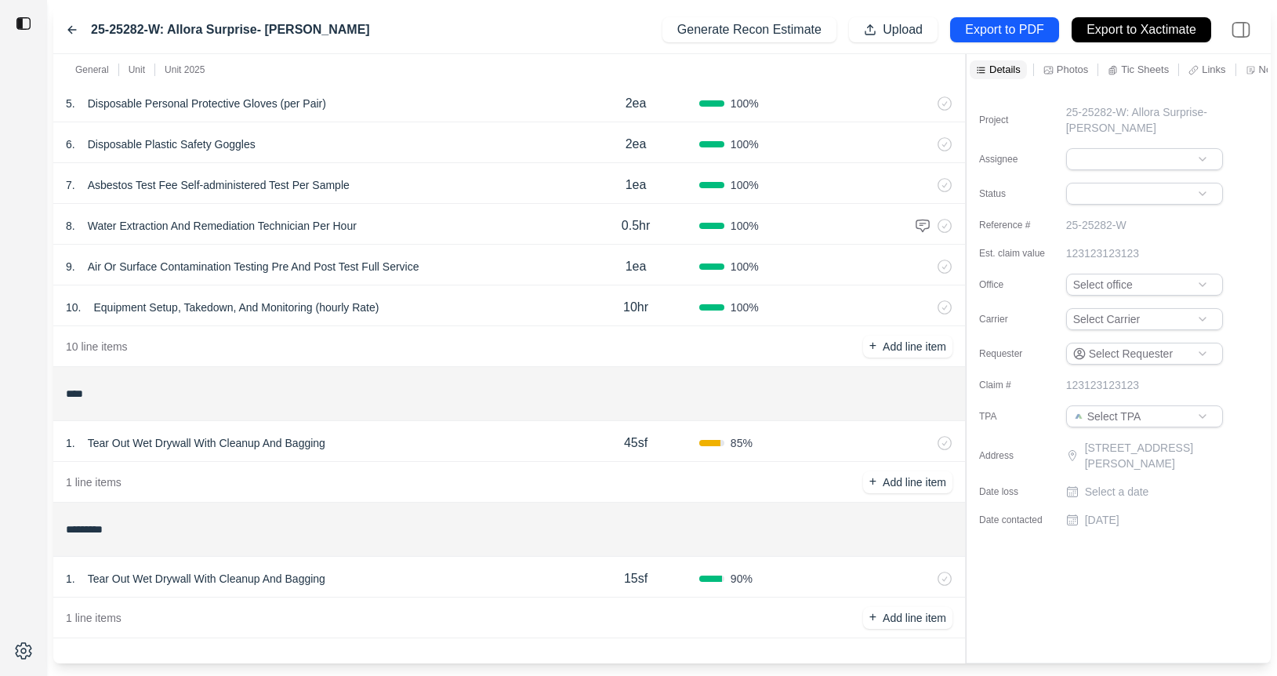
click at [459, 434] on div "1 . Tear Out Wet Drywall With Cleanup And Bagging" at bounding box center [319, 443] width 506 height 22
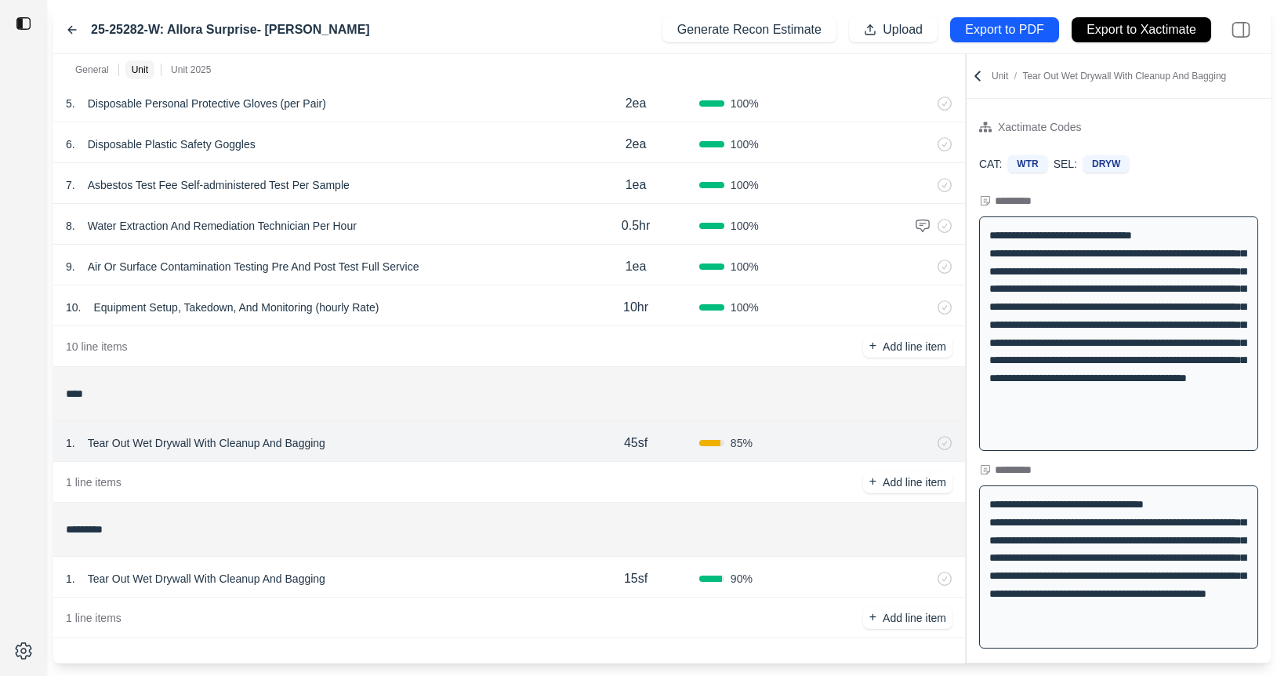
click at [966, 235] on div at bounding box center [966, 358] width 1 height 609
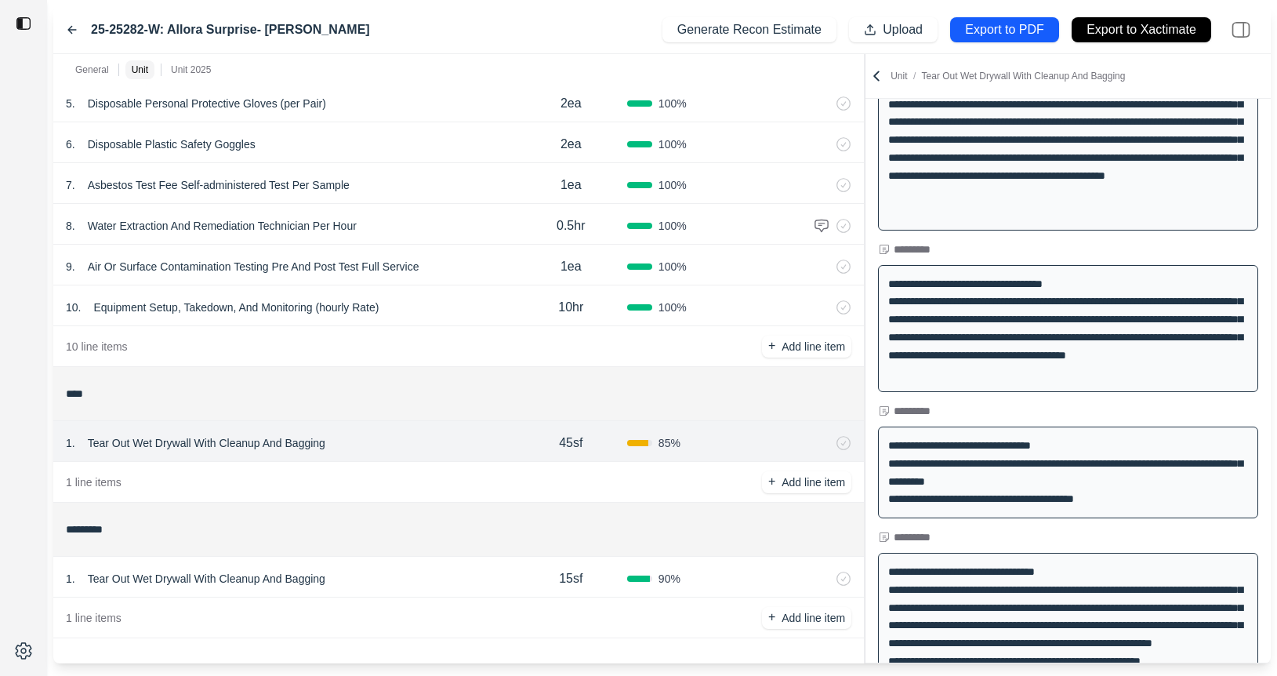
scroll to position [463, 0]
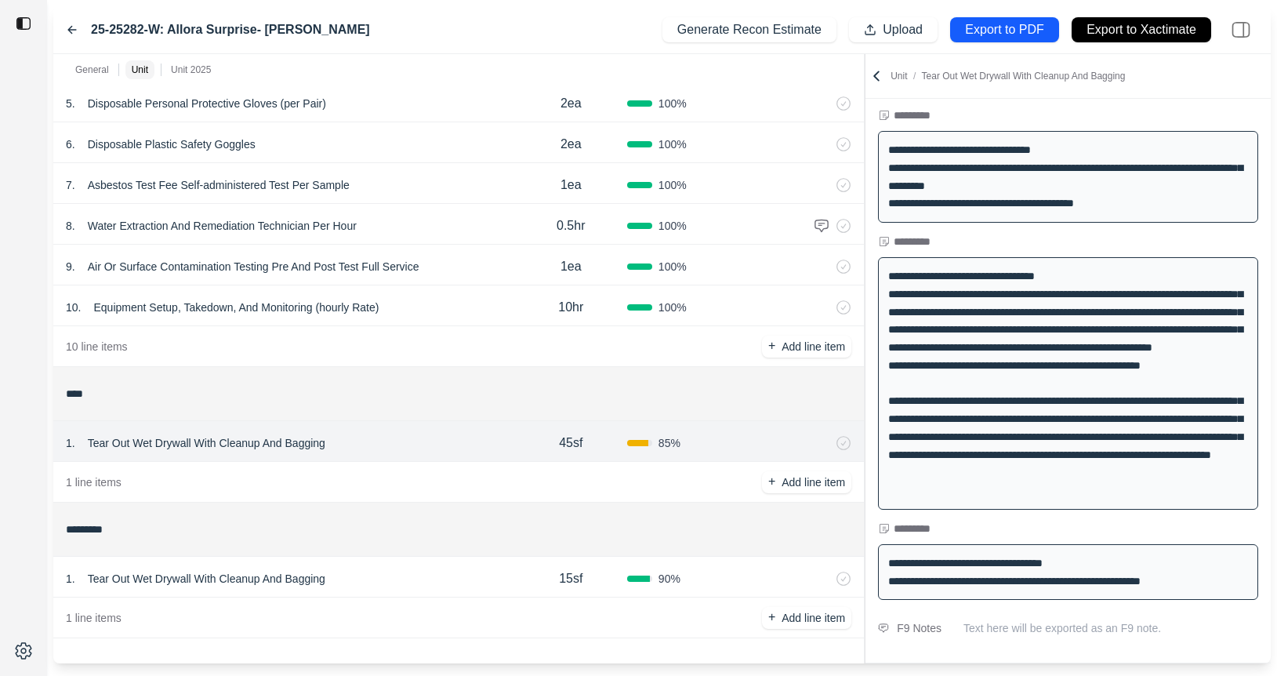
click at [419, 571] on div "1 . Tear Out Wet Drywall With Cleanup And Bagging" at bounding box center [290, 578] width 449 height 22
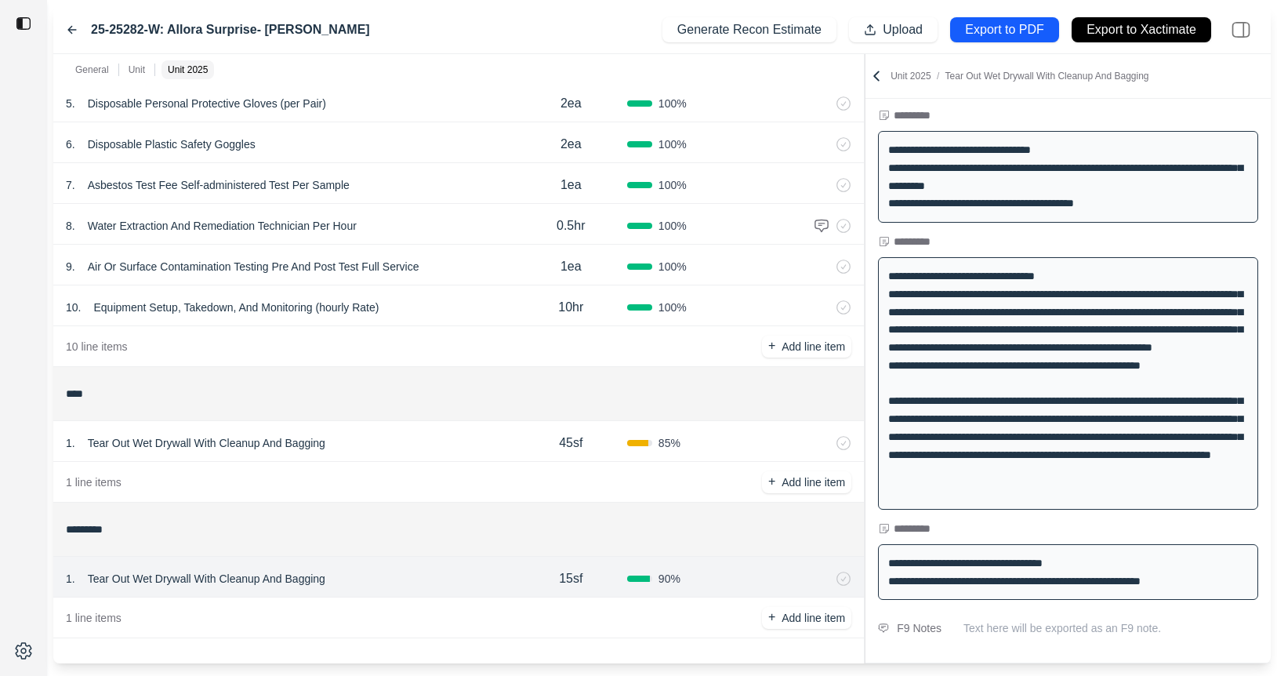
click at [405, 444] on div "1 . Tear Out Wet Drywall With Cleanup And Bagging" at bounding box center [290, 443] width 449 height 22
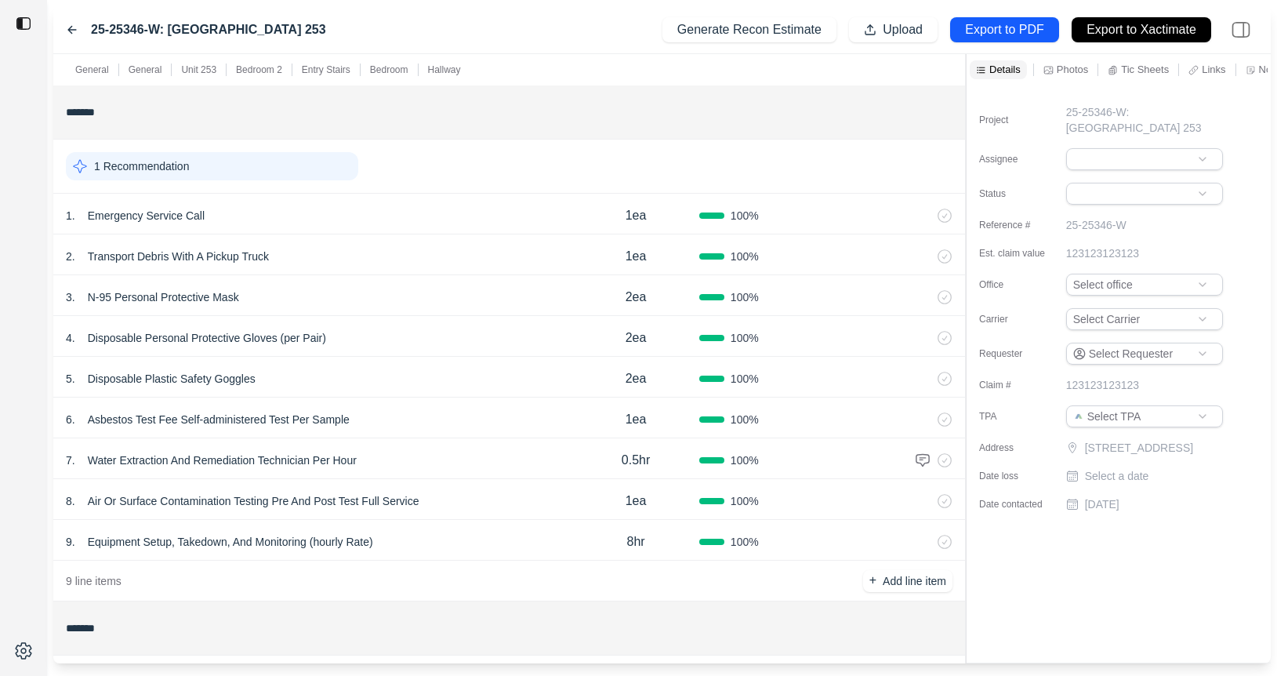
scroll to position [5, 0]
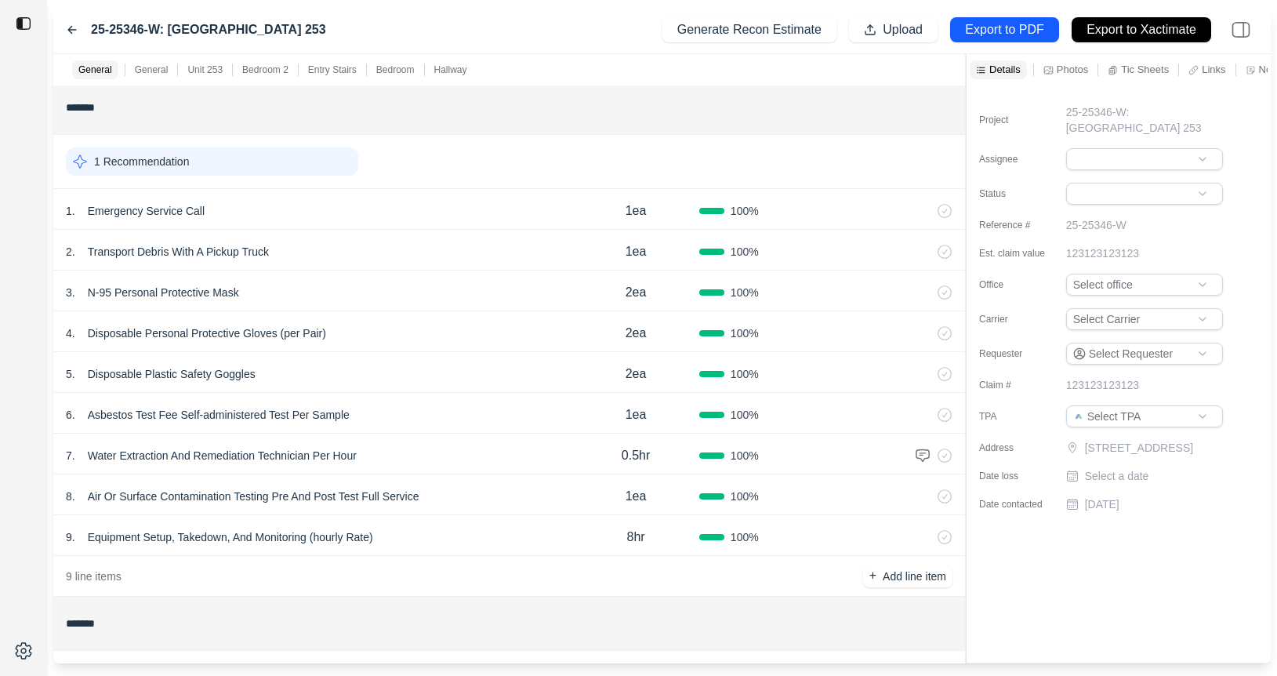
click at [158, 67] on p "General" at bounding box center [152, 69] width 34 height 13
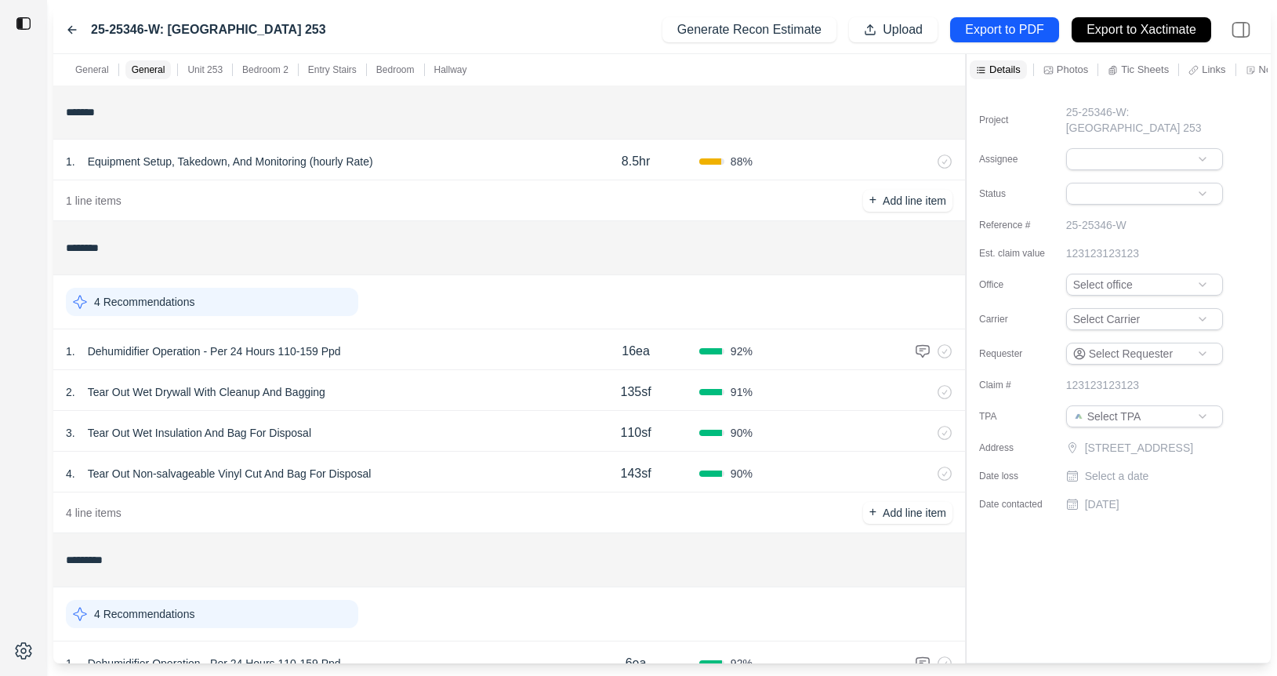
click at [185, 66] on div "Unit 253" at bounding box center [205, 69] width 42 height 19
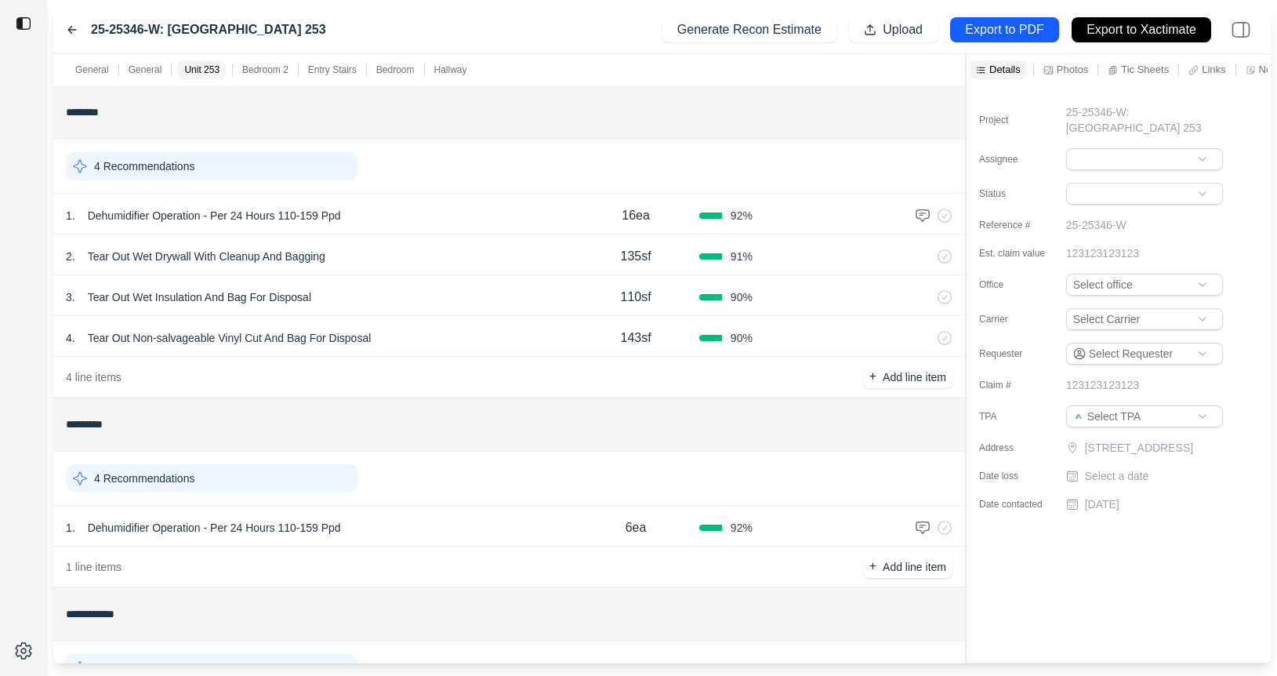
click at [413, 208] on div "1 . Dehumidifier Operation - Per 24 Hours 110-159 Ppd" at bounding box center [319, 216] width 506 height 22
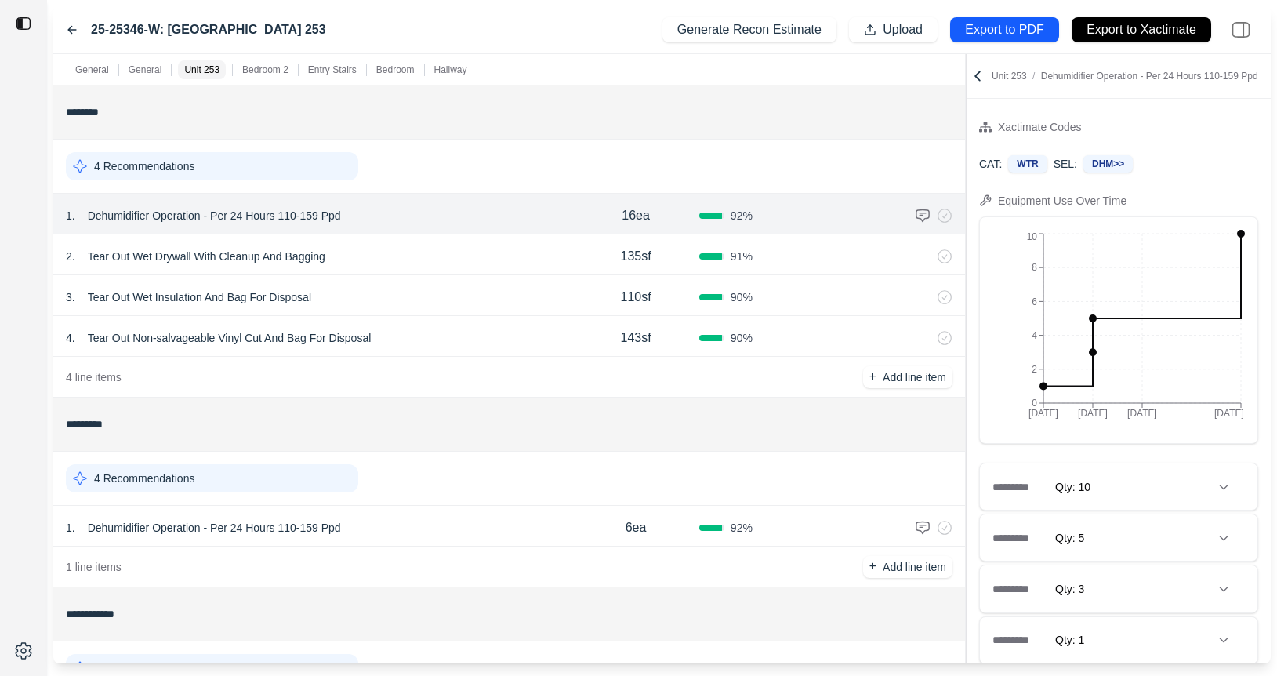
scroll to position [111, 0]
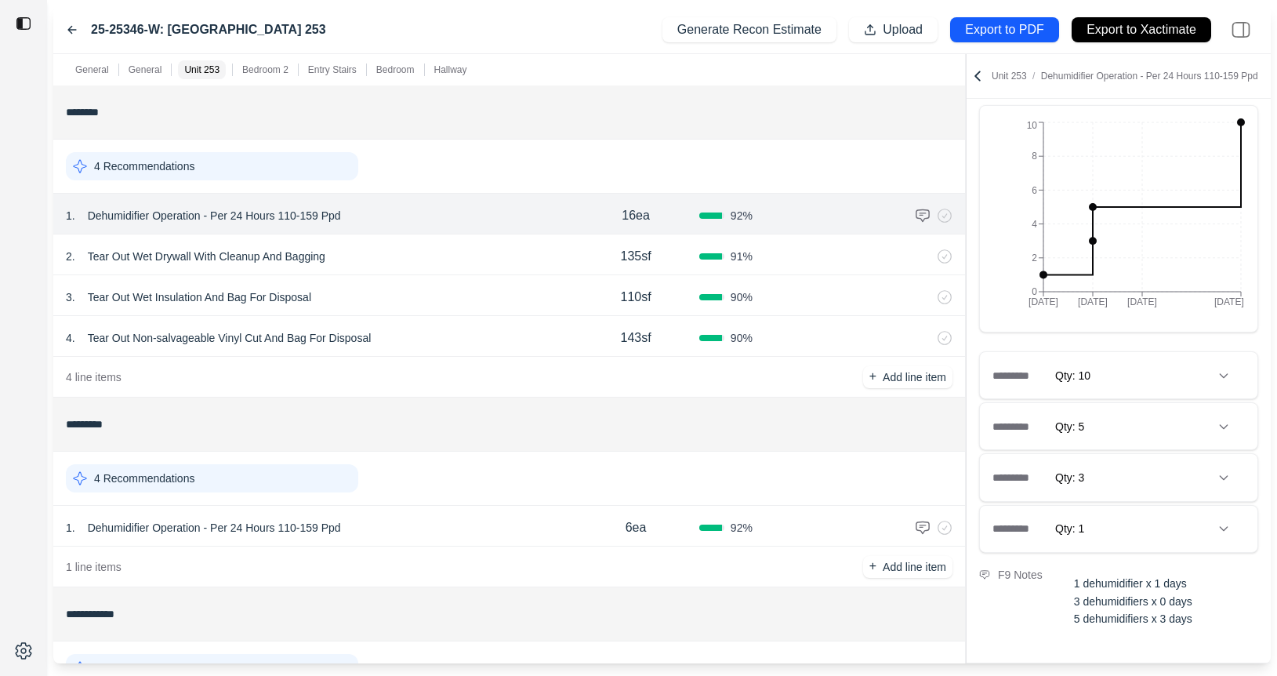
click at [1163, 421] on div "********* Qty: 5" at bounding box center [1118, 426] width 277 height 46
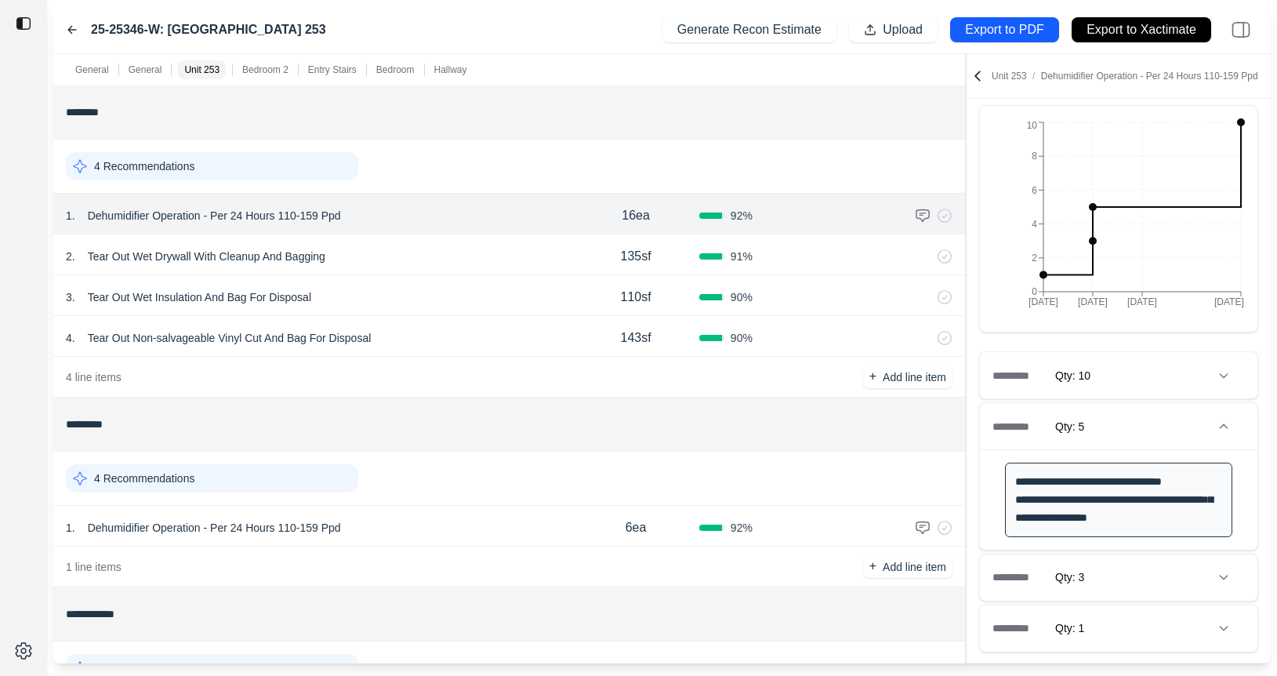
click at [1163, 422] on div "********* Qty: 5" at bounding box center [1118, 426] width 277 height 46
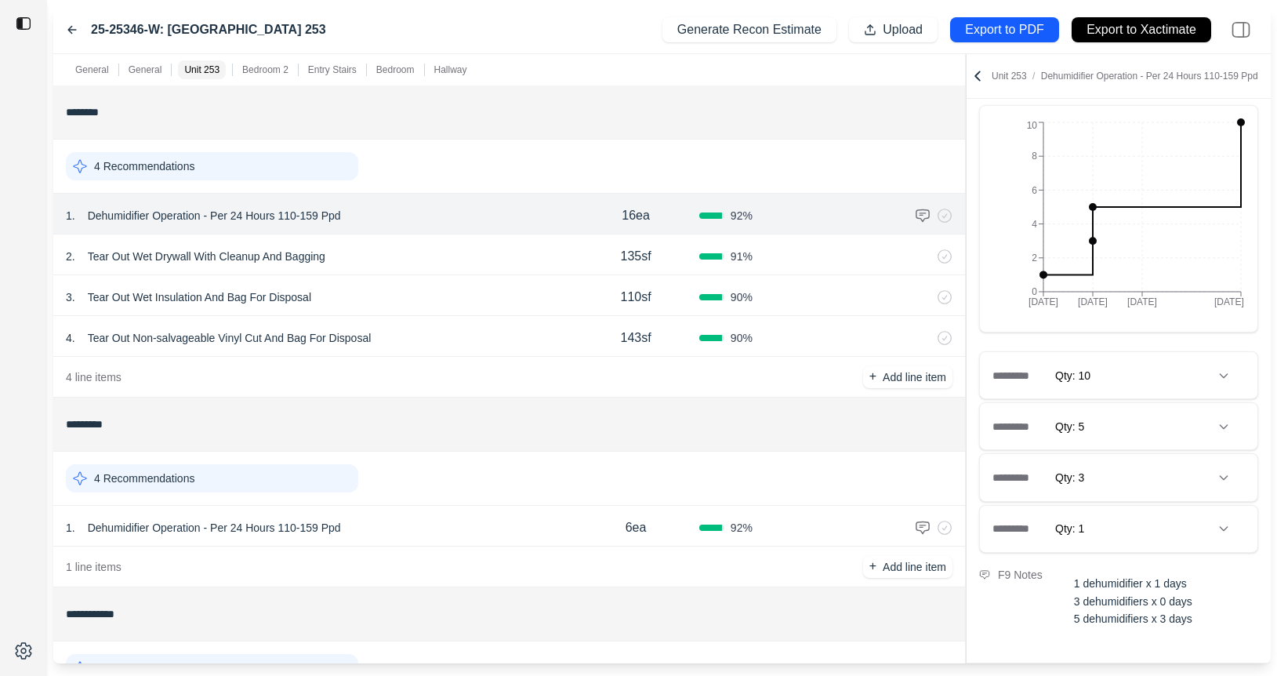
click at [1164, 381] on div "********* Qty: 10" at bounding box center [1118, 375] width 277 height 46
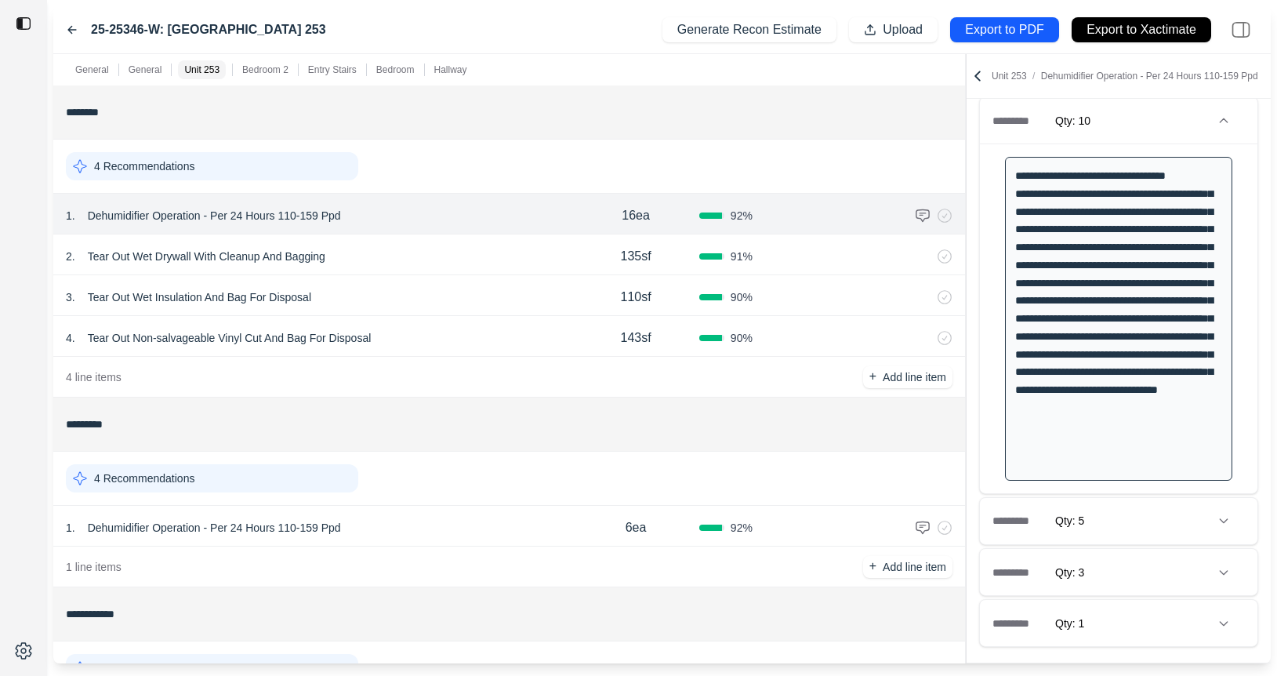
scroll to position [461, 0]
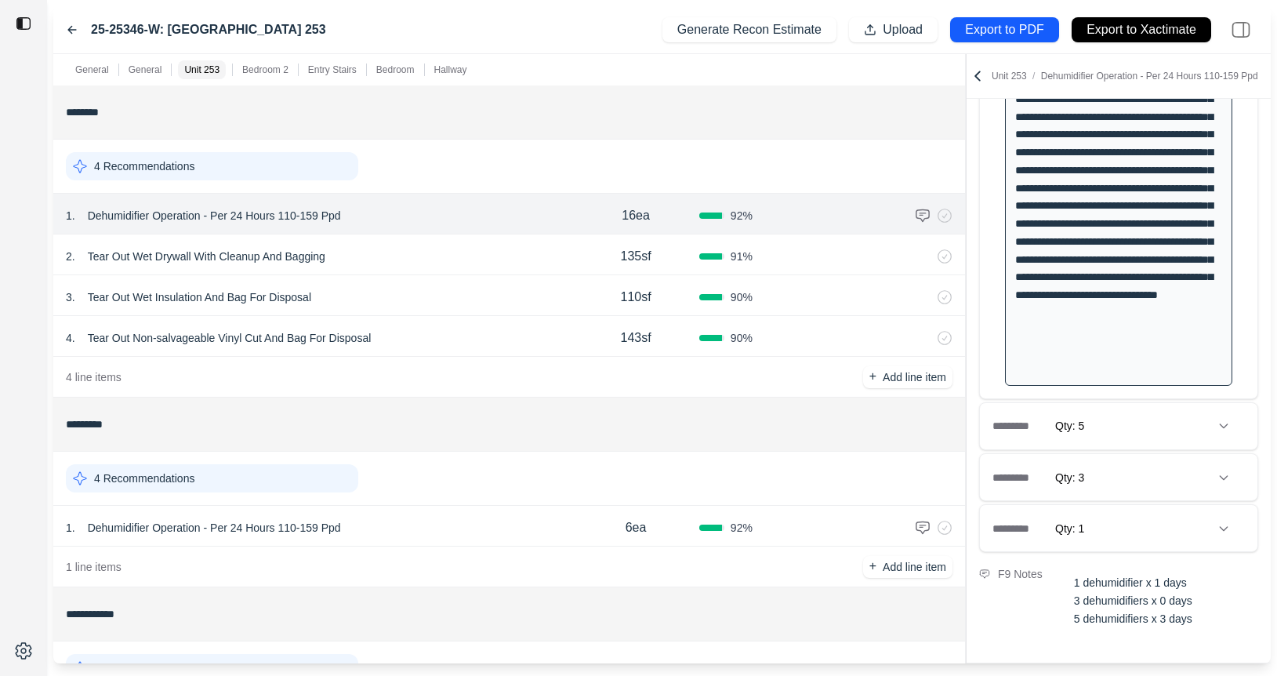
click at [1148, 535] on div "********* Qty: 1" at bounding box center [1118, 528] width 277 height 46
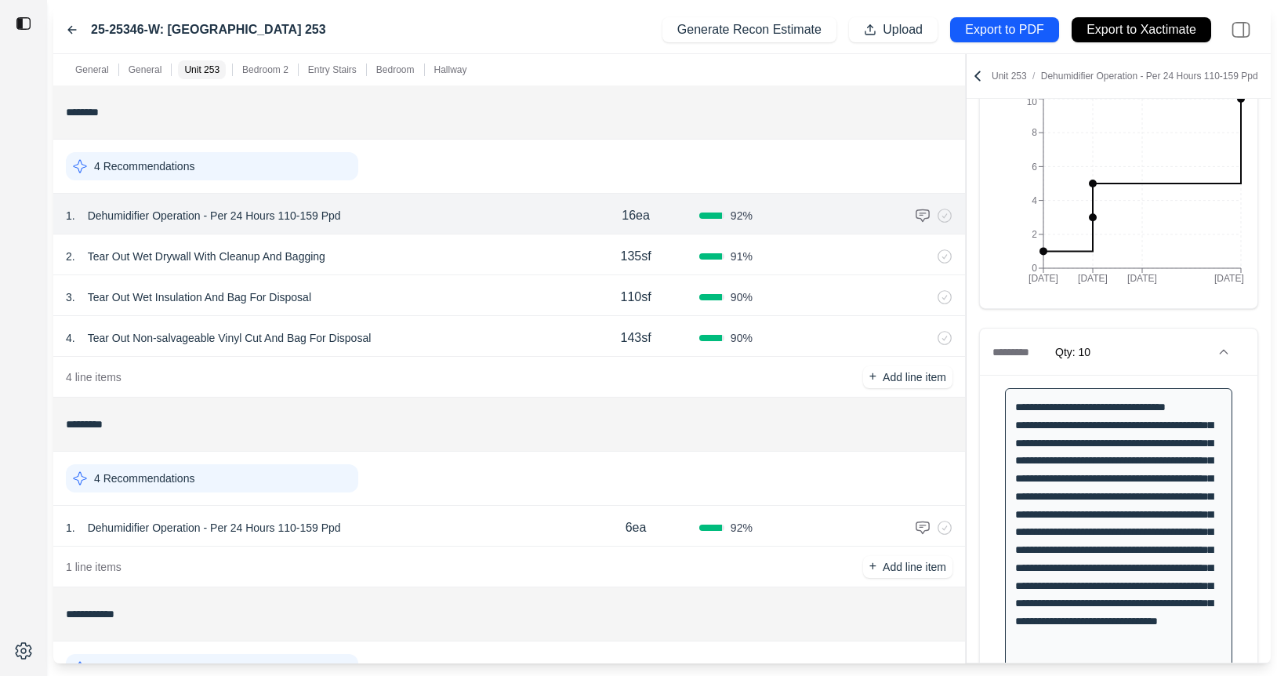
scroll to position [0, 0]
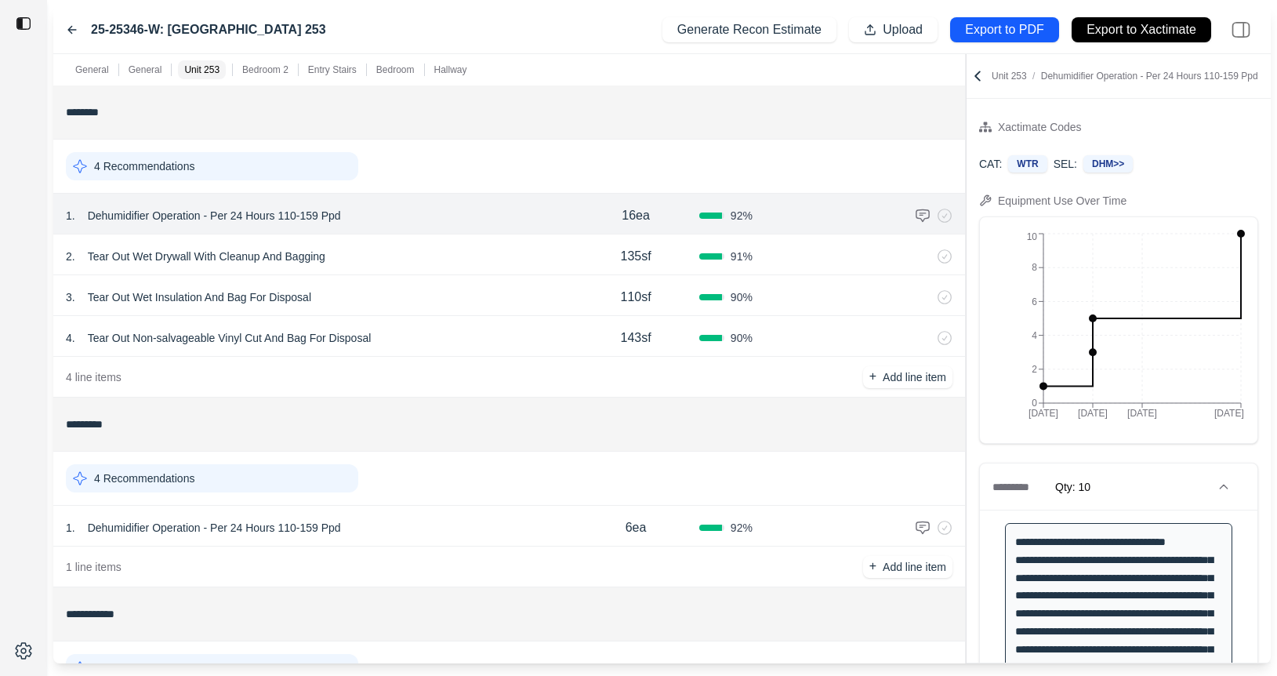
click at [74, 25] on icon at bounding box center [72, 30] width 13 height 13
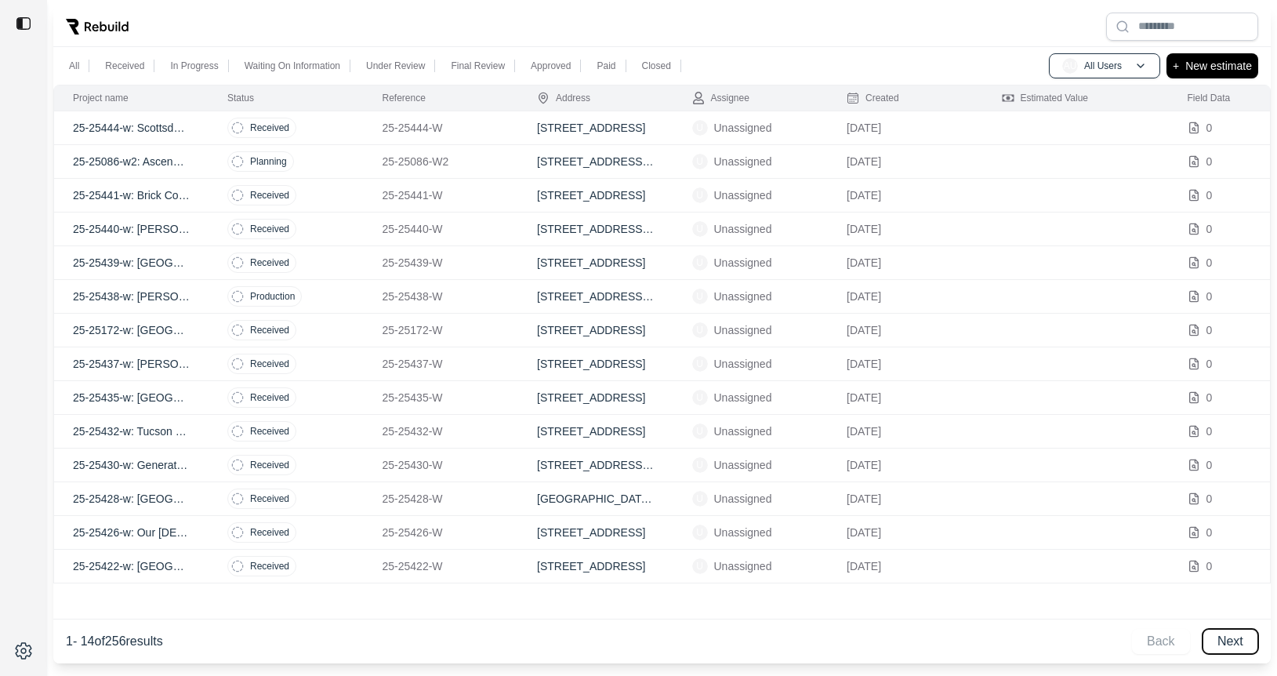
click at [1227, 637] on button "Next" at bounding box center [1230, 641] width 56 height 25
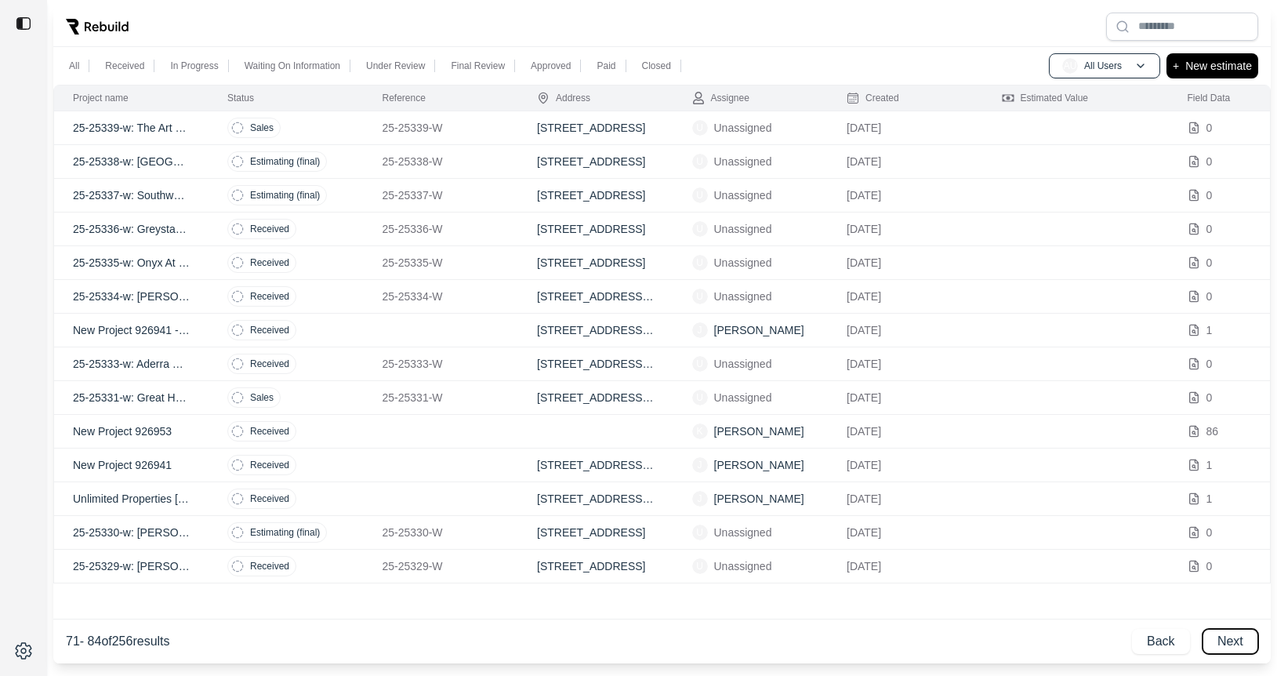
click at [1227, 637] on button "Next" at bounding box center [1230, 641] width 56 height 25
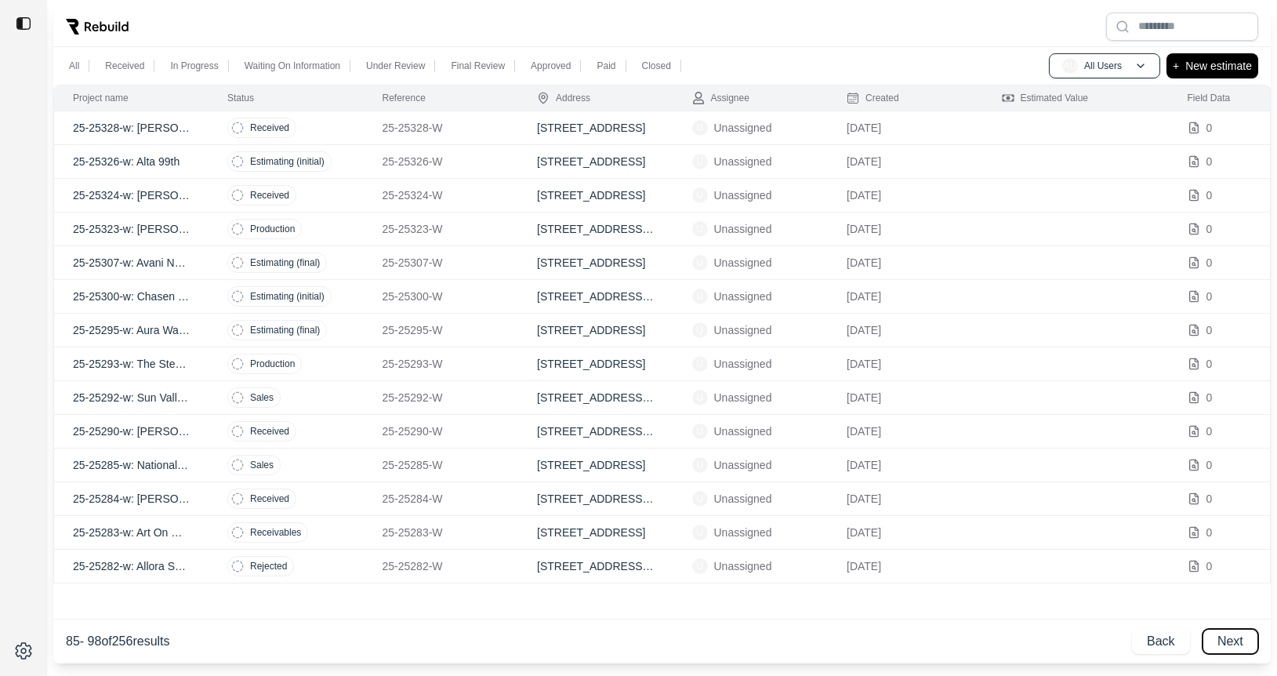
click at [1227, 637] on button "Next" at bounding box center [1230, 641] width 56 height 25
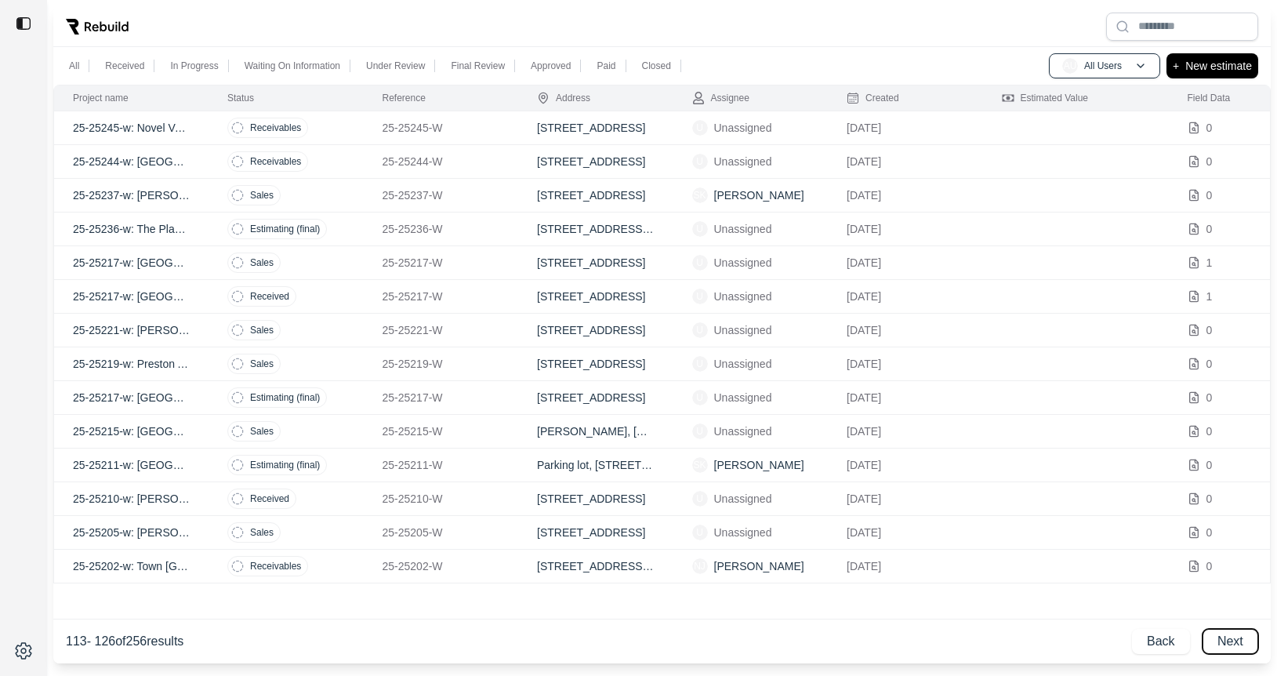
click at [1227, 637] on button "Next" at bounding box center [1230, 641] width 56 height 25
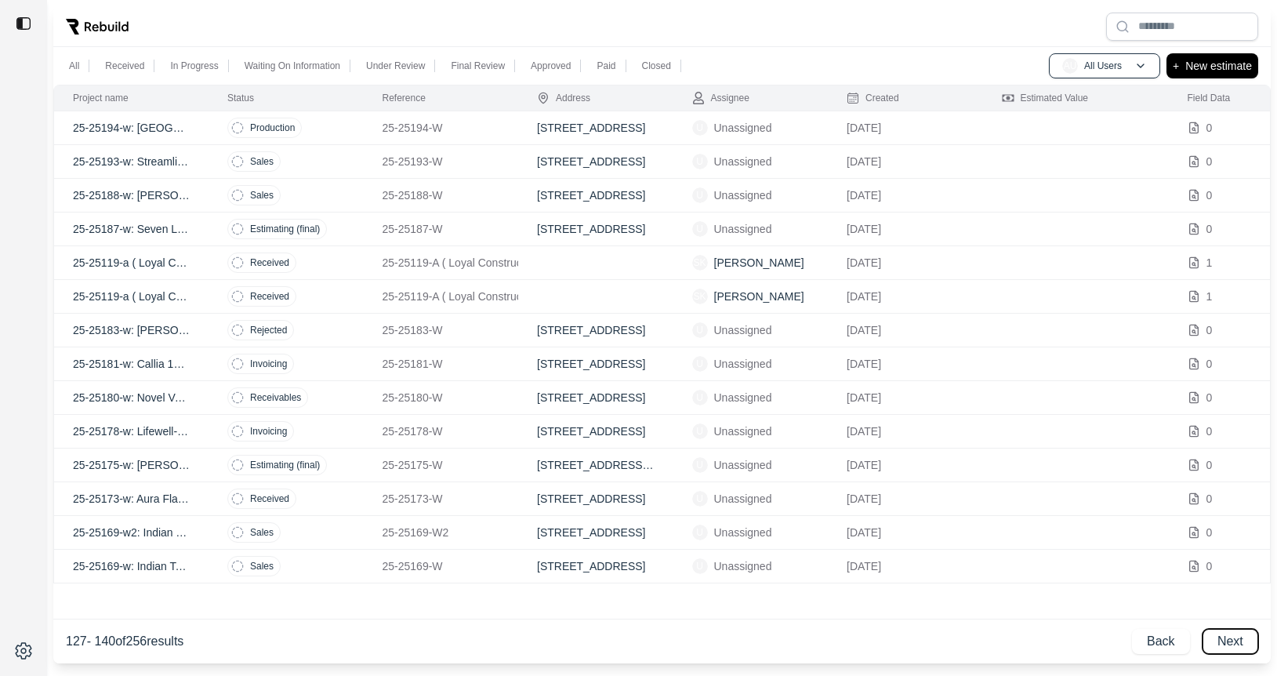
click at [1227, 637] on button "Next" at bounding box center [1230, 641] width 56 height 25
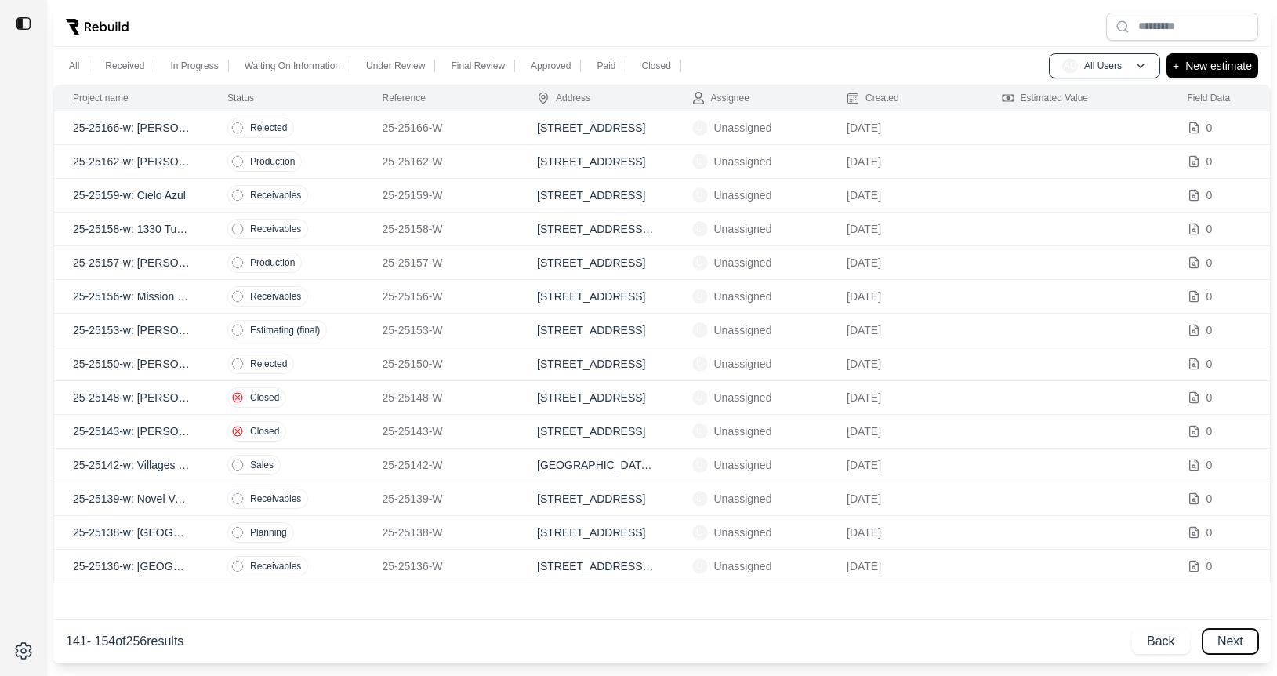
click at [1227, 637] on button "Next" at bounding box center [1230, 641] width 56 height 25
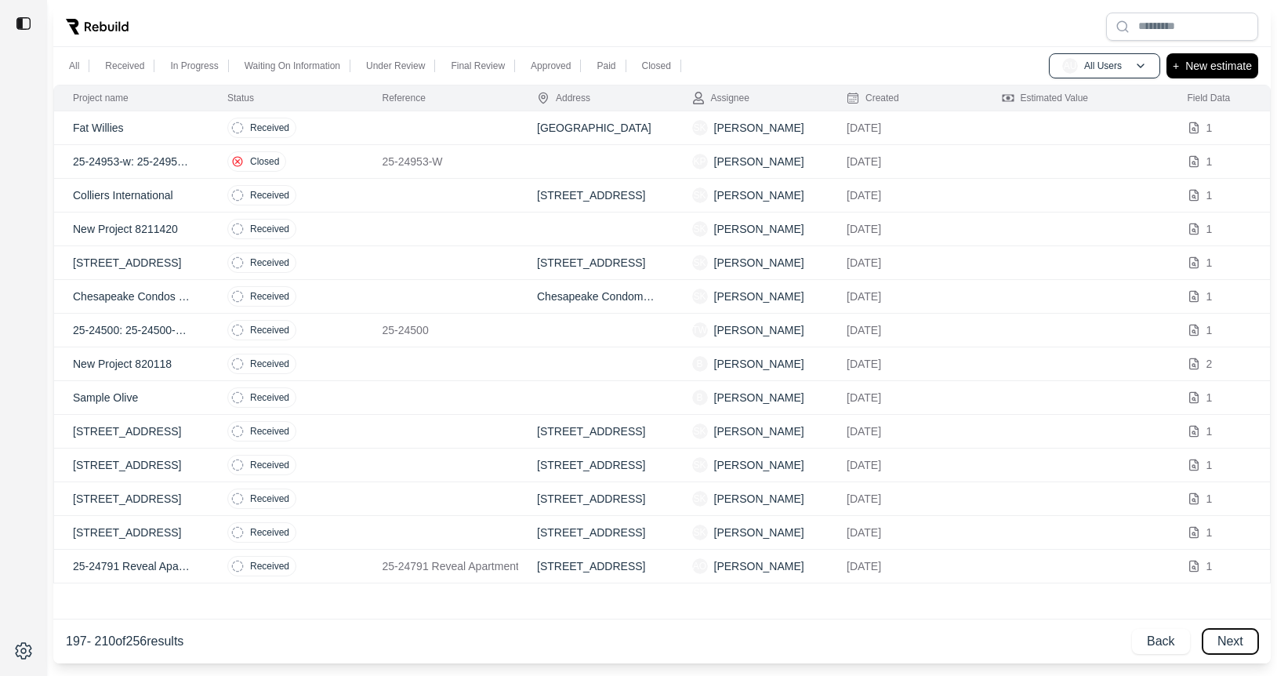
click at [1227, 637] on button "Next" at bounding box center [1230, 641] width 56 height 25
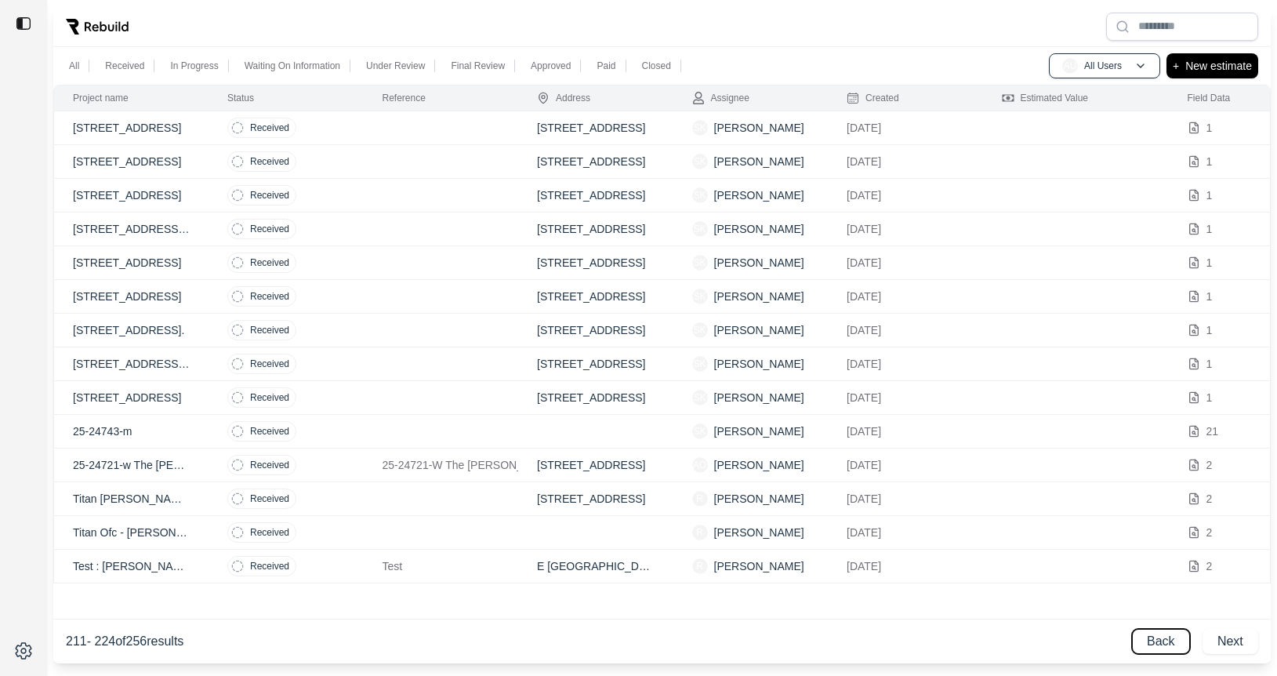
click at [1178, 650] on button "Back" at bounding box center [1161, 641] width 58 height 25
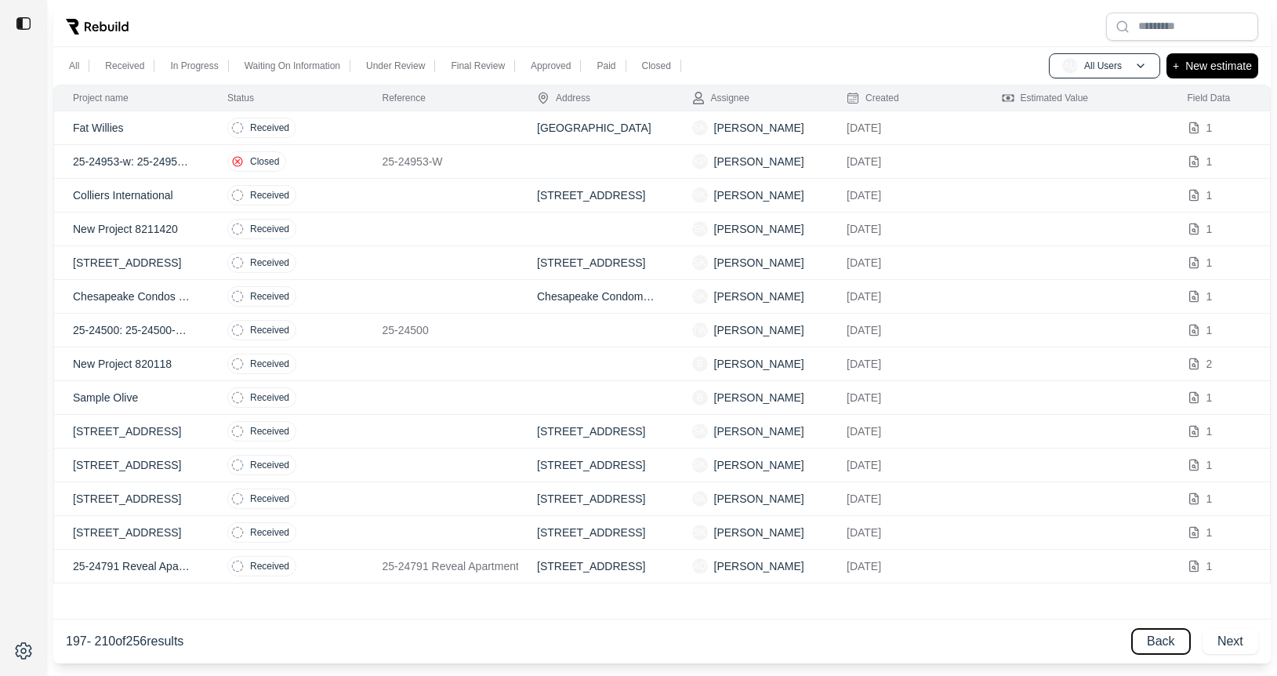
click at [1178, 650] on button "Back" at bounding box center [1161, 641] width 58 height 25
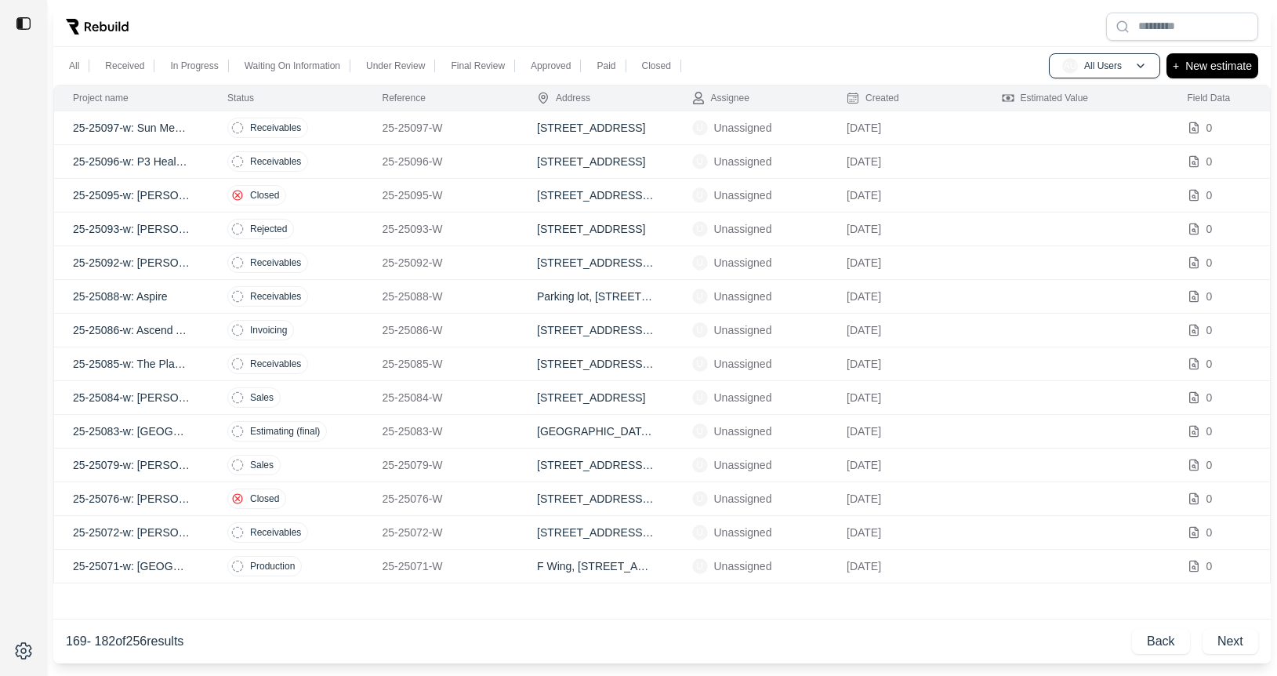
click at [322, 501] on td "Closed" at bounding box center [285, 499] width 155 height 34
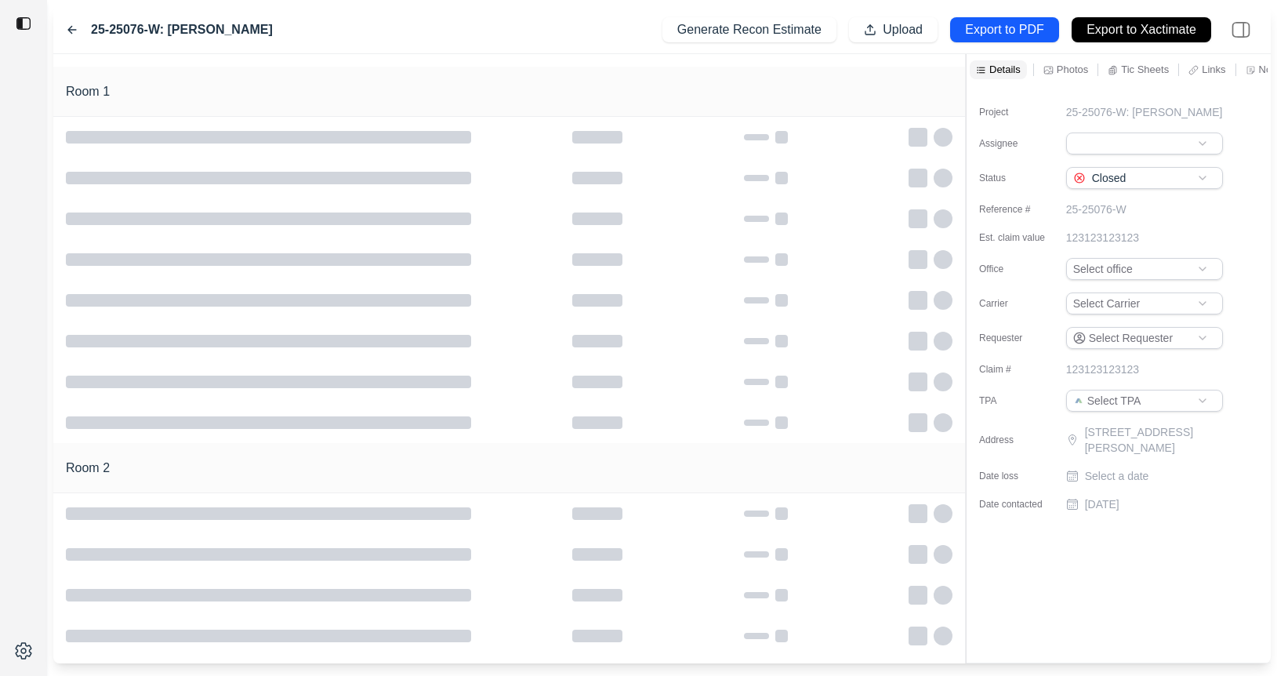
click at [67, 28] on icon at bounding box center [72, 30] width 13 height 13
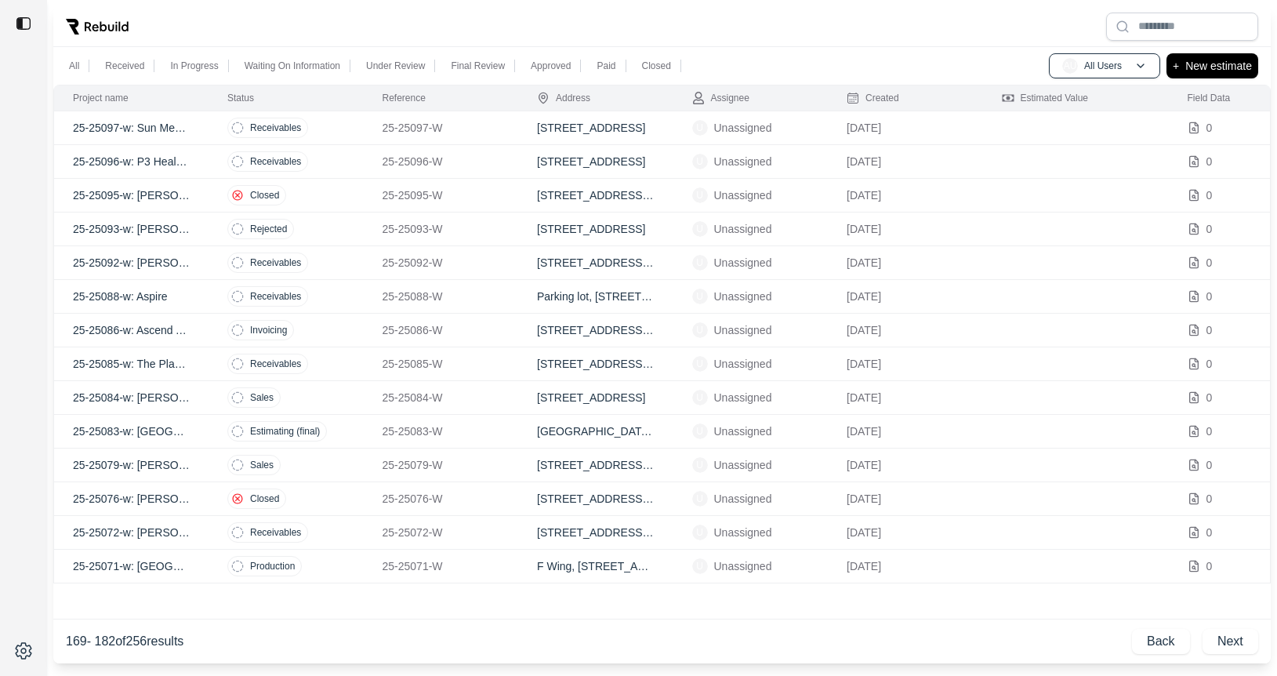
click at [362, 362] on td "Receivables" at bounding box center [285, 364] width 155 height 34
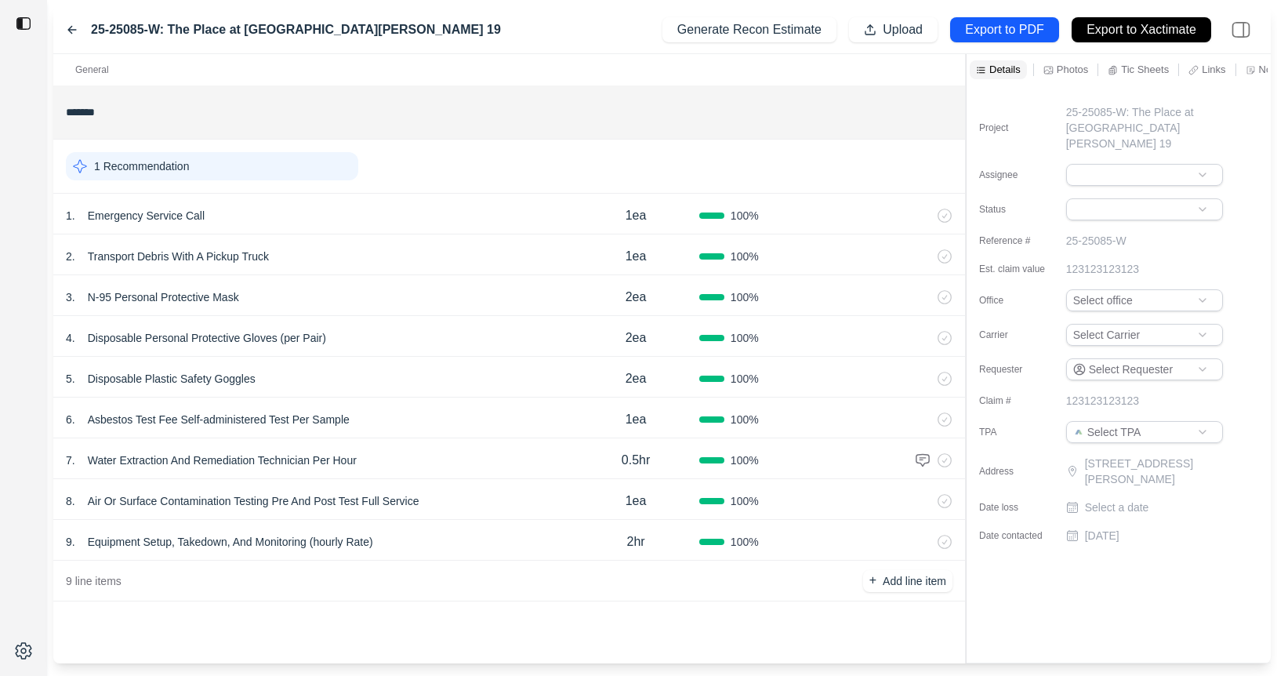
click at [70, 32] on icon at bounding box center [72, 30] width 13 height 13
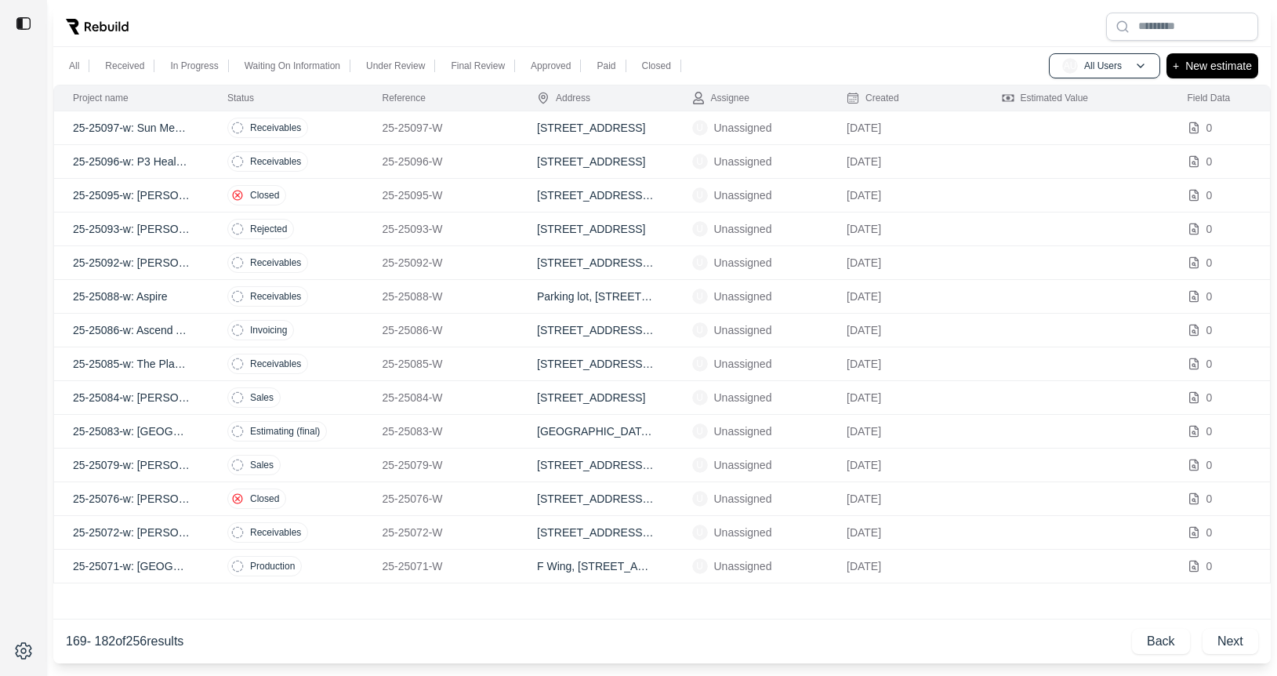
click at [346, 161] on td "Receivables" at bounding box center [285, 162] width 155 height 34
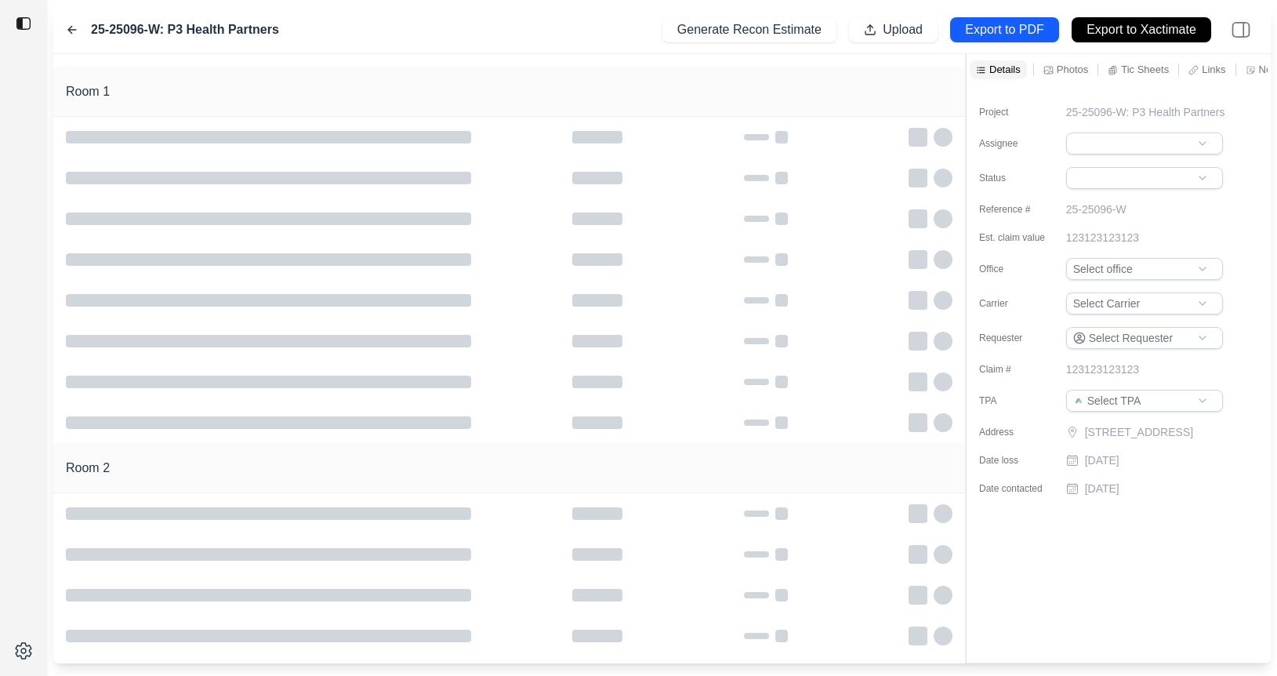
click at [74, 28] on icon at bounding box center [72, 30] width 13 height 13
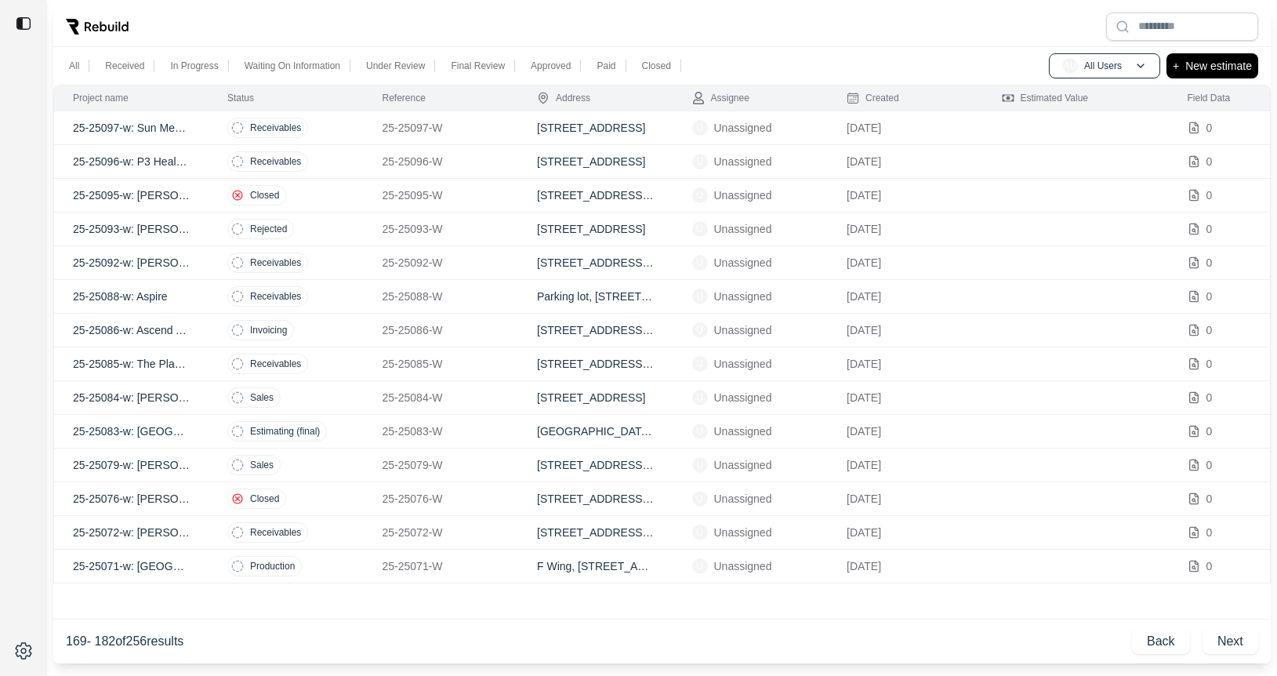
click at [321, 121] on td "Receivables" at bounding box center [285, 128] width 155 height 34
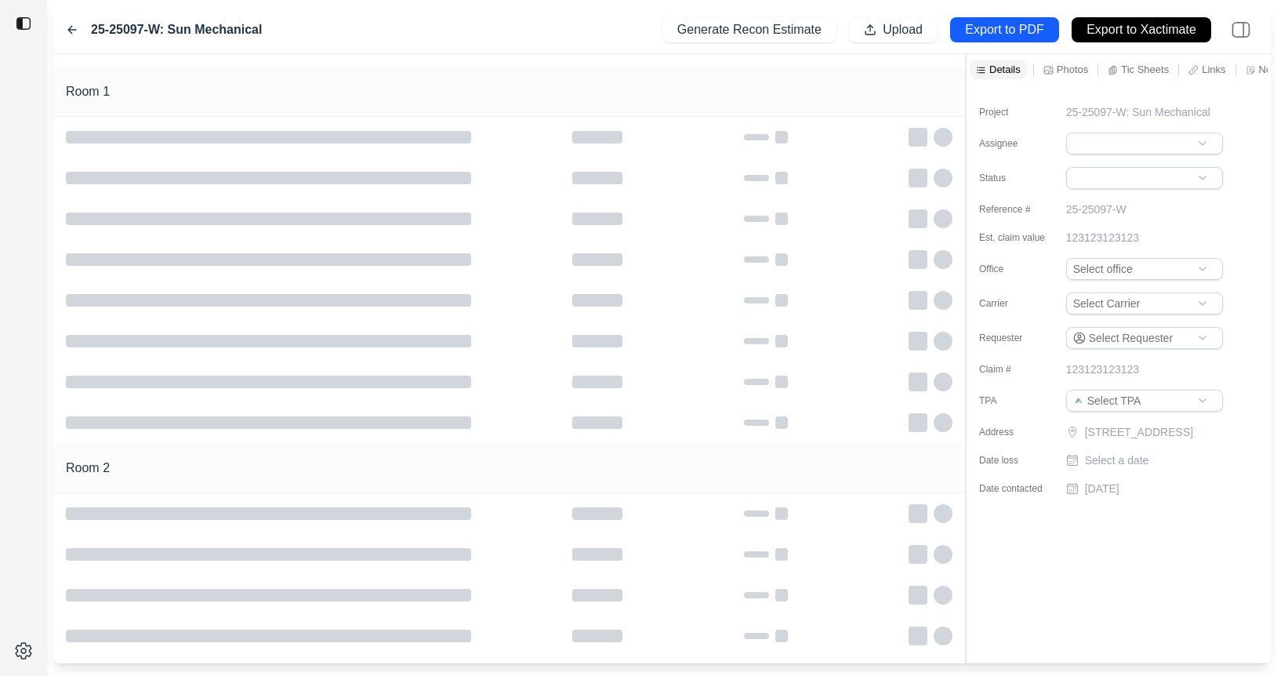
click at [66, 24] on icon at bounding box center [72, 30] width 13 height 13
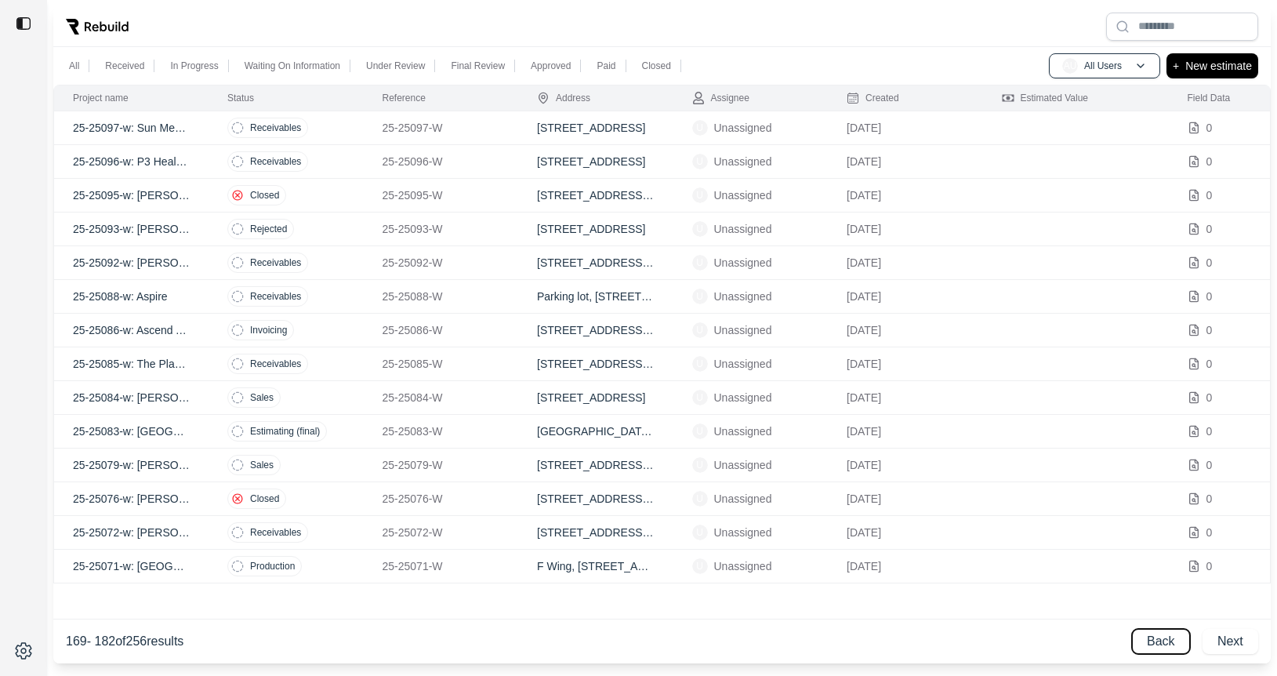
click at [1179, 644] on button "Back" at bounding box center [1161, 641] width 58 height 25
click at [332, 217] on td "Receivables" at bounding box center [285, 229] width 155 height 34
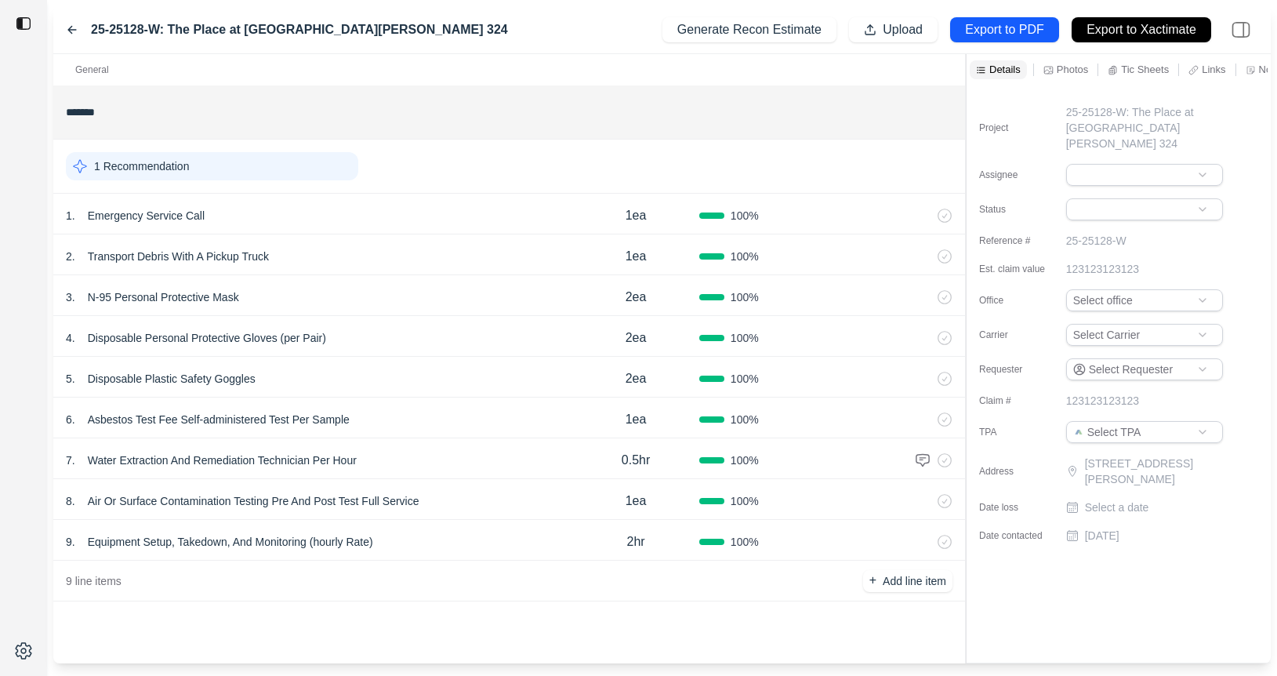
click at [72, 27] on icon at bounding box center [72, 30] width 13 height 13
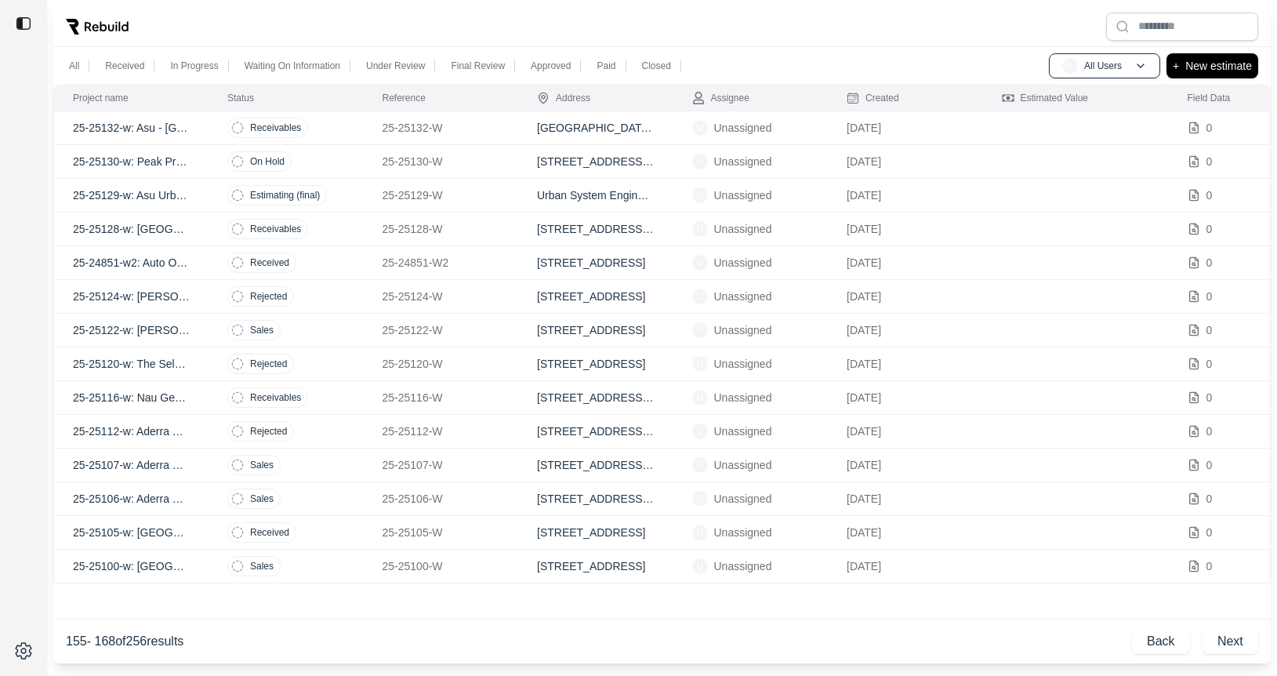
click at [330, 133] on td "Receivables" at bounding box center [285, 128] width 155 height 34
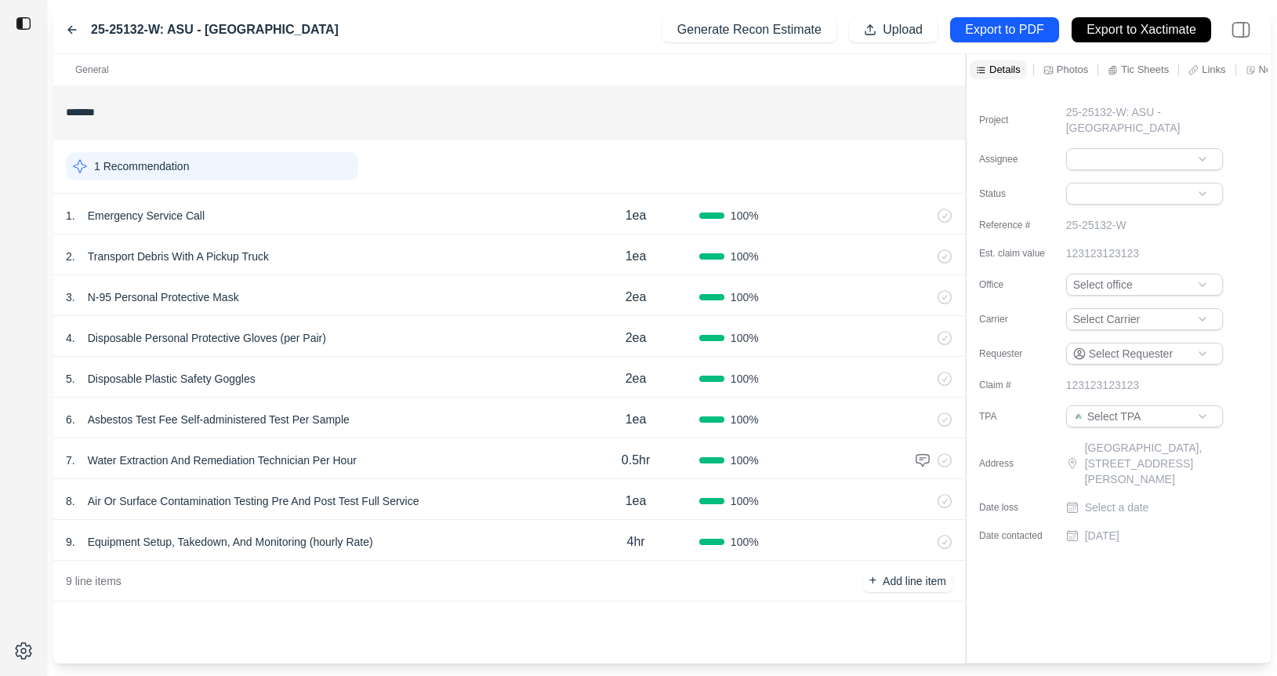
click at [370, 376] on div "5 . Disposable Plastic Safety Goggles" at bounding box center [319, 379] width 506 height 22
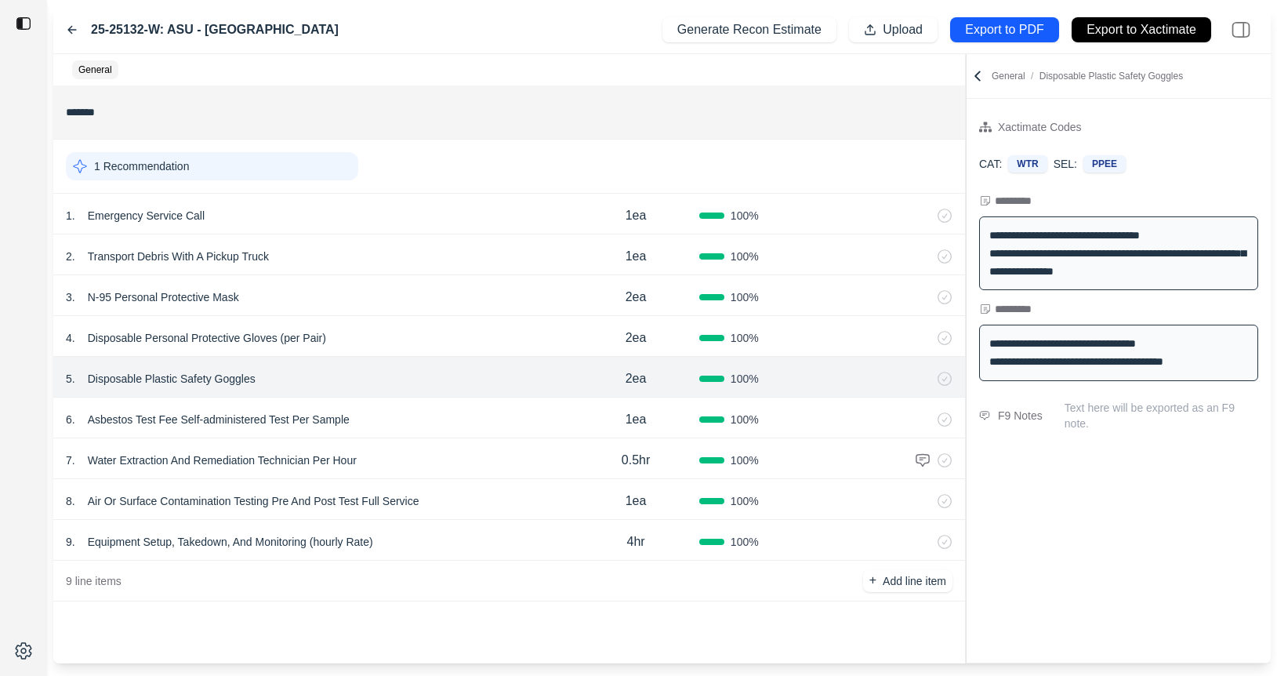
click at [71, 22] on div "25-25132-W: ASU - Mohave Hall" at bounding box center [202, 29] width 273 height 19
click at [64, 27] on div "25-25132-W: ASU - Mohave Hall Generate Recon Estimate Upload Export to PDF Expo…" at bounding box center [661, 30] width 1217 height 48
click at [74, 31] on icon at bounding box center [72, 30] width 13 height 13
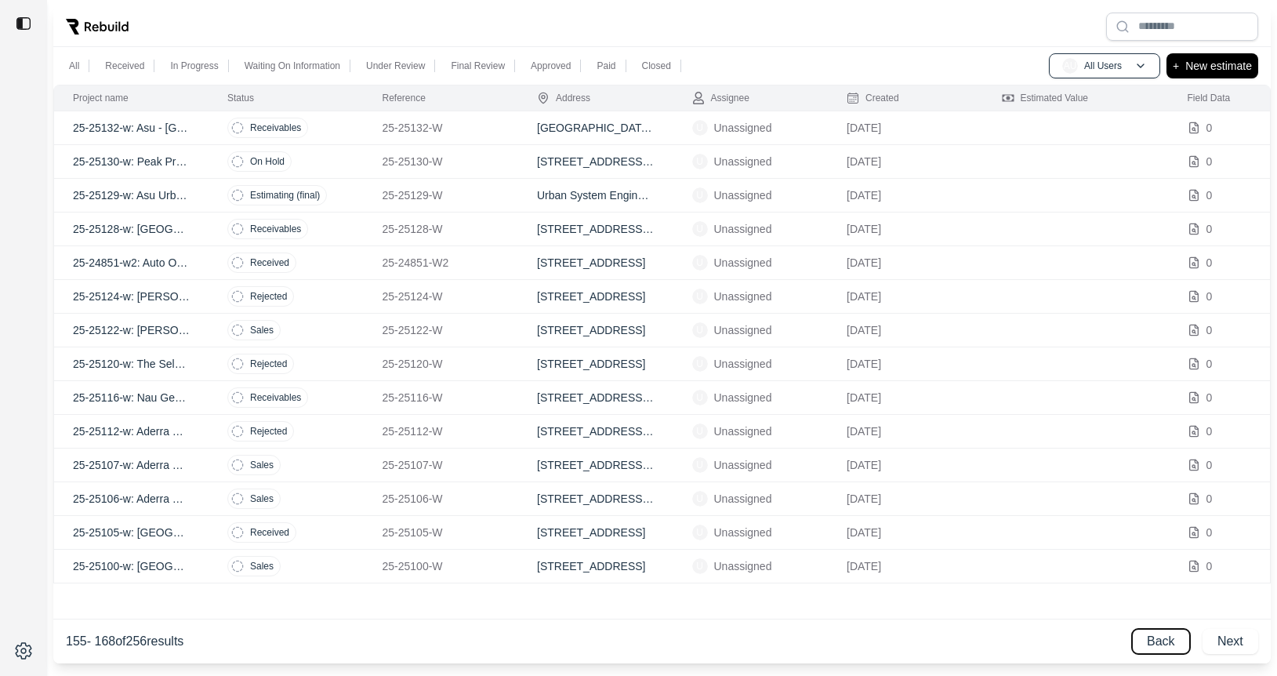
click at [1172, 641] on button "Back" at bounding box center [1161, 641] width 58 height 25
click at [321, 462] on td "Sales" at bounding box center [285, 465] width 155 height 34
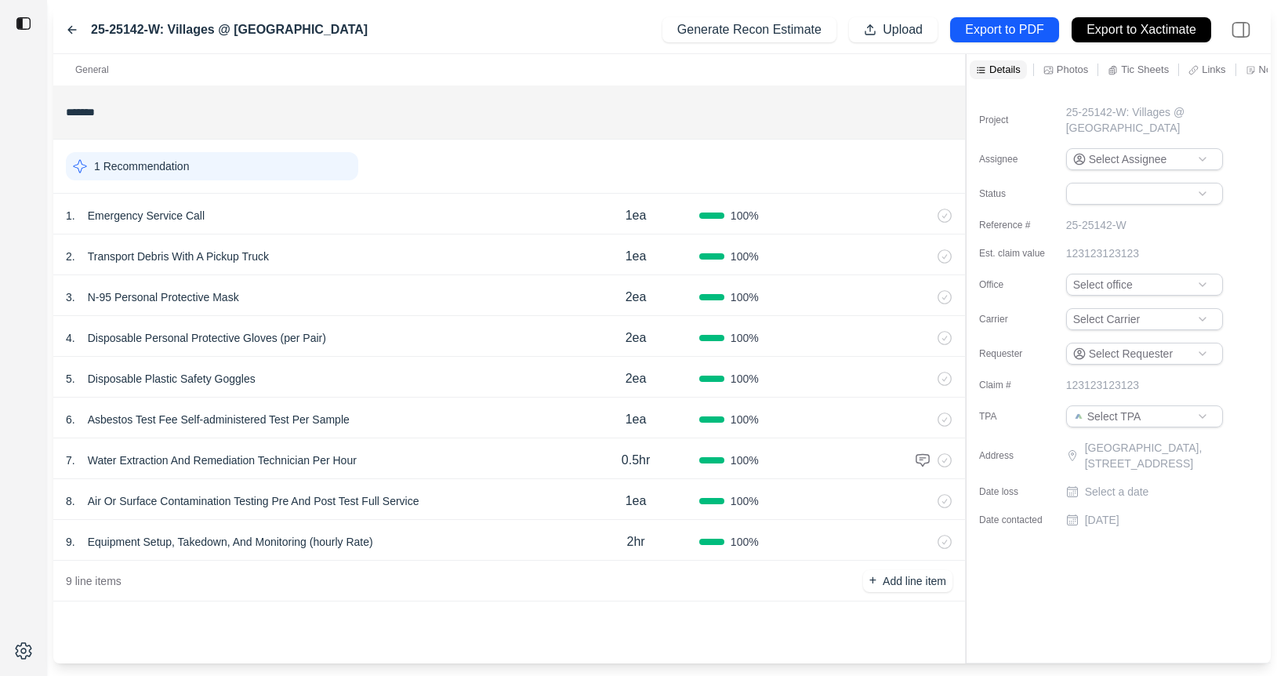
click at [67, 24] on icon at bounding box center [72, 30] width 13 height 13
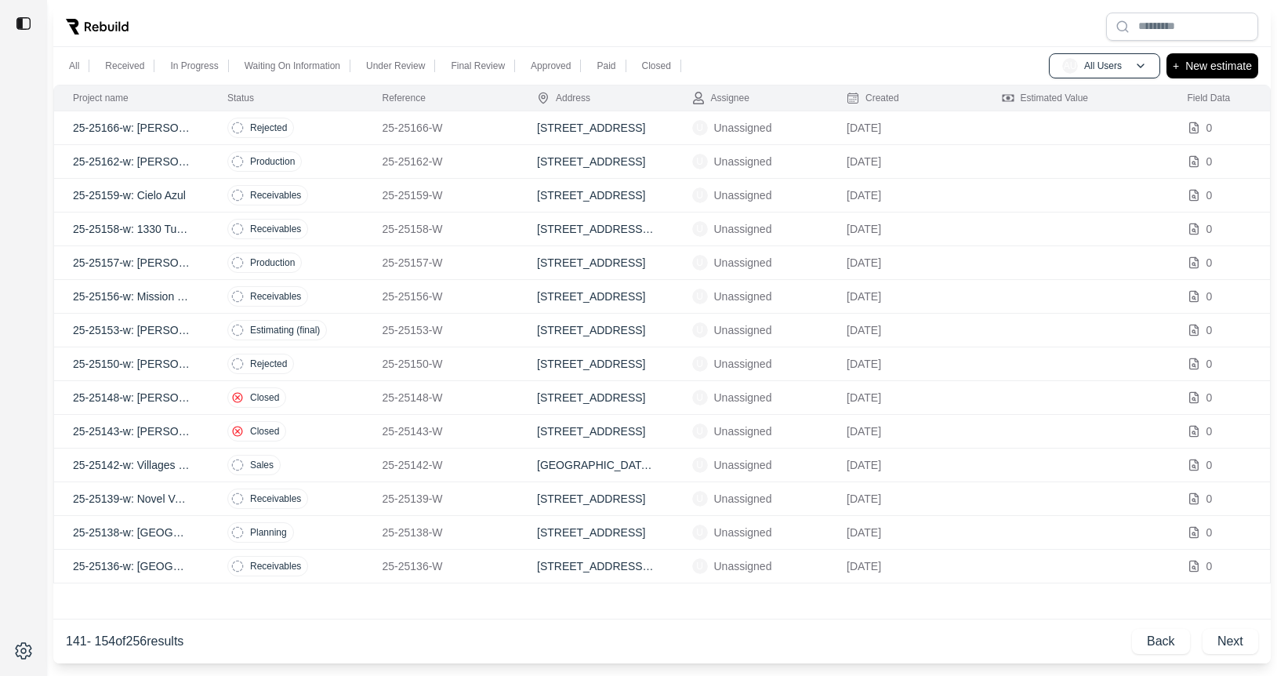
click at [352, 563] on td "Receivables" at bounding box center [285, 566] width 155 height 34
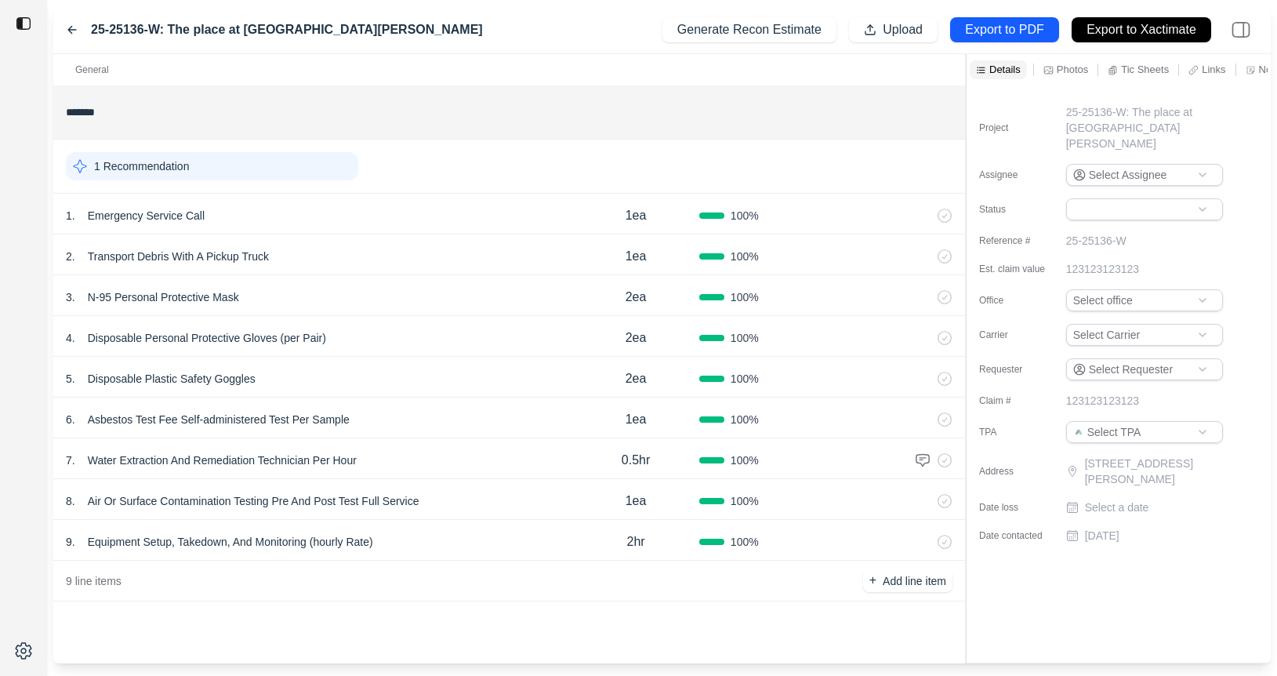
click at [68, 28] on icon at bounding box center [72, 30] width 13 height 13
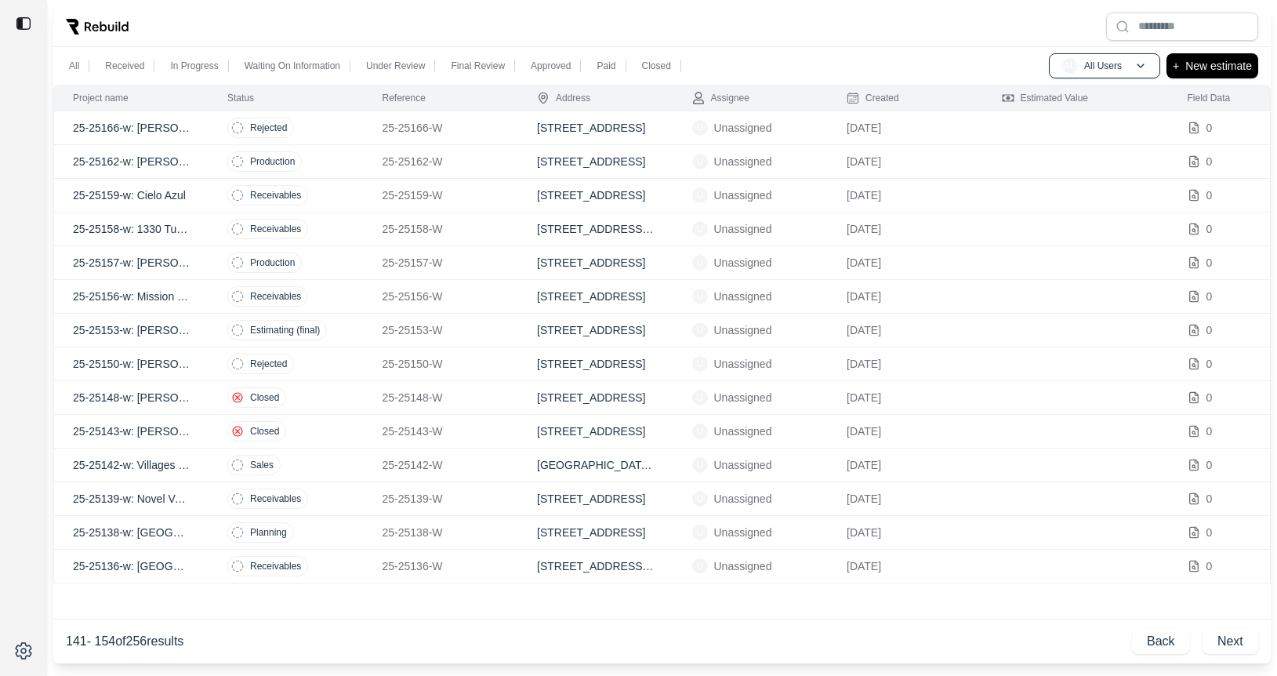
click at [329, 129] on td "Rejected" at bounding box center [285, 128] width 155 height 34
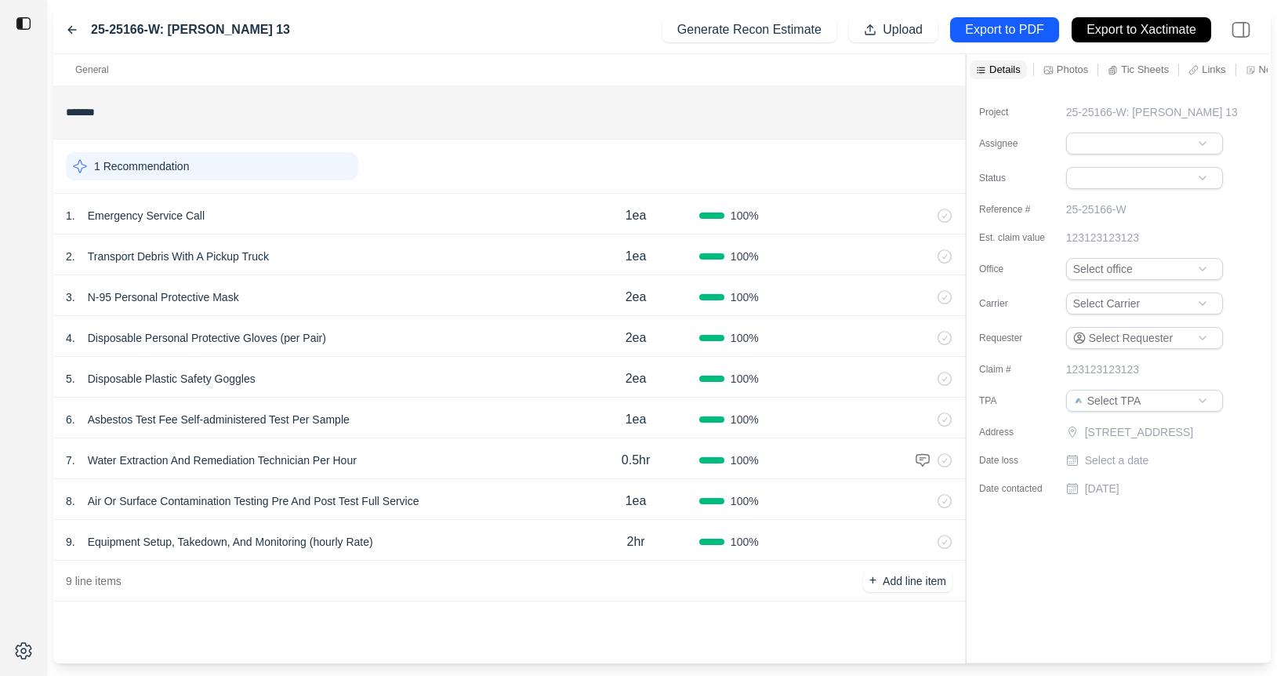
click at [479, 337] on div "4 . Disposable Personal Protective Gloves (per Pair)" at bounding box center [319, 338] width 506 height 22
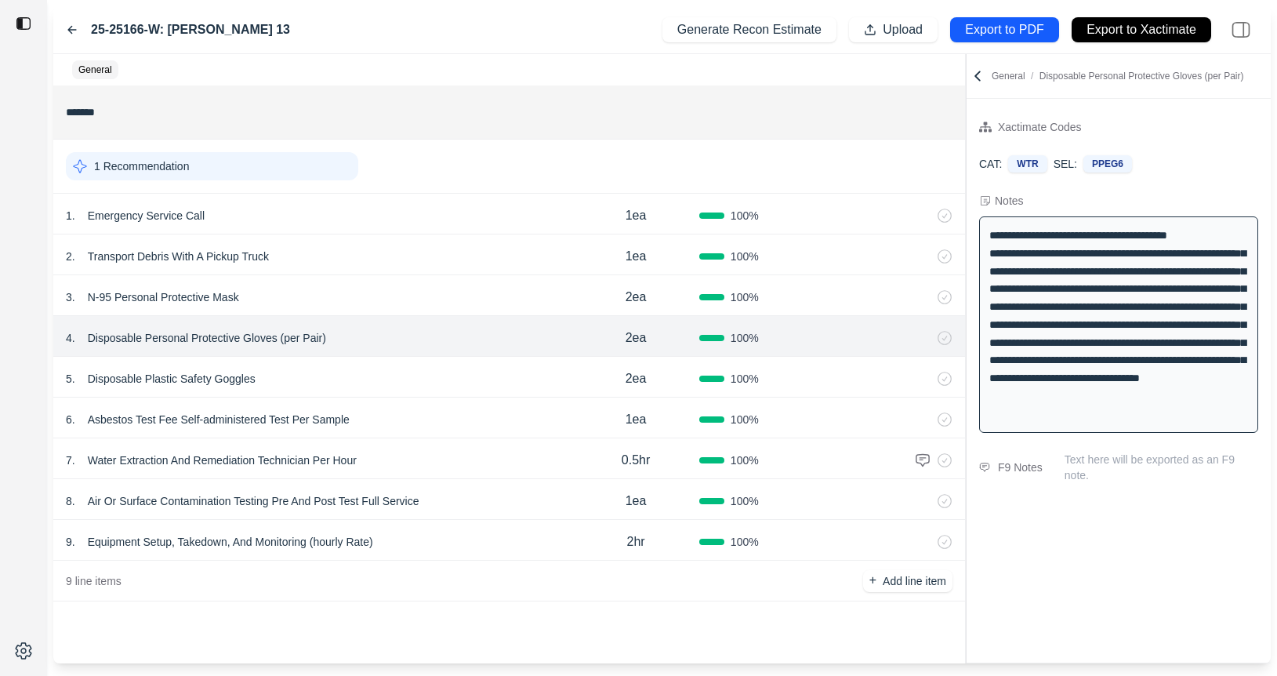
click at [71, 22] on div "25-25166-W: Bella Grace 13" at bounding box center [178, 29] width 224 height 19
click at [71, 27] on icon at bounding box center [72, 30] width 13 height 13
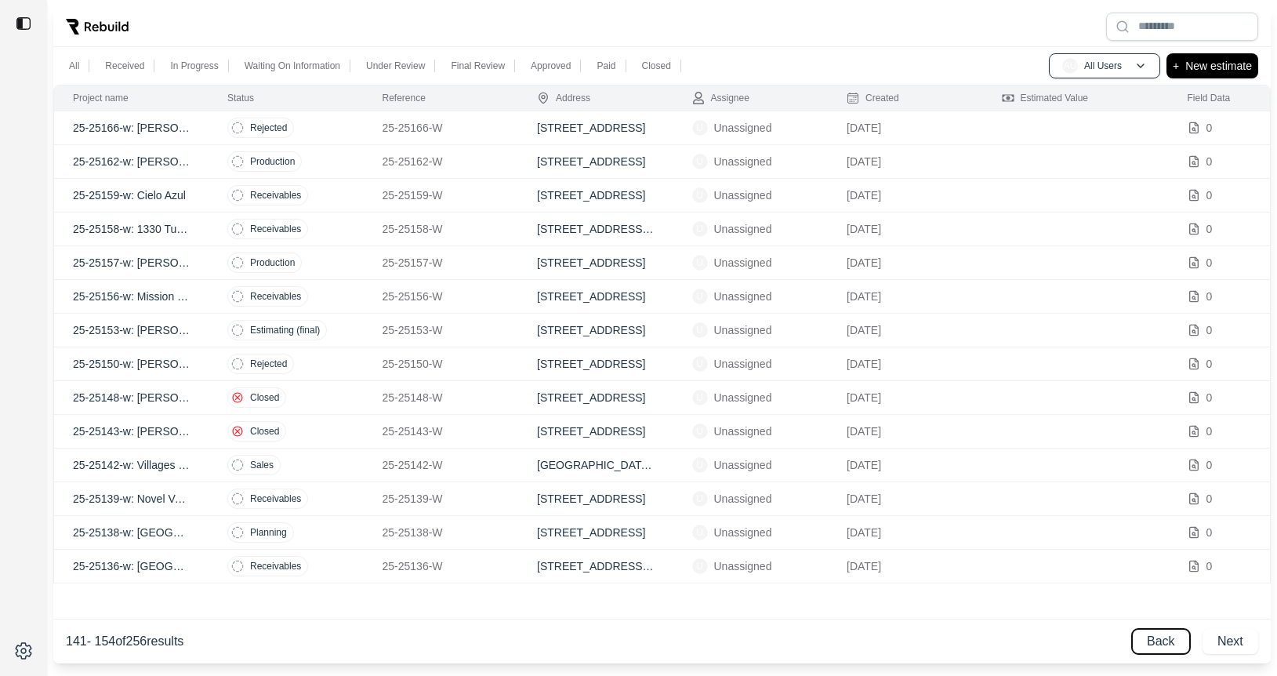
click at [1159, 647] on button "Back" at bounding box center [1161, 641] width 58 height 25
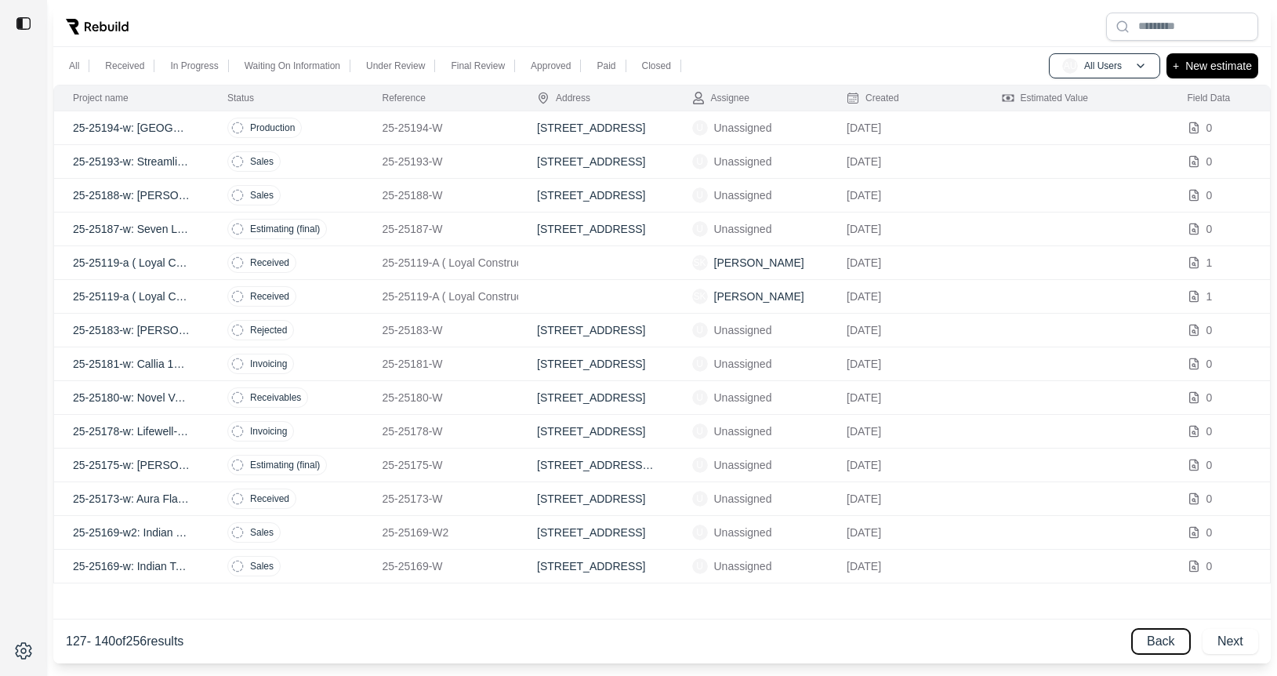
click at [1159, 647] on button "Back" at bounding box center [1161, 641] width 58 height 25
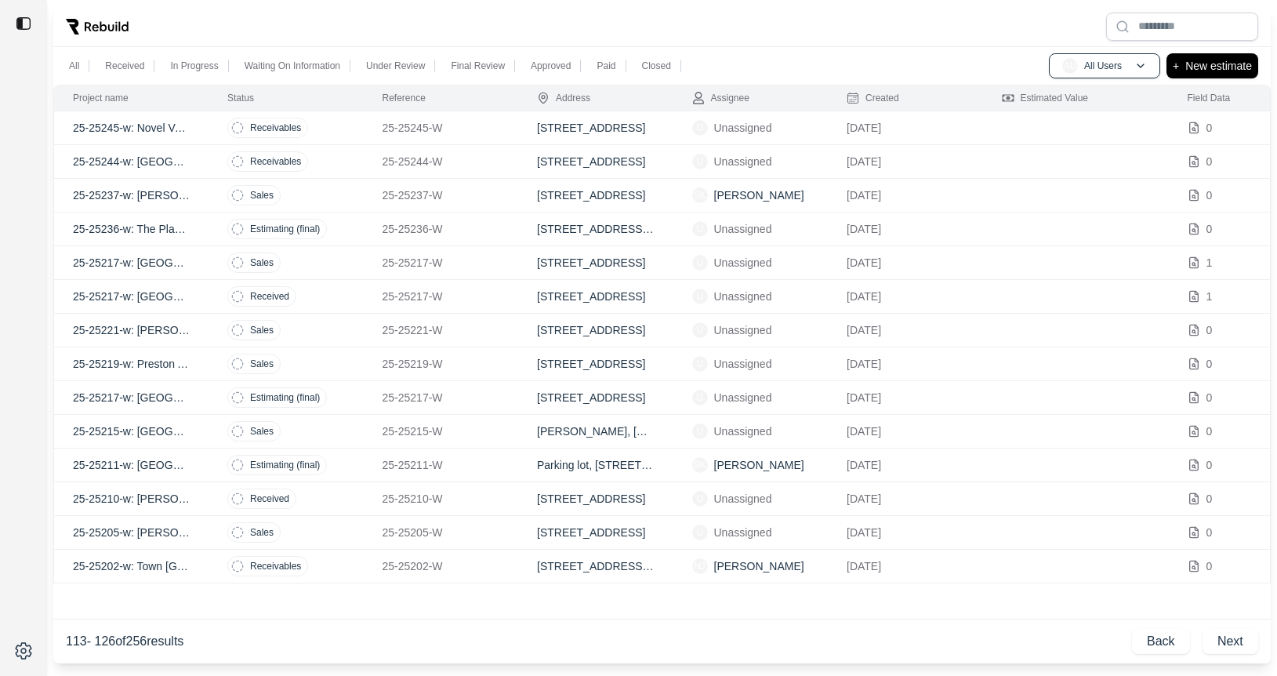
click at [330, 324] on td "Sales" at bounding box center [285, 331] width 155 height 34
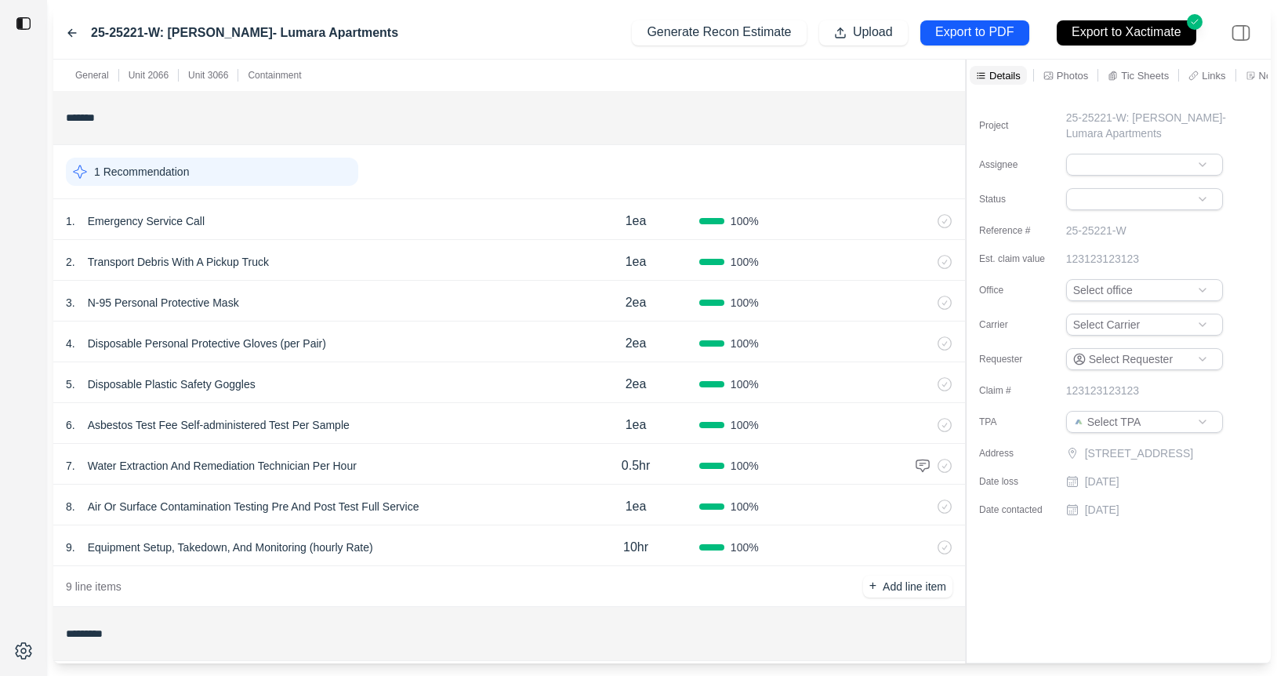
click at [212, 81] on p "Unit 3066" at bounding box center [208, 75] width 40 height 13
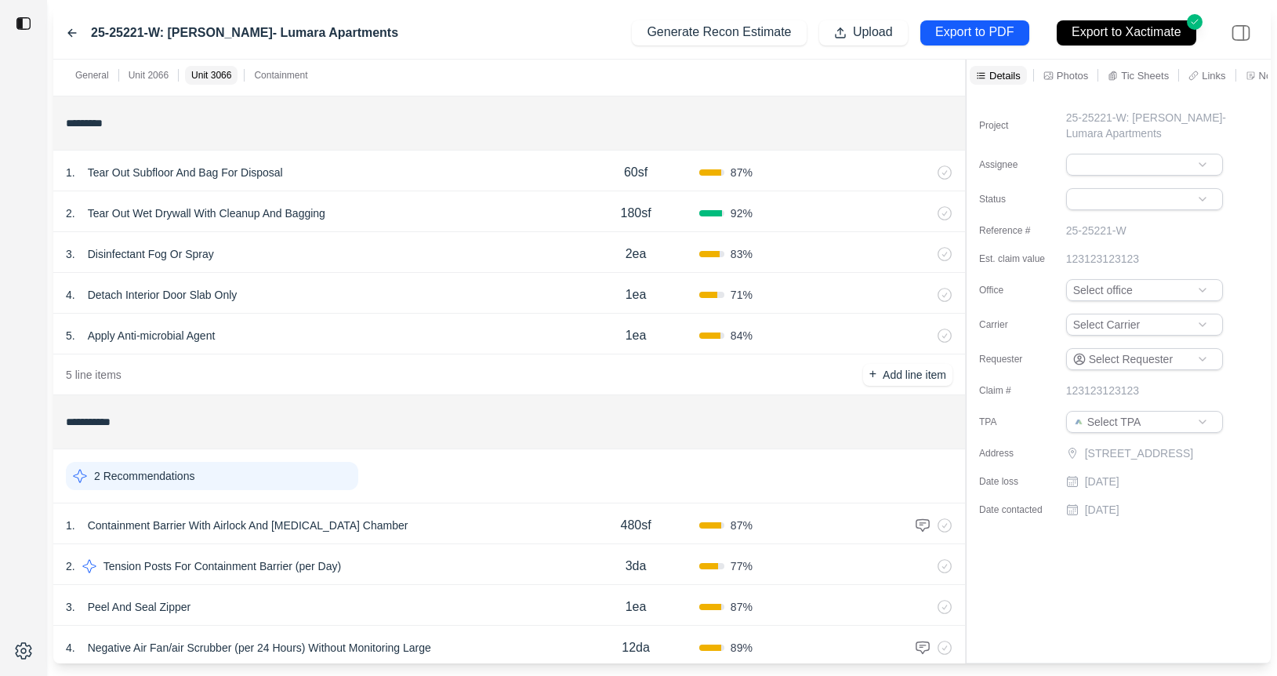
scroll to position [814, 0]
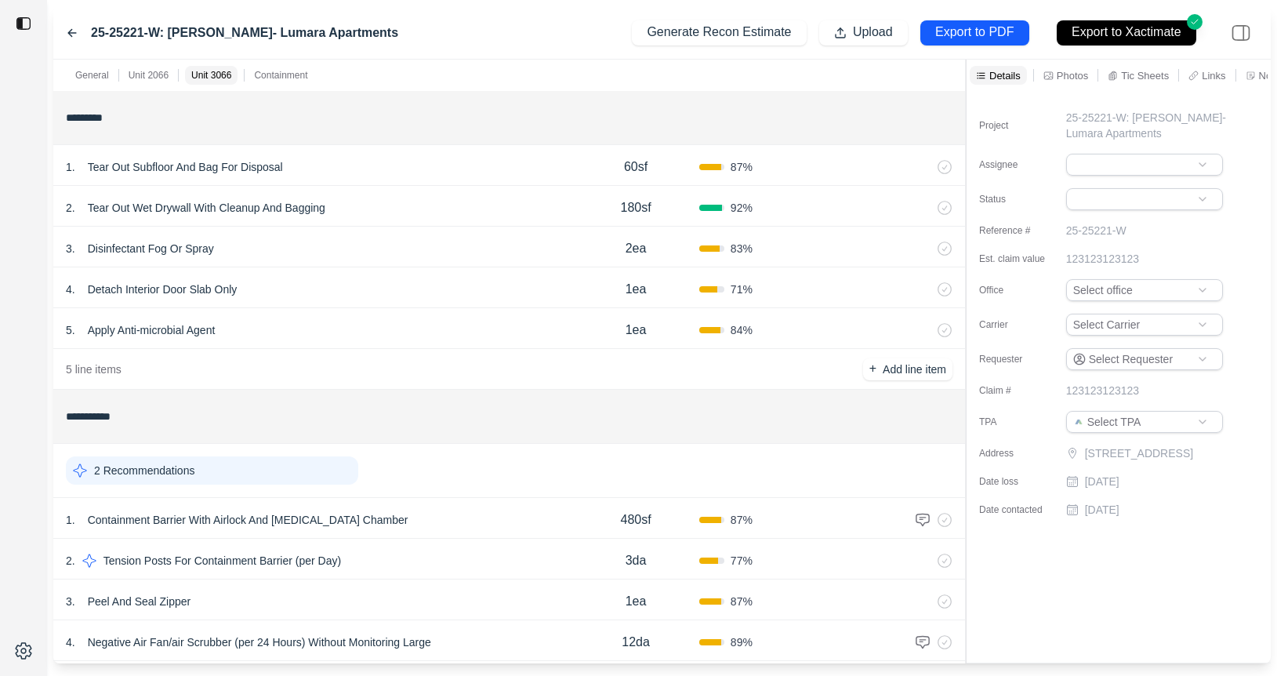
click at [362, 165] on div "1 . Tear Out Subfloor And Bag For Disposal" at bounding box center [319, 167] width 506 height 22
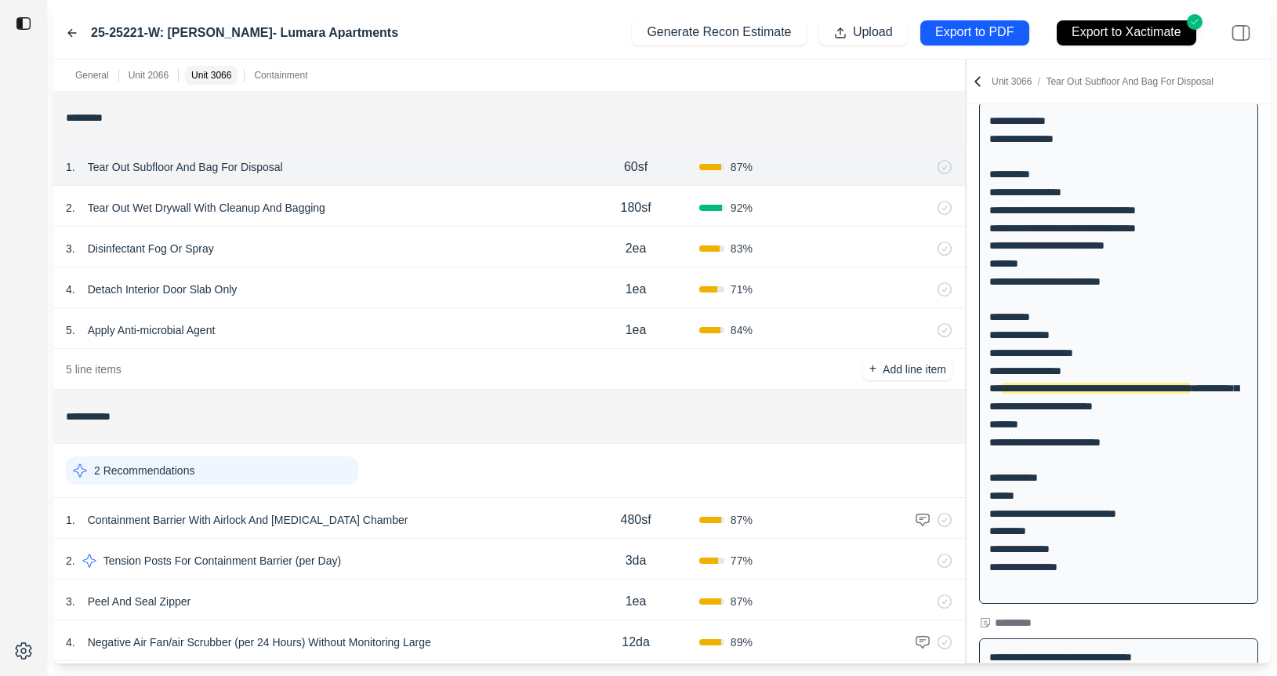
scroll to position [251, 0]
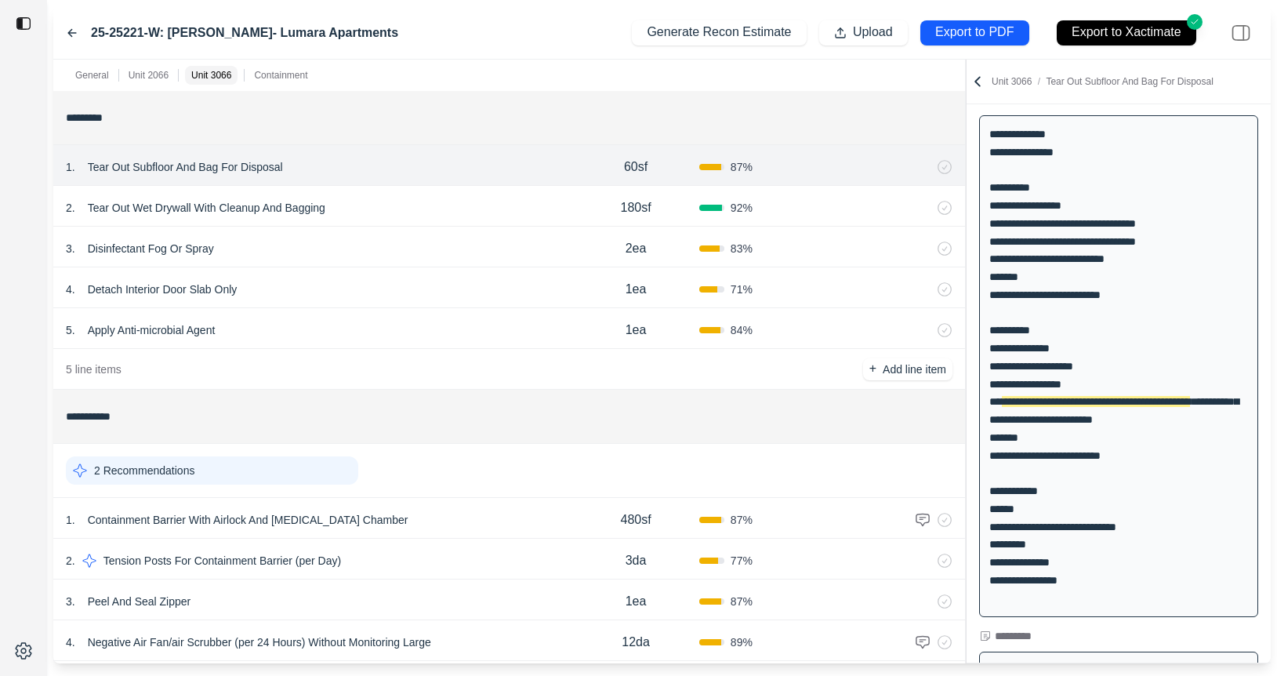
click at [966, 200] on div at bounding box center [966, 362] width 1 height 604
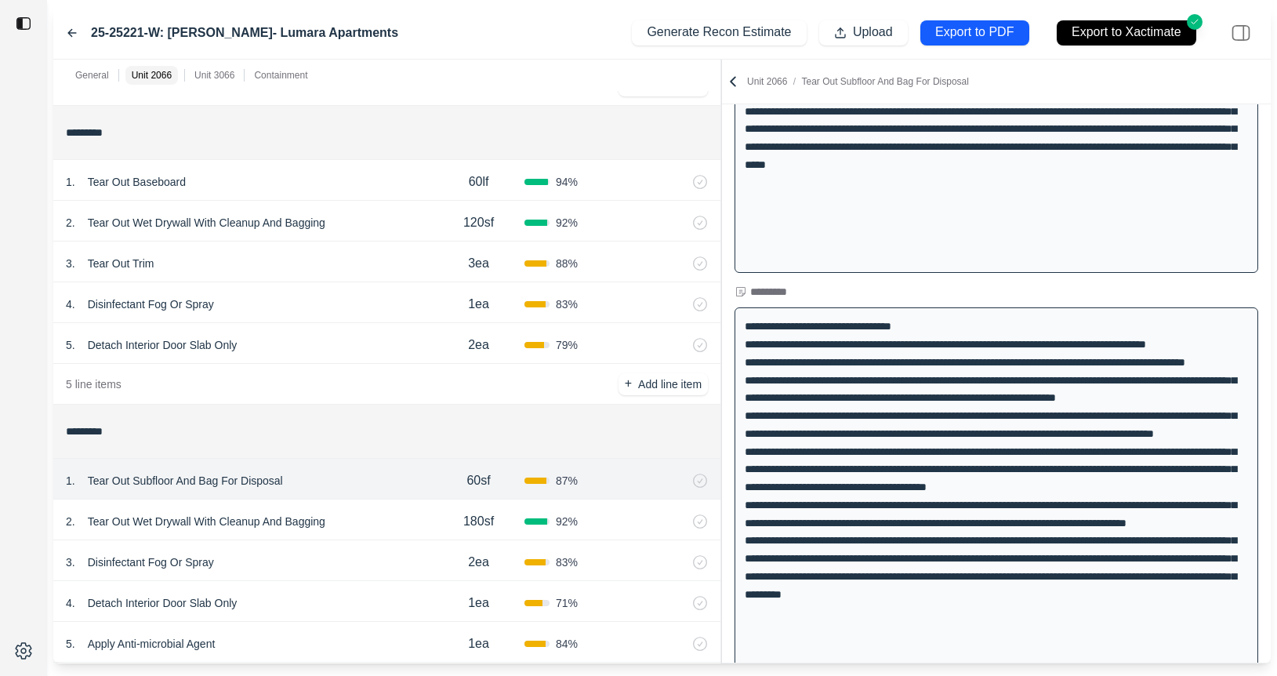
scroll to position [1504, 0]
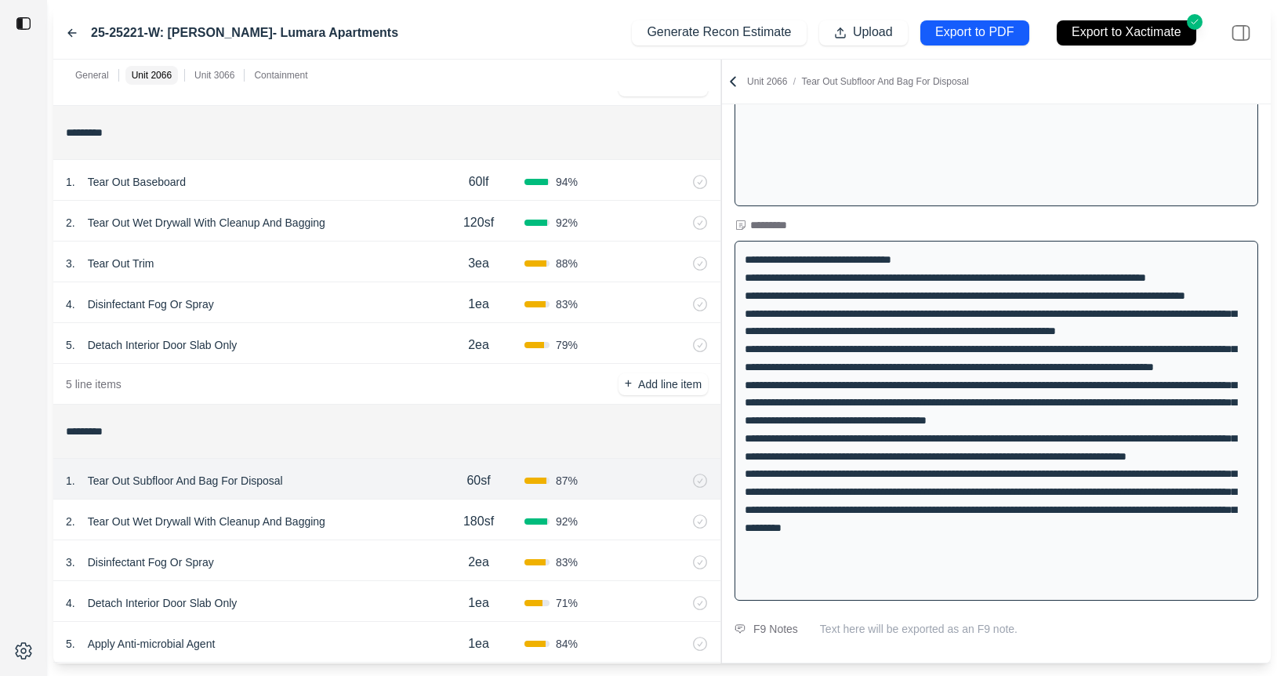
click at [71, 32] on icon at bounding box center [72, 32] width 8 height 7
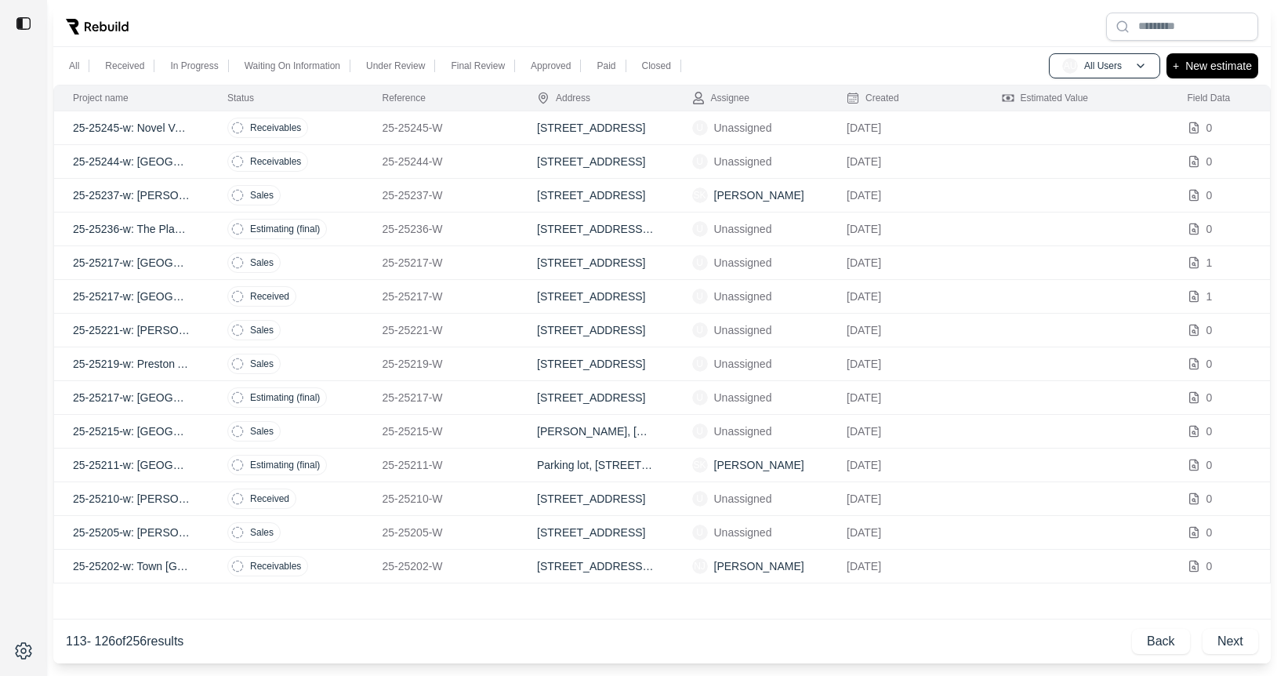
click at [346, 204] on td "Sales" at bounding box center [285, 196] width 155 height 34
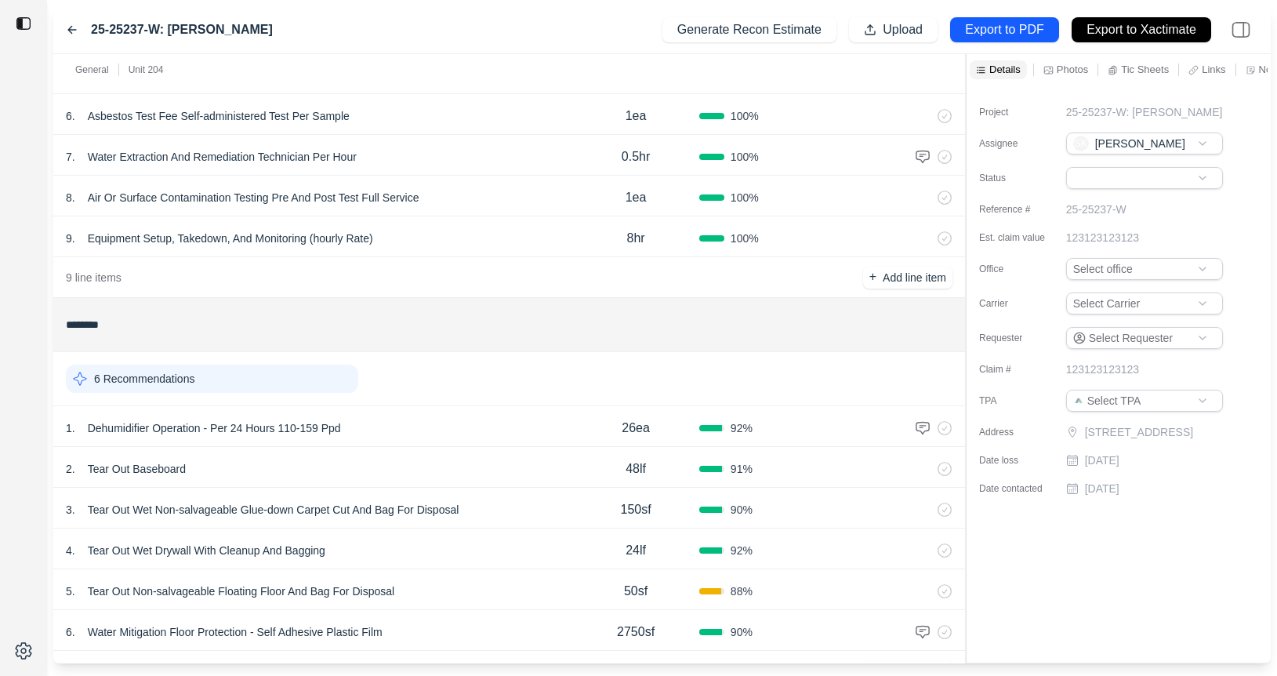
scroll to position [357, 0]
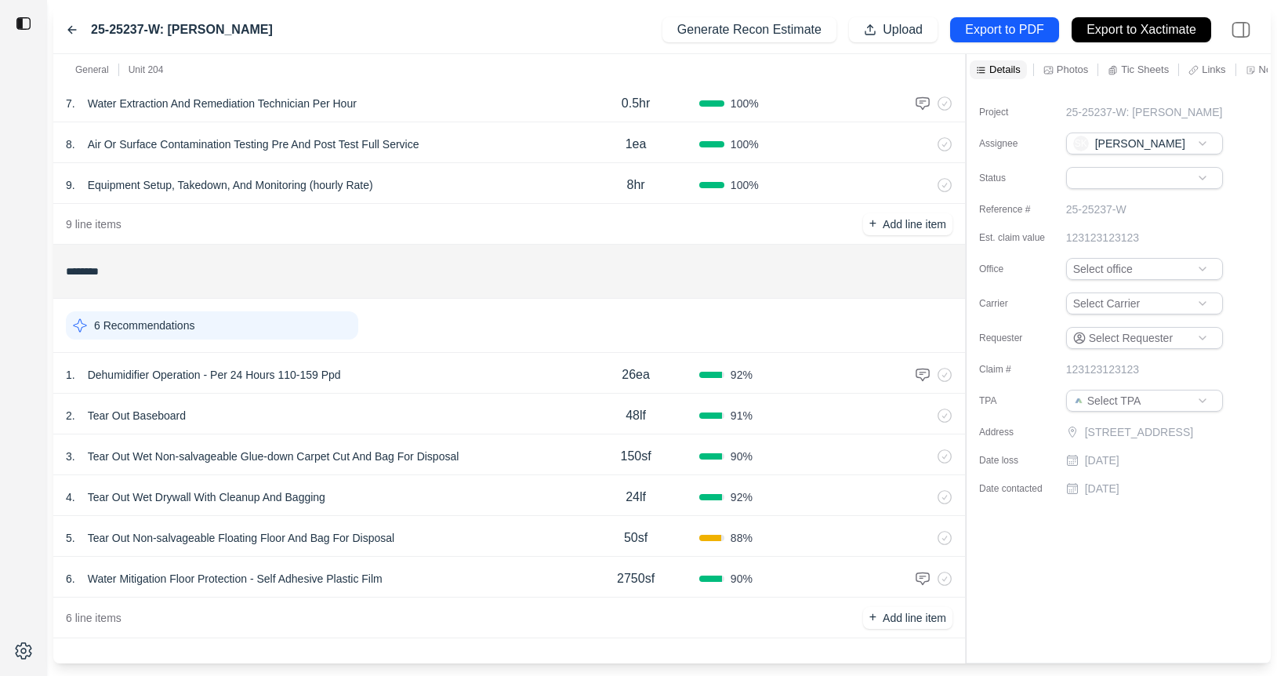
click at [429, 371] on div "1 . Dehumidifier Operation - Per 24 Hours 110-159 Ppd" at bounding box center [319, 375] width 506 height 22
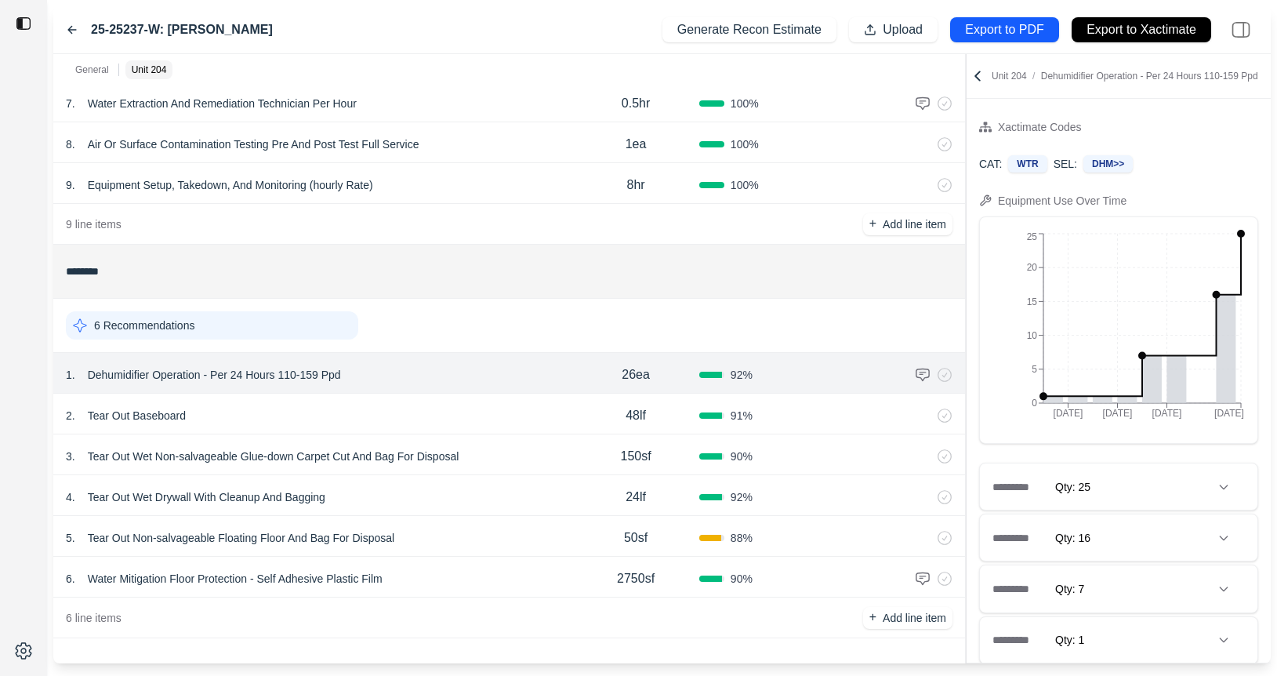
click at [570, 587] on div "6 . Water Mitigation Floor Protection - Self Adhesive Plastic Film" at bounding box center [319, 578] width 506 height 22
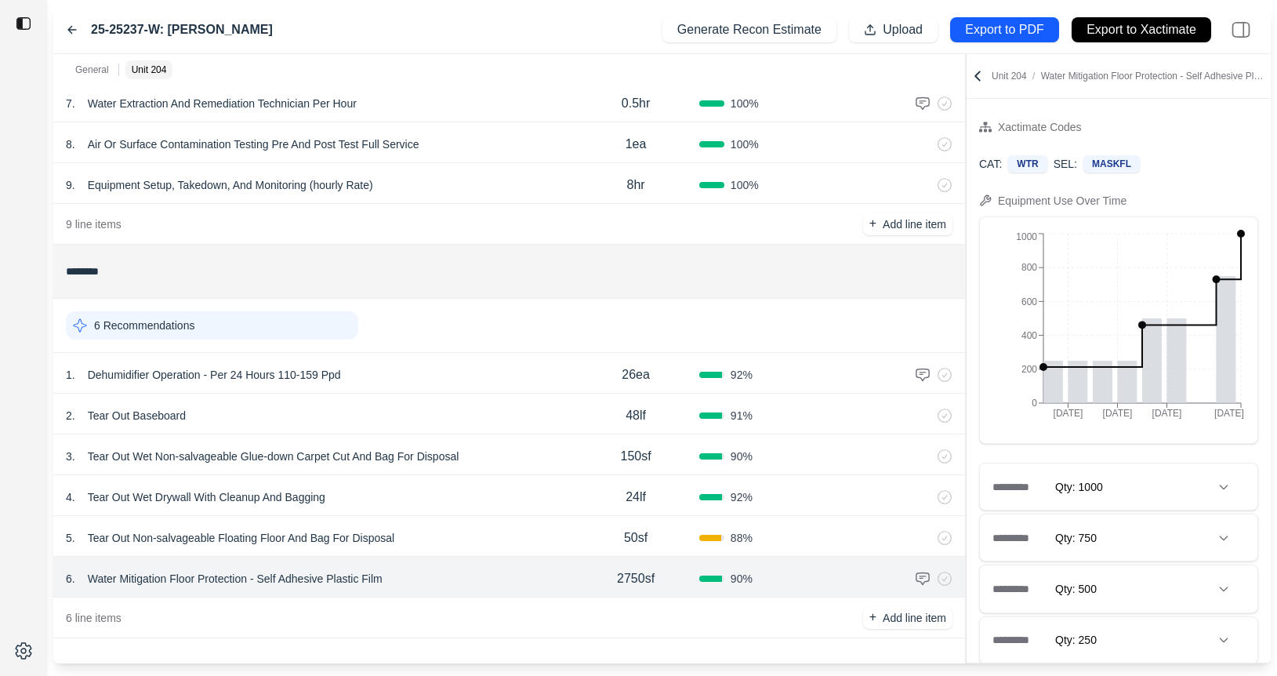
click at [566, 509] on div "4 . Tear Out Wet Drywall With Cleanup And Bagging 24lf 92 %" at bounding box center [509, 495] width 912 height 41
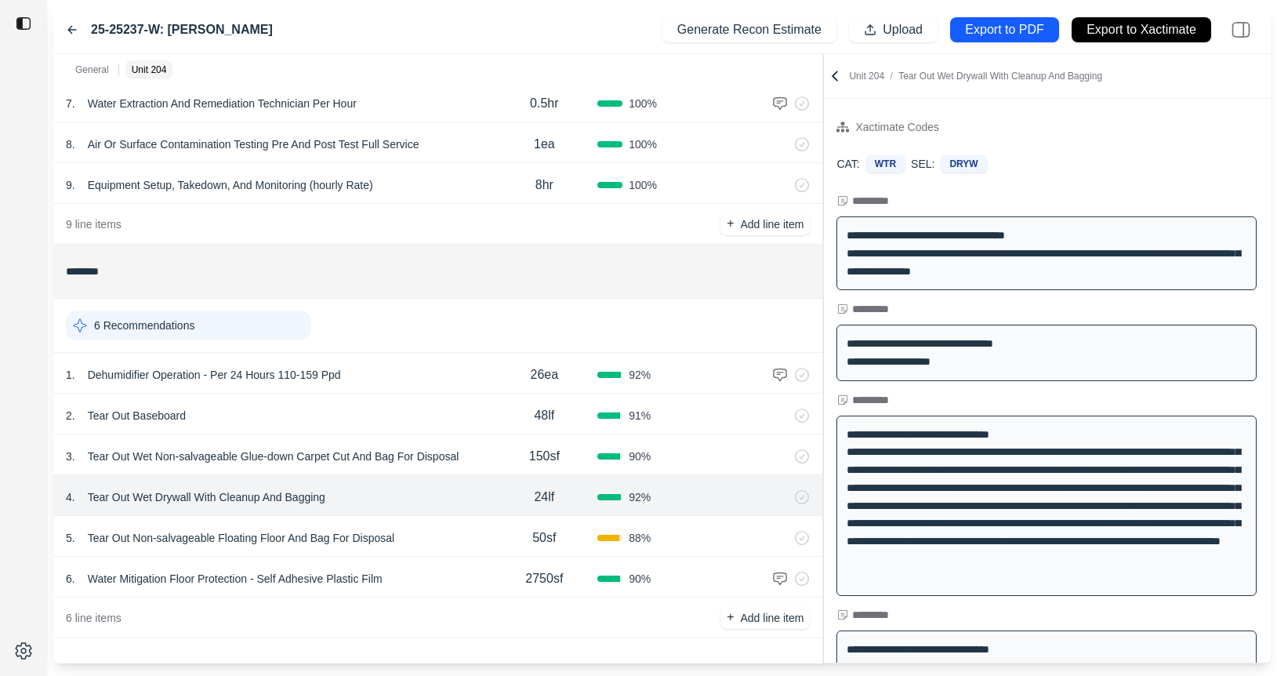
click at [818, 321] on div "General Unit 204 ******* 1 Recommendation 1 . Emergency Service Call 1ea 100 % …" at bounding box center [661, 358] width 1217 height 609
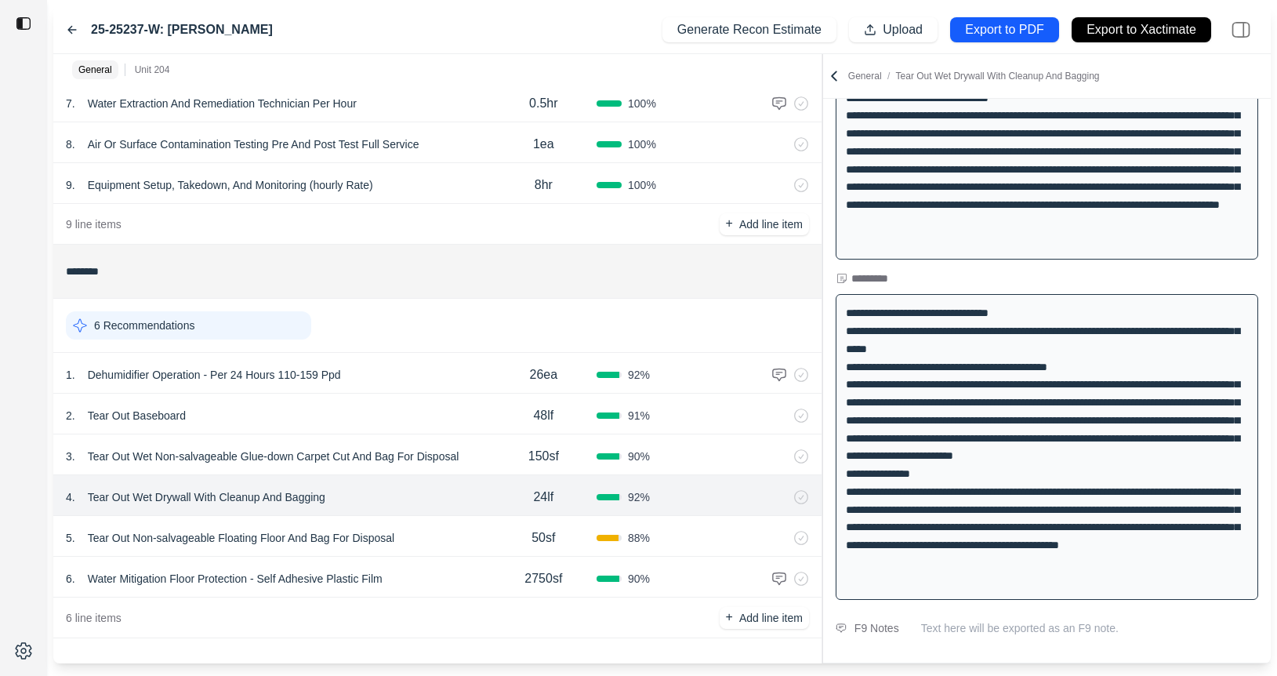
click at [542, 575] on p "2750sf" at bounding box center [543, 578] width 38 height 19
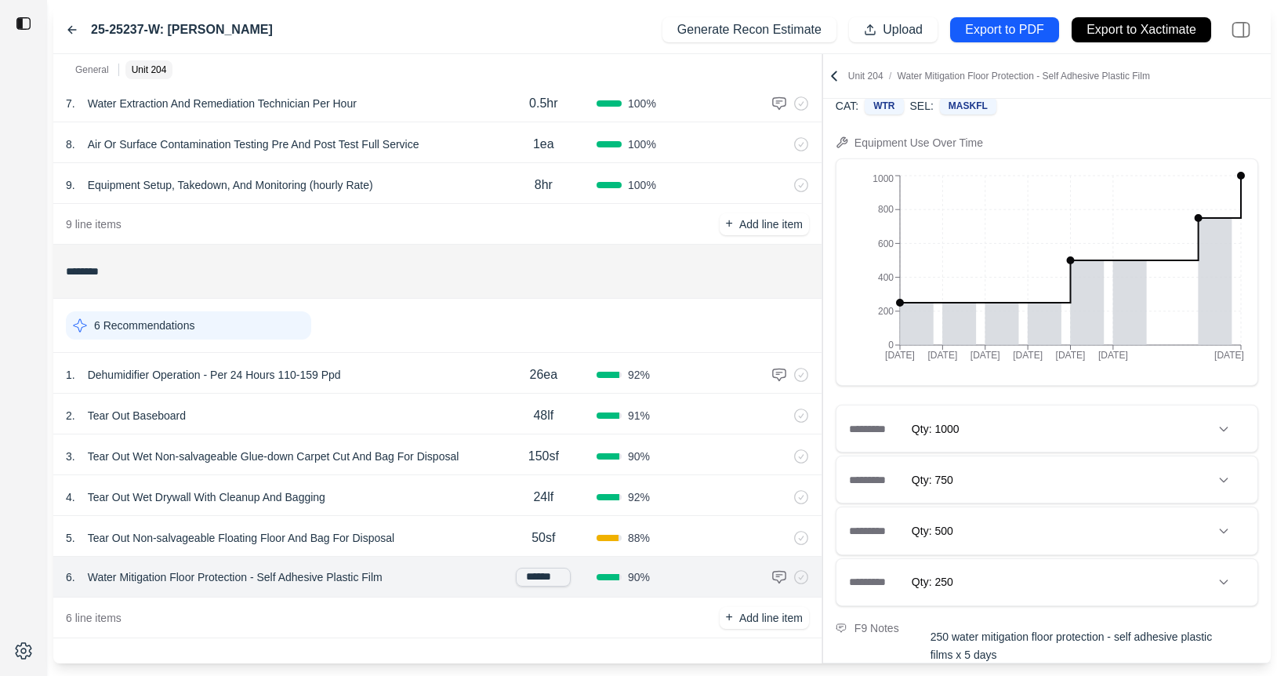
click at [466, 617] on div "6 line items + Add line item" at bounding box center [437, 617] width 768 height 41
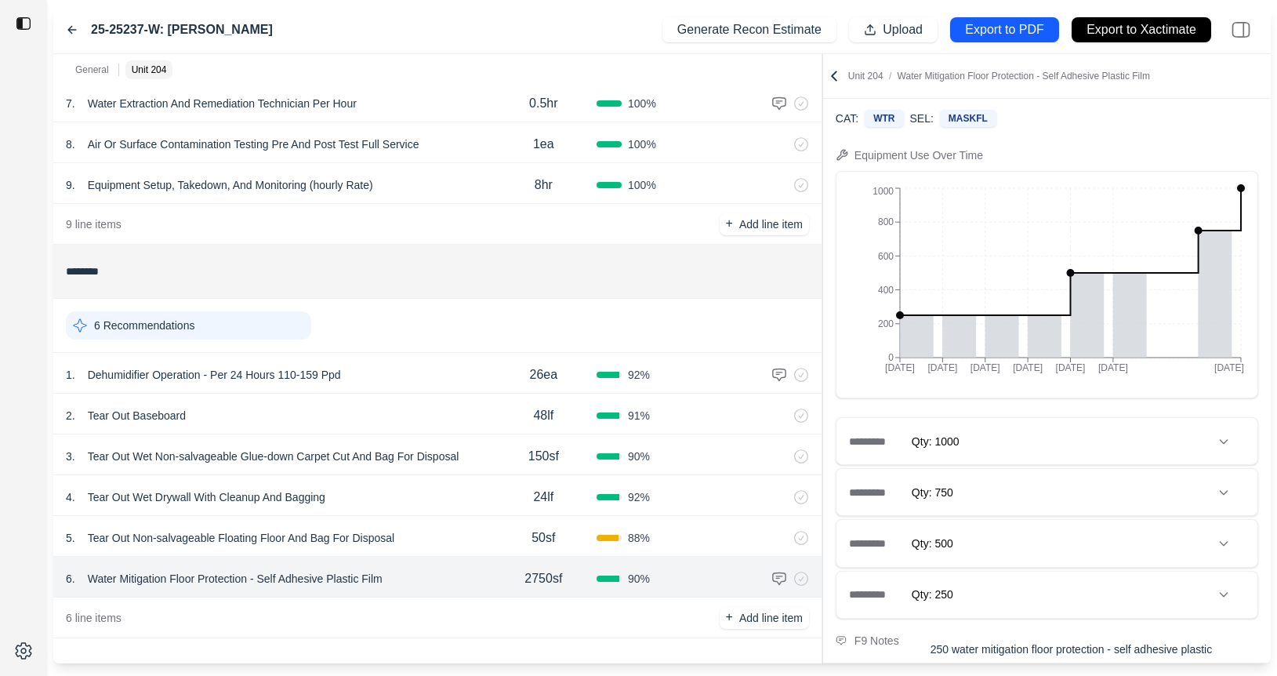
scroll to position [0, 0]
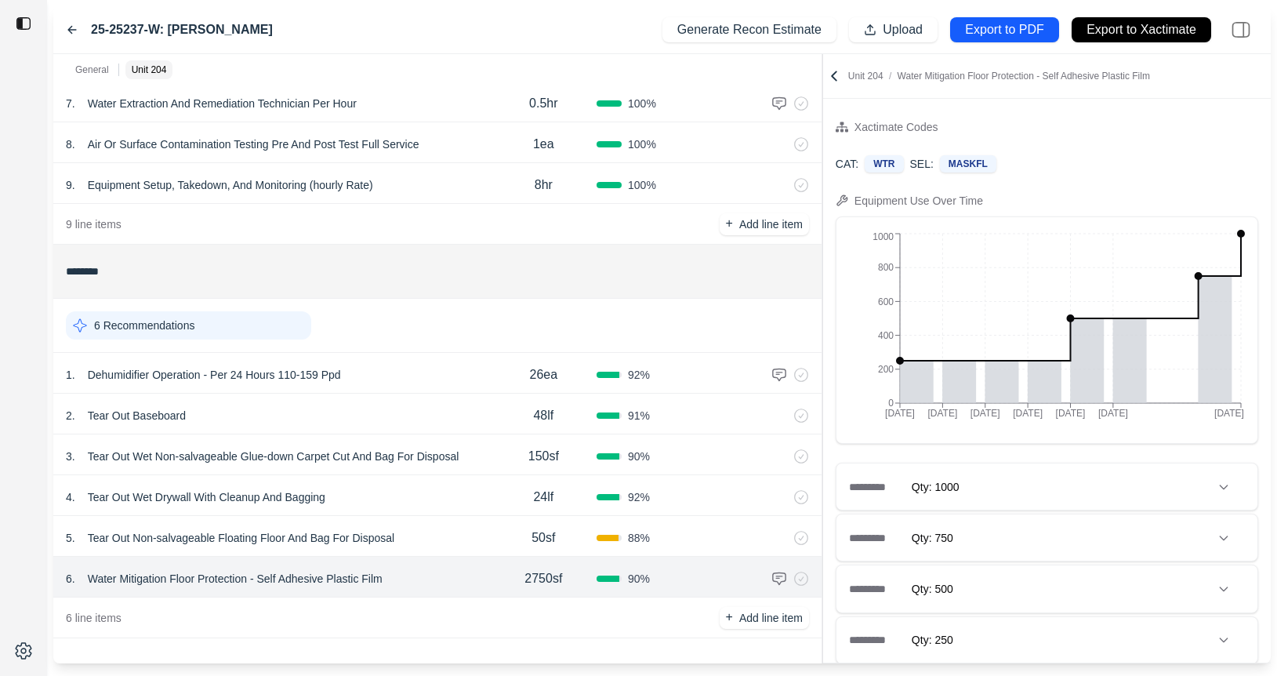
click at [839, 75] on icon at bounding box center [834, 76] width 16 height 16
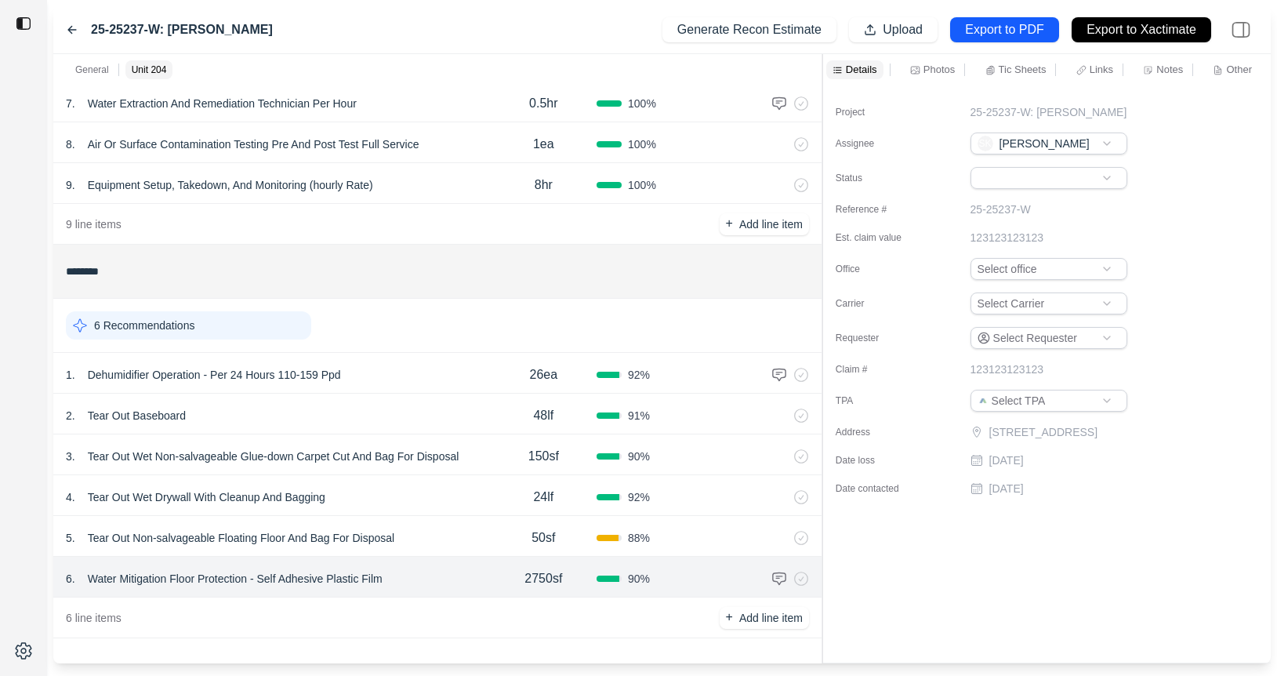
click at [760, 574] on icon at bounding box center [759, 578] width 4 height 9
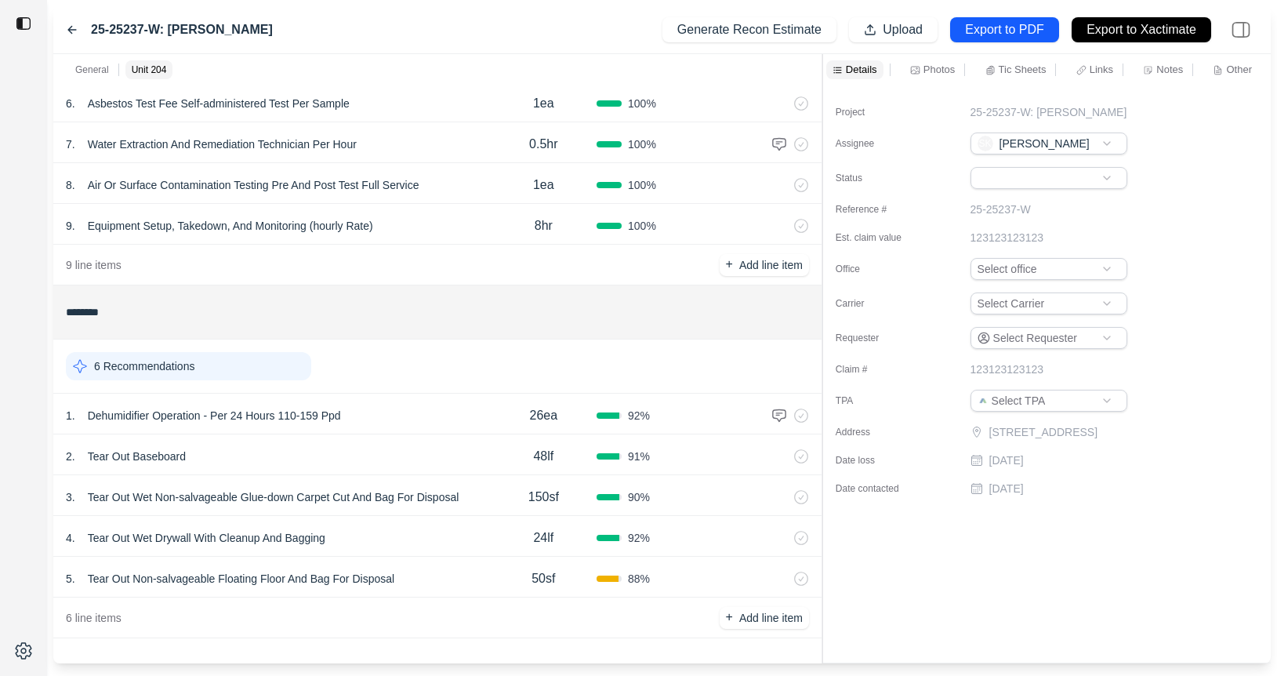
scroll to position [316, 0]
click at [444, 573] on div "5 . Tear Out Non-salvageable Floating Floor And Bag For Disposal" at bounding box center [278, 578] width 425 height 22
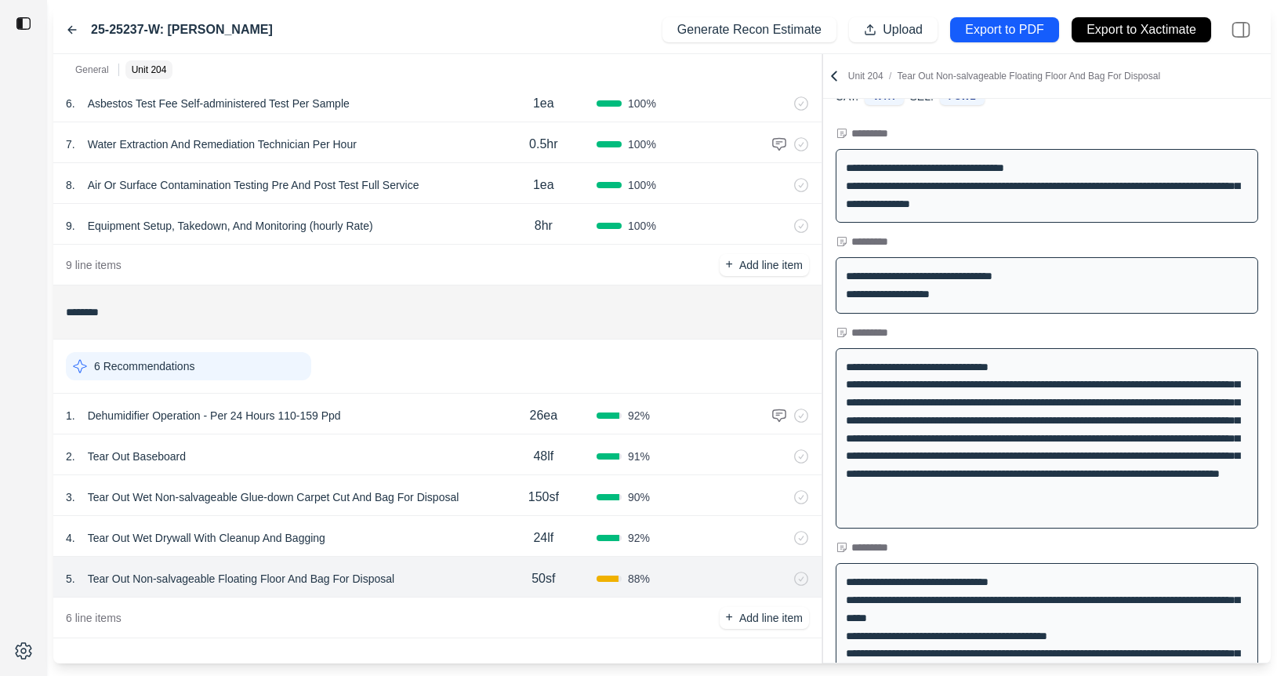
scroll to position [80, 0]
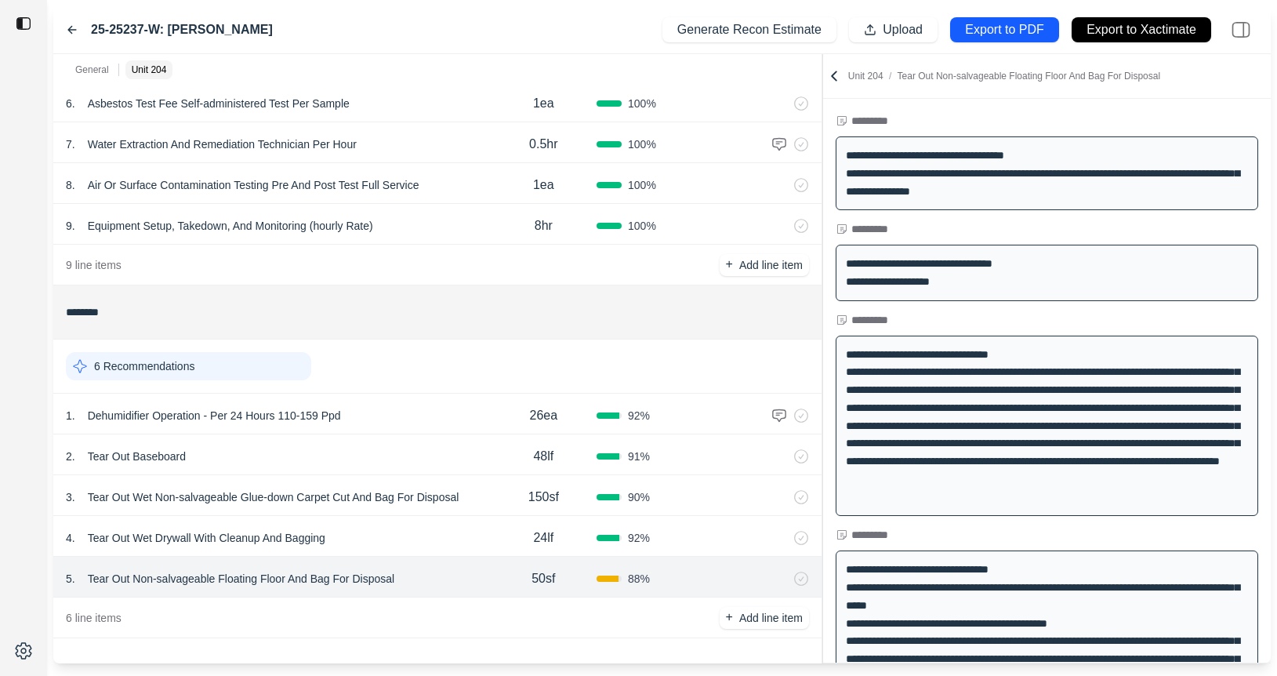
click at [239, 574] on p "Tear Out Non-salvageable Floating Floor And Bag For Disposal" at bounding box center [241, 578] width 319 height 22
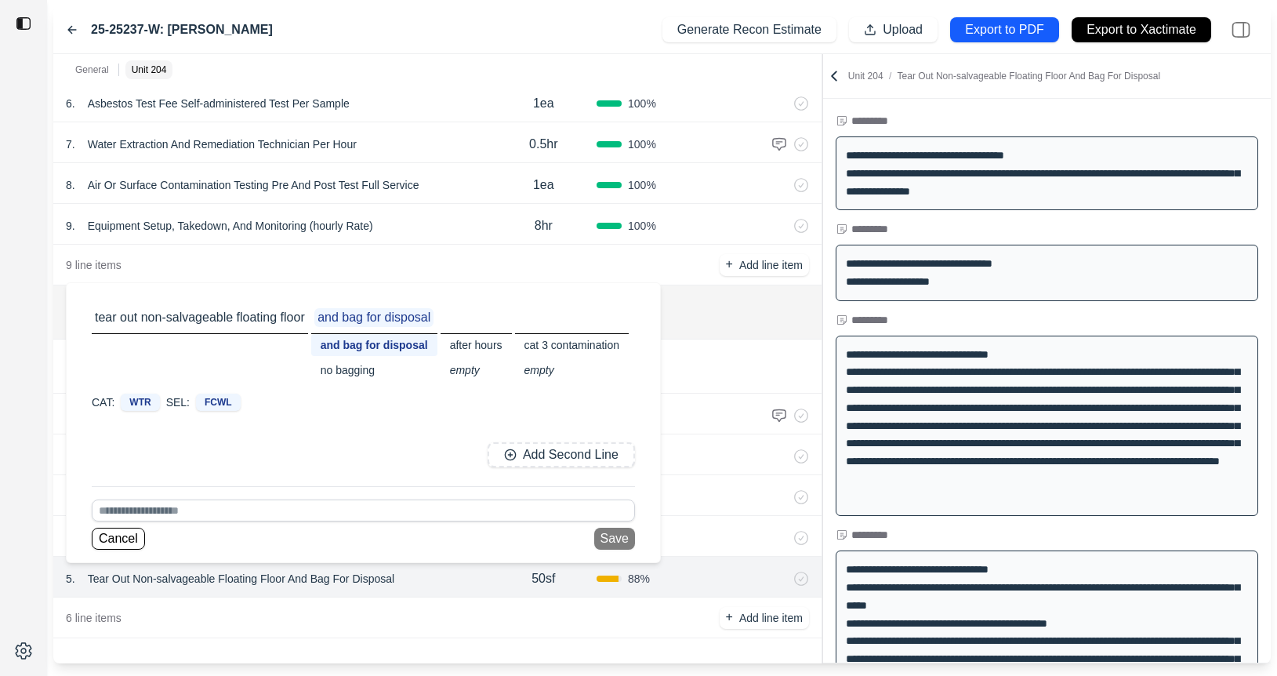
click at [377, 640] on div "******* 1 Recommendation 1 . Emergency Service Call 1ea 100 % 2 . Transport Deb…" at bounding box center [437, 374] width 768 height 578
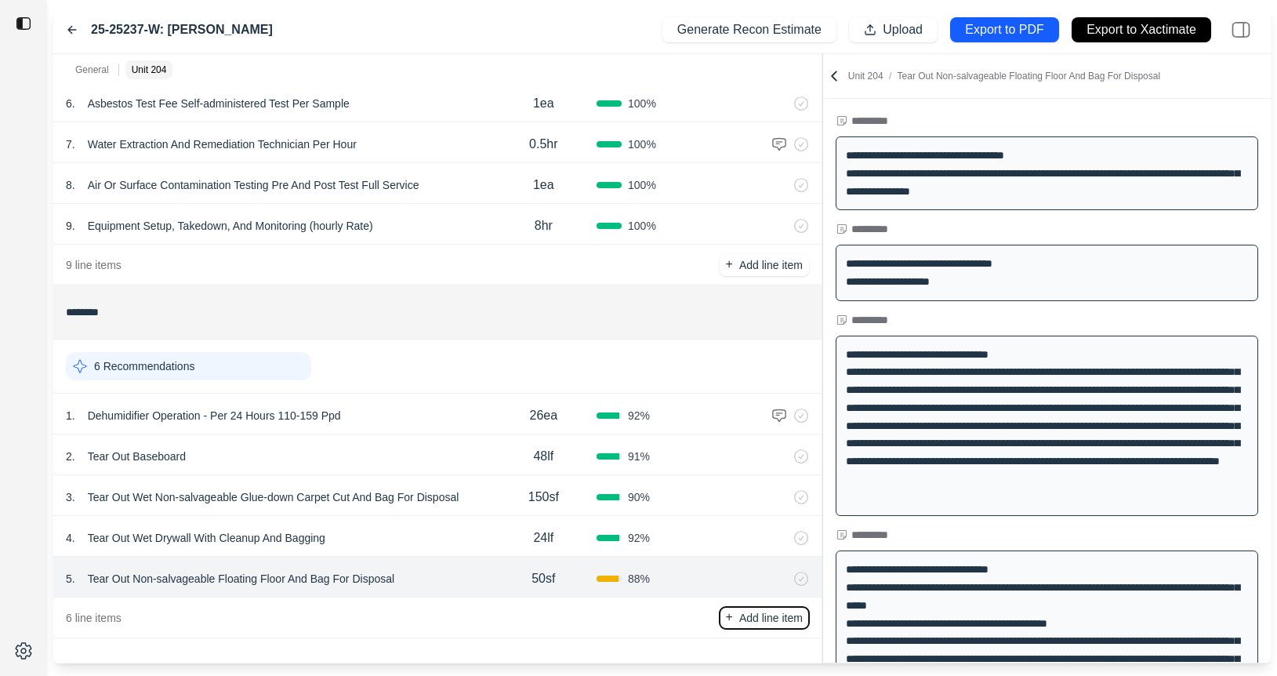
click at [774, 625] on button "+ Add line item" at bounding box center [764, 618] width 89 height 22
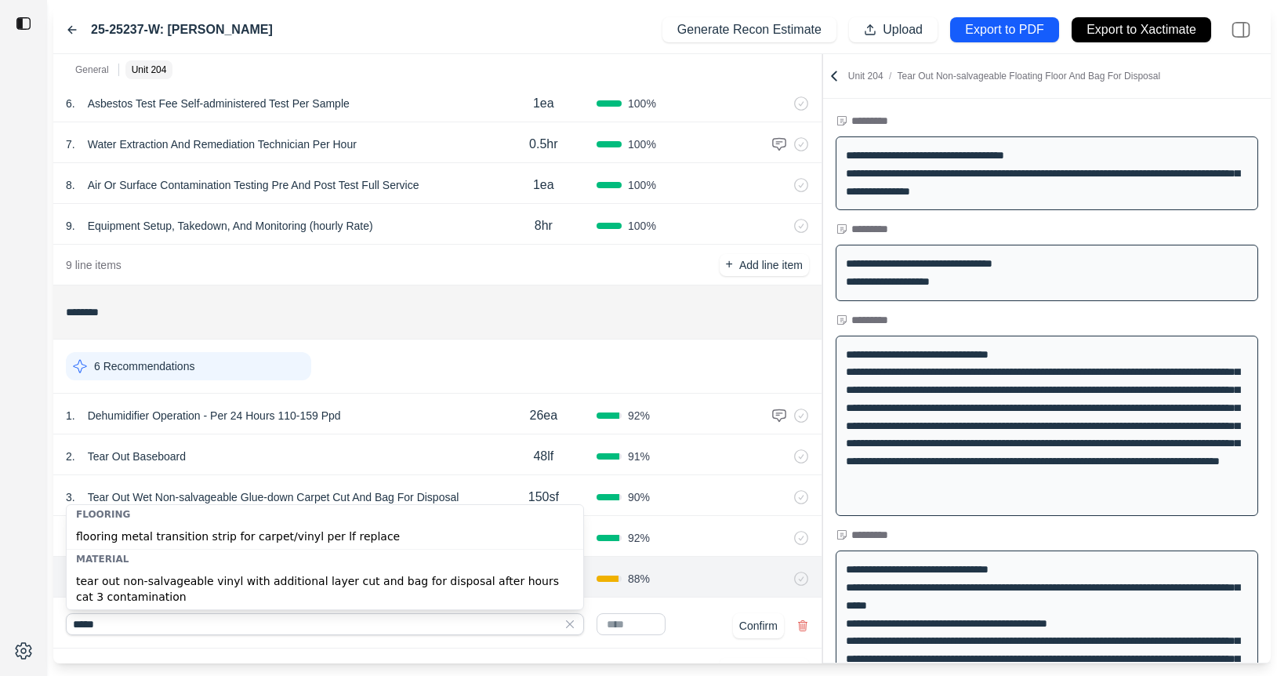
click at [312, 575] on div "tear out non-salvageable vinyl with additional layer cut and bag for disposal a…" at bounding box center [325, 588] width 517 height 41
type input "**********"
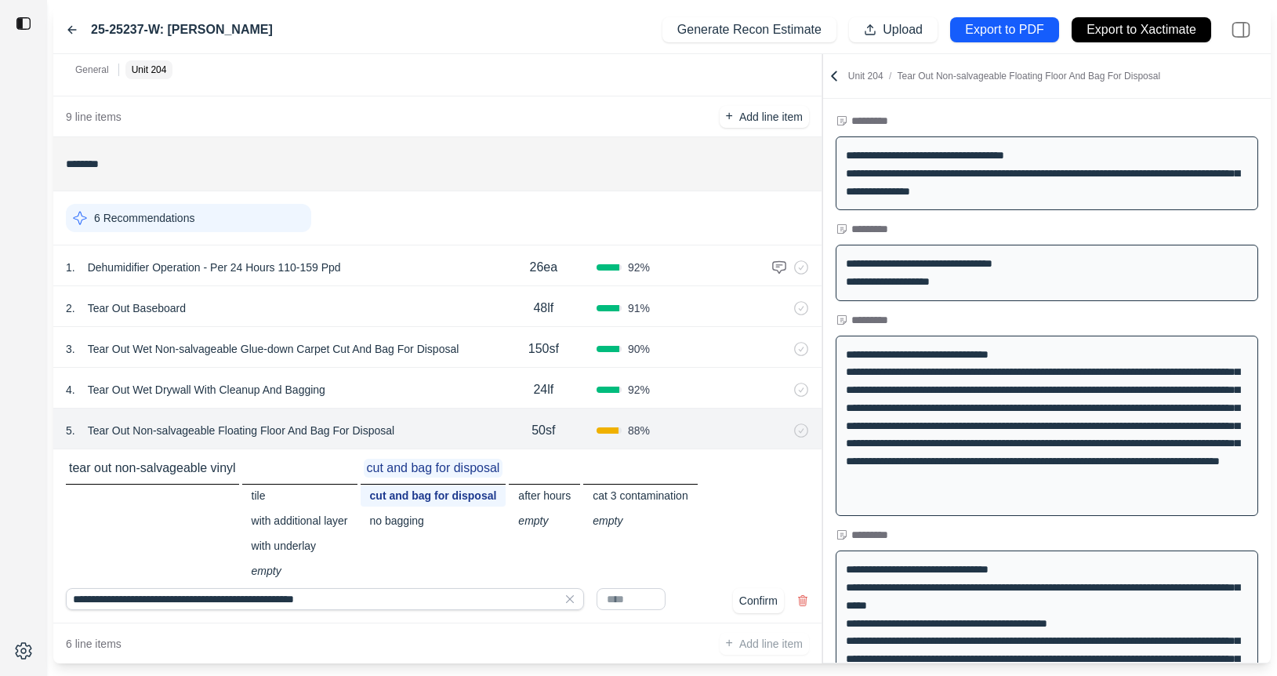
scroll to position [466, 0]
click at [634, 596] on input "text" at bounding box center [630, 597] width 69 height 22
type input "****"
click at [752, 596] on button "Confirm" at bounding box center [758, 598] width 51 height 25
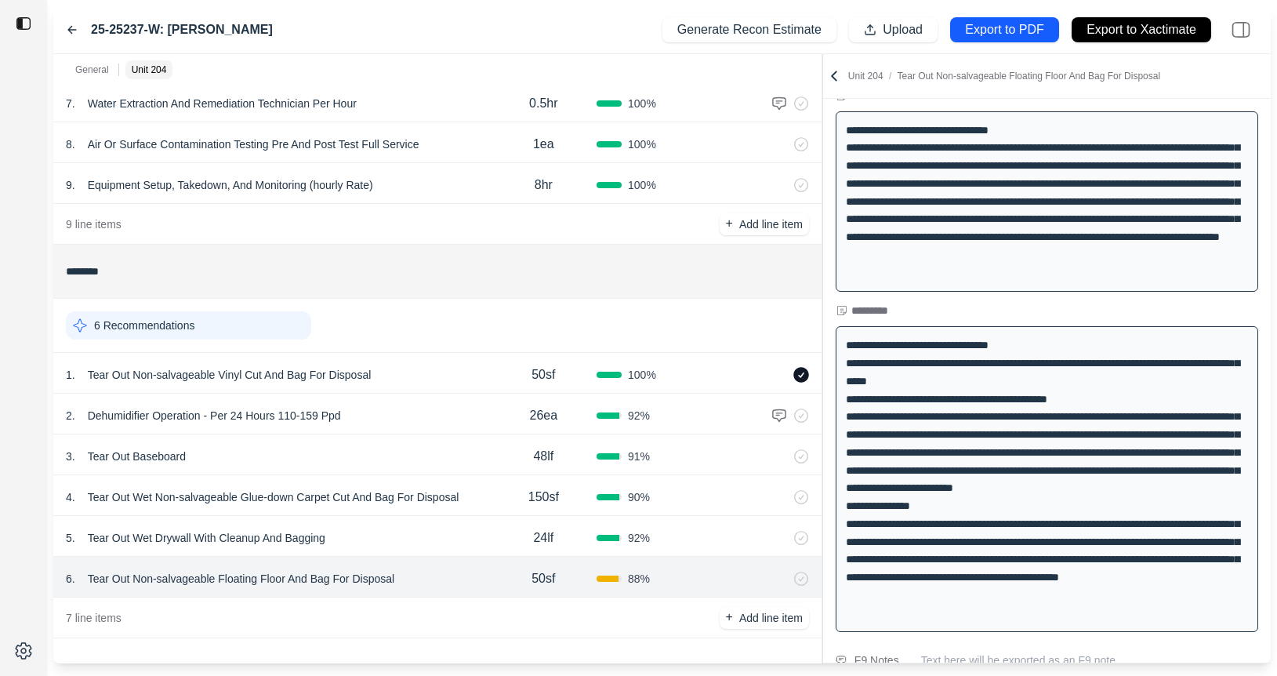
scroll to position [308, 0]
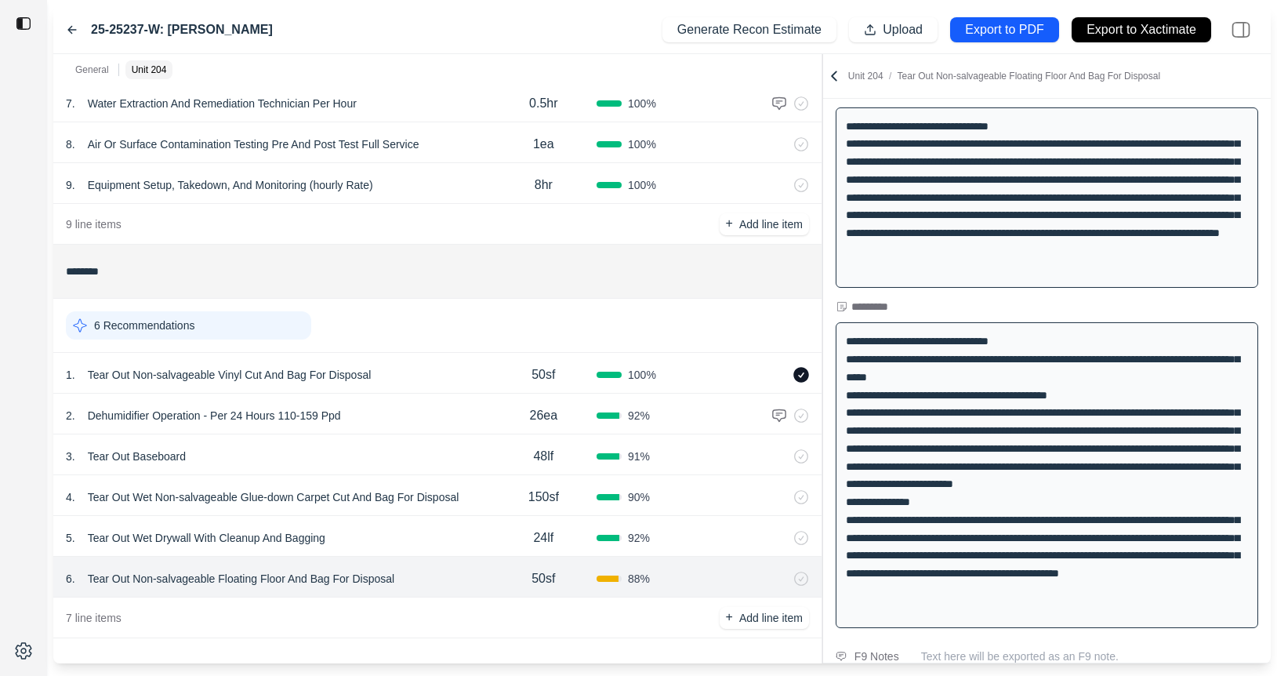
click at [803, 374] on icon at bounding box center [801, 375] width 16 height 16
click at [778, 578] on icon at bounding box center [780, 578] width 13 height 13
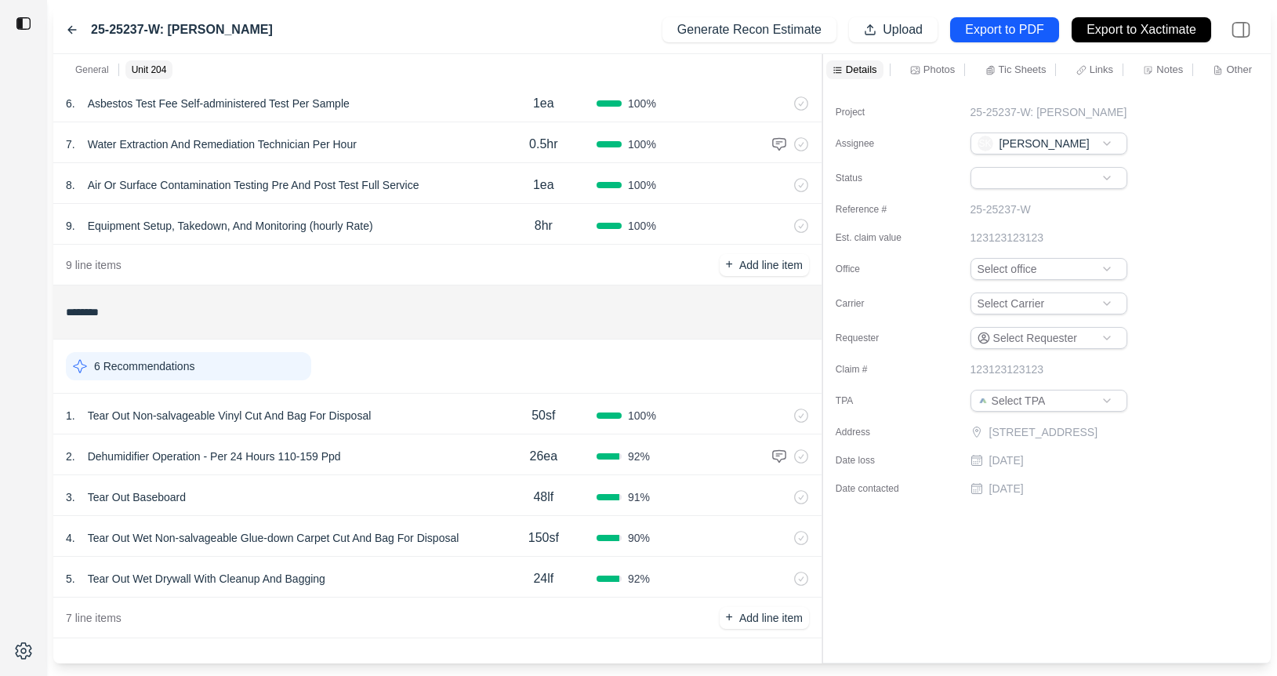
scroll to position [0, 0]
click at [450, 419] on div "1 . Tear Out Non-salvageable Vinyl Cut And Bag For Disposal" at bounding box center [278, 415] width 425 height 22
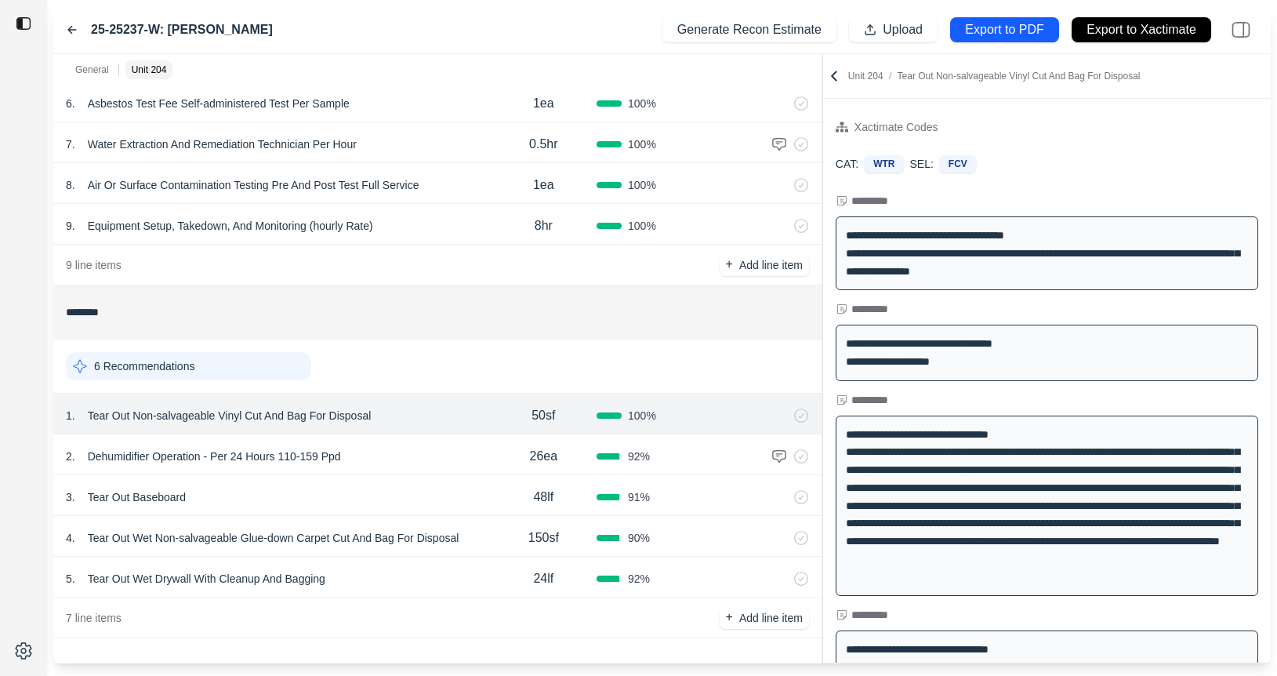
click at [442, 448] on div "2 . Dehumidifier Operation - Per 24 Hours 110-159 Ppd" at bounding box center [278, 456] width 425 height 22
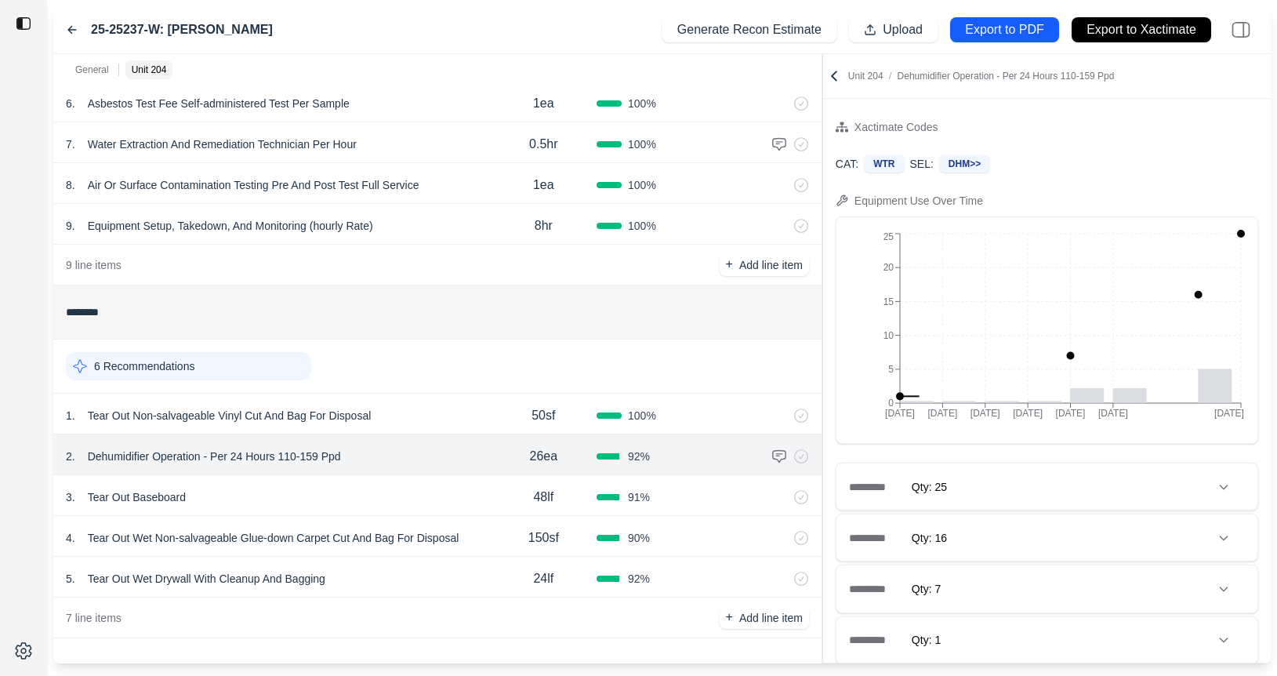
click at [448, 417] on div "1 . Tear Out Non-salvageable Vinyl Cut And Bag For Disposal" at bounding box center [278, 415] width 425 height 22
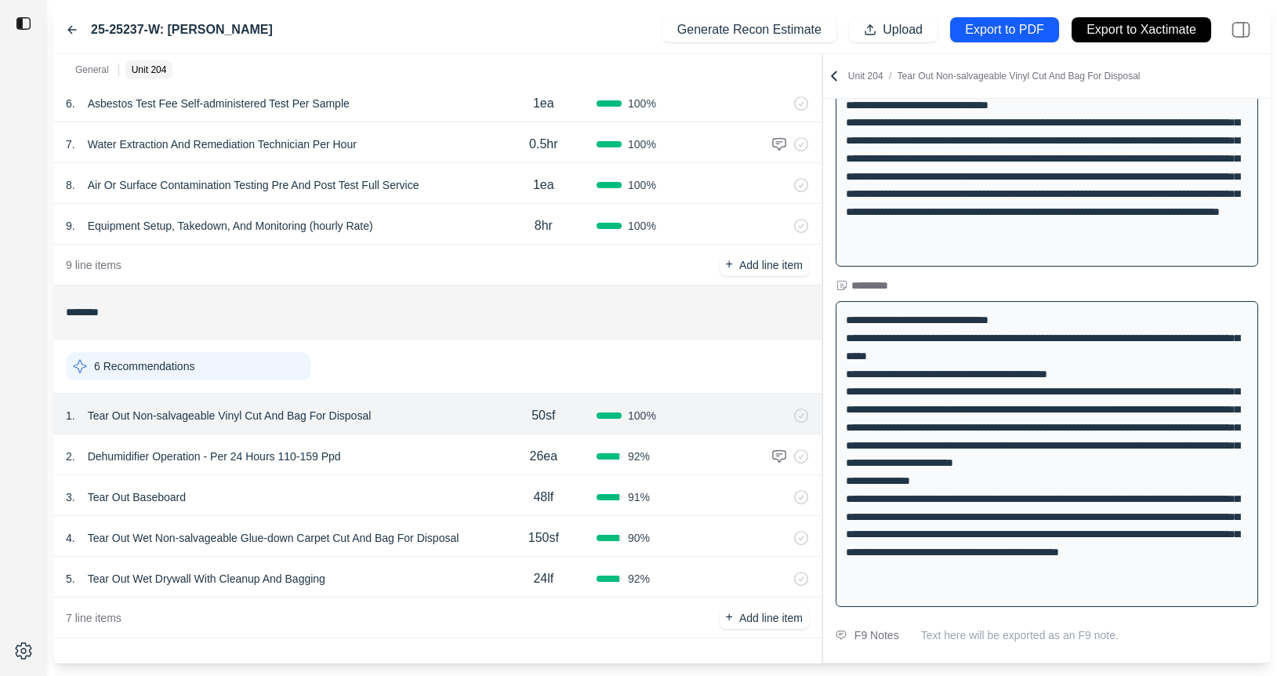
scroll to position [331, 0]
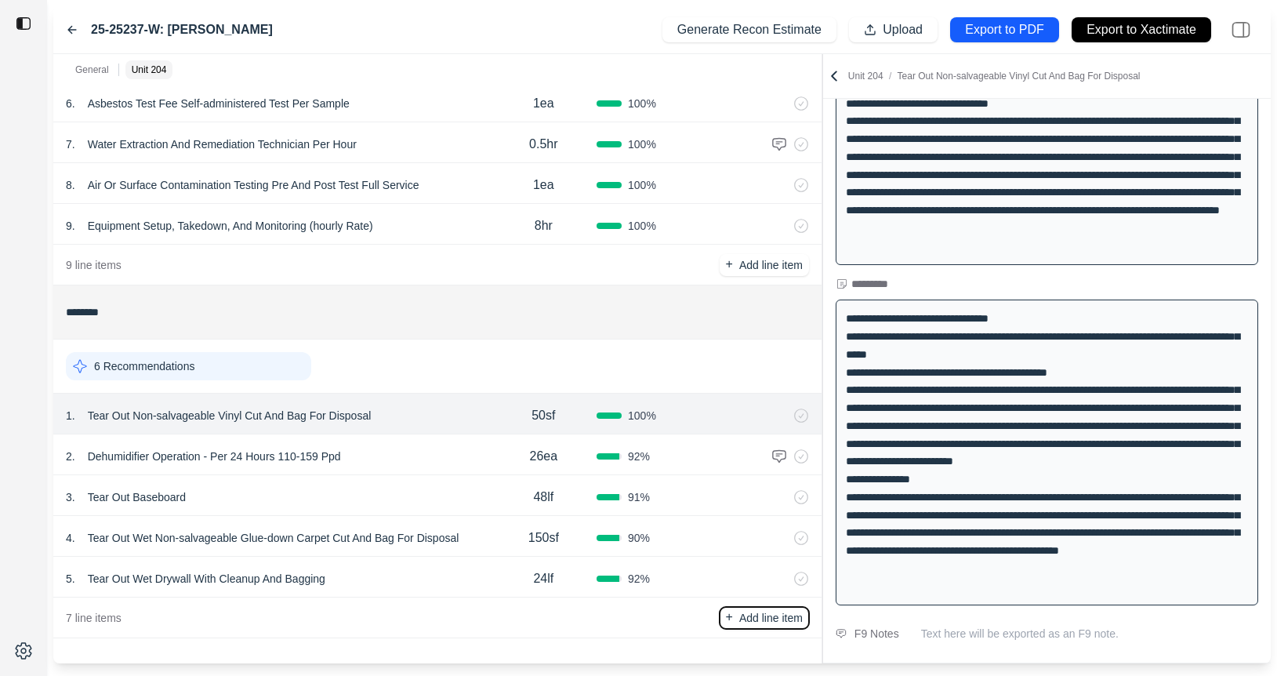
click at [764, 615] on p "Add line item" at bounding box center [770, 618] width 63 height 16
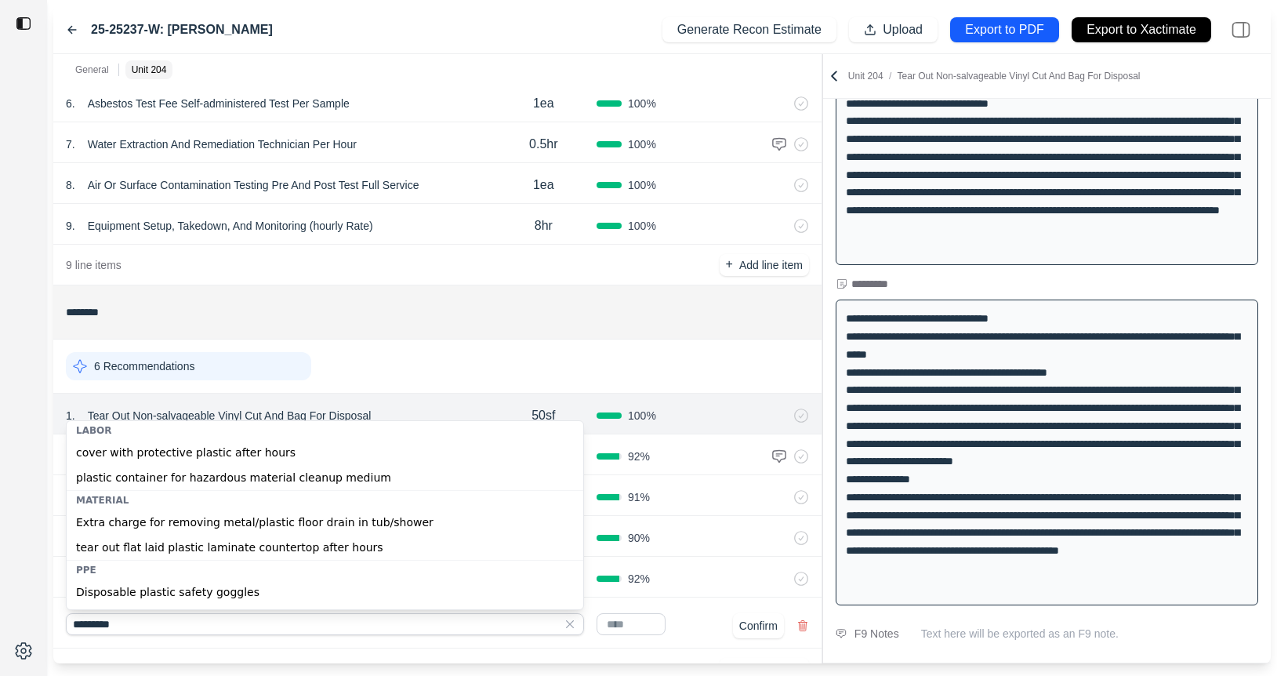
type input "*******"
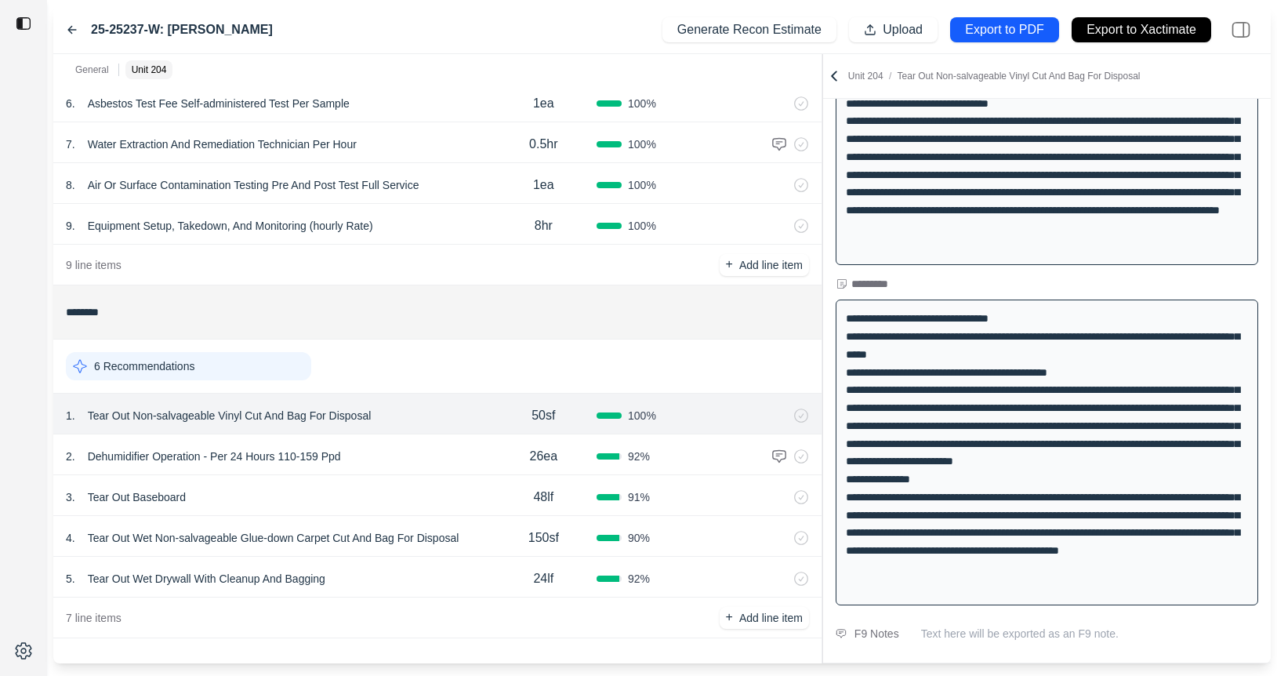
scroll to position [337, 0]
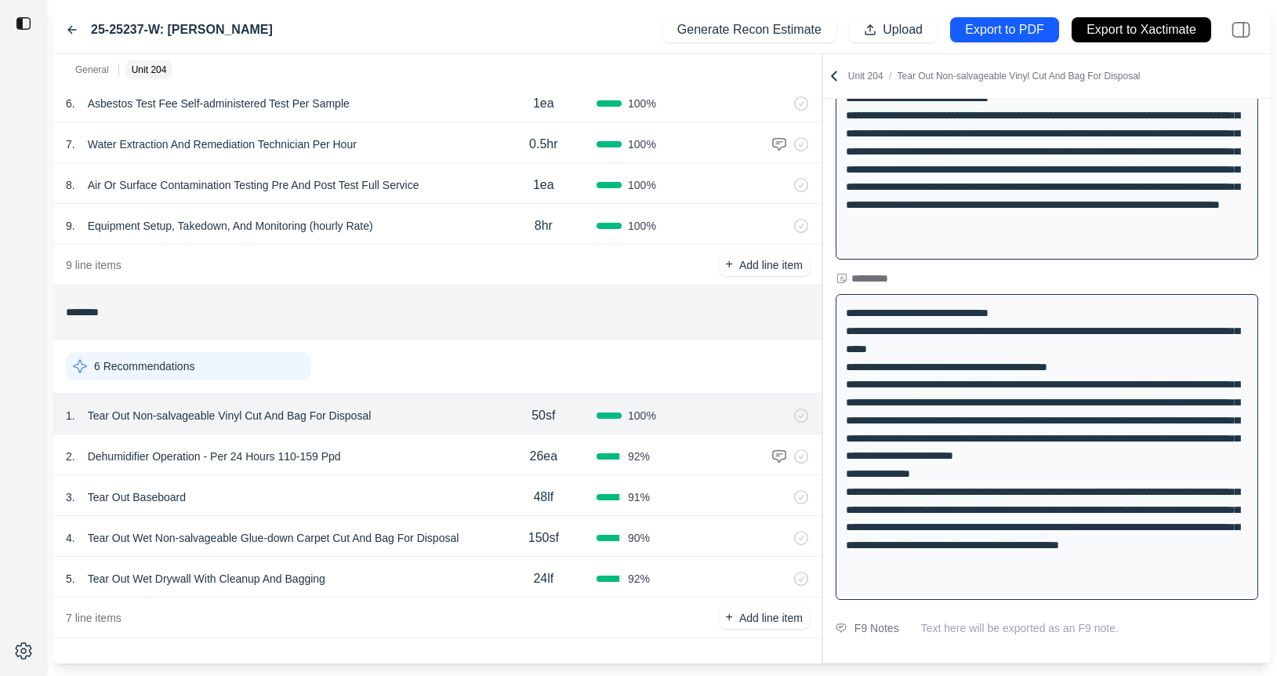
click at [486, 539] on div "4 . Tear Out Wet Non-salvageable Glue-down Carpet Cut And Bag For Disposal" at bounding box center [278, 538] width 425 height 22
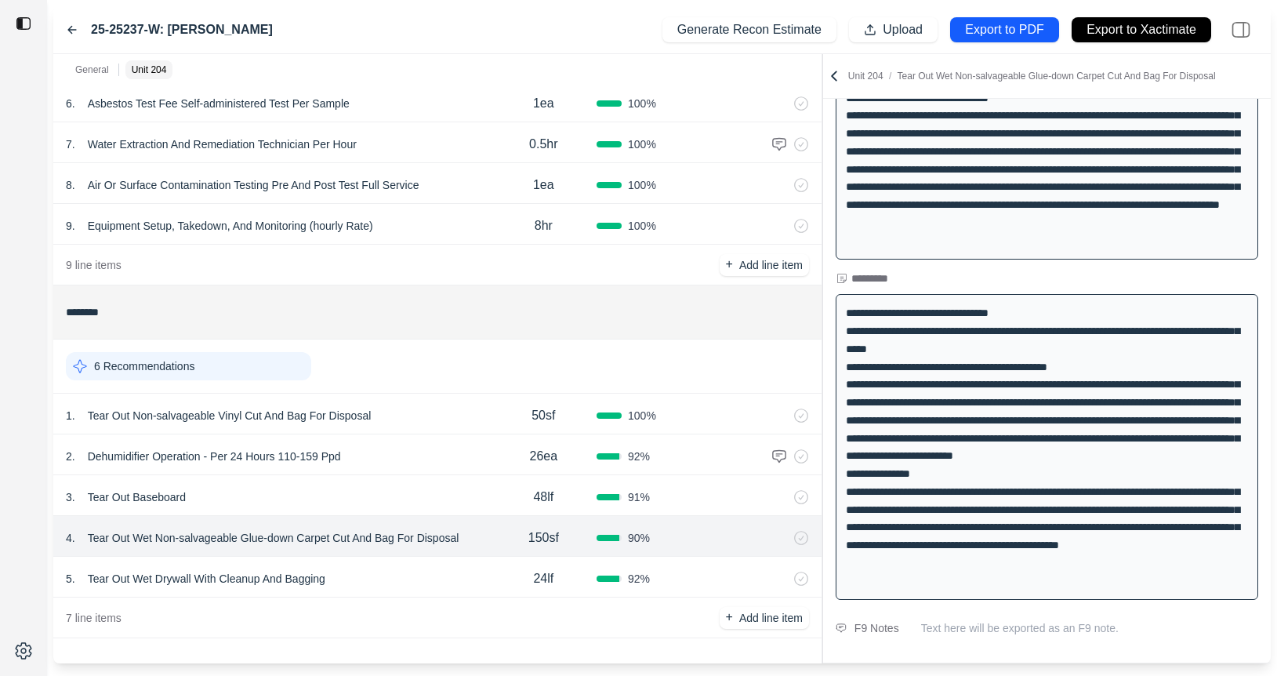
click at [449, 498] on div "3 . Tear Out Baseboard" at bounding box center [278, 497] width 425 height 22
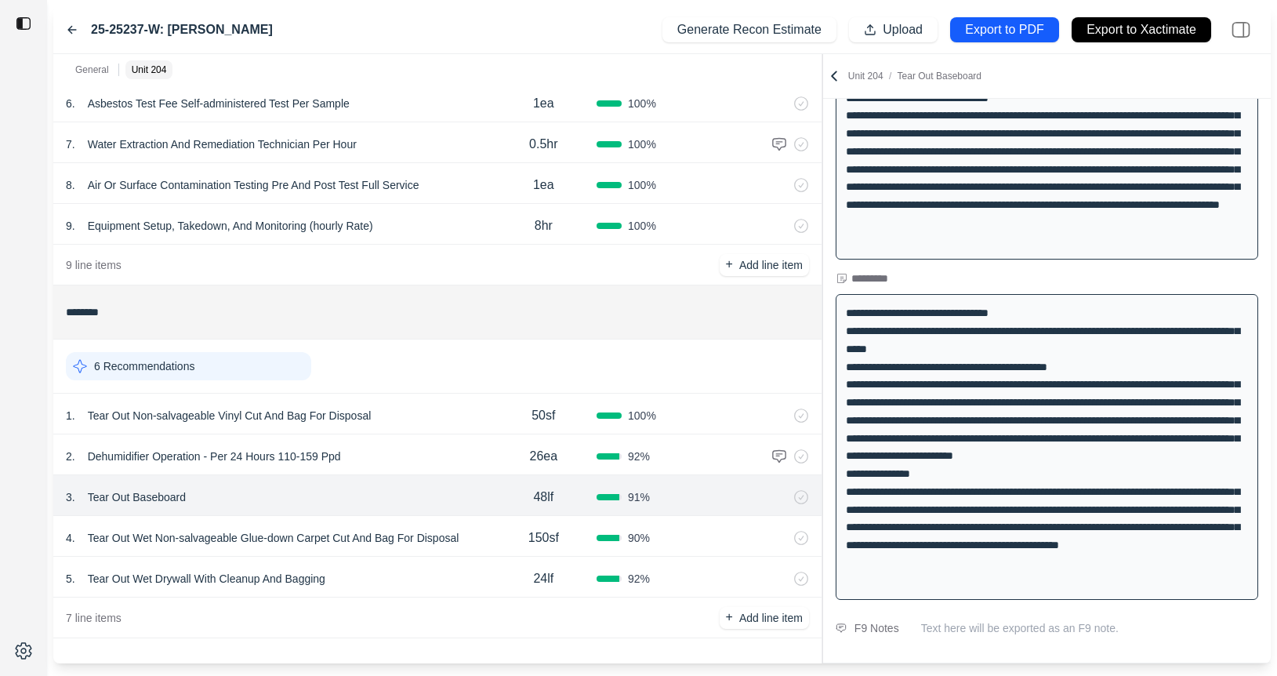
click at [479, 537] on div "4 . Tear Out Wet Non-salvageable Glue-down Carpet Cut And Bag For Disposal" at bounding box center [278, 538] width 425 height 22
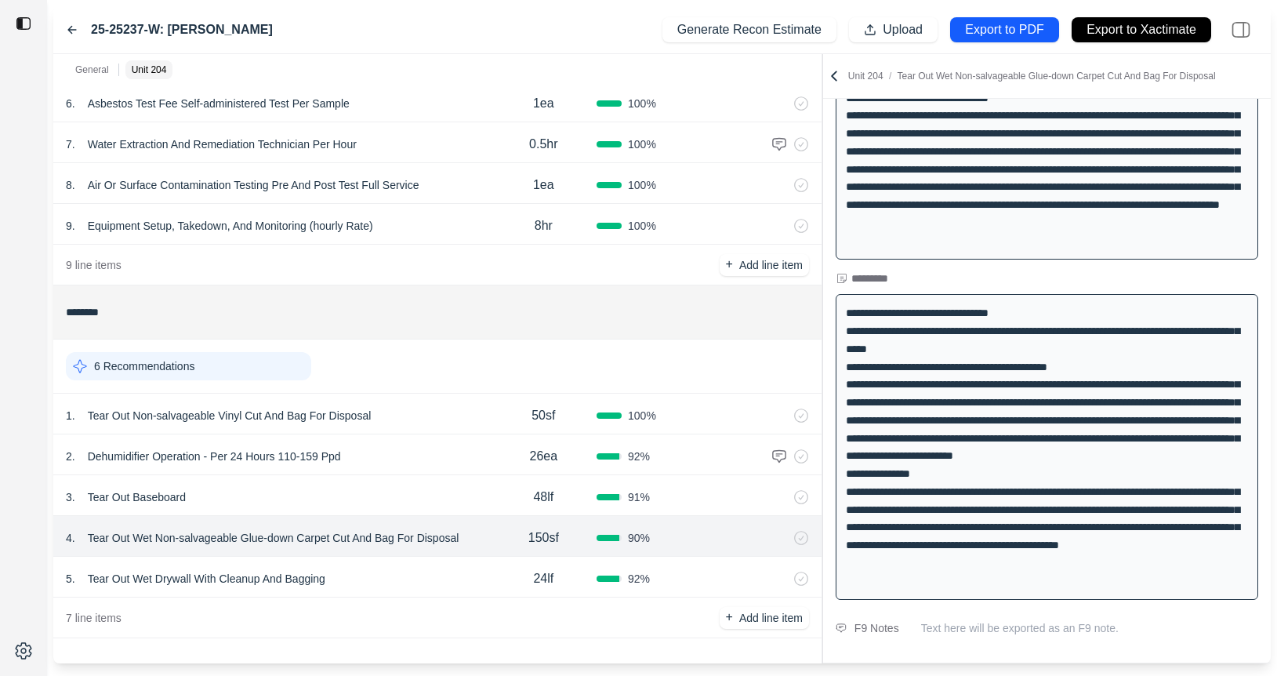
click at [254, 538] on p "Tear Out Wet Non-salvageable Glue-down Carpet Cut And Bag For Disposal" at bounding box center [274, 538] width 384 height 22
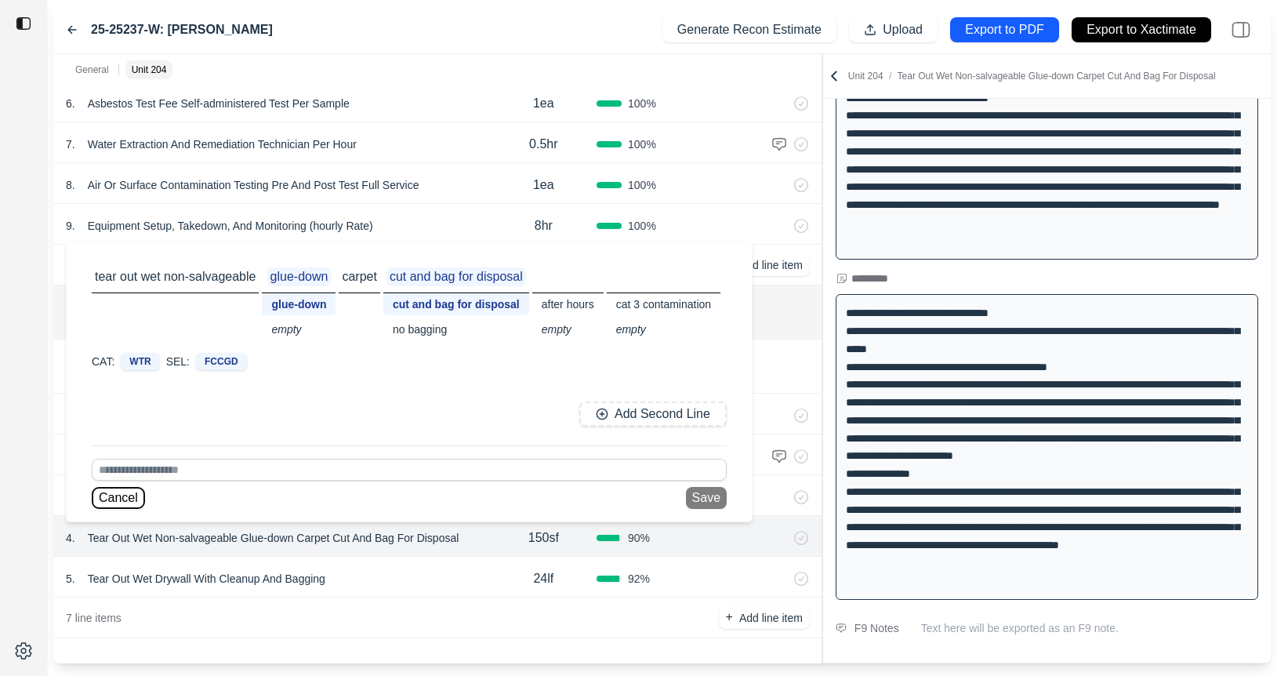
click at [139, 501] on button "Cancel" at bounding box center [118, 498] width 53 height 22
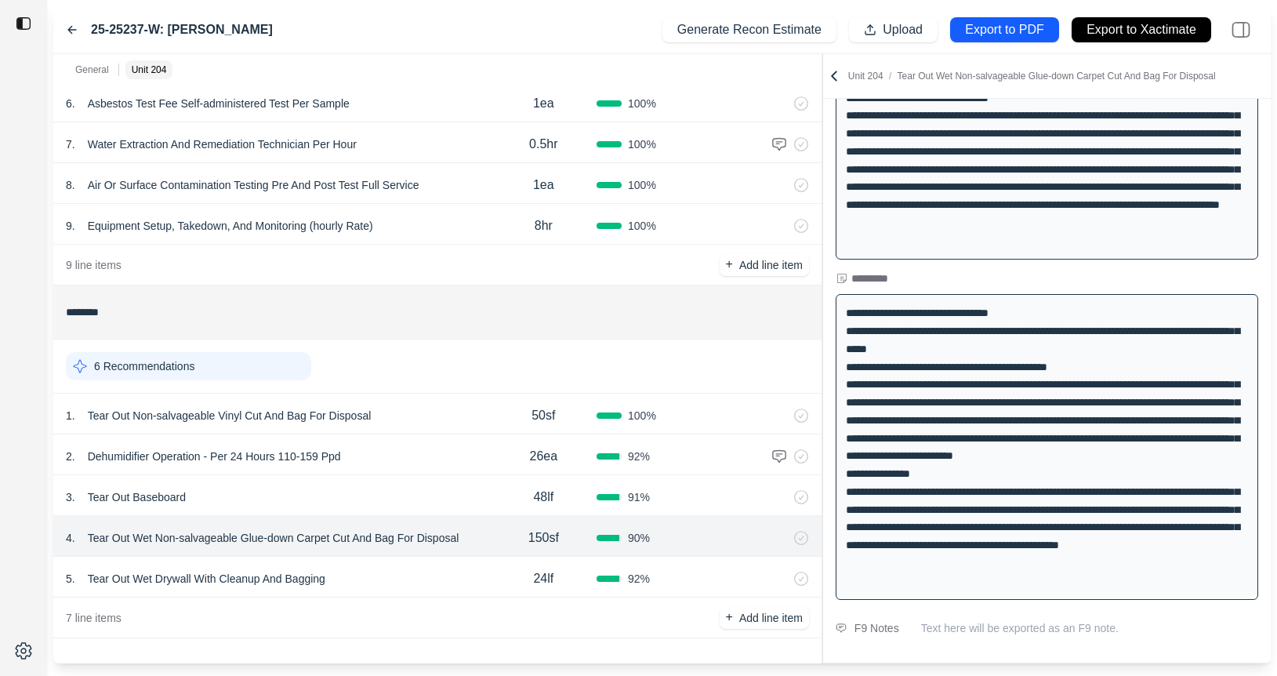
click at [537, 493] on p "48lf" at bounding box center [543, 497] width 20 height 19
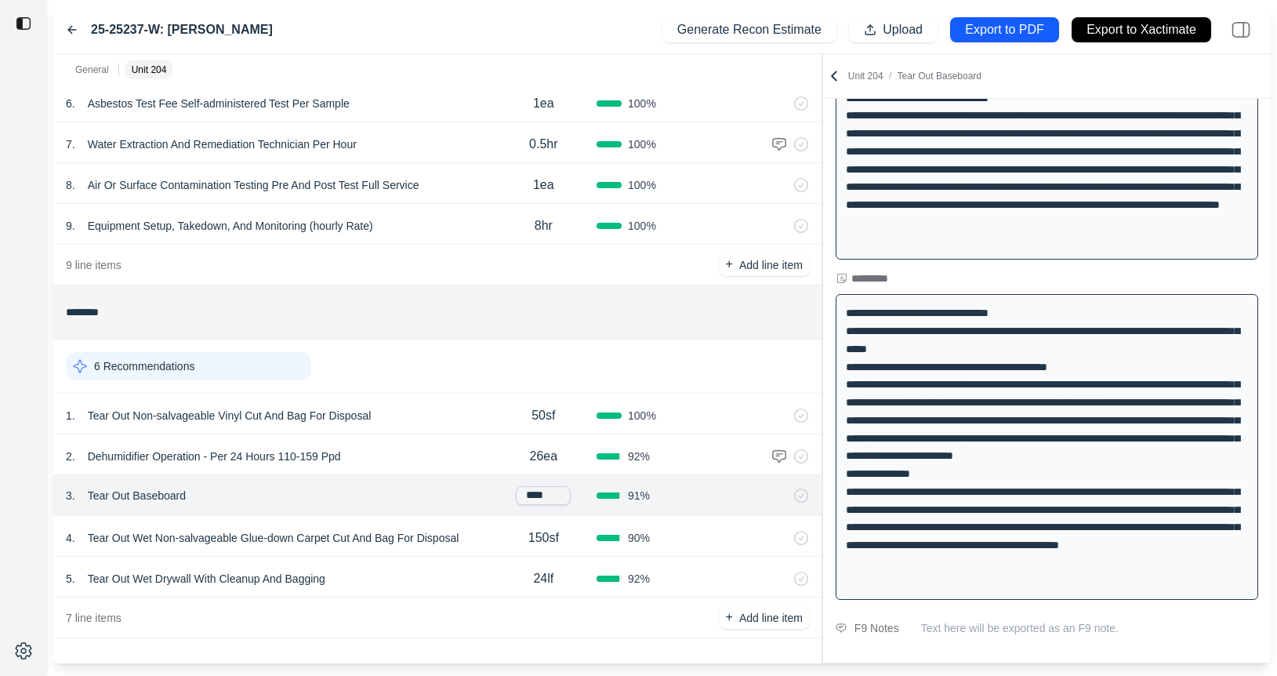
click at [535, 491] on input "****" at bounding box center [543, 495] width 55 height 19
type input "****"
click at [801, 496] on icon at bounding box center [801, 497] width 16 height 16
click at [376, 577] on div "5 . Tear Out Wet Drywall With Cleanup And Bagging" at bounding box center [278, 578] width 425 height 22
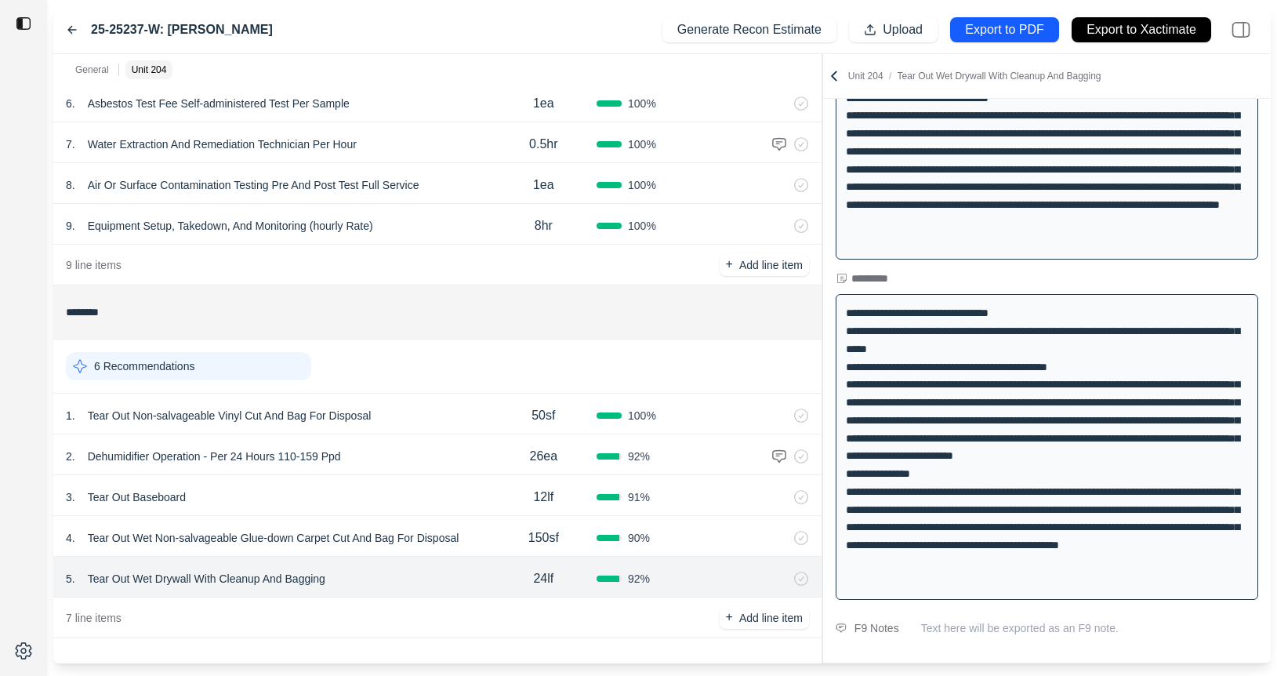
click at [780, 577] on icon at bounding box center [780, 578] width 13 height 13
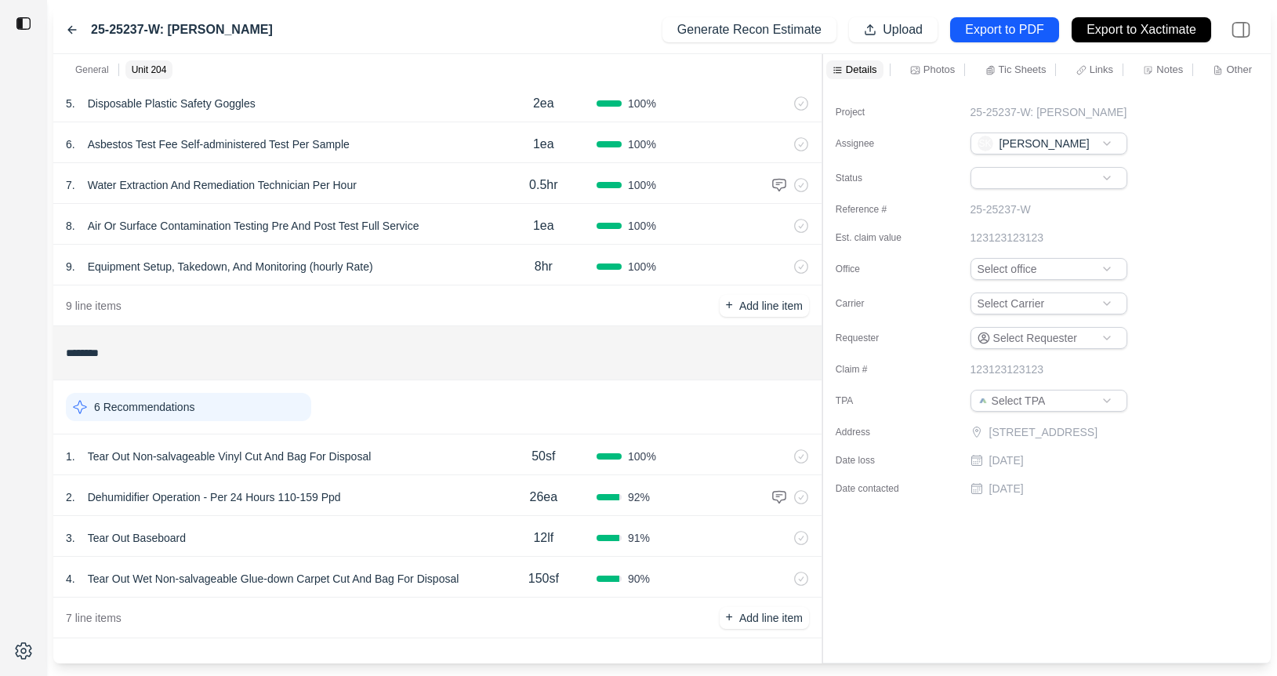
scroll to position [0, 0]
click at [750, 618] on p "Add line item" at bounding box center [770, 618] width 63 height 16
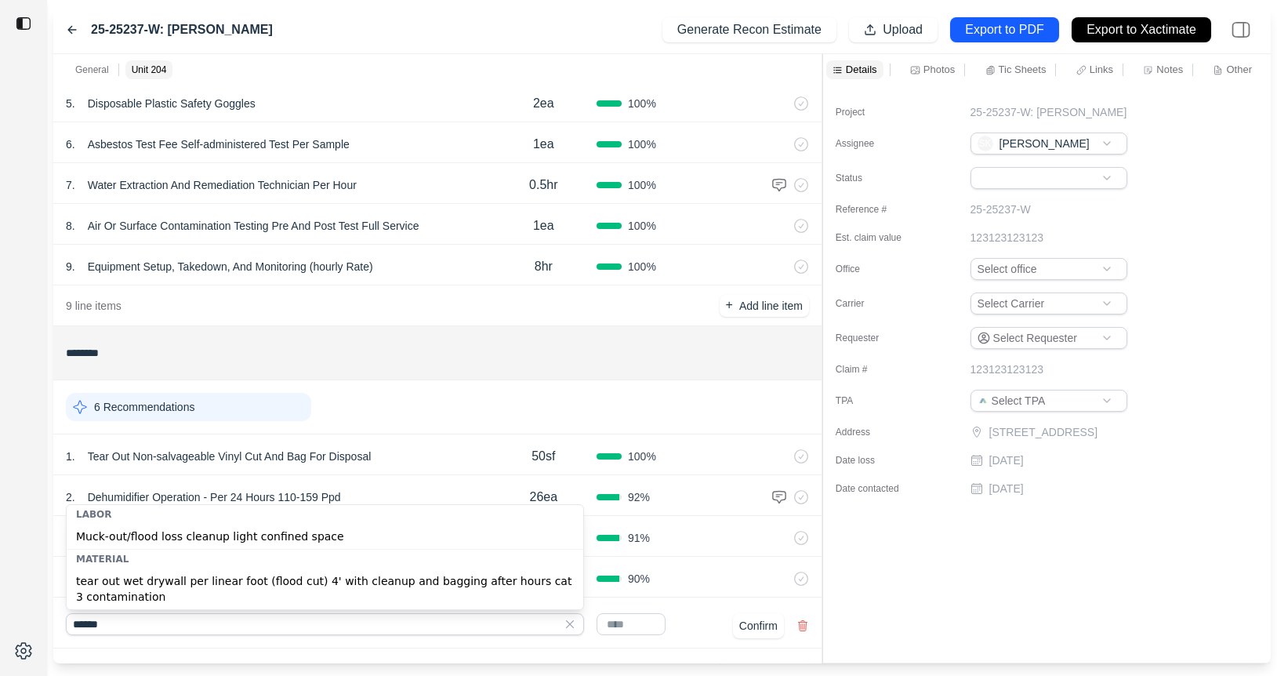
click at [154, 580] on div "tear out wet drywall per linear foot (flood cut) 4' with cleanup and bagging af…" at bounding box center [325, 588] width 517 height 41
type input "**********"
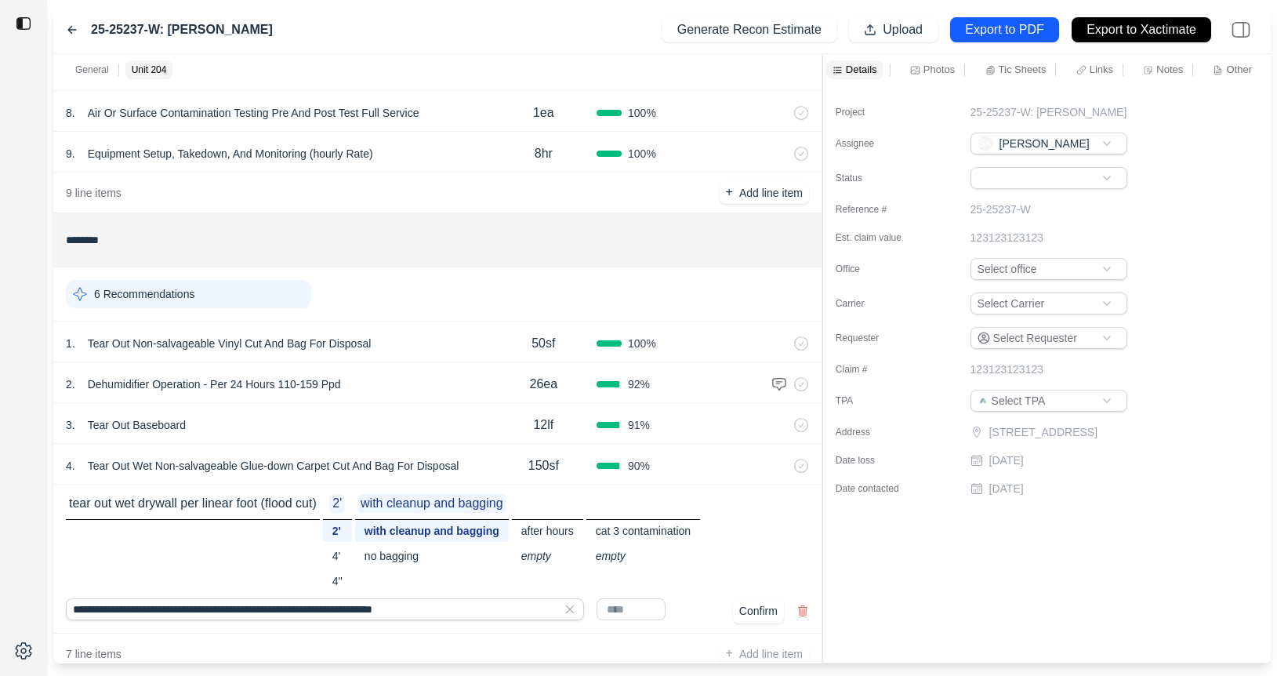
scroll to position [424, 0]
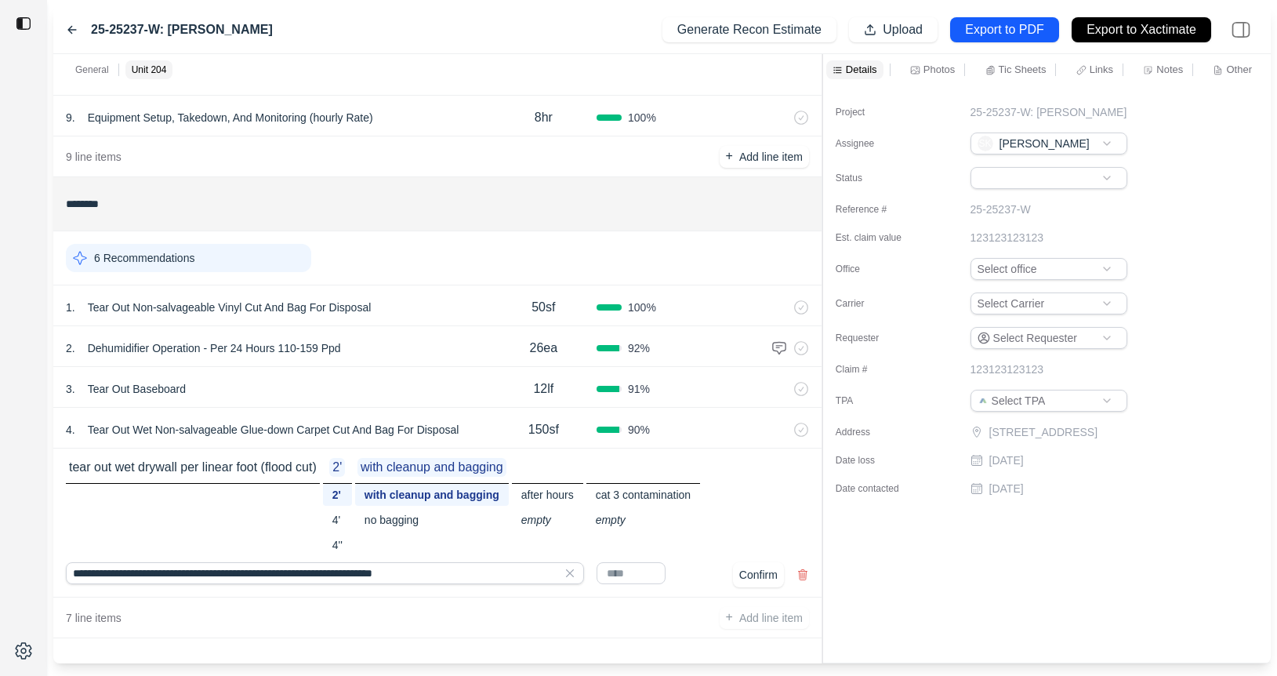
click at [640, 575] on input "text" at bounding box center [630, 573] width 69 height 22
type input "*****"
click at [761, 570] on button "Confirm" at bounding box center [758, 574] width 51 height 25
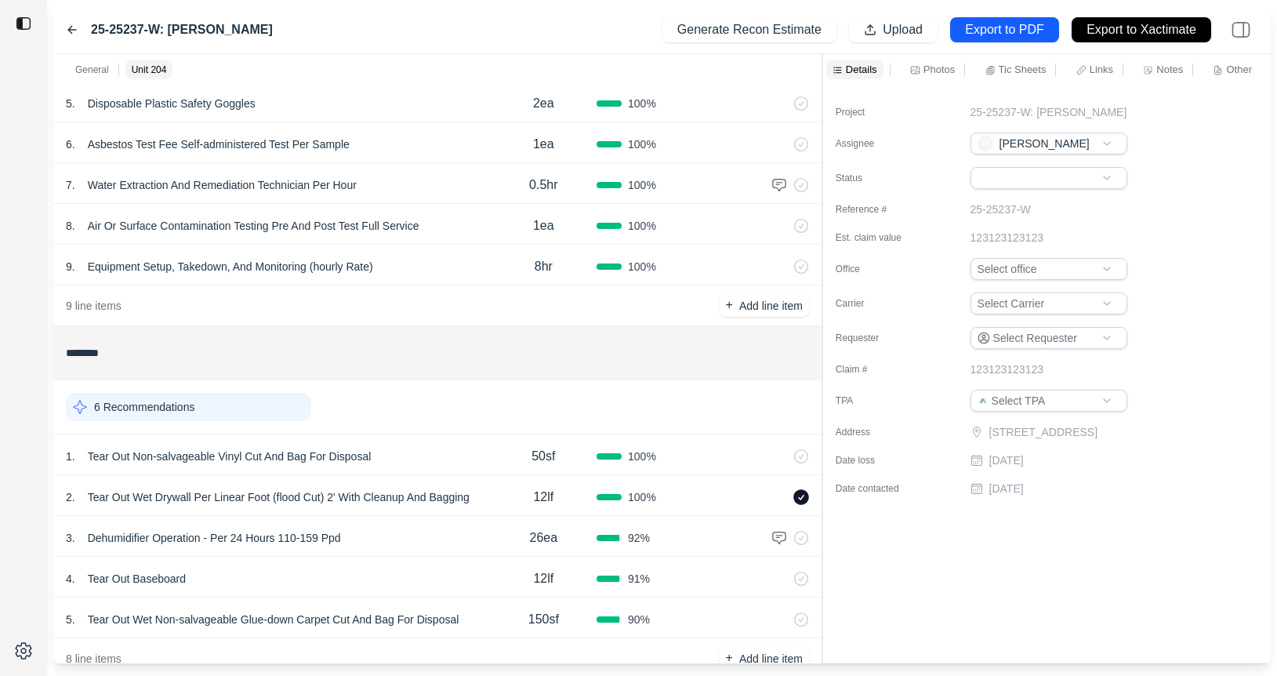
click at [802, 494] on icon at bounding box center [801, 497] width 16 height 16
click at [483, 496] on div "2 . Tear Out Wet Drywall Per Linear Foot (flood Cut) 2' With Cleanup And Bagging" at bounding box center [278, 497] width 425 height 22
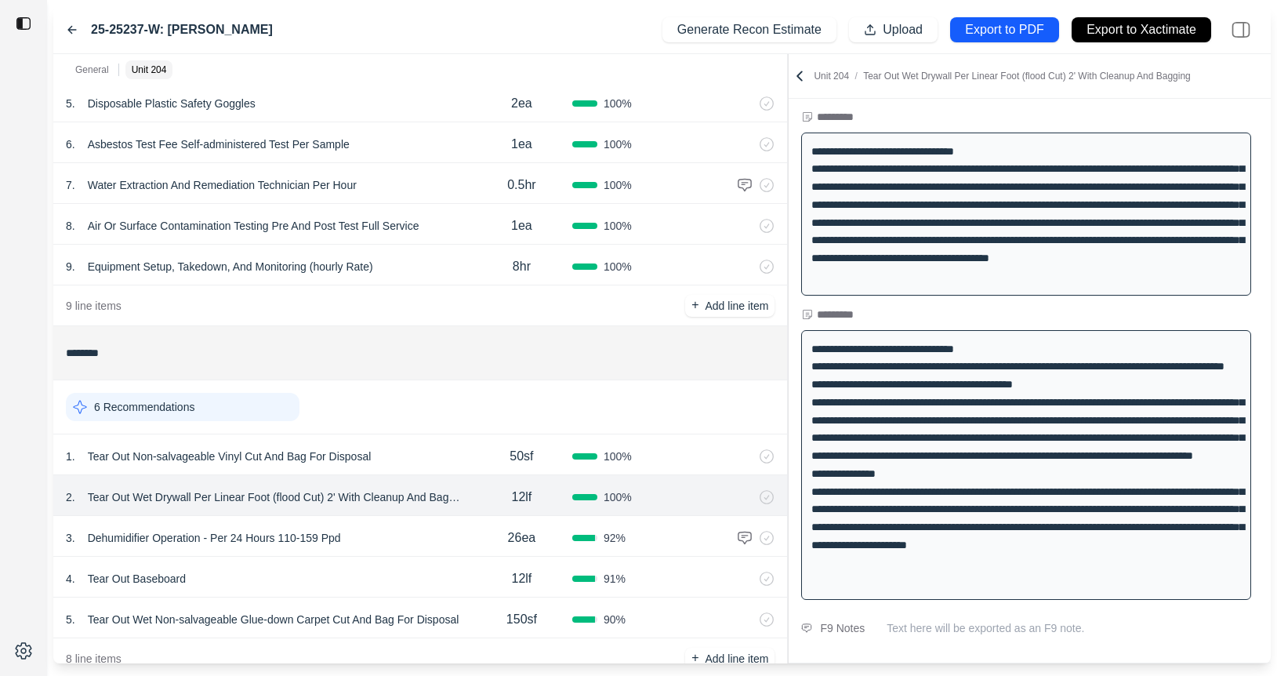
scroll to position [283, 0]
click at [780, 317] on div "General Unit 204 ******* 1 Recommendation 1 . Emergency Service Call 1ea 100 % …" at bounding box center [661, 358] width 1217 height 609
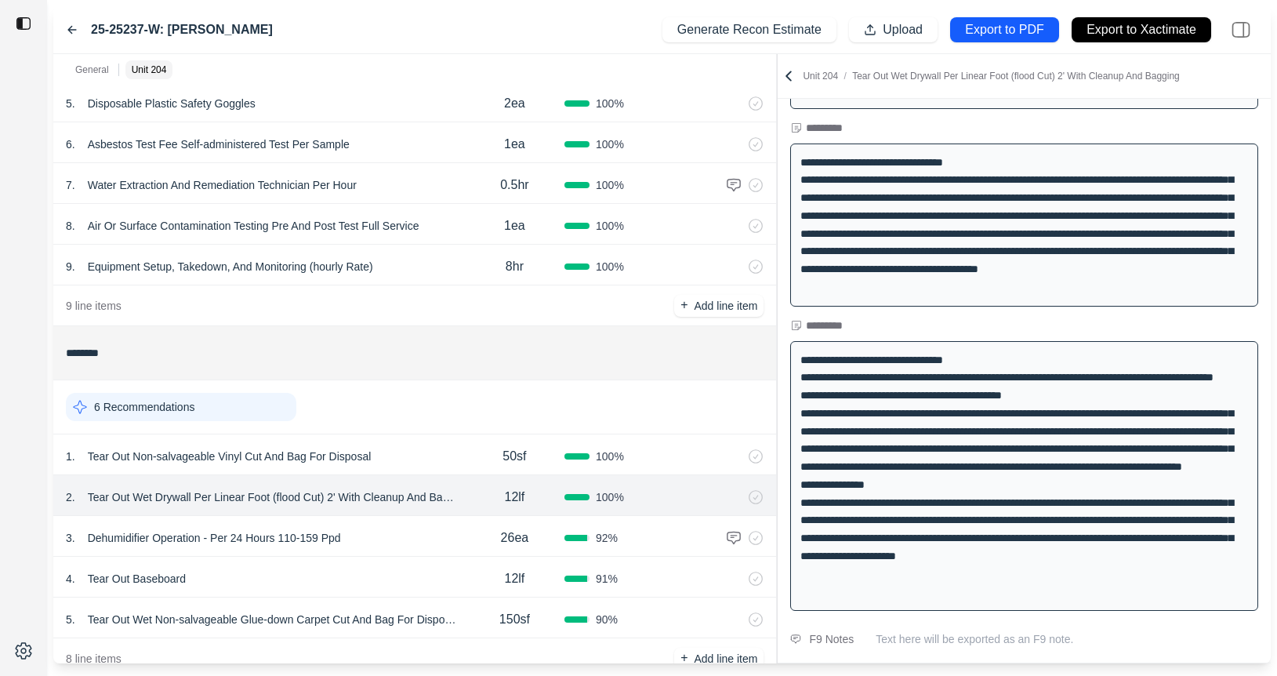
scroll to position [270, 0]
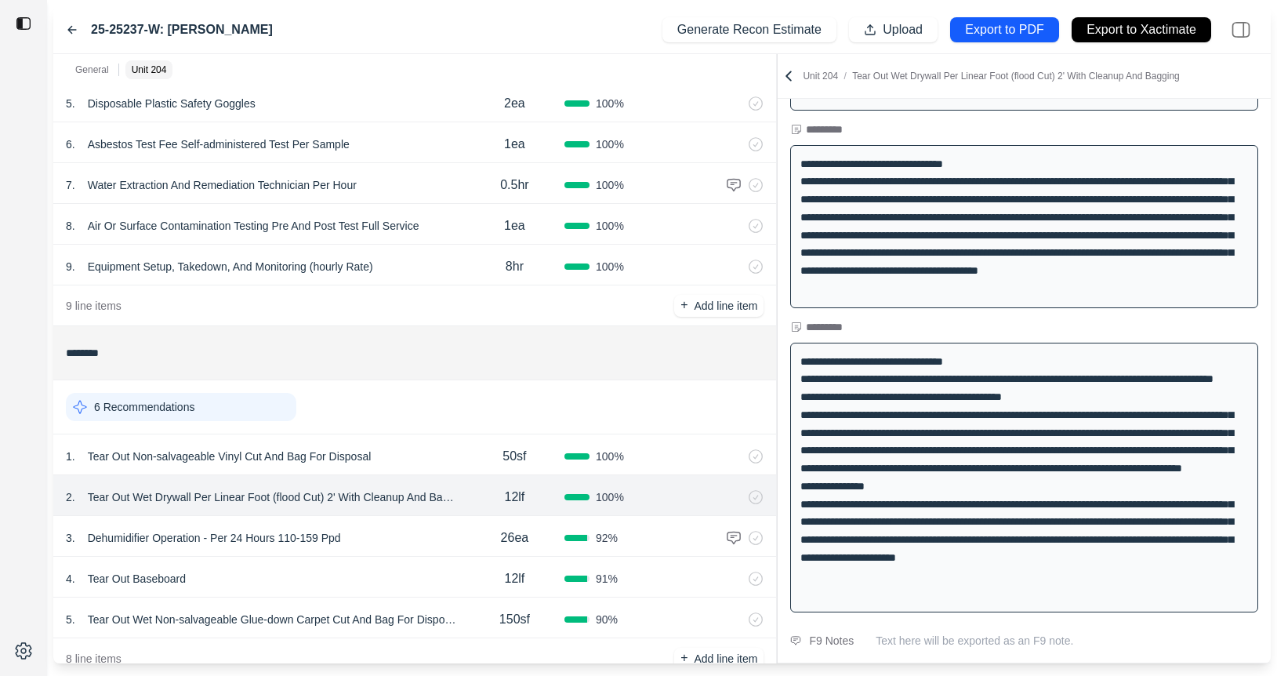
click at [510, 536] on p "26ea" at bounding box center [515, 537] width 28 height 19
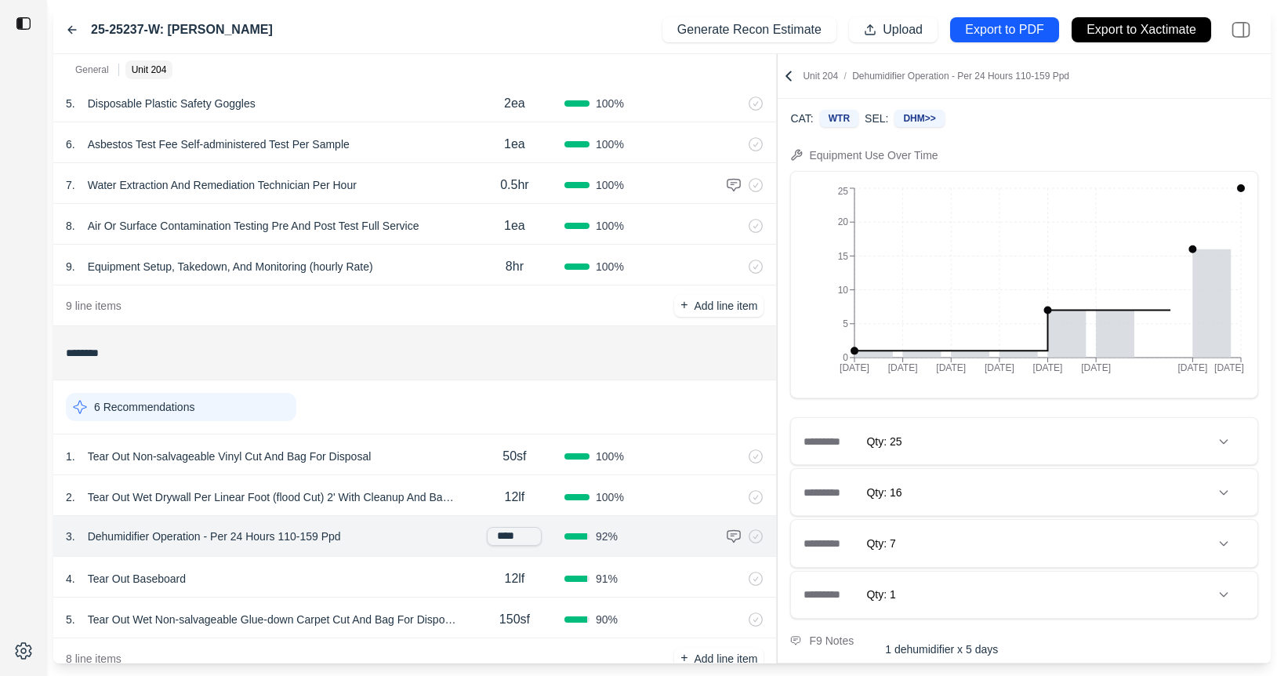
drag, startPoint x: 510, startPoint y: 536, endPoint x: 478, endPoint y: 536, distance: 32.1
click at [478, 536] on div "****" at bounding box center [515, 536] width 100 height 19
type input "***"
click at [443, 538] on div "3 . Dehumidifier Operation - Per 24 Hours 110-159 Ppd" at bounding box center [265, 536] width 399 height 22
click at [443, 538] on div "3 . Dehumidifier Operation - Per 24 Hours 110-159 Ppd" at bounding box center [265, 538] width 399 height 22
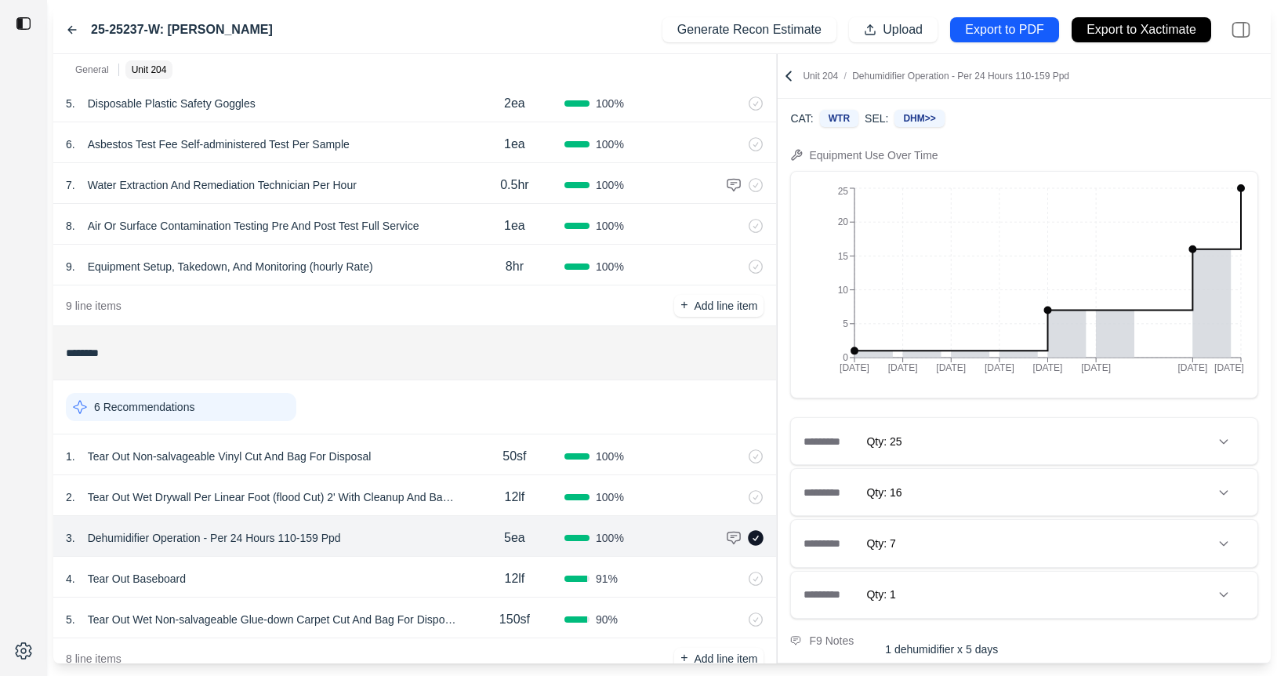
click at [756, 538] on icon at bounding box center [756, 538] width 16 height 16
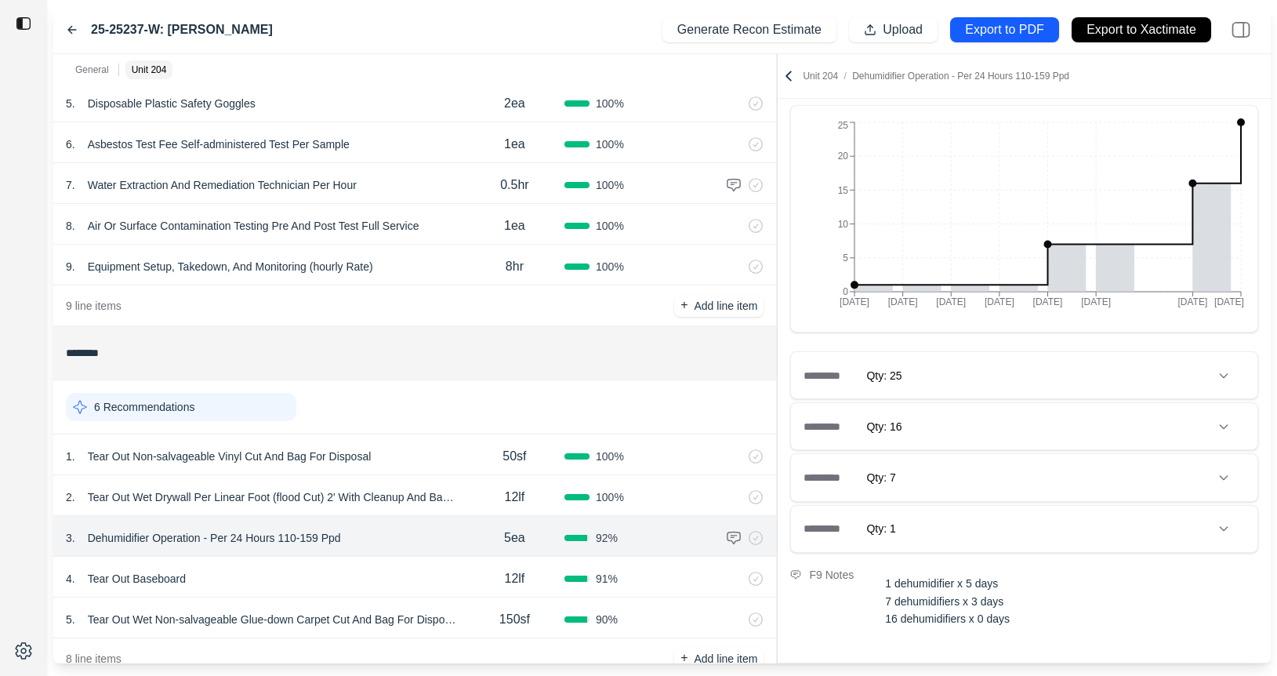
scroll to position [111, 0]
click at [712, 535] on icon at bounding box center [713, 535] width 9 height 0
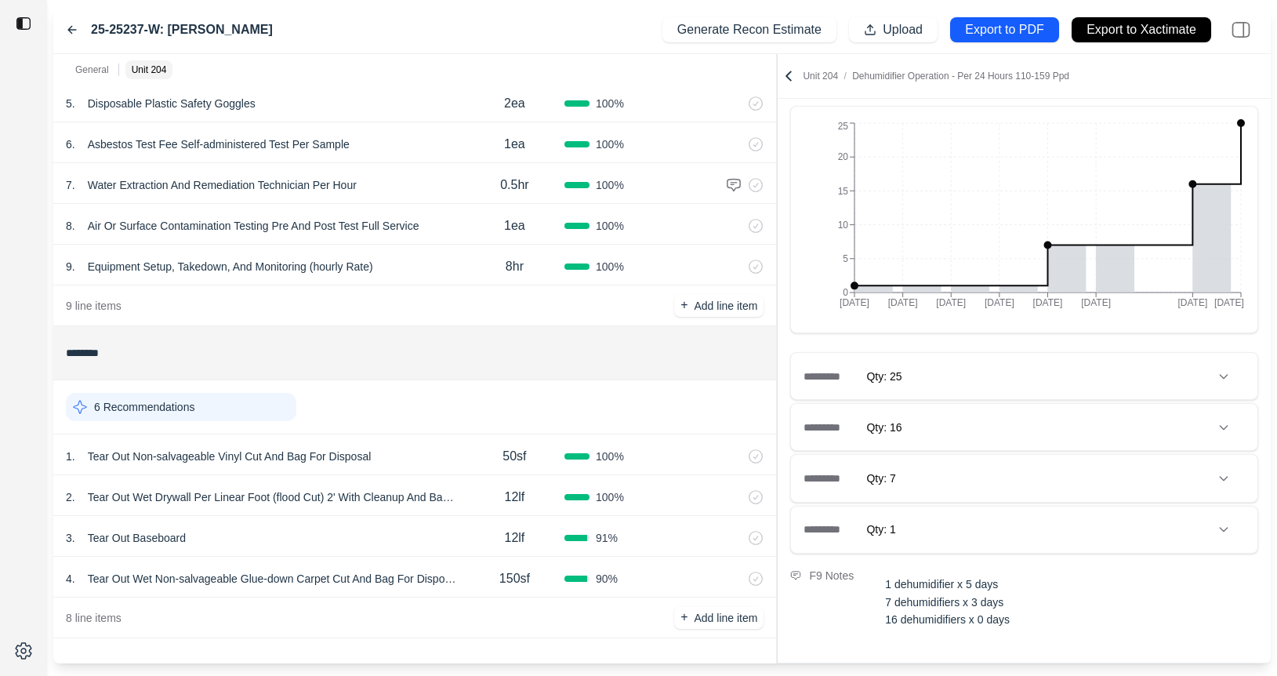
scroll to position [0, 0]
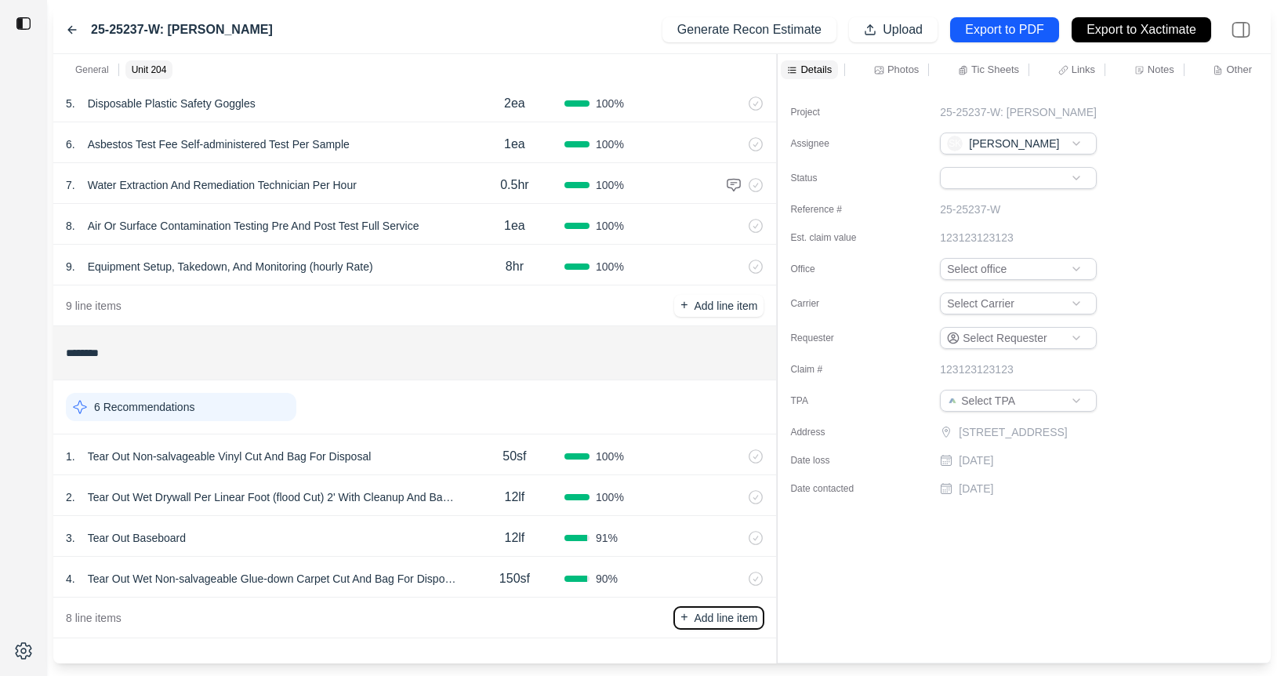
click at [698, 611] on p "Add line item" at bounding box center [725, 618] width 63 height 16
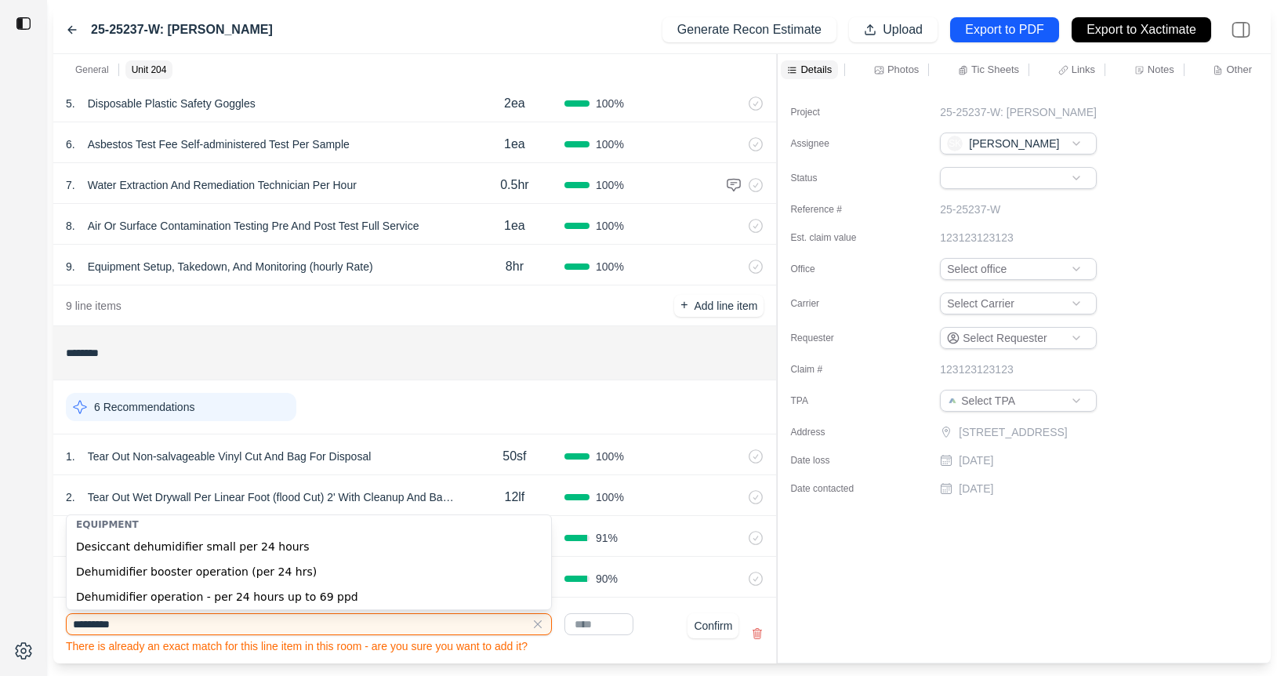
click at [288, 597] on div "Dehumidifier operation - per 24 hours up to 69 ppd" at bounding box center [309, 596] width 484 height 25
type input "**********"
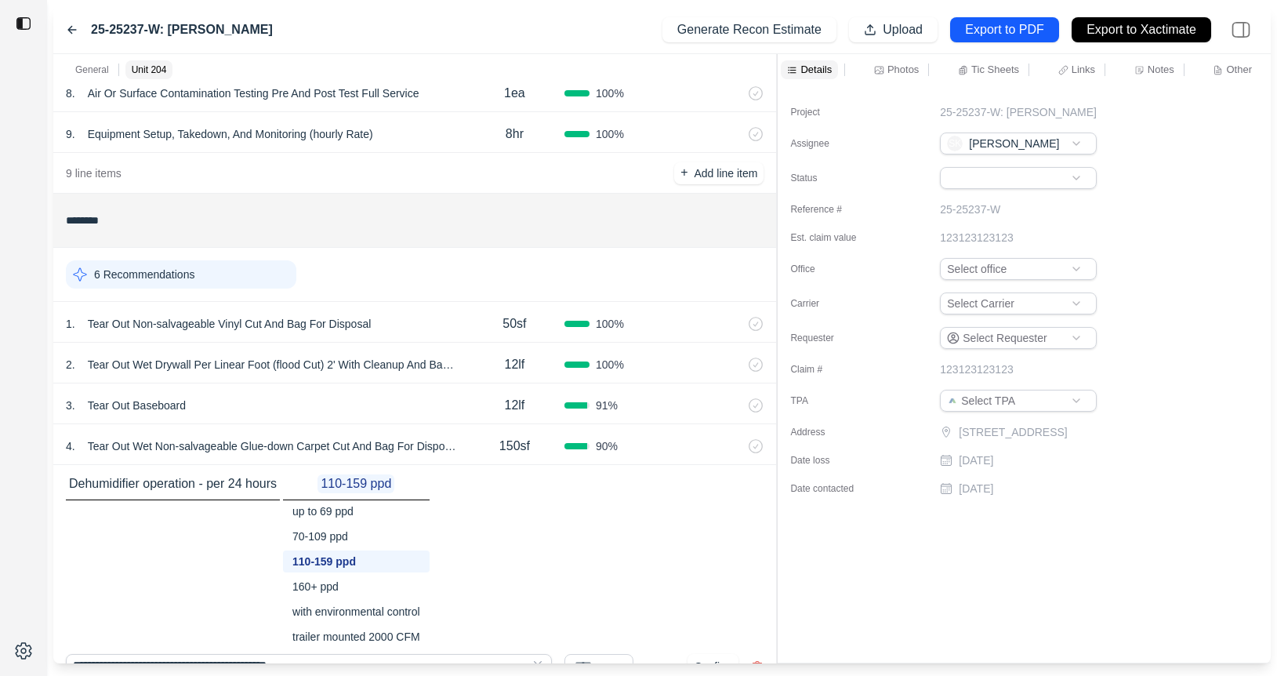
scroll to position [499, 0]
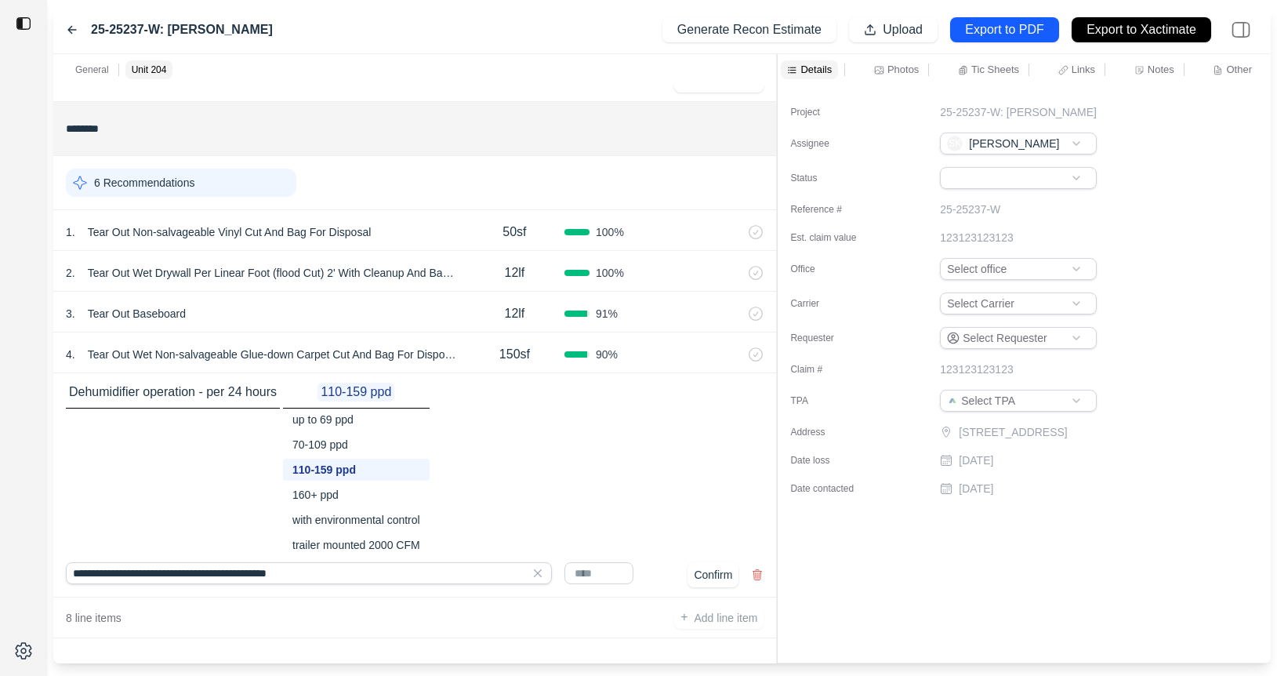
click at [597, 565] on input "text" at bounding box center [598, 573] width 69 height 22
type input "****"
click at [702, 579] on button "Confirm" at bounding box center [712, 574] width 51 height 25
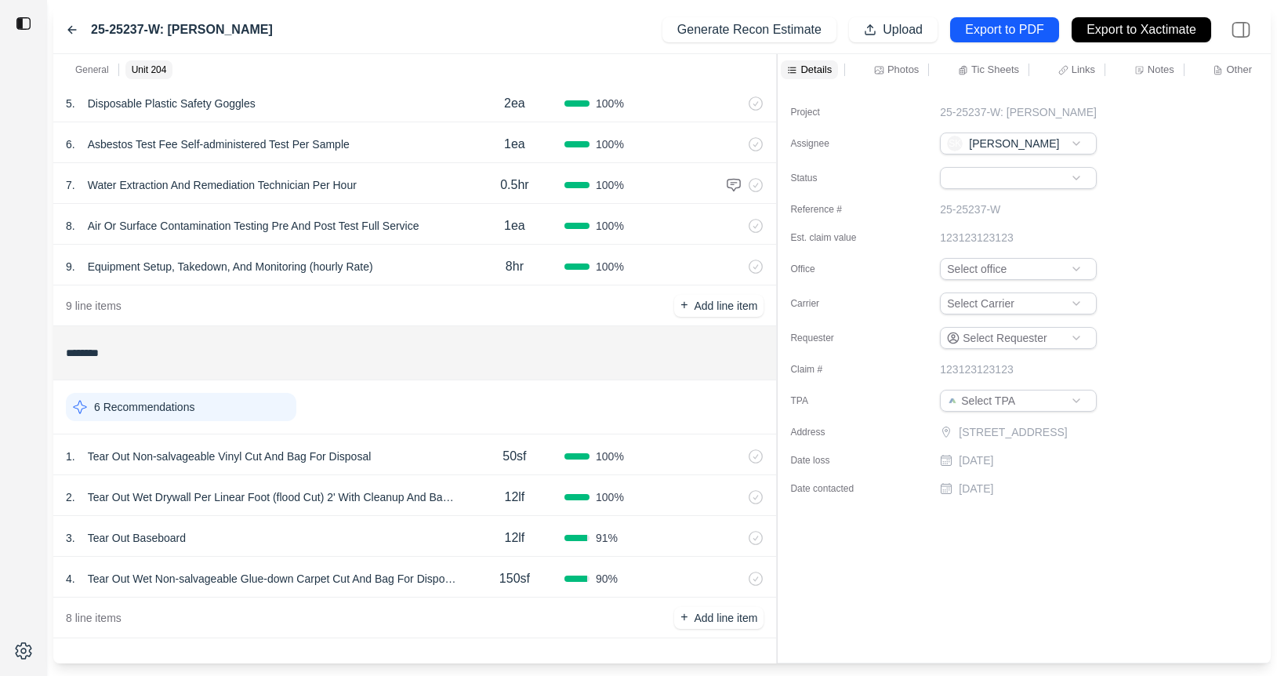
scroll to position [316, 0]
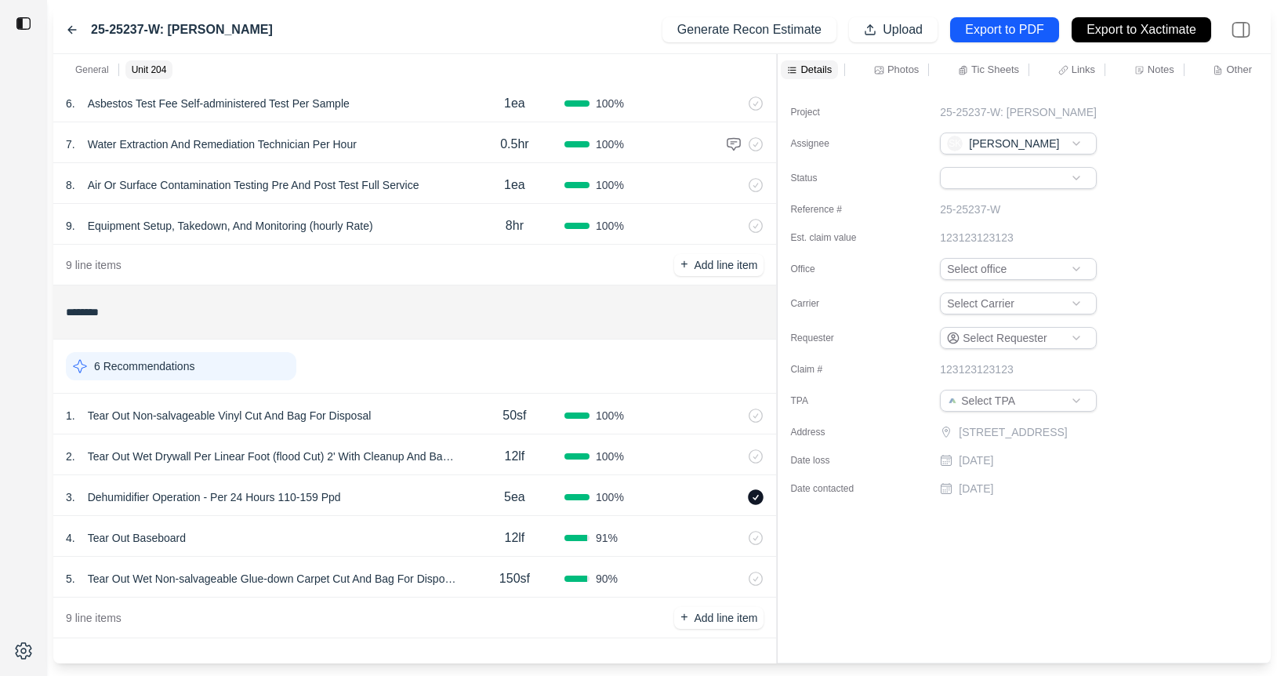
click at [763, 502] on div "3 . Dehumidifier Operation - Per 24 Hours 110-159 Ppd 5ea 100 %" at bounding box center [414, 495] width 723 height 41
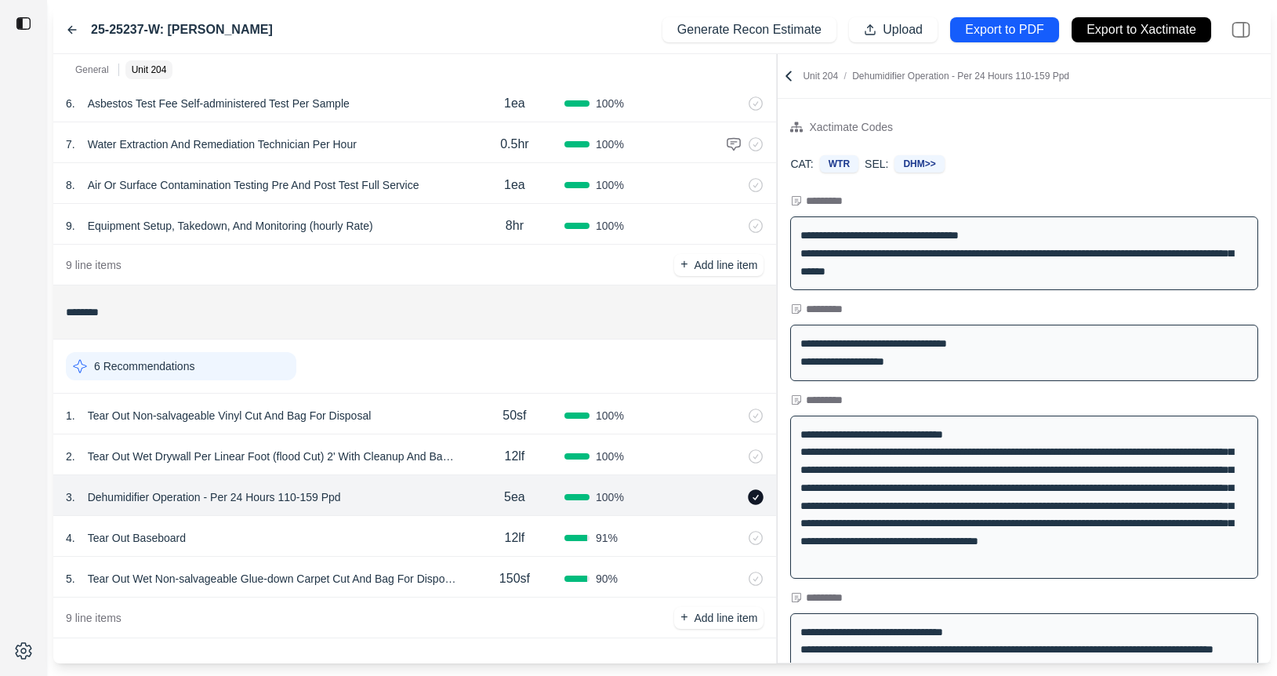
click at [754, 490] on icon at bounding box center [757, 497] width 16 height 16
click at [401, 499] on div "3 . Dehumidifier Operation - Per 24 Hours 110-159 Ppd" at bounding box center [265, 497] width 399 height 22
click at [411, 557] on div "5 . Tear Out Wet Non-salvageable Glue-down Carpet Cut And Bag For Disposal 150s…" at bounding box center [414, 577] width 723 height 41
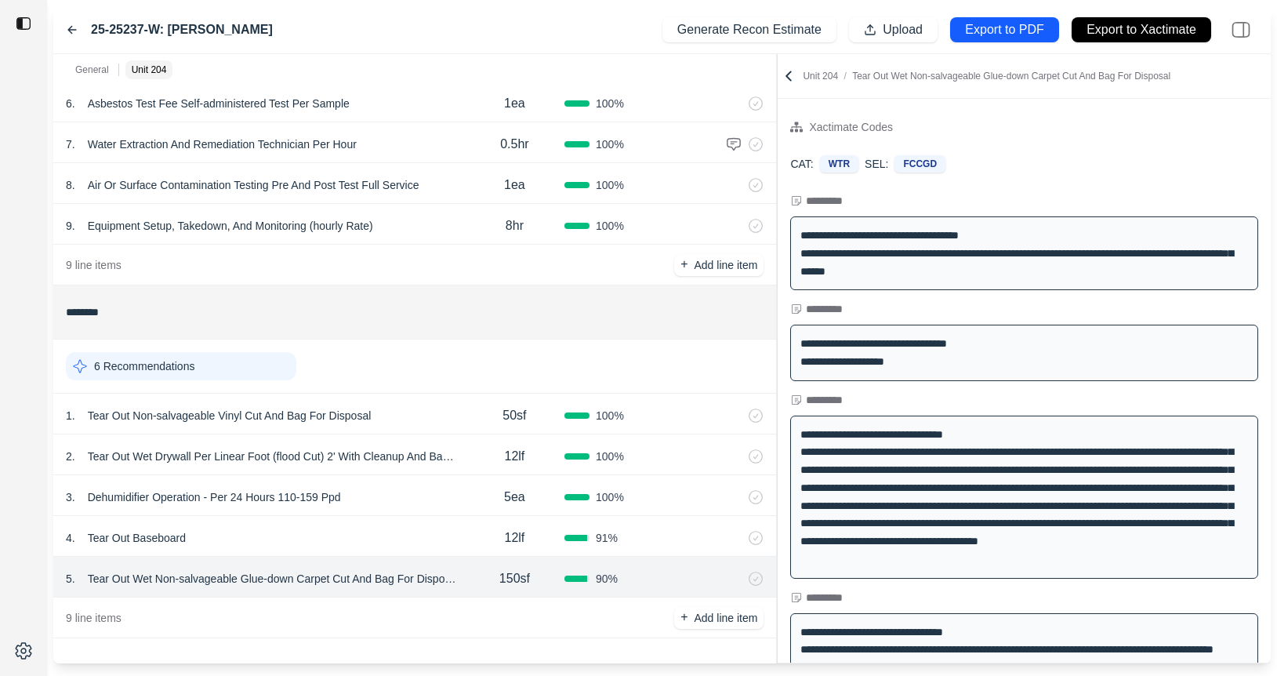
click at [411, 498] on div "3 . Dehumidifier Operation - Per 24 Hours 110-159 Ppd" at bounding box center [265, 497] width 399 height 22
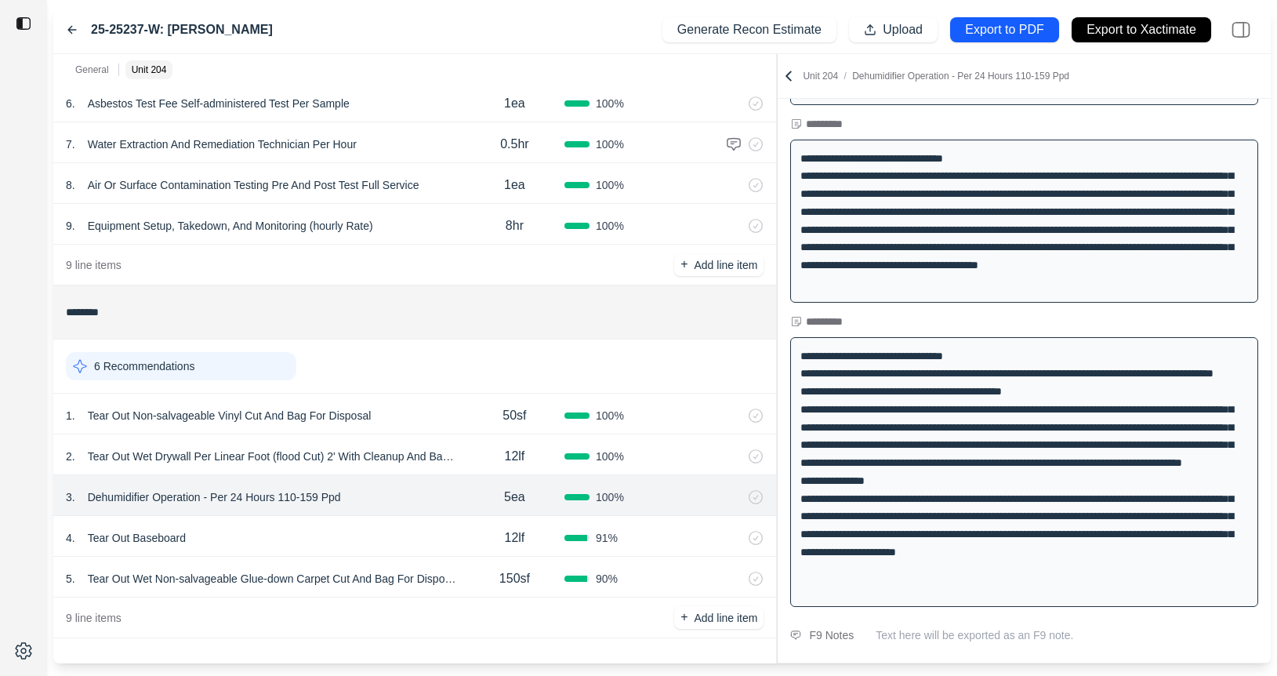
scroll to position [283, 0]
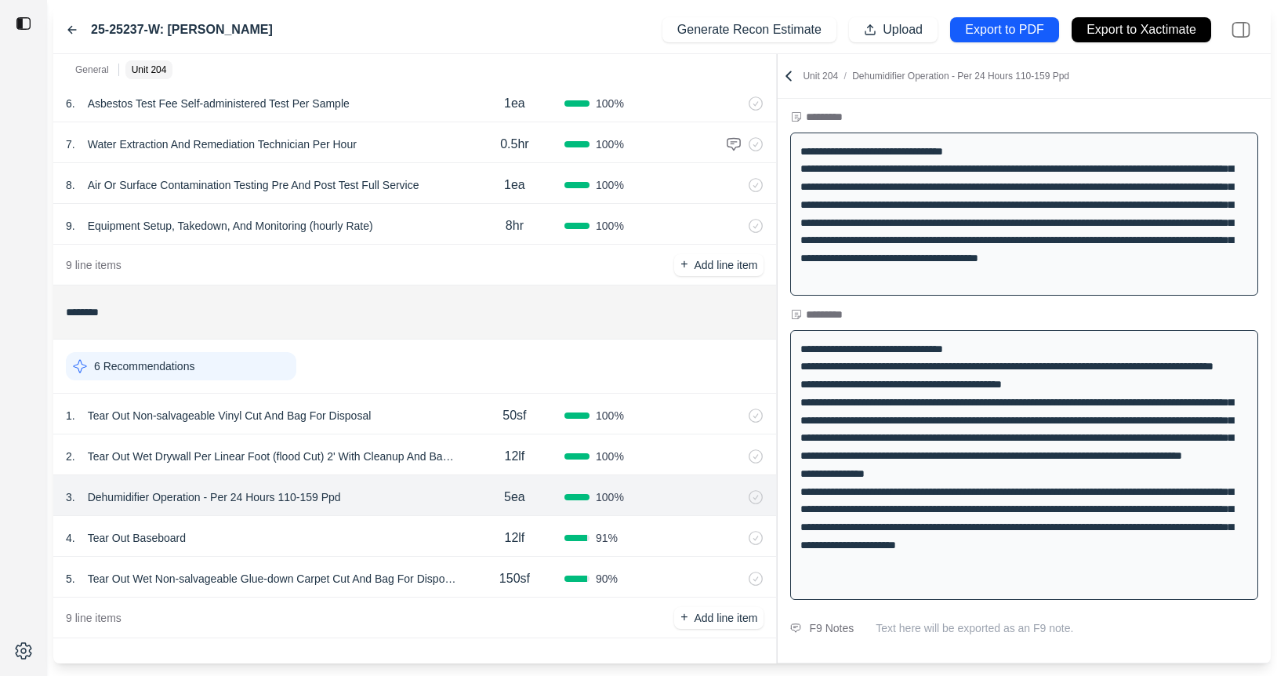
click at [948, 631] on p "Text here will be exported as an F9 note." at bounding box center [1067, 628] width 382 height 16
type textarea "**********"
click at [810, 609] on div "**********" at bounding box center [1024, 304] width 493 height 793
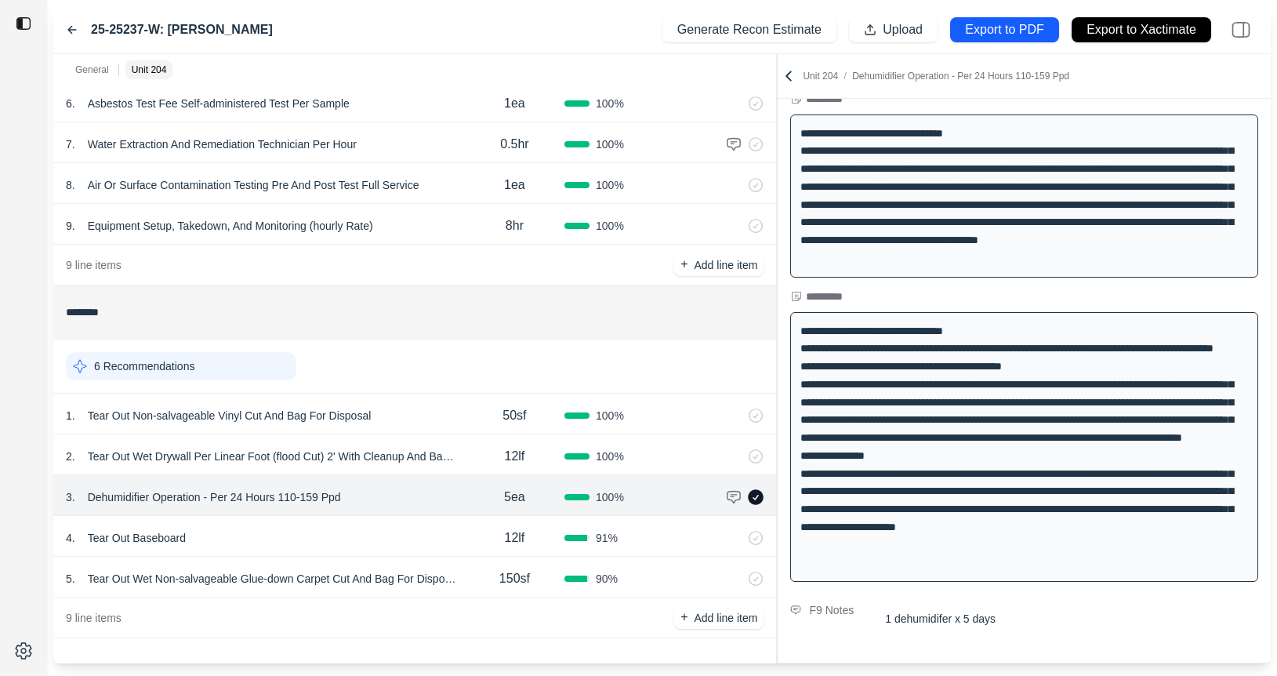
scroll to position [300, 0]
click at [749, 501] on icon at bounding box center [757, 497] width 16 height 16
click at [429, 539] on div "4 . Tear Out Baseboard" at bounding box center [265, 538] width 399 height 22
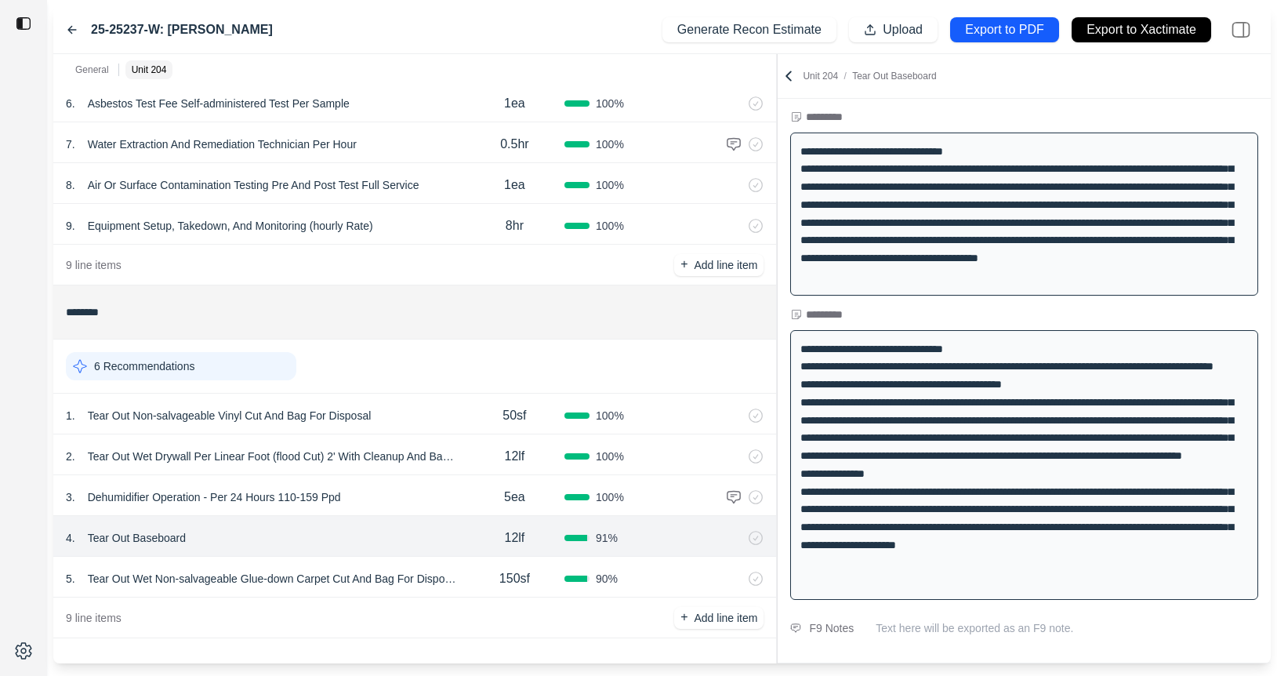
scroll to position [256, 0]
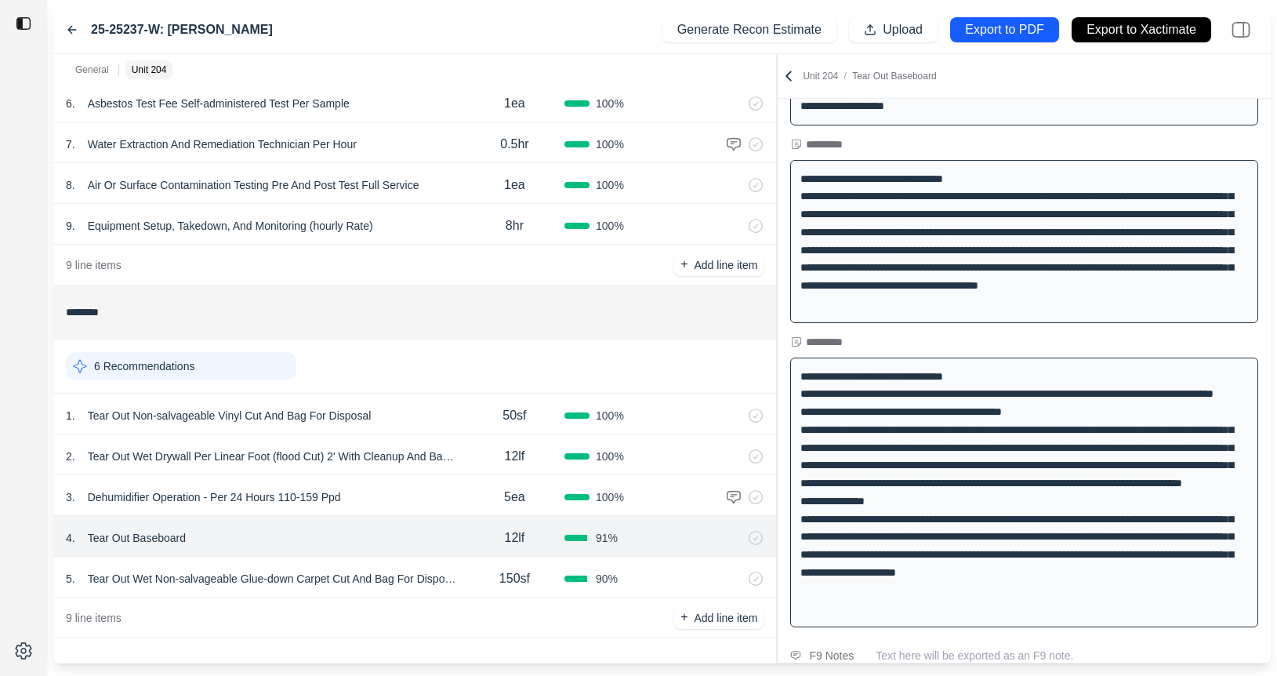
click at [734, 576] on icon at bounding box center [735, 578] width 13 height 13
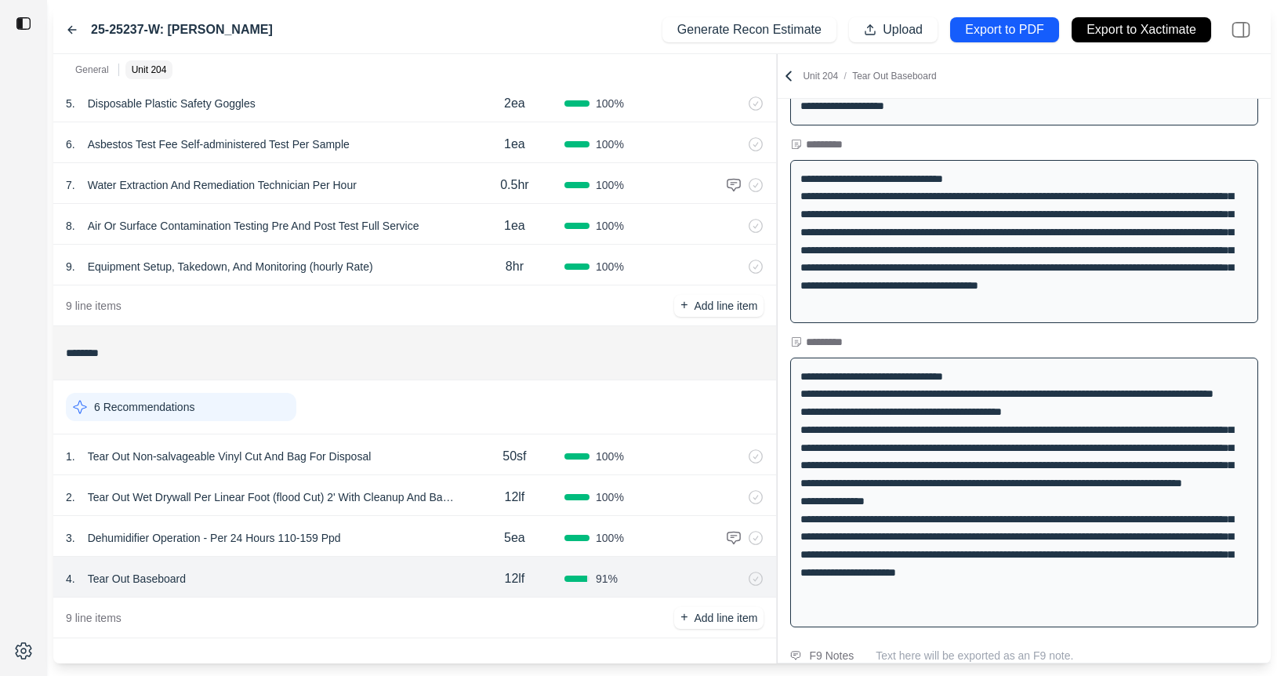
scroll to position [0, 0]
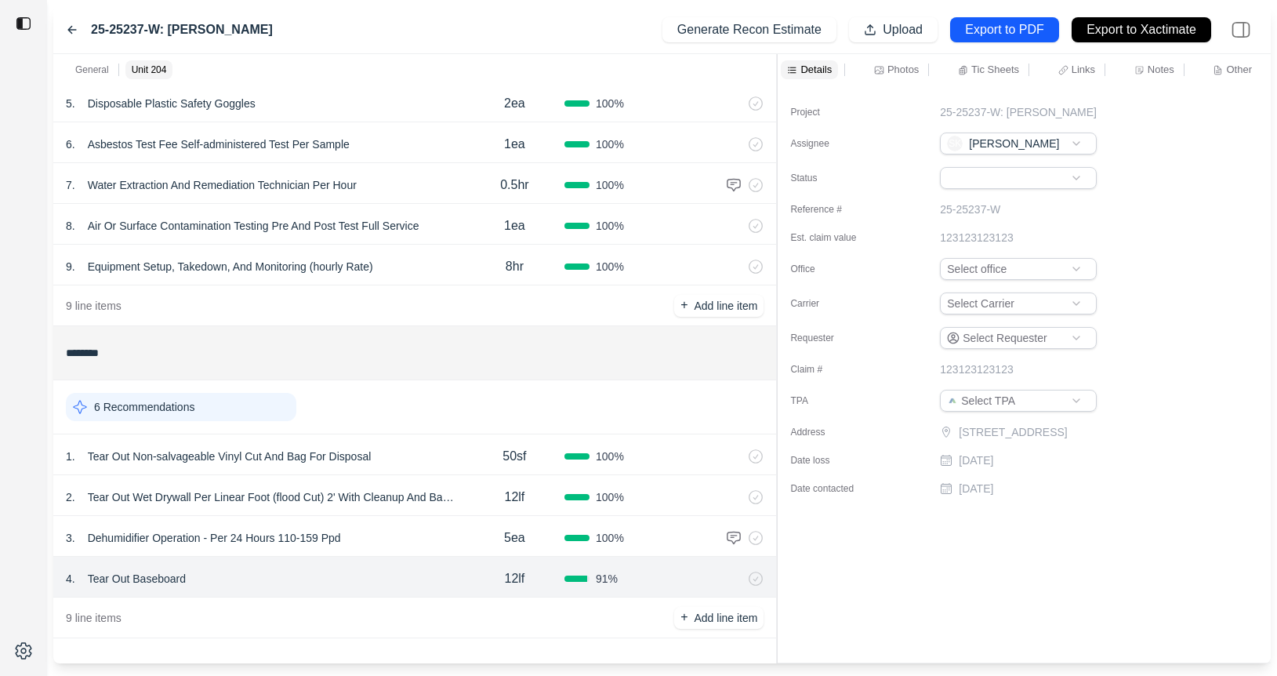
click at [438, 542] on div "3 . Dehumidifier Operation - Per 24 Hours 110-159 Ppd" at bounding box center [265, 538] width 399 height 22
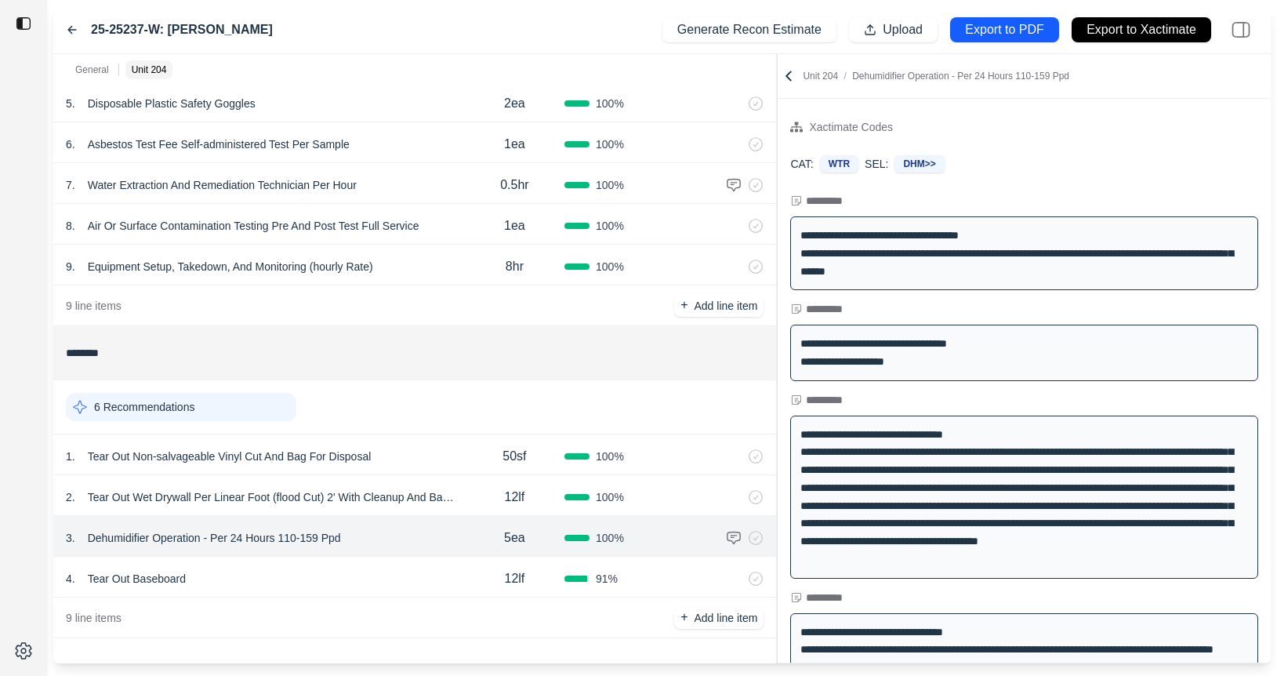
click at [435, 452] on div "1 . Tear Out Non-salvageable Vinyl Cut And Bag For Disposal" at bounding box center [265, 456] width 399 height 22
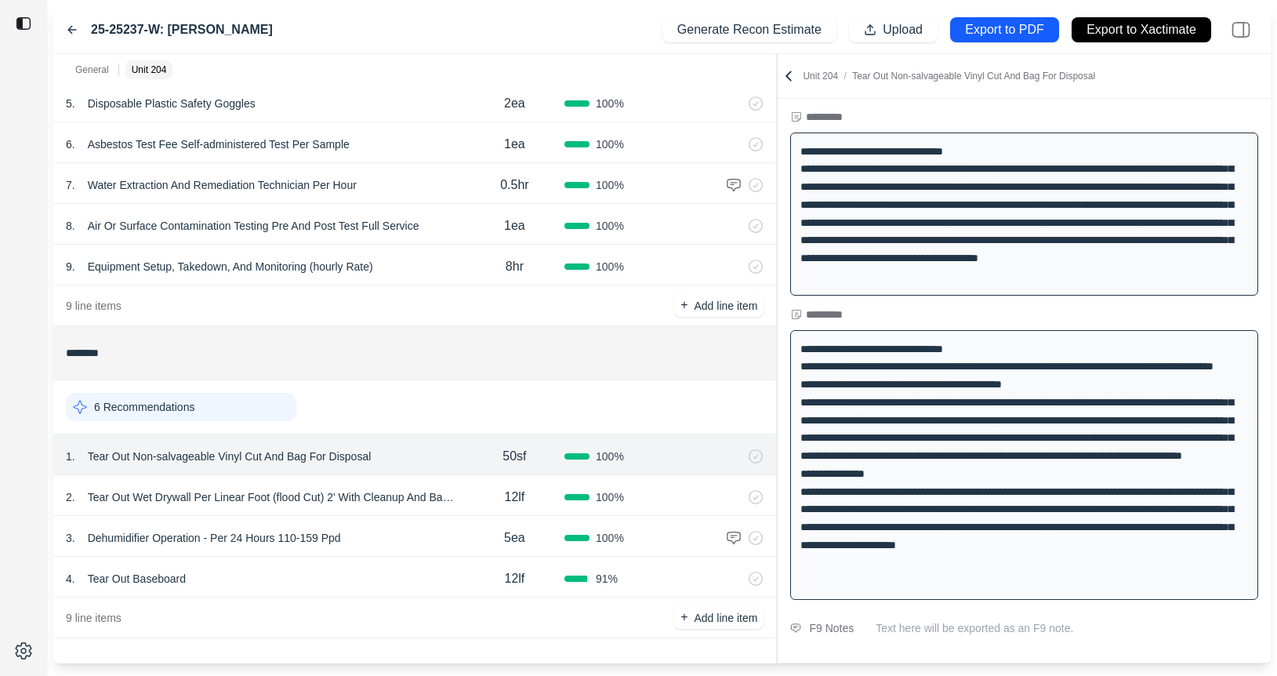
scroll to position [283, 0]
click at [399, 528] on div "3 . Dehumidifier Operation - Per 24 Hours 110-159 Ppd" at bounding box center [265, 538] width 399 height 22
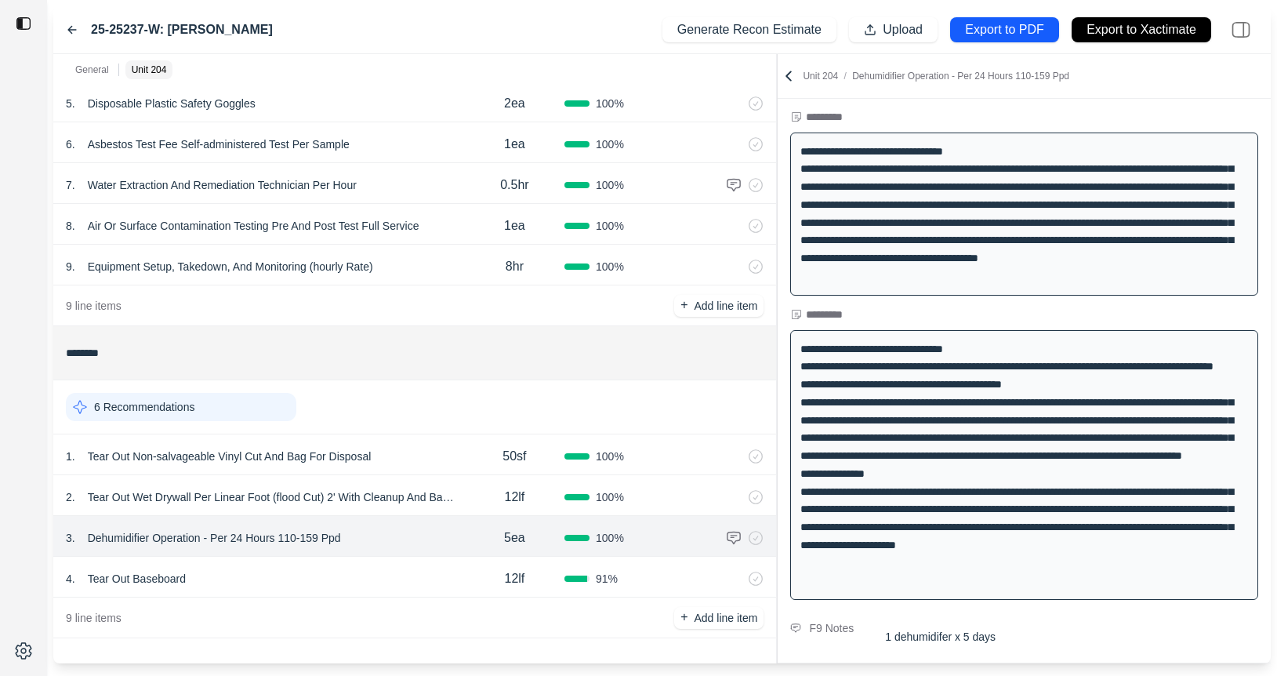
click at [388, 570] on div "4 . Tear Out Baseboard" at bounding box center [265, 578] width 399 height 22
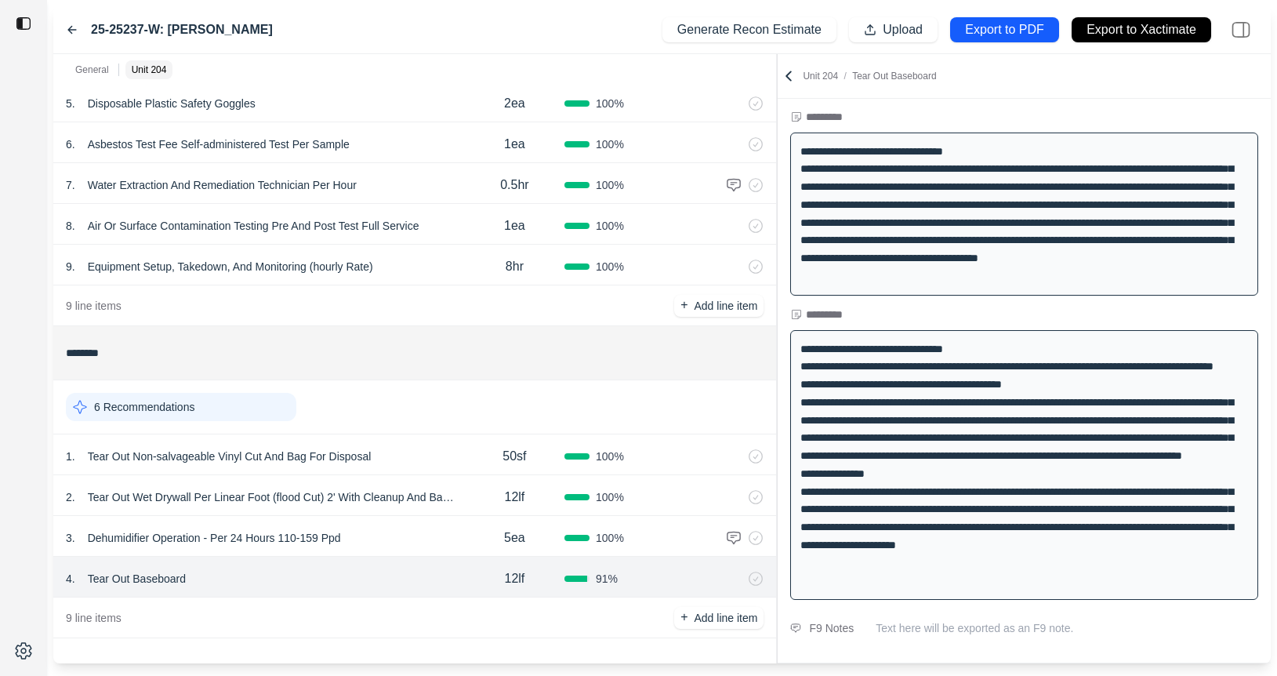
click at [437, 535] on div "3 . Dehumidifier Operation - Per 24 Hours 110-159 Ppd" at bounding box center [265, 538] width 399 height 22
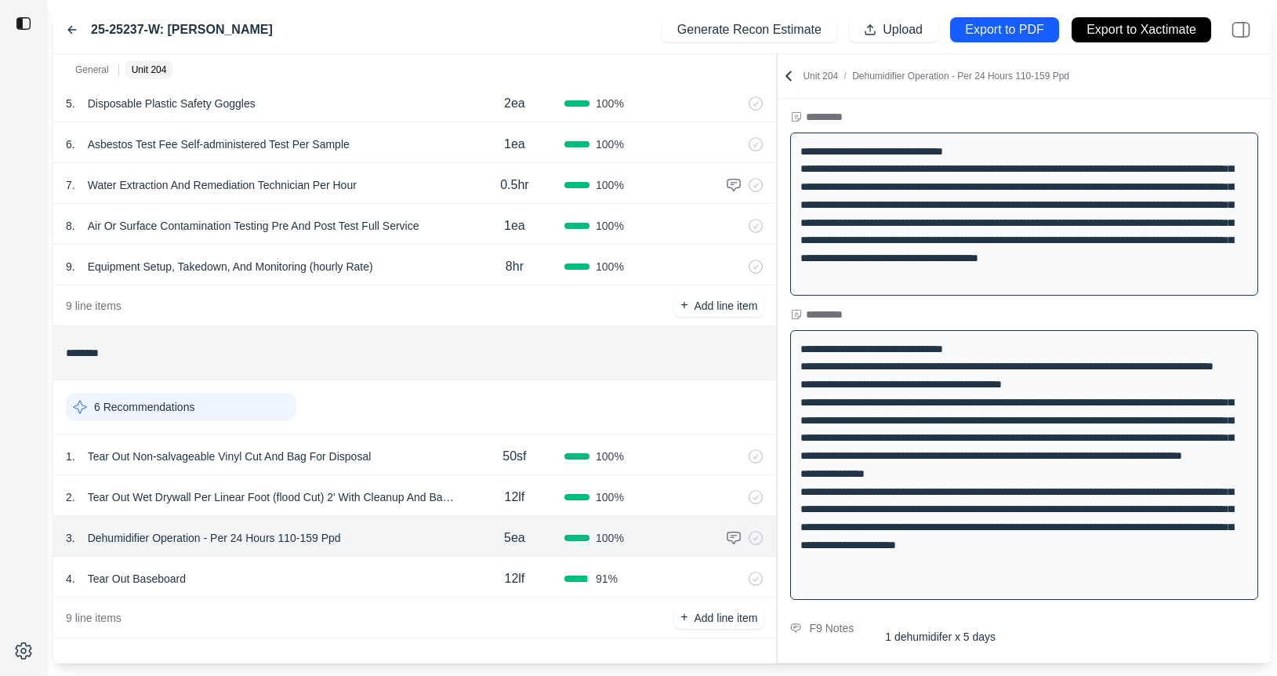
click at [466, 488] on div "12lf" at bounding box center [515, 496] width 100 height 31
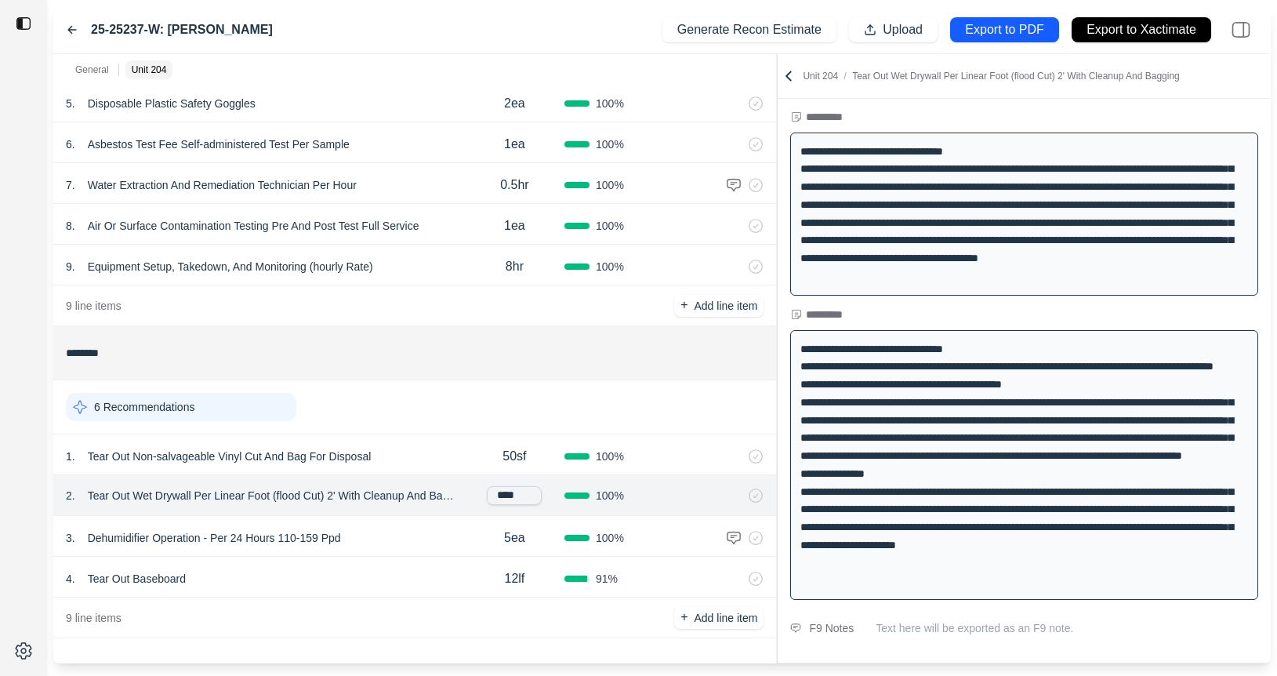
click at [465, 459] on div "50sf" at bounding box center [515, 455] width 100 height 31
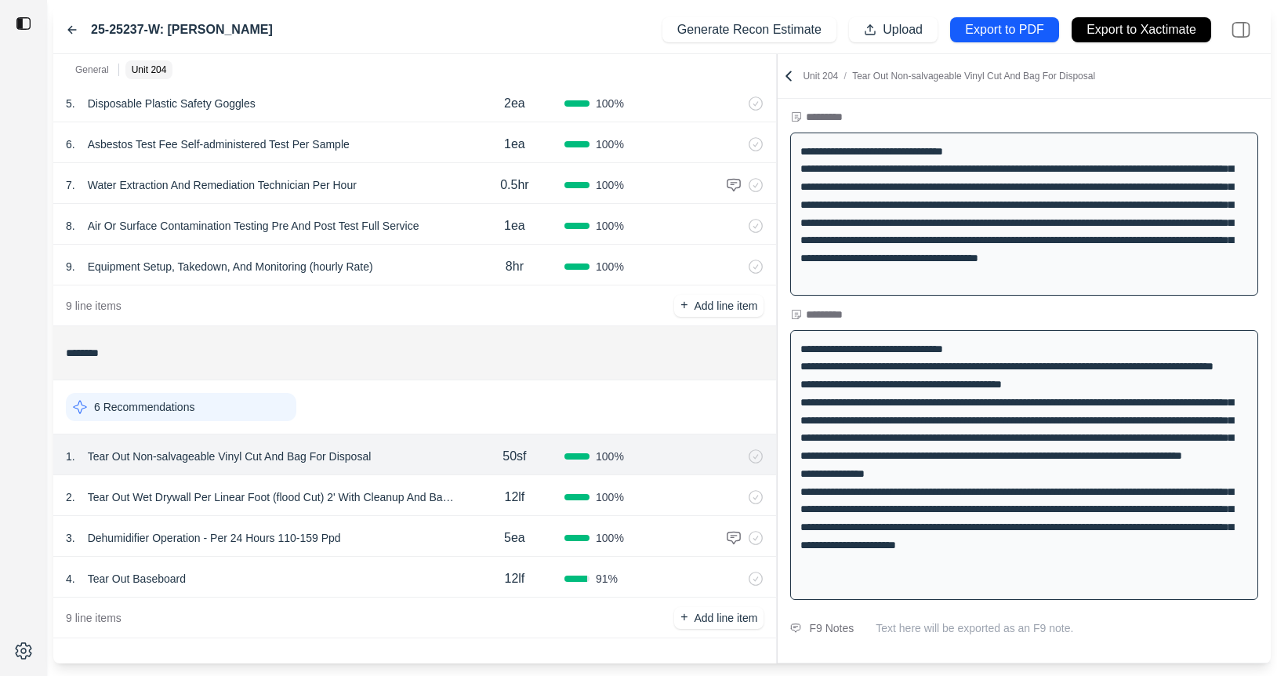
click at [469, 414] on div "6 Recommendations" at bounding box center [415, 406] width 698 height 41
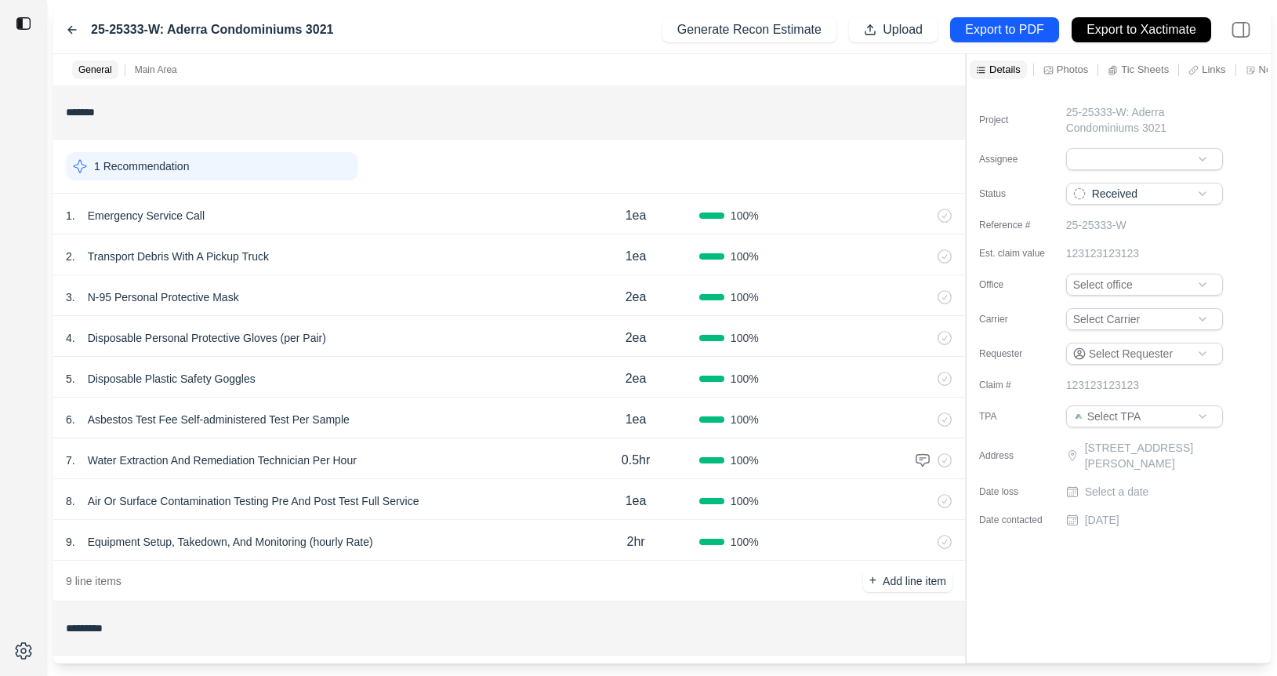
scroll to position [316, 0]
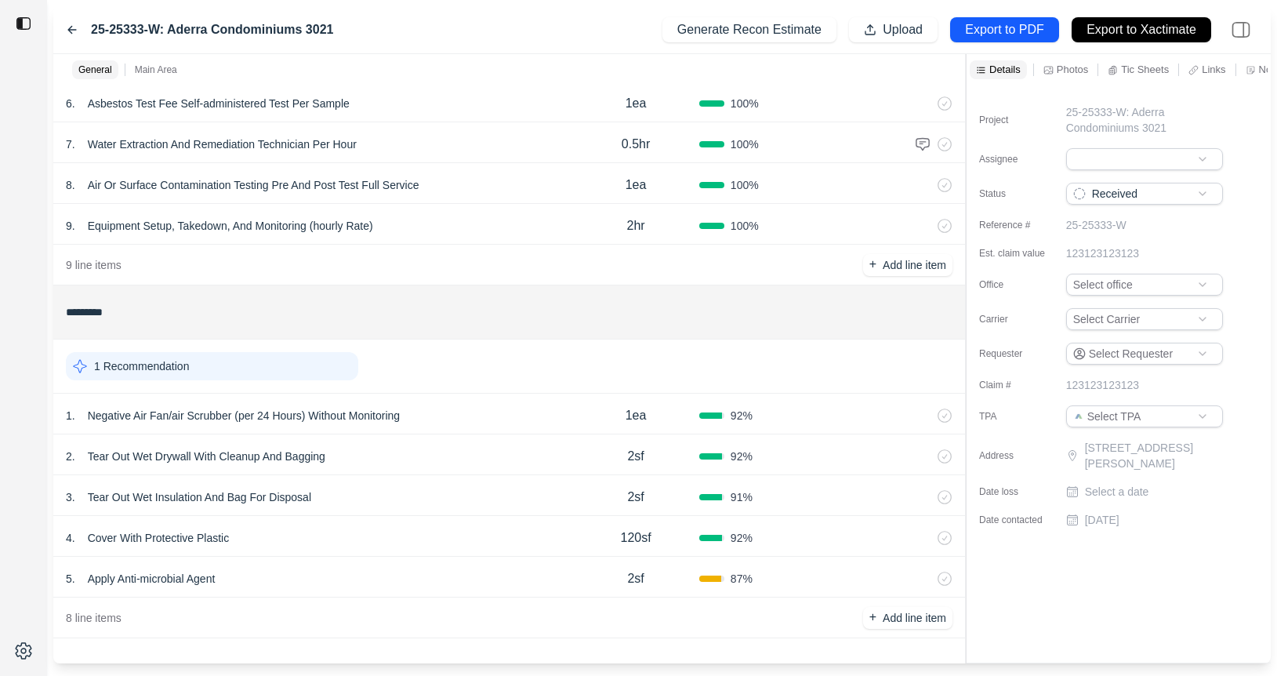
click at [430, 502] on div "3 . Tear Out Wet Insulation And Bag For Disposal" at bounding box center [319, 497] width 506 height 22
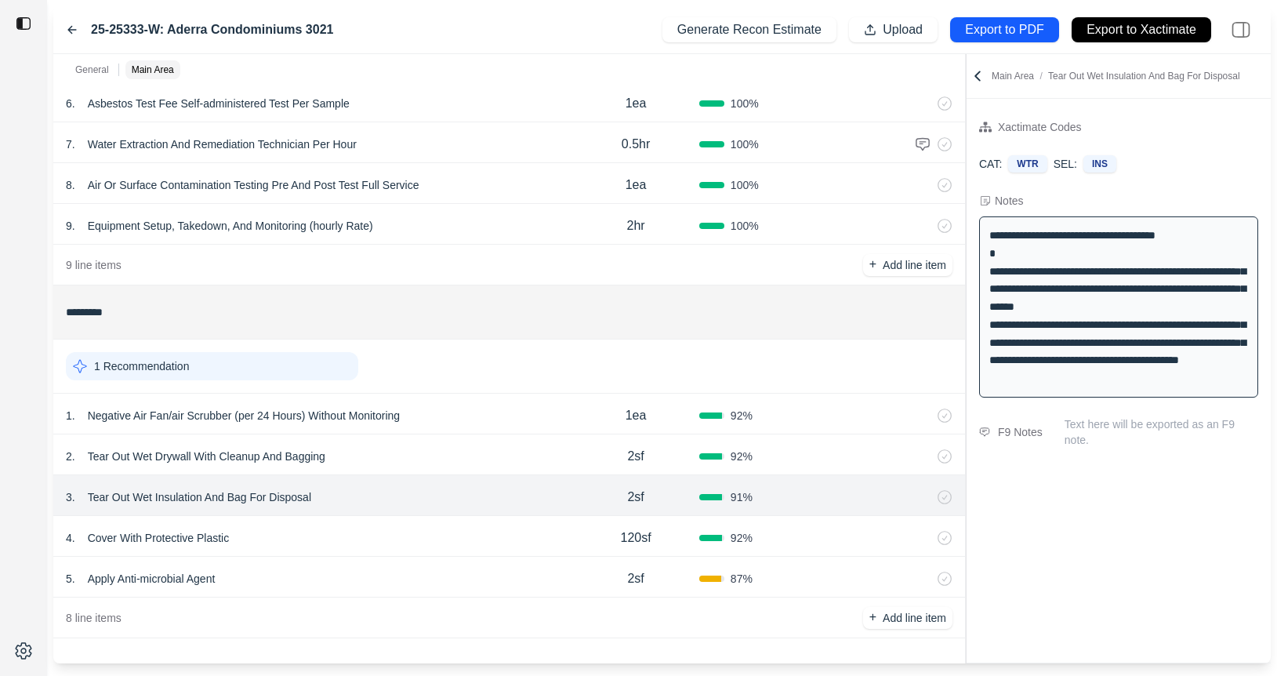
click at [434, 436] on div "2 . Tear Out Wet Drywall With Cleanup And Bagging 2sf 92 %" at bounding box center [509, 454] width 912 height 41
